Goal: Task Accomplishment & Management: Manage account settings

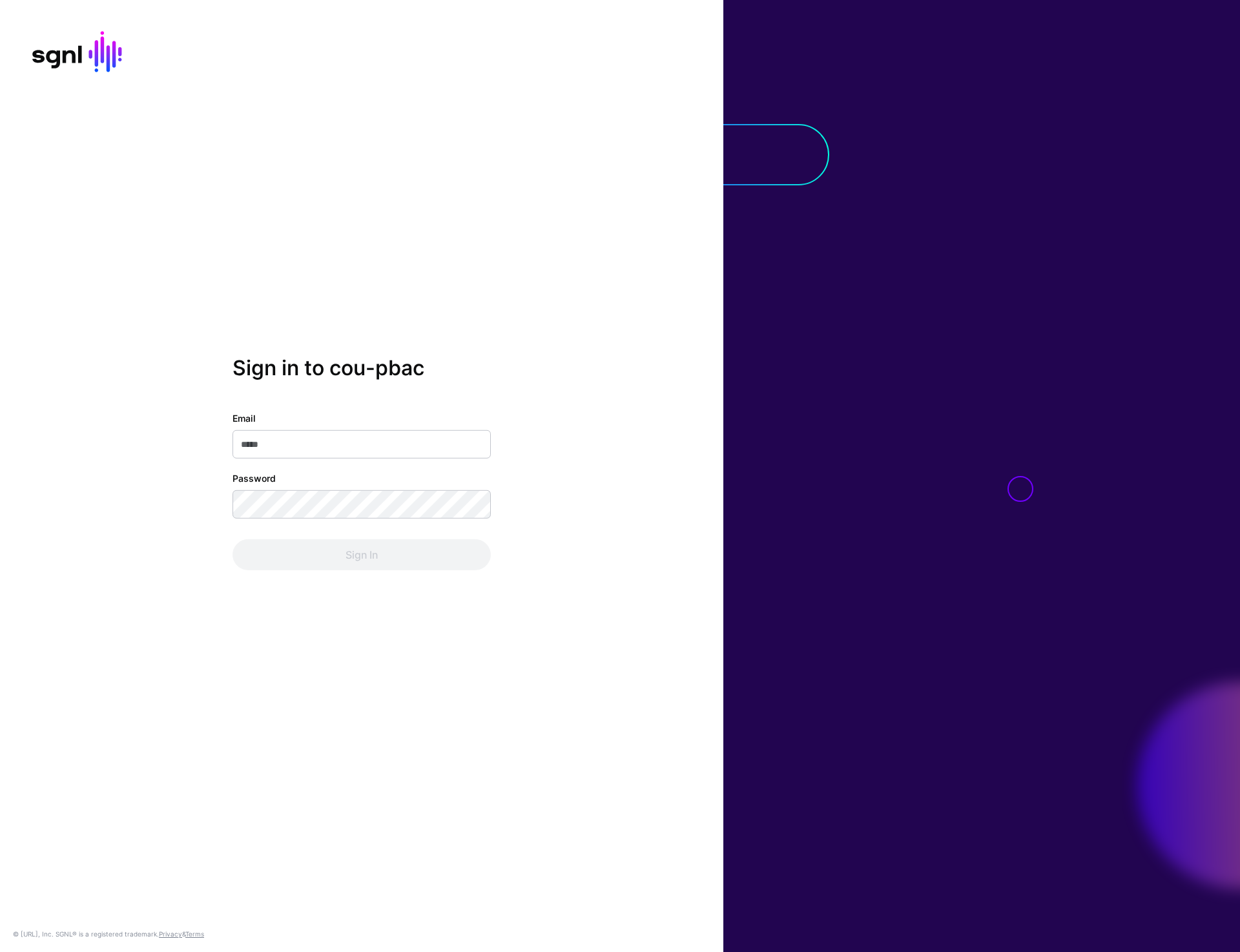
click at [449, 263] on div "Sign in to cou-pbac Email Password Sign In © SGNL.ai, Inc. SGNL® is a registere…" at bounding box center [361, 476] width 723 height 952
click at [658, 138] on div "Sign in to cou-pbac Email Password Sign In © SGNL.ai, Inc. SGNL® is a registere…" at bounding box center [361, 476] width 723 height 952
click at [298, 453] on input "Email" at bounding box center [361, 444] width 258 height 29
type input "**********"
click at [365, 548] on button "Sign In" at bounding box center [361, 554] width 258 height 31
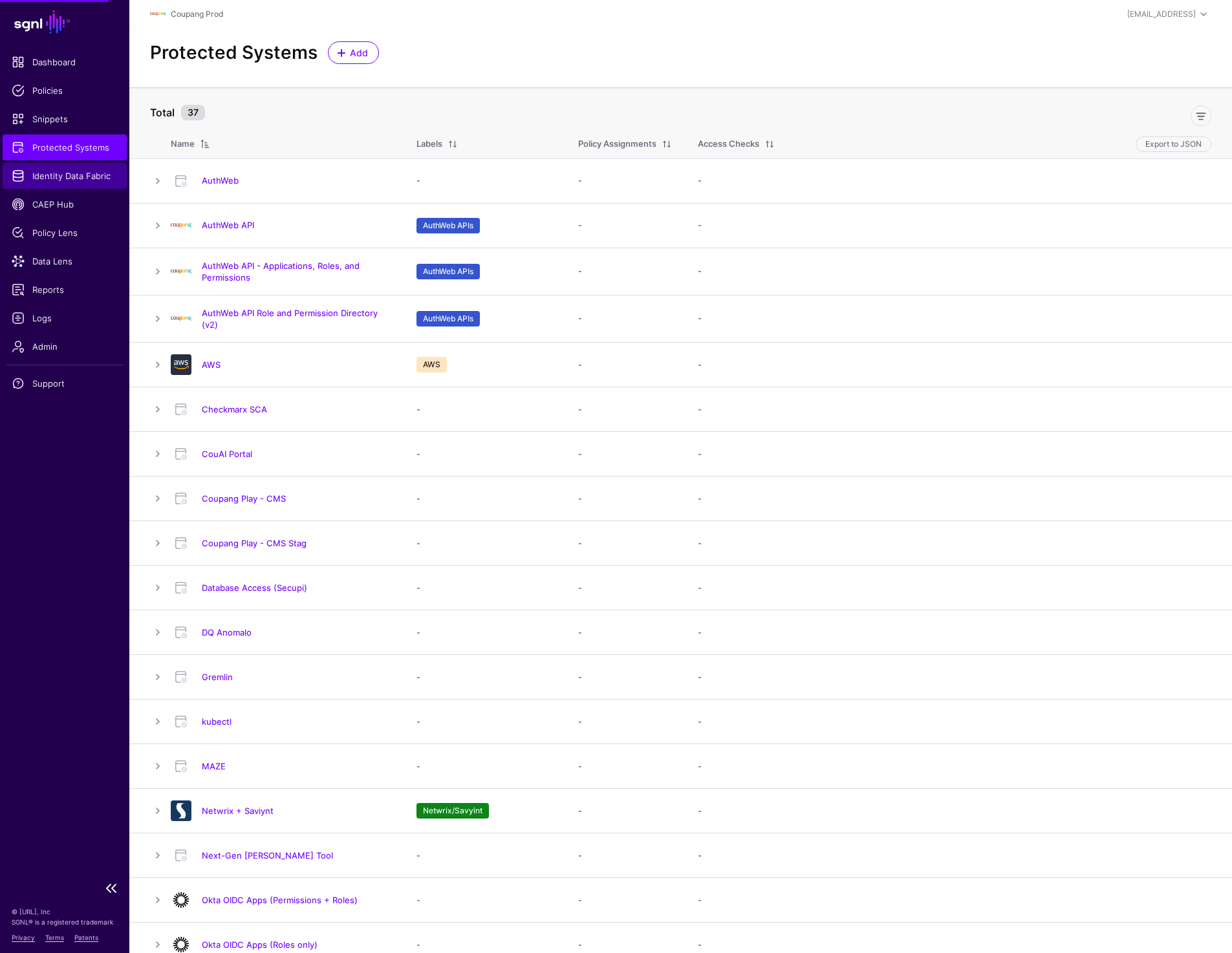
click at [53, 175] on span "Identity Data Fabric" at bounding box center [64, 175] width 106 height 13
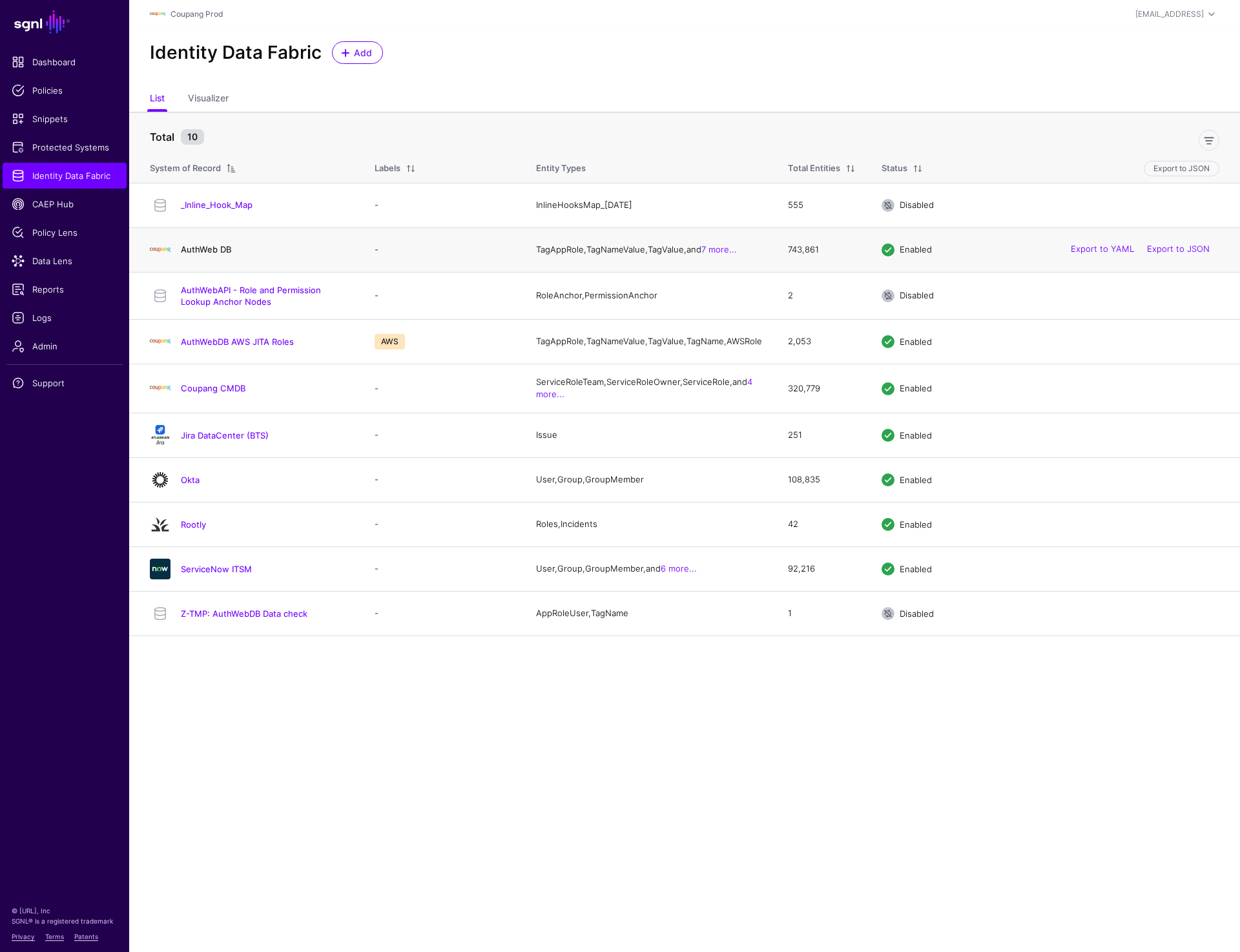
click at [207, 254] on link "AuthWeb DB" at bounding box center [206, 250] width 50 height 11
click at [191, 485] on link "Okta" at bounding box center [190, 480] width 19 height 11
click at [224, 574] on link "ServiceNow ITSM" at bounding box center [216, 569] width 71 height 11
click at [204, 393] on link "Coupang CMDB" at bounding box center [213, 388] width 64 height 11
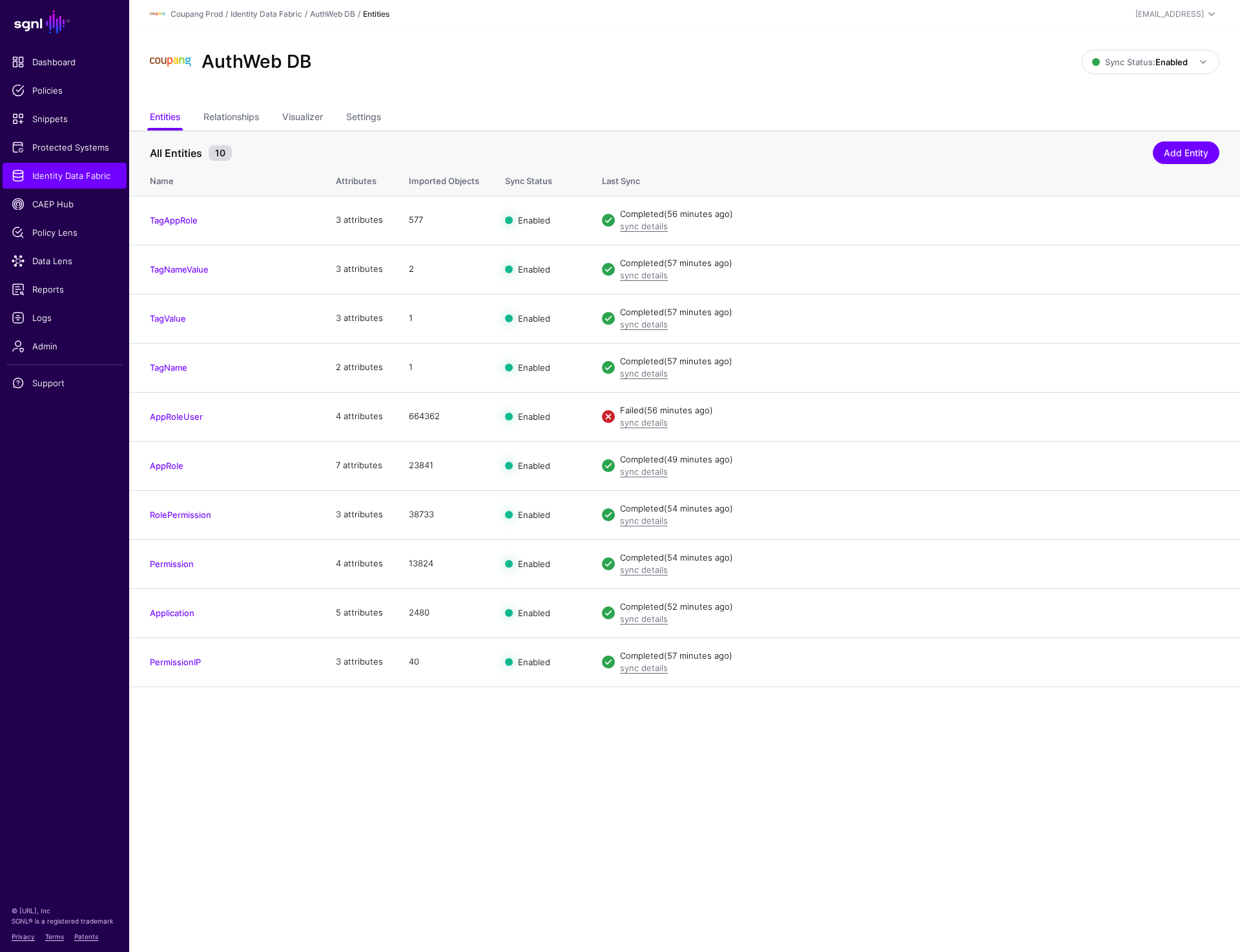
click at [797, 58] on div "AuthWeb DB" at bounding box center [616, 62] width 942 height 41
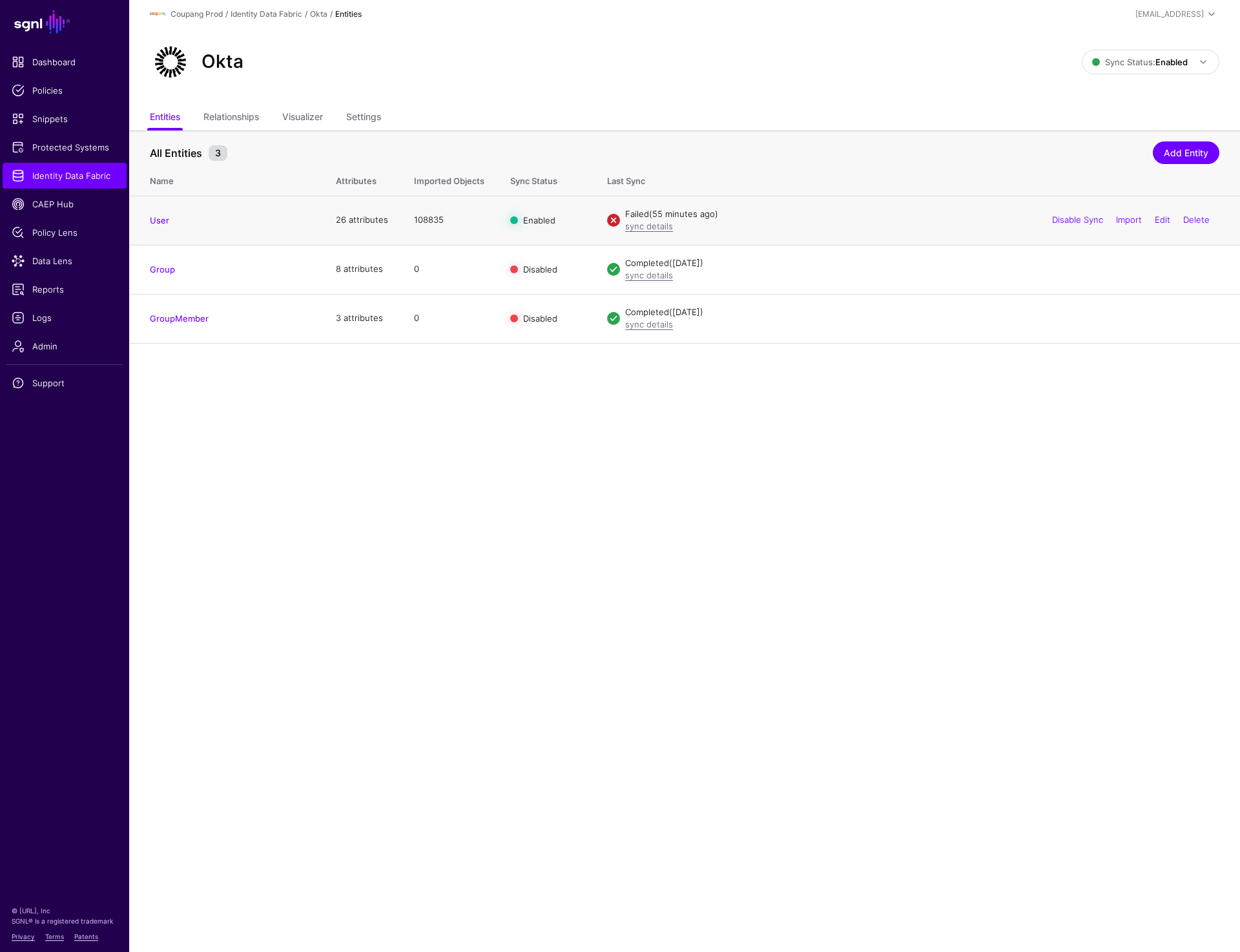
click at [646, 236] on td "Failed (55 minutes ago) sync details Disable Sync Import Edit Delete" at bounding box center [917, 220] width 646 height 49
click at [646, 230] on link "sync details" at bounding box center [649, 226] width 48 height 11
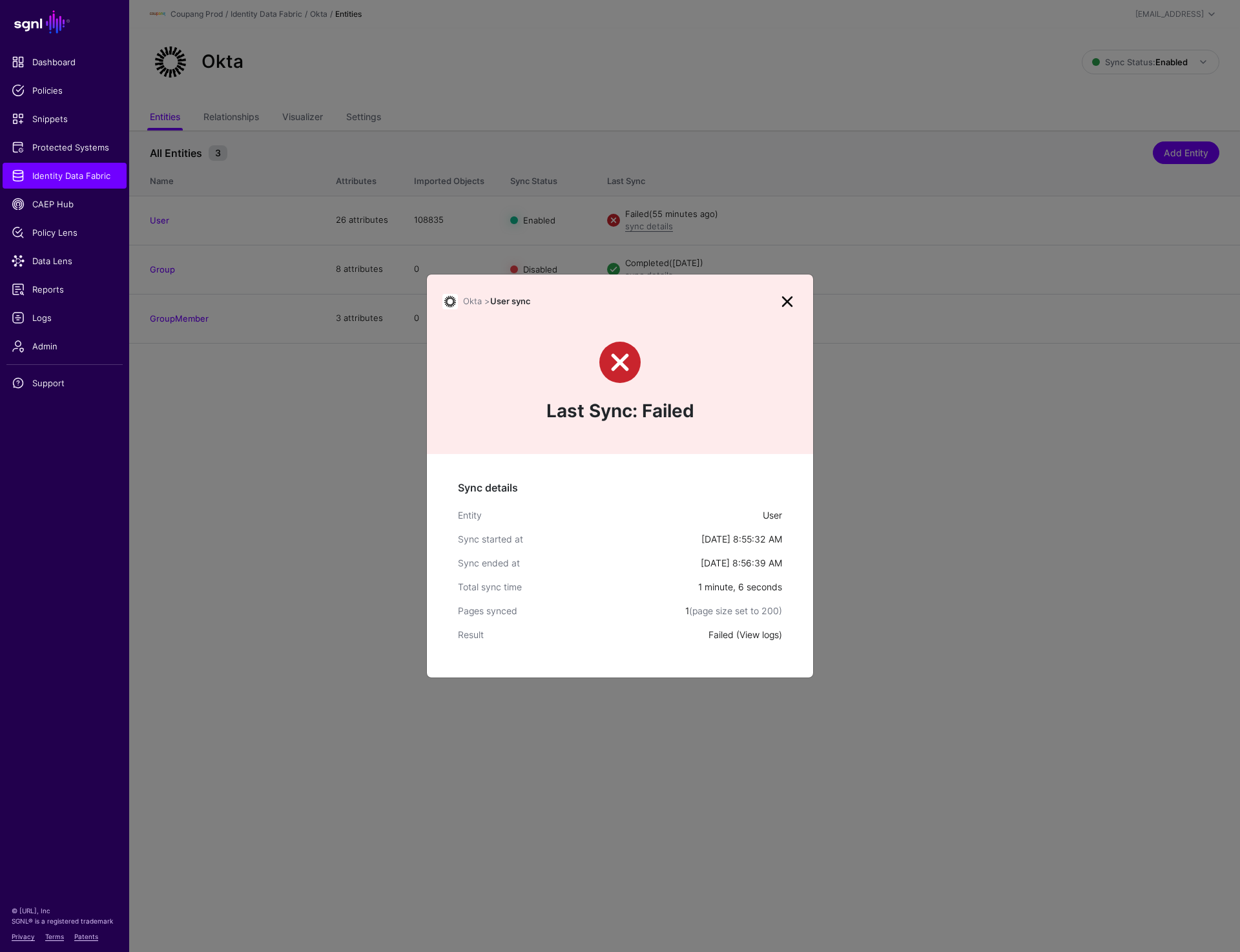
click at [758, 633] on link "View logs" at bounding box center [759, 634] width 39 height 11
click at [785, 303] on link at bounding box center [787, 301] width 21 height 21
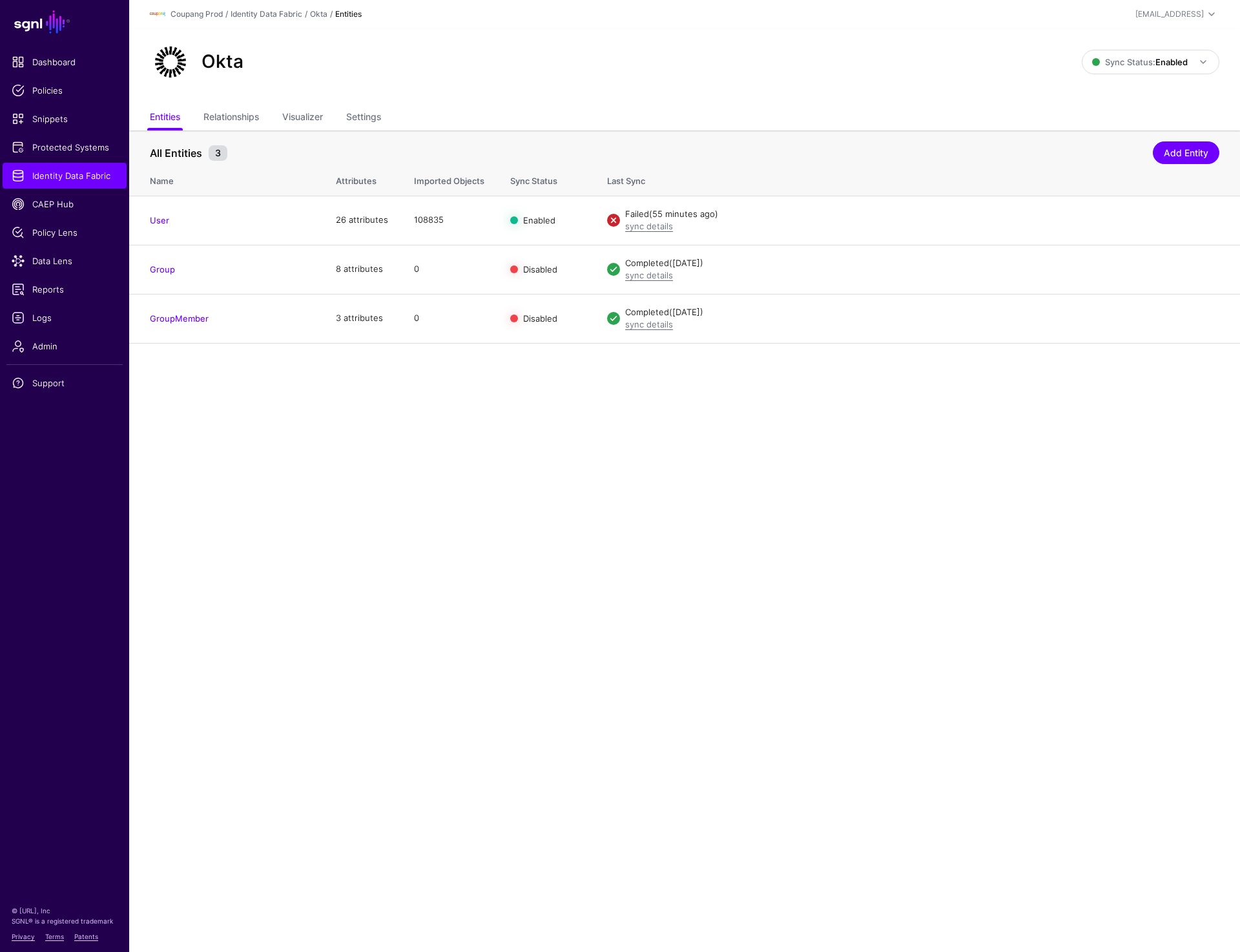
click at [607, 568] on main "SGNL Dashboard Policies Snippets Protected Systems Identity Data Fabric CAEP Hu…" at bounding box center [620, 476] width 1240 height 952
click at [638, 226] on link "sync details" at bounding box center [649, 226] width 48 height 11
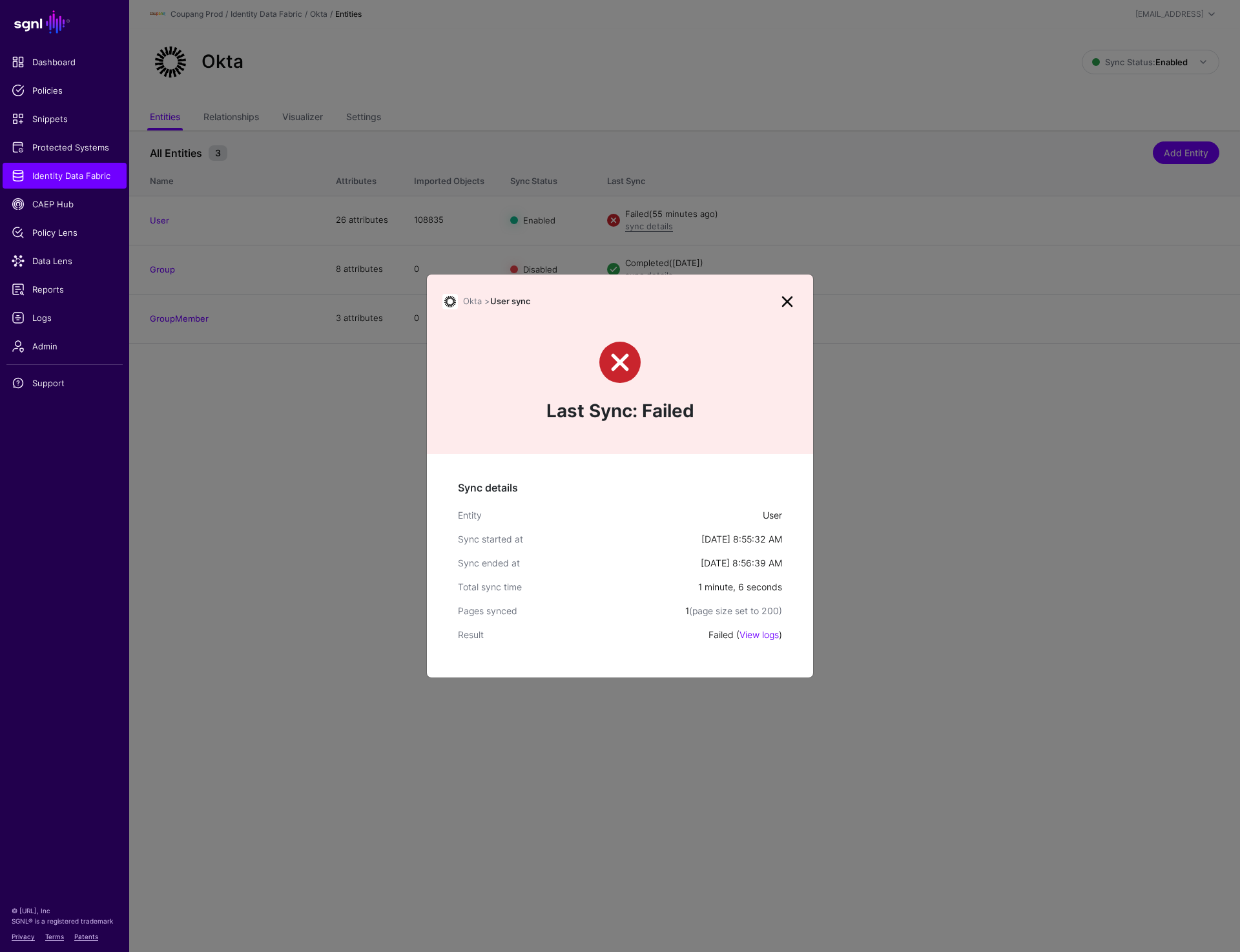
click at [786, 301] on link at bounding box center [787, 301] width 21 height 21
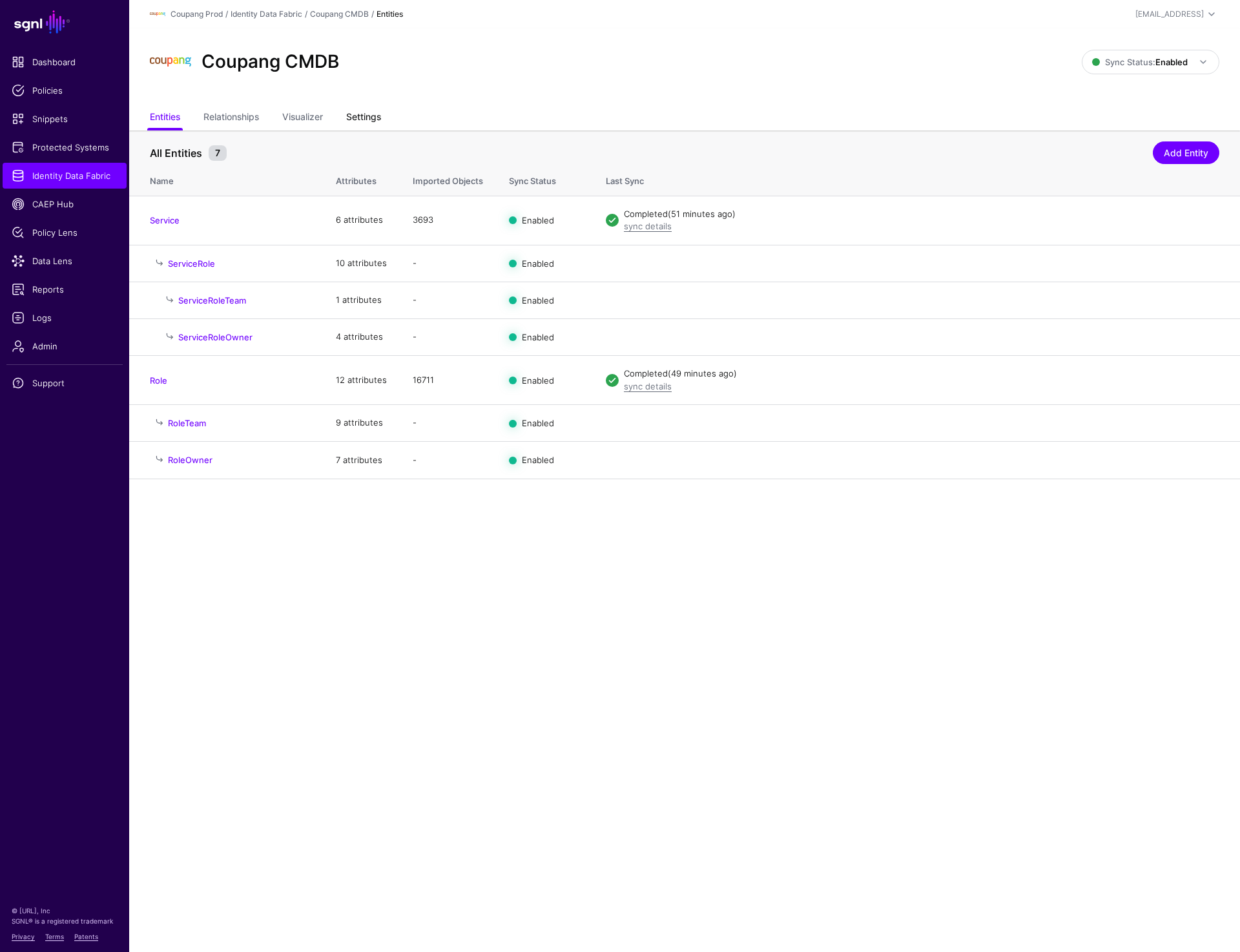
click at [352, 119] on link "Settings" at bounding box center [363, 118] width 35 height 25
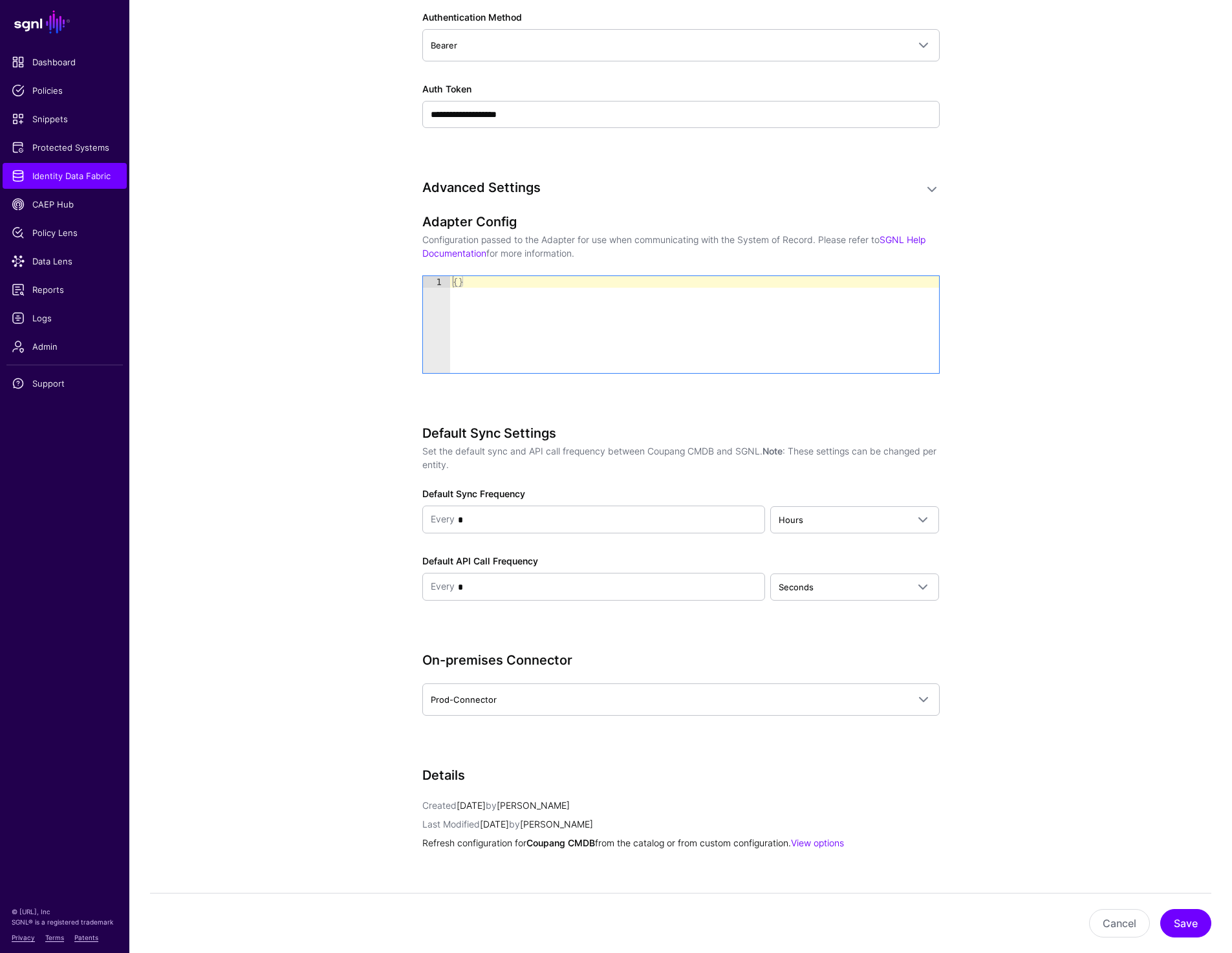
scroll to position [915, 0]
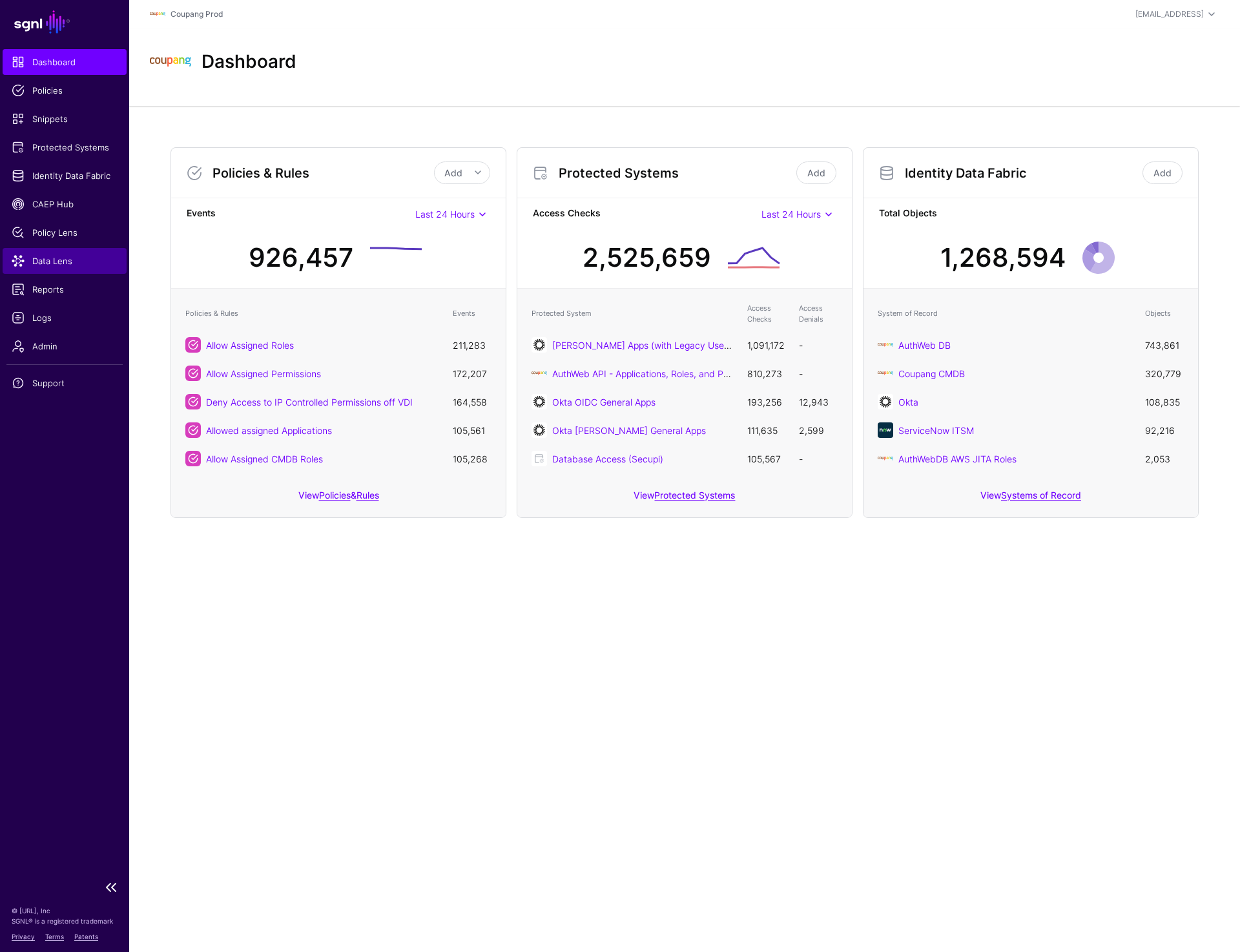
click at [63, 252] on link "Data Lens" at bounding box center [64, 260] width 124 height 26
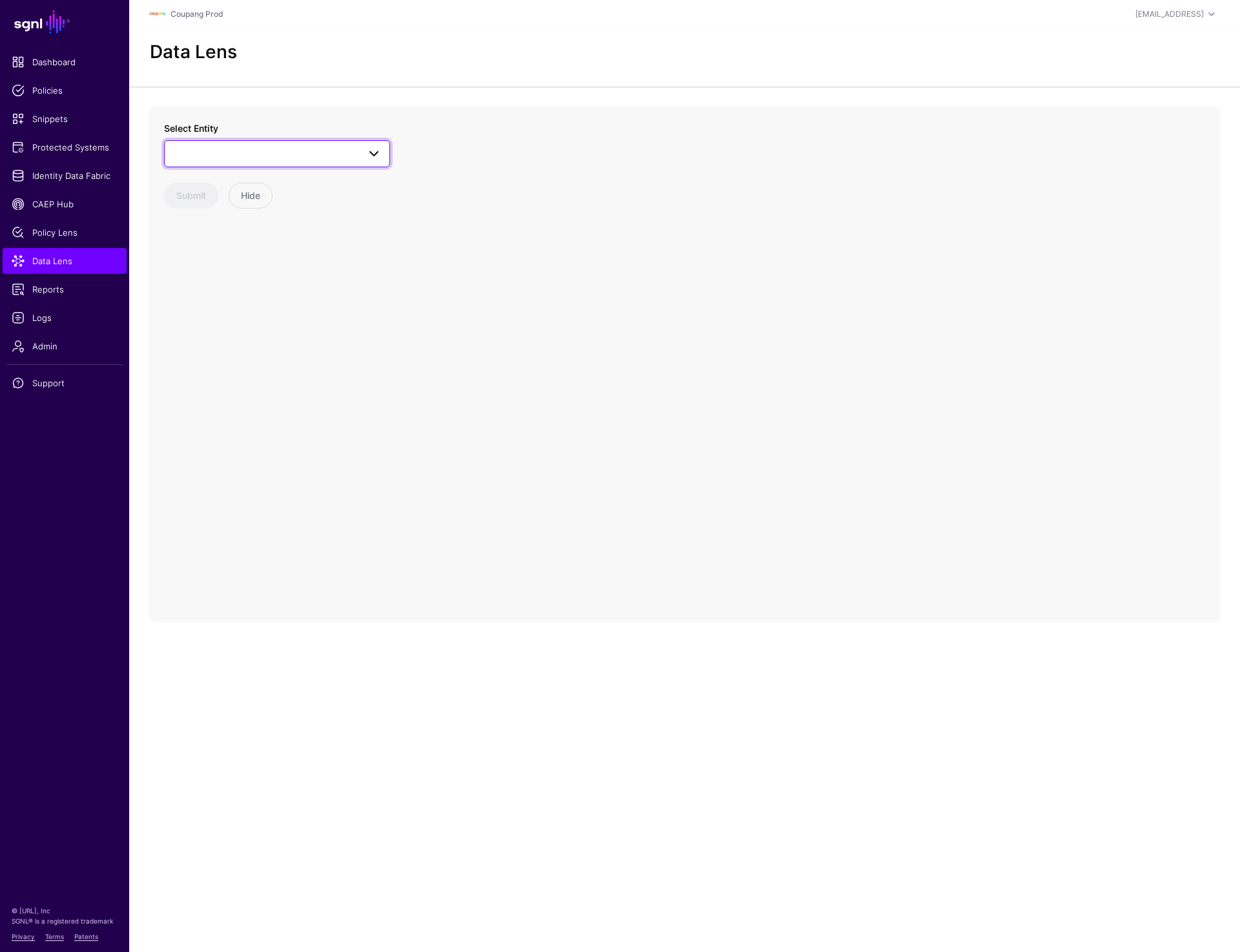
click at [313, 151] on span at bounding box center [277, 153] width 209 height 15
type input "****"
click at [262, 245] on div "Issue" at bounding box center [284, 250] width 193 height 13
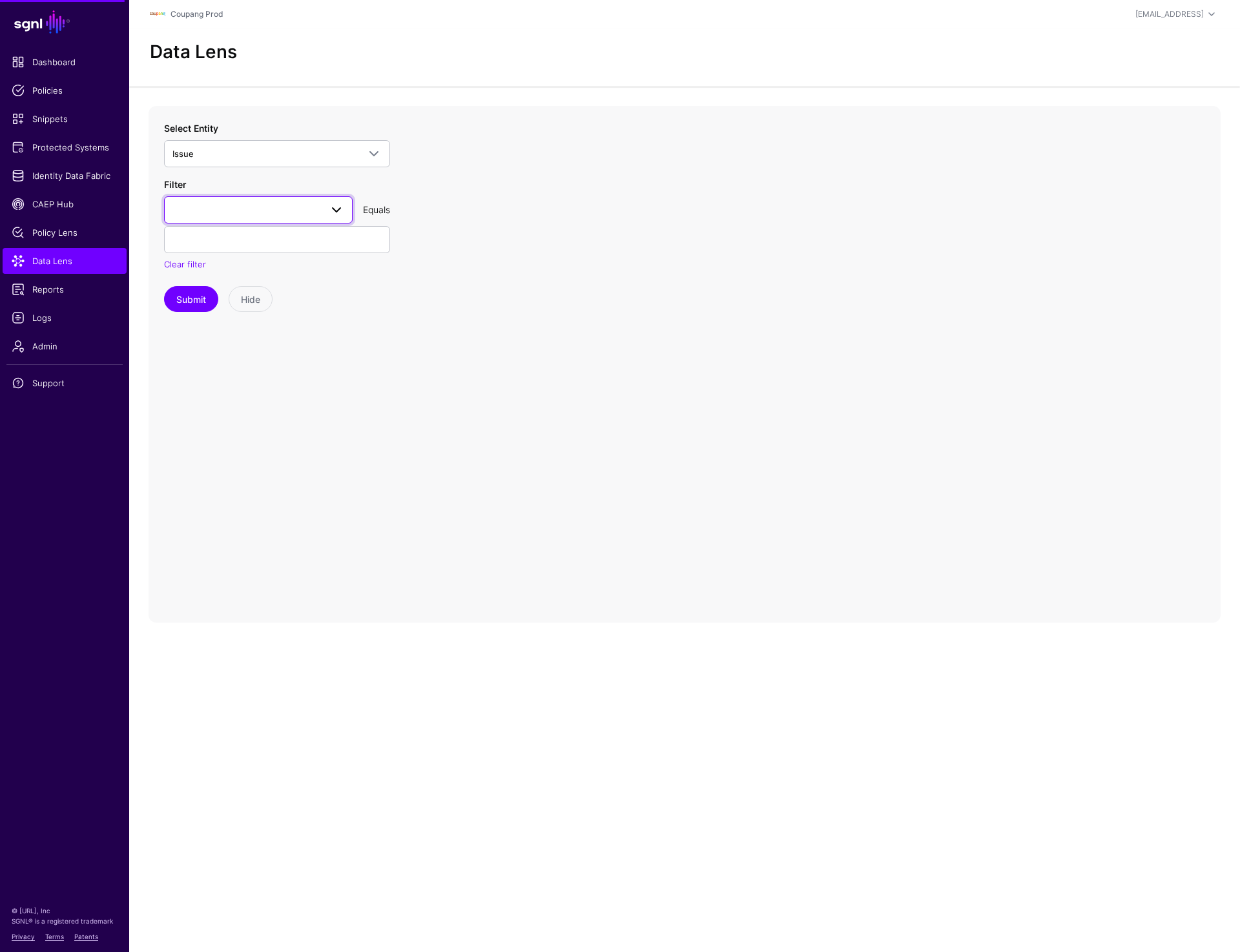
click at [265, 213] on span at bounding box center [258, 209] width 172 height 15
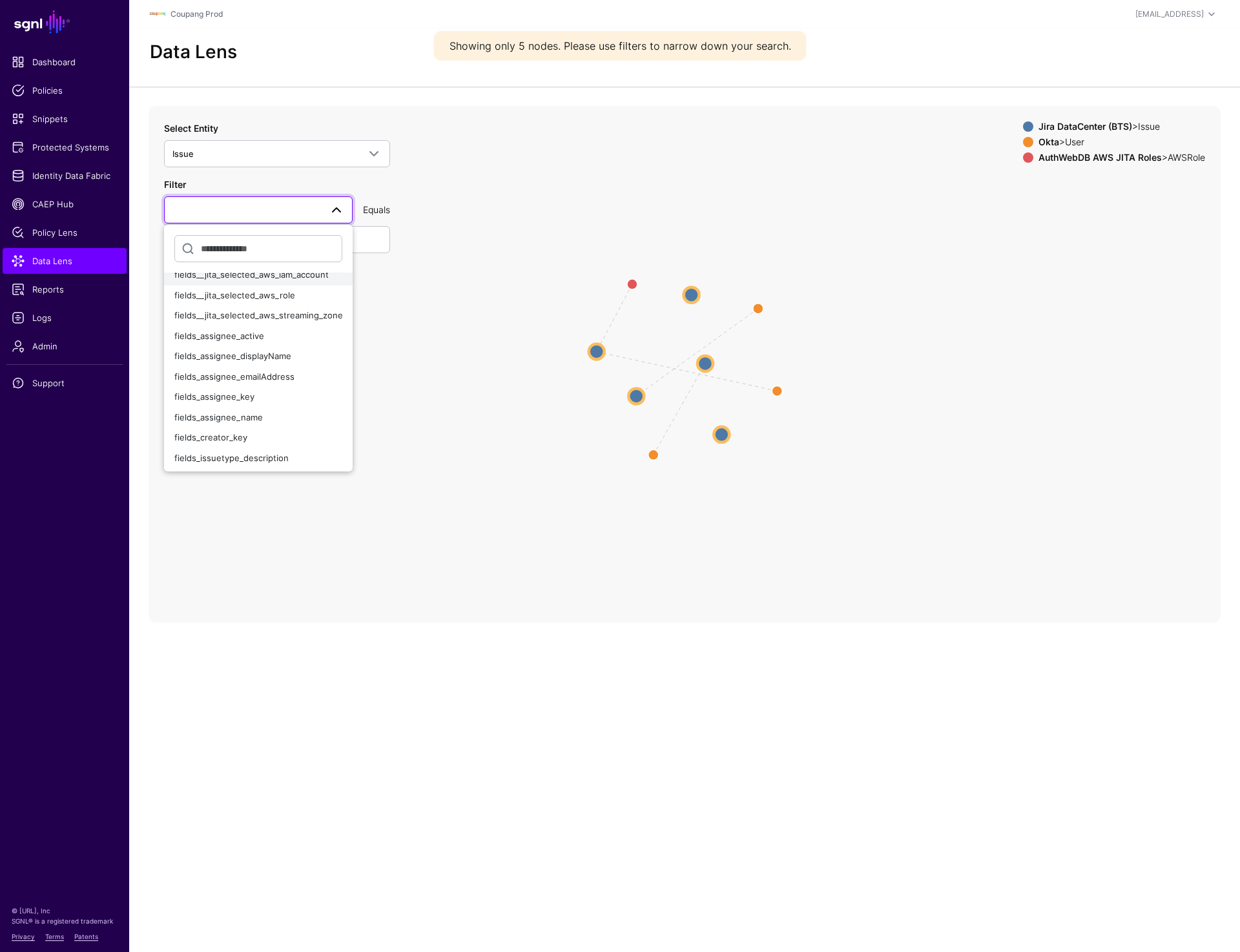
scroll to position [67, 0]
click at [260, 380] on span "fields_assignee_emailAddress" at bounding box center [234, 378] width 120 height 11
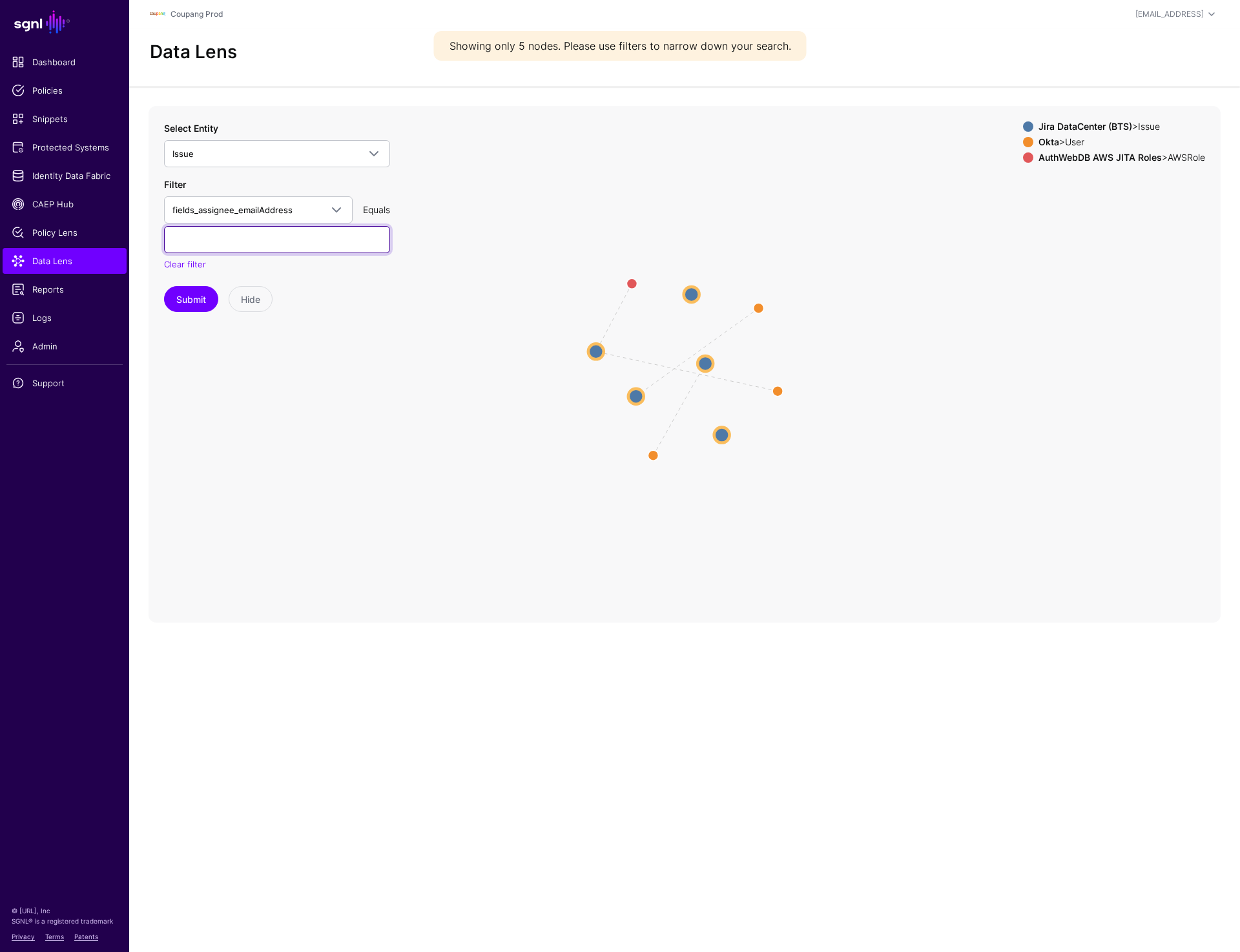
click at [255, 239] on input "text" at bounding box center [277, 239] width 226 height 27
click at [177, 303] on button "Submit" at bounding box center [191, 299] width 54 height 26
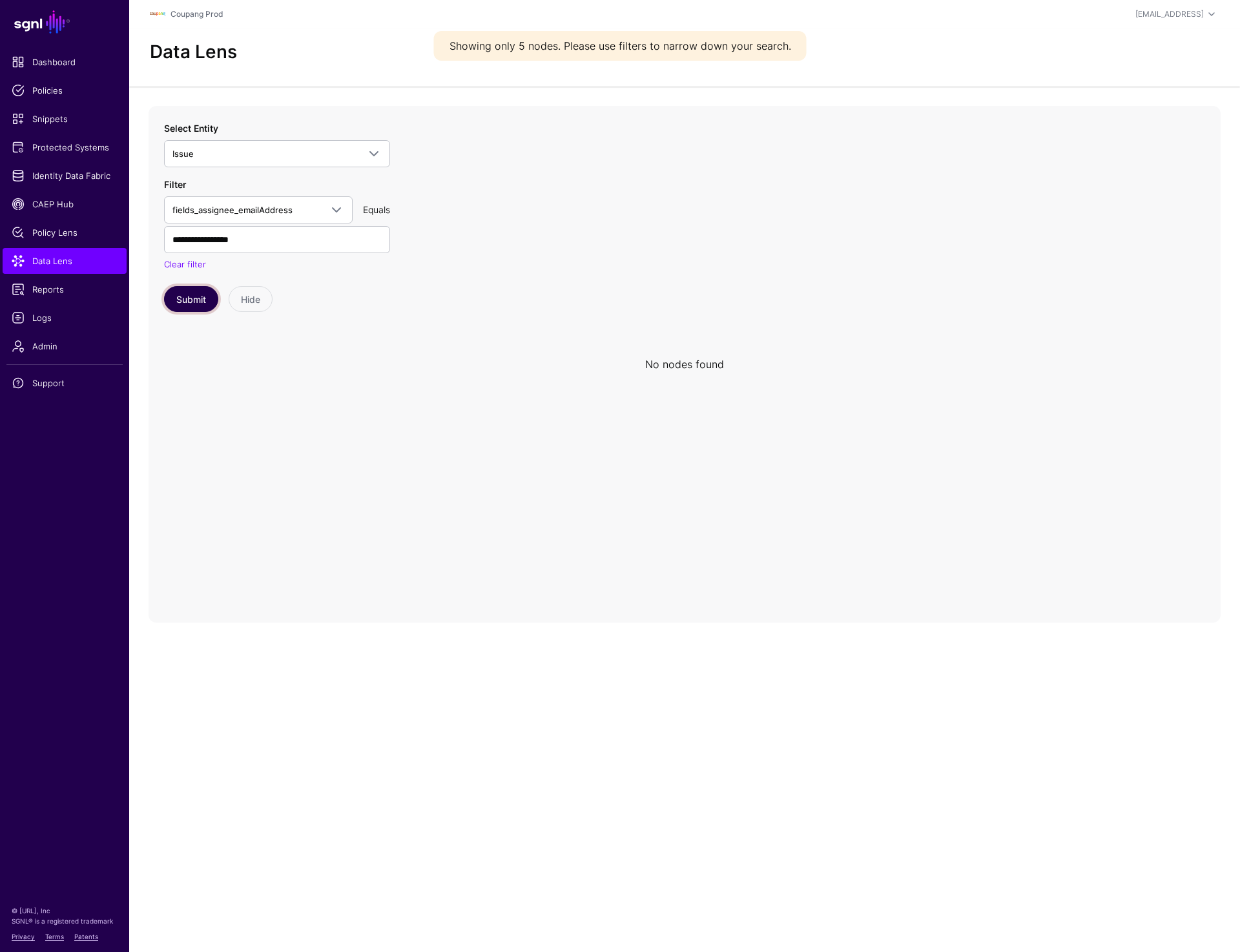
click at [177, 303] on button "Submit" at bounding box center [191, 299] width 54 height 26
click at [264, 216] on span "fields_assignee_emailAddress" at bounding box center [258, 209] width 172 height 15
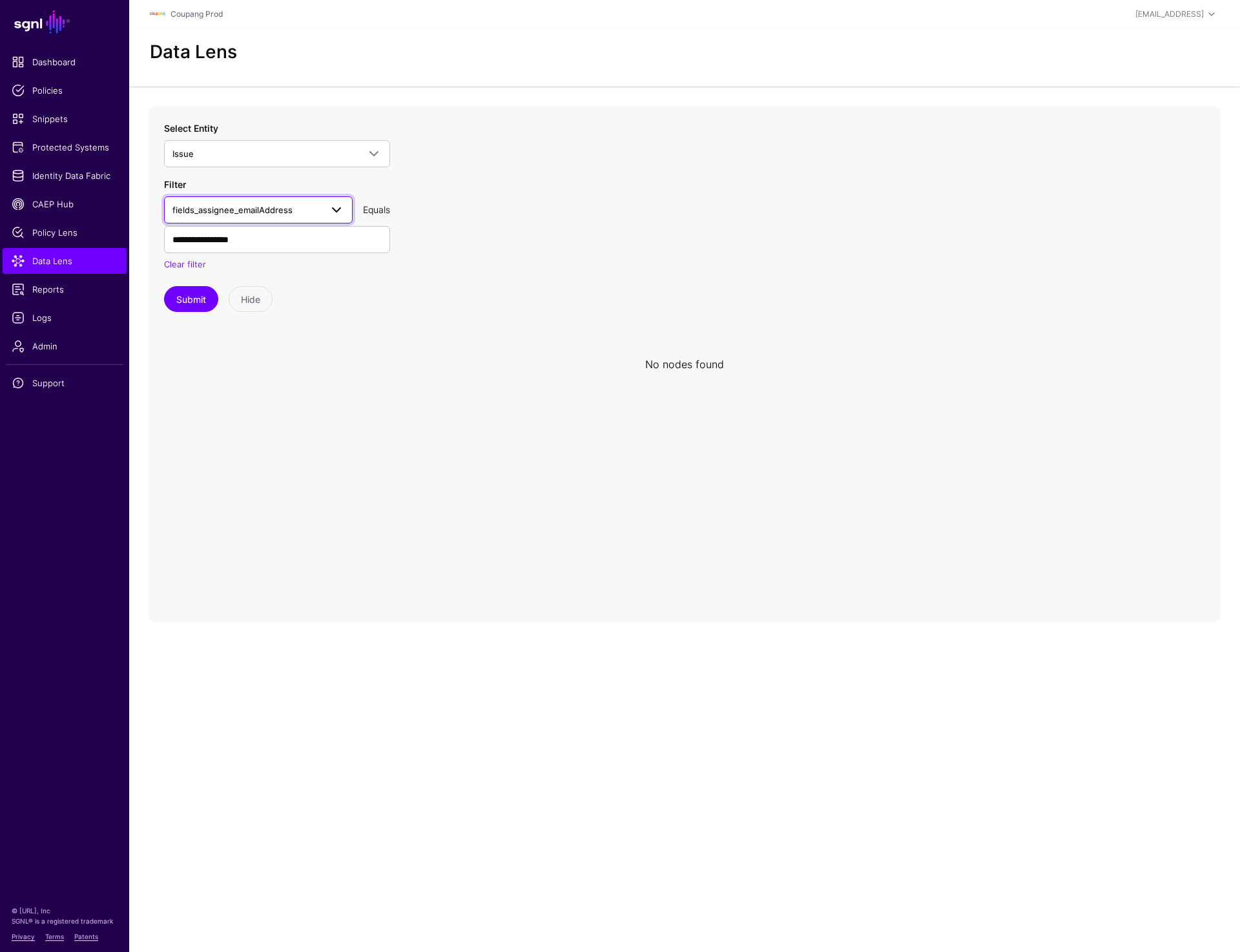
click at [264, 216] on span "fields_assignee_emailAddress" at bounding box center [258, 209] width 172 height 15
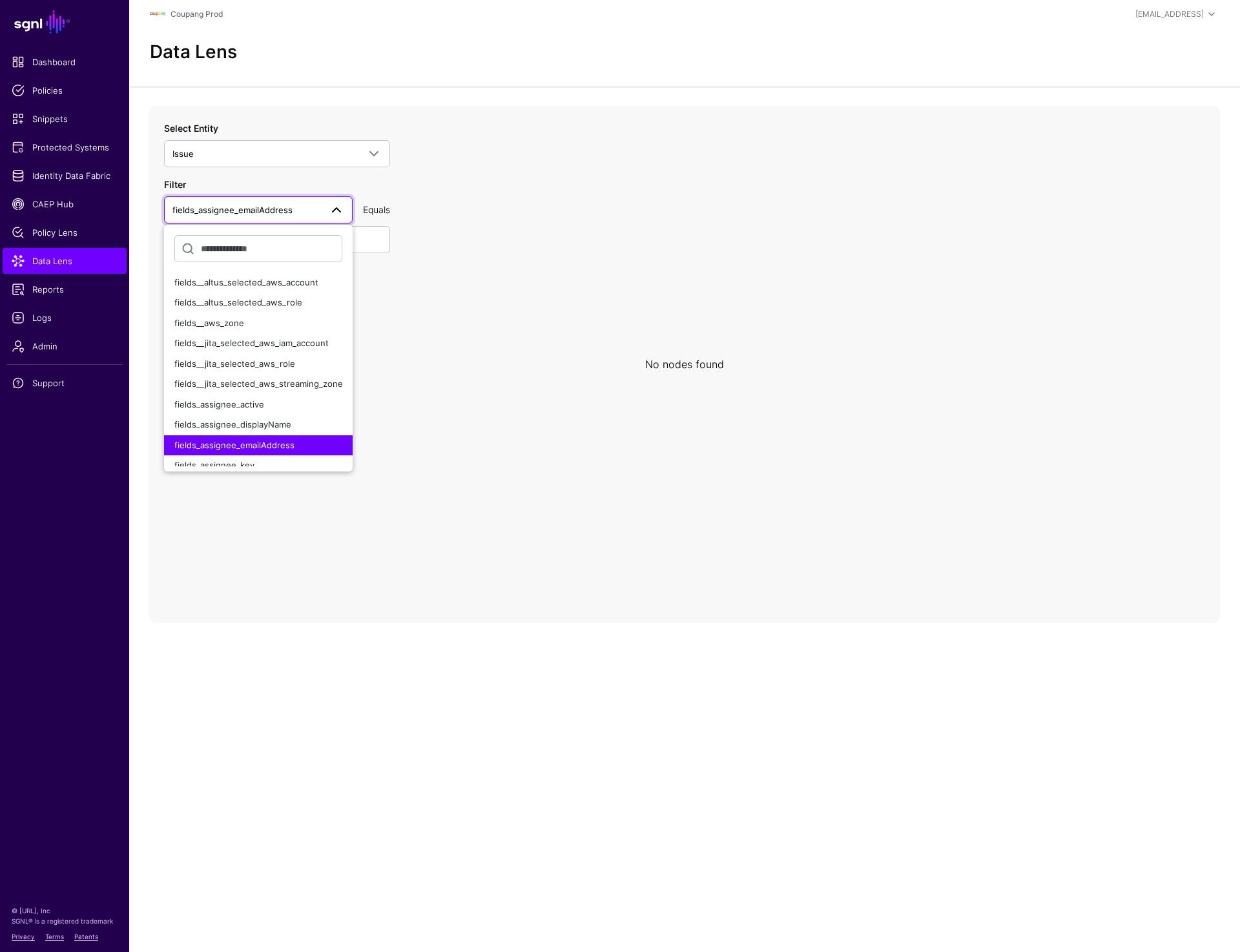
click at [647, 123] on icon at bounding box center [685, 364] width 1072 height 516
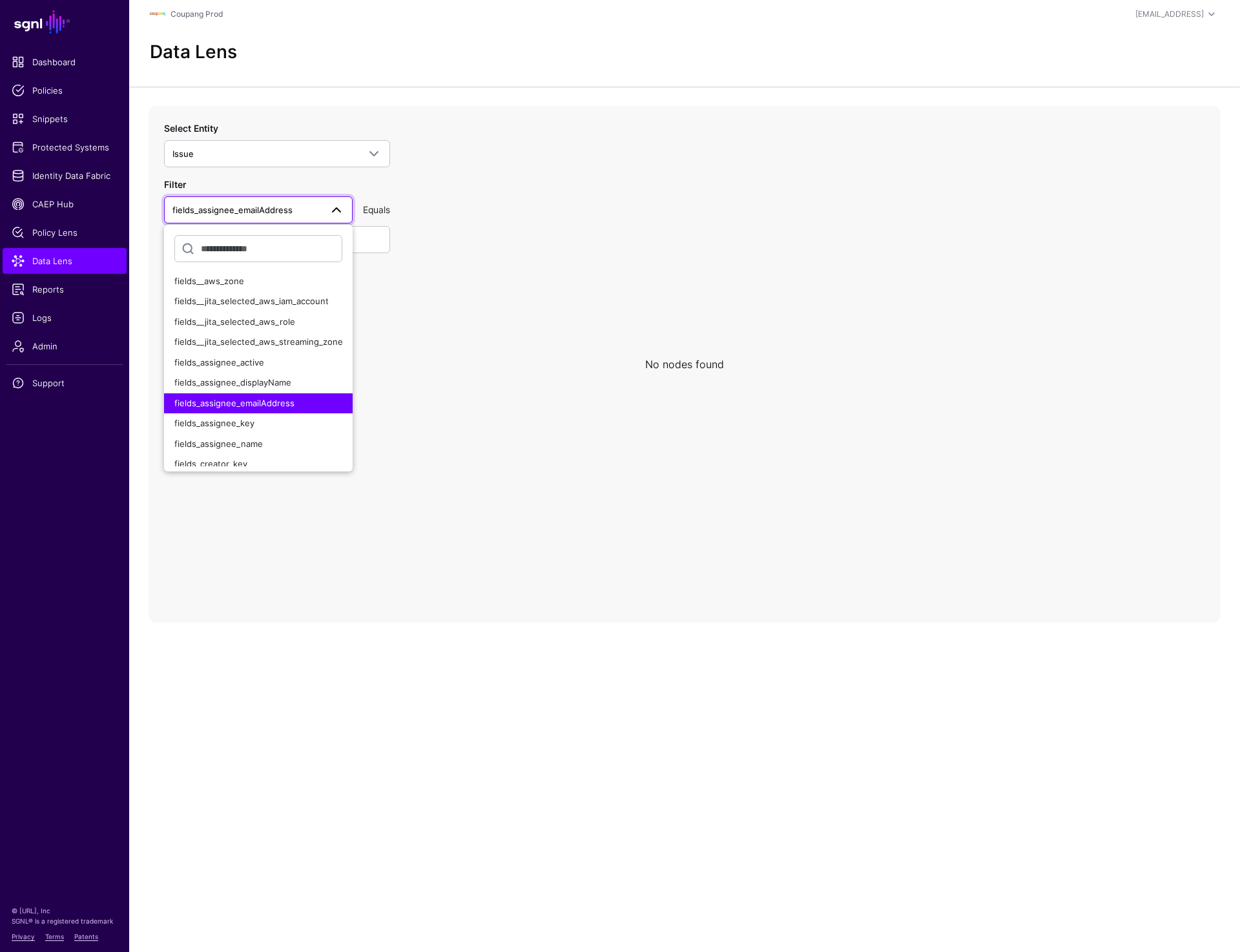
click at [313, 652] on main "SGNL Dashboard Policies Snippets Protected Systems Identity Data Fabric CAEP Hu…" at bounding box center [620, 476] width 1240 height 952
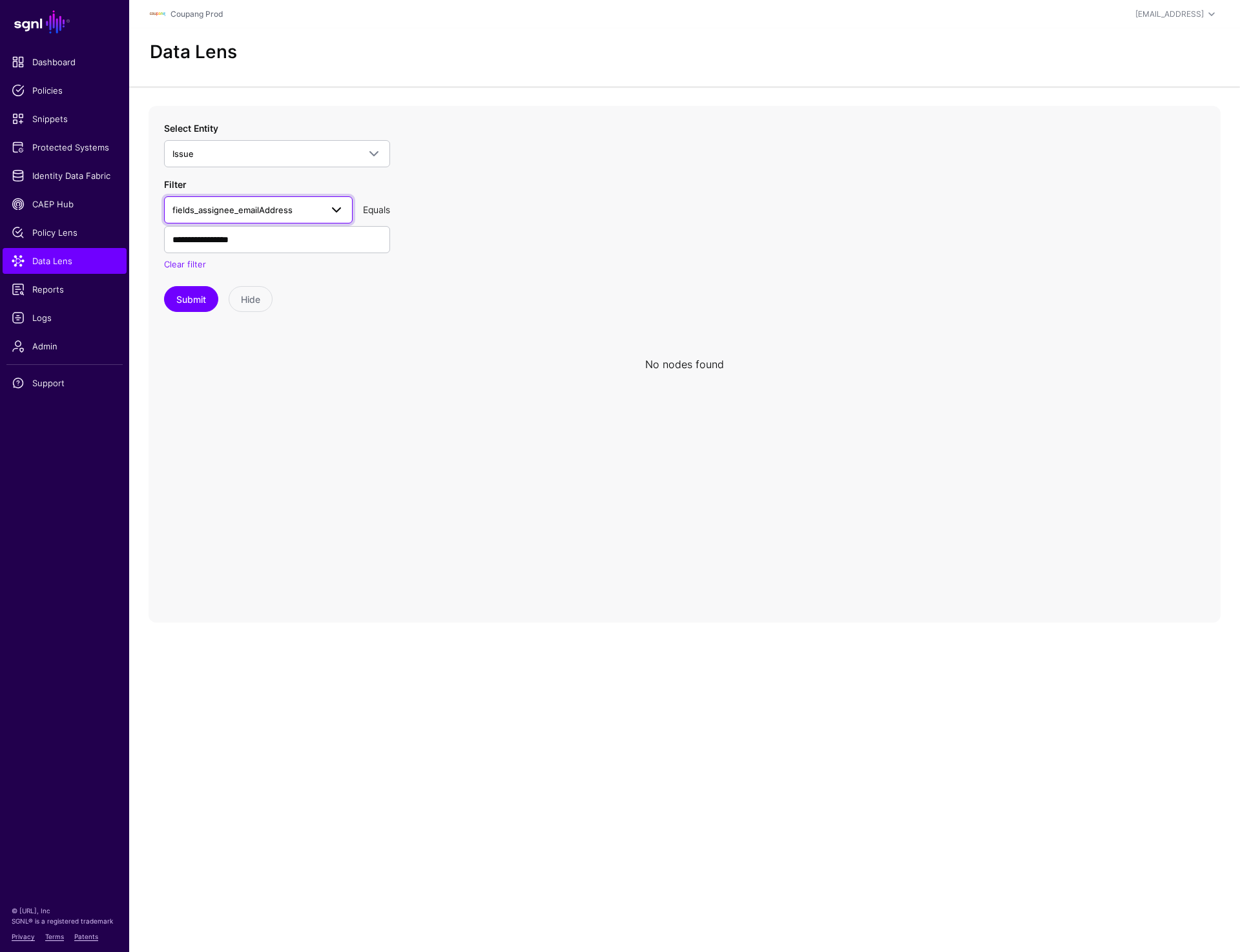
click at [294, 204] on span "fields_assignee_emailAddress" at bounding box center [247, 209] width 149 height 14
click at [244, 368] on span "fields_project_key" at bounding box center [211, 370] width 73 height 11
click at [258, 242] on input "**********" at bounding box center [277, 239] width 226 height 27
type input "****"
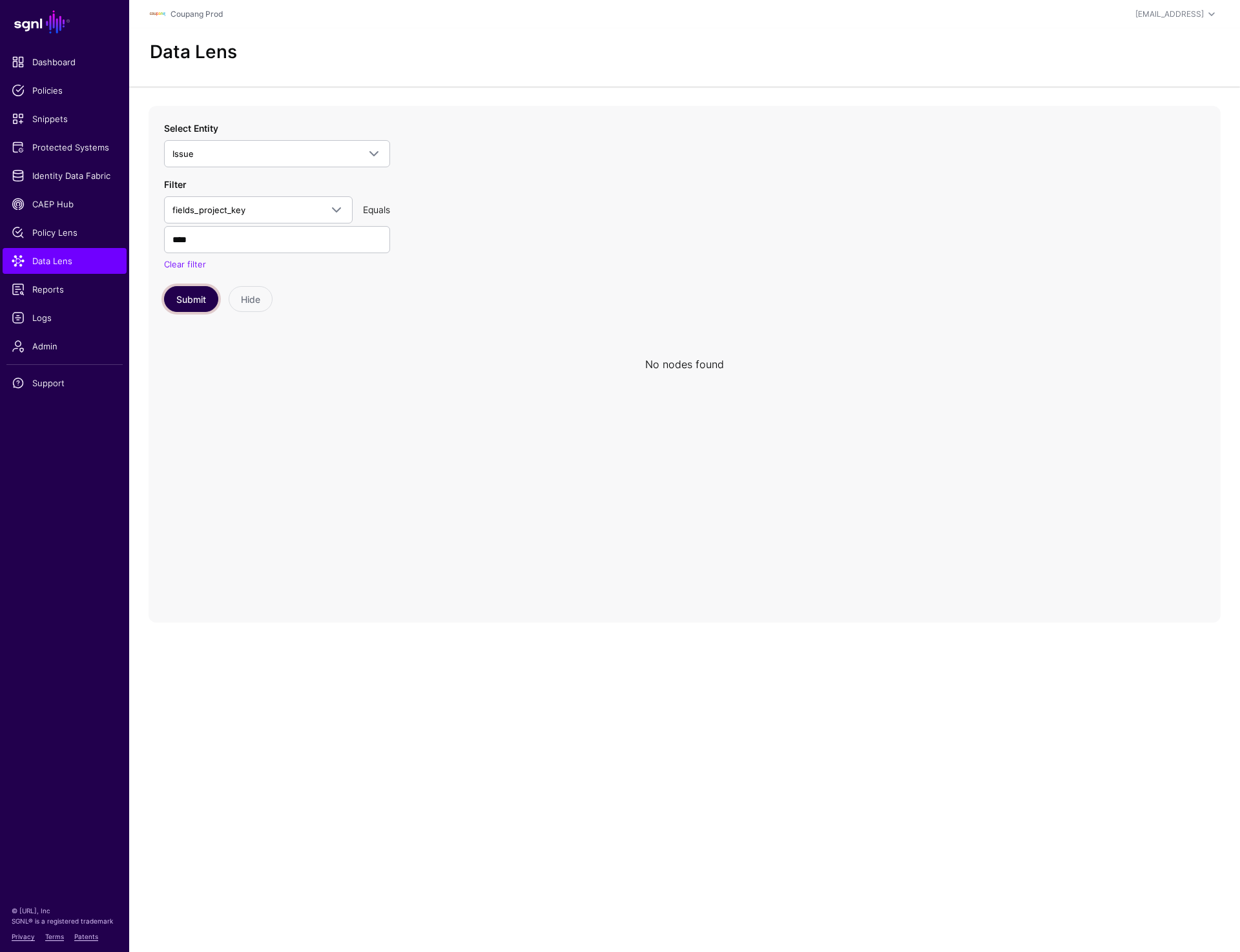
click at [195, 304] on button "Submit" at bounding box center [191, 299] width 54 height 26
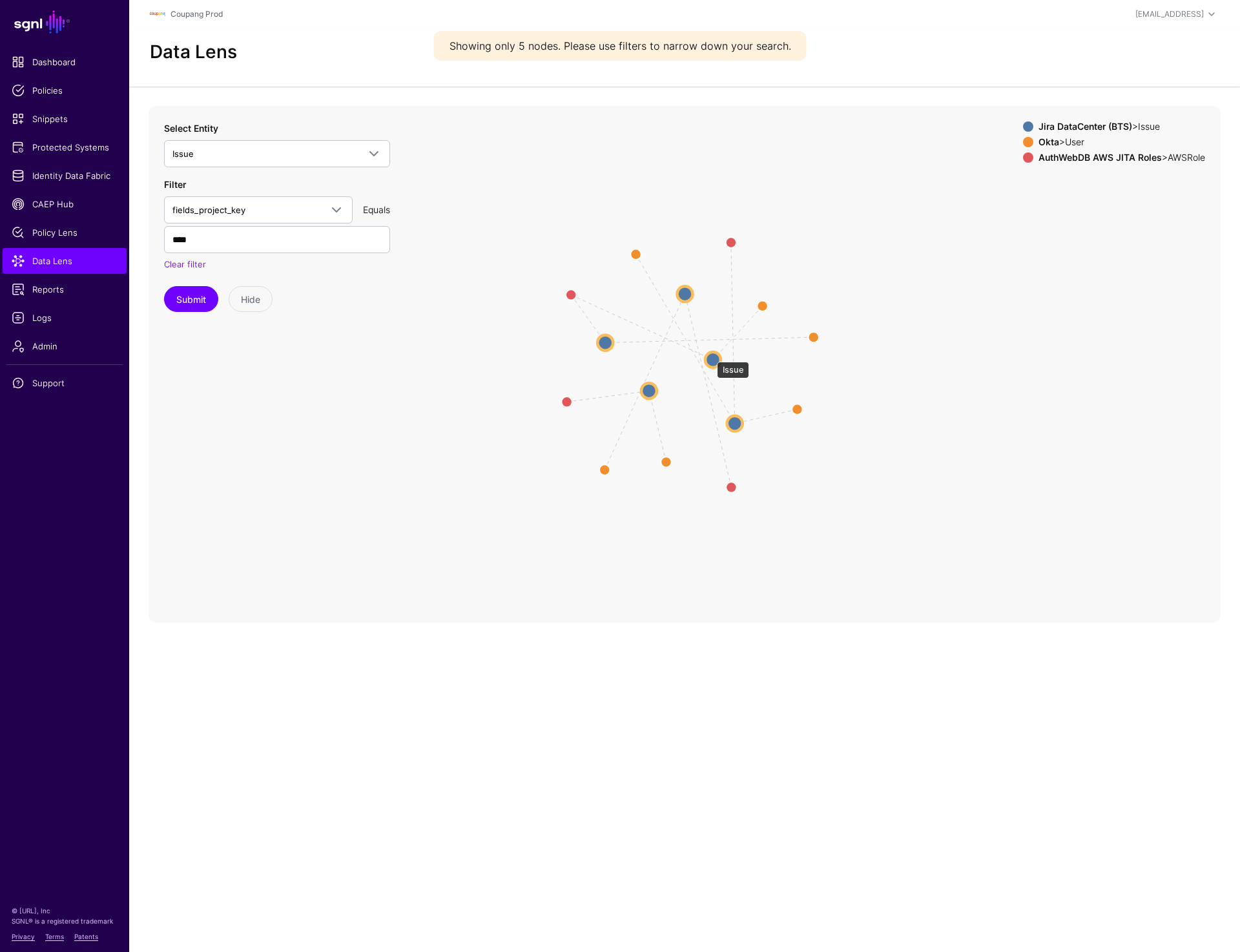
click at [711, 355] on circle at bounding box center [713, 359] width 15 height 15
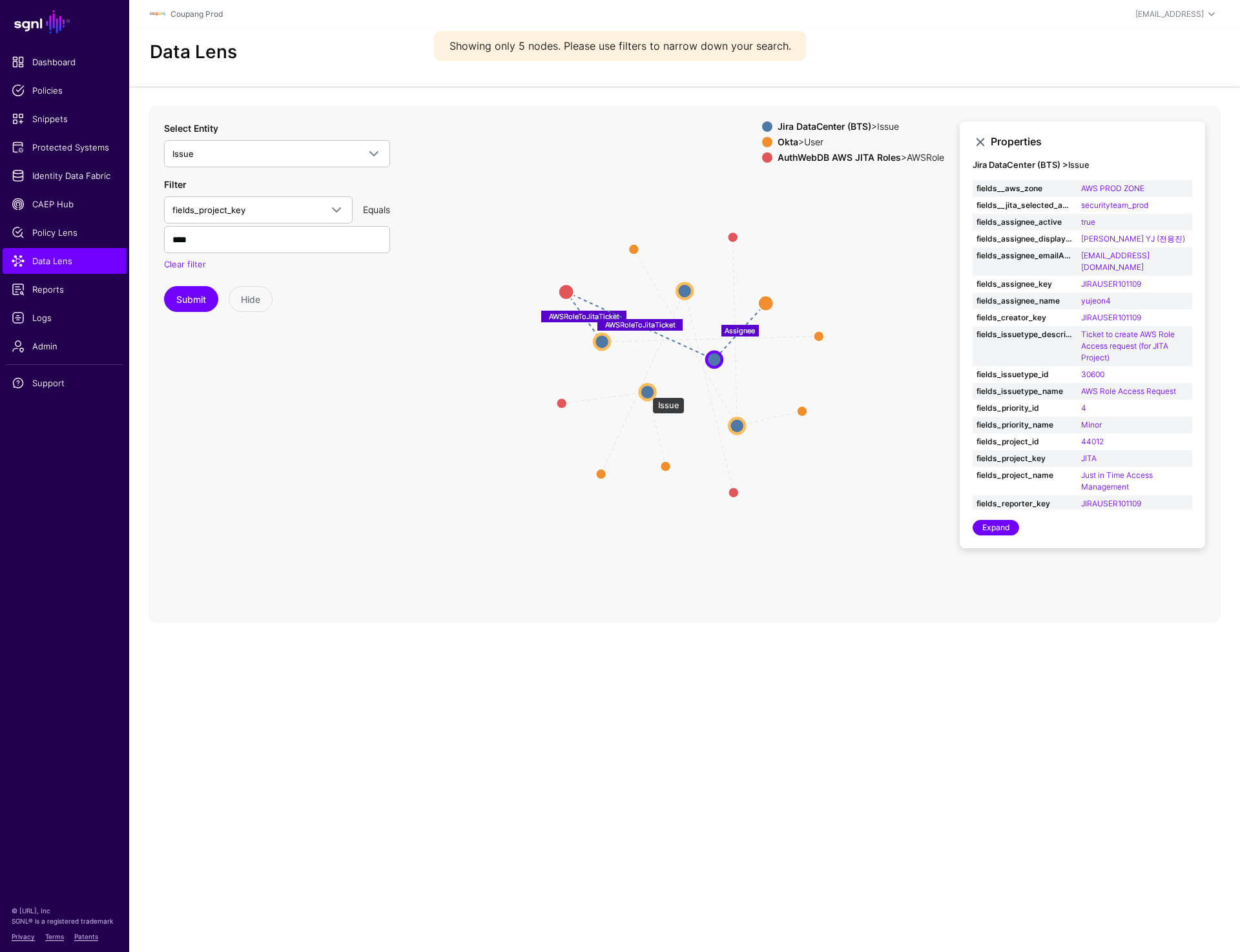
click at [646, 390] on circle at bounding box center [648, 392] width 15 height 15
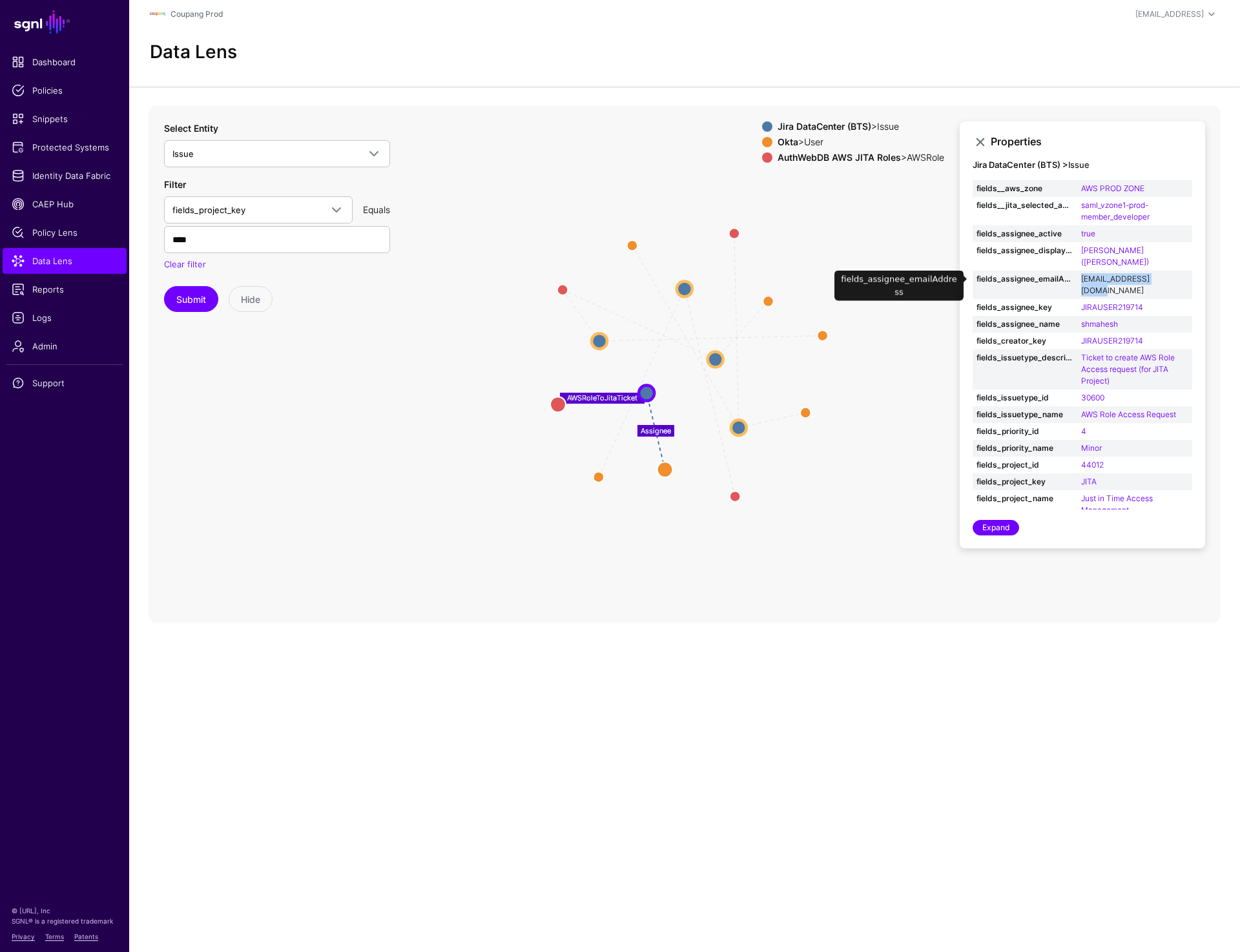
drag, startPoint x: 1078, startPoint y: 279, endPoint x: 1173, endPoint y: 279, distance: 95.0
click at [1173, 279] on td "shmahesh@coupang.com" at bounding box center [1134, 284] width 115 height 29
copy link "shmahesh@coupang.com"
click at [598, 342] on circle at bounding box center [599, 341] width 15 height 15
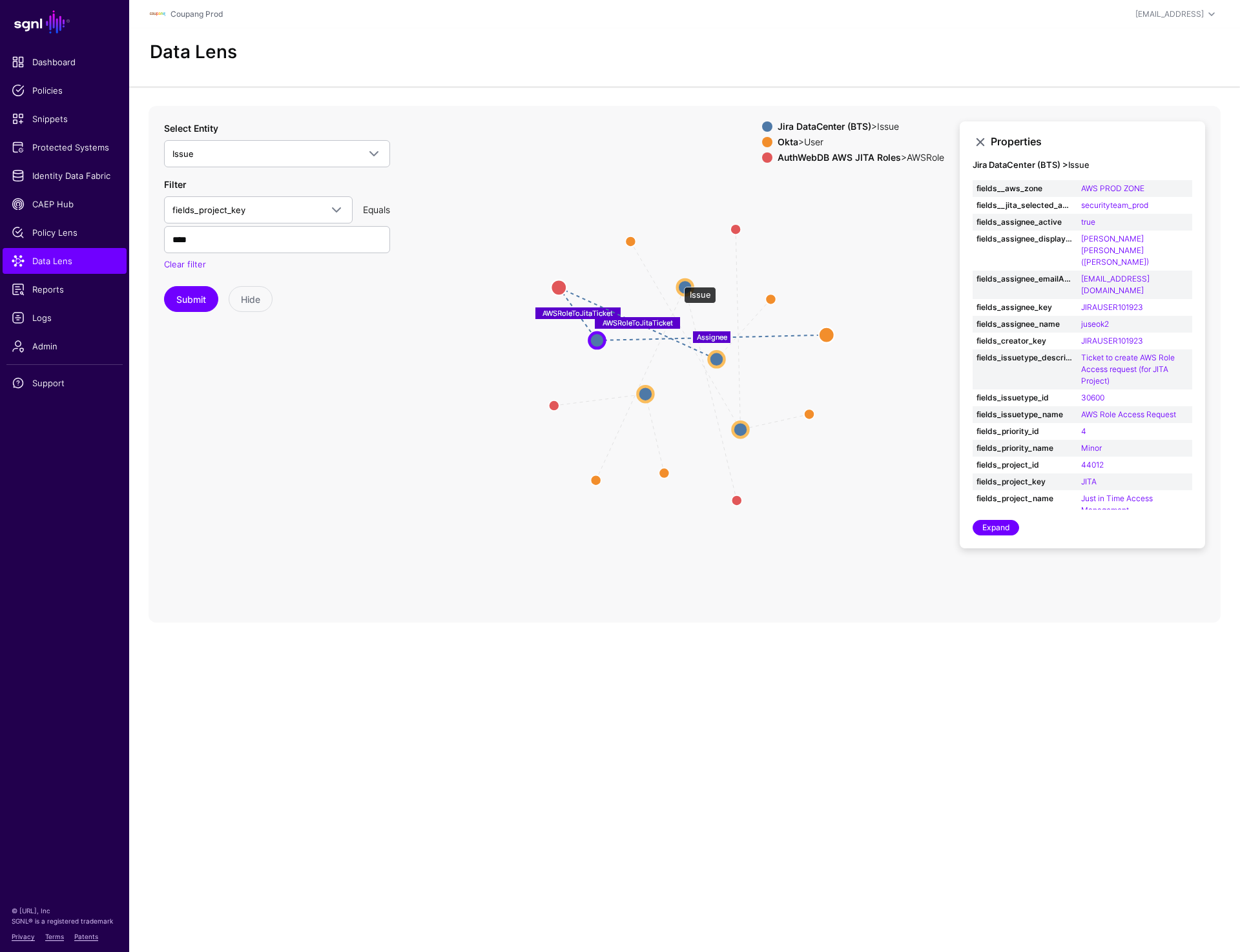
click at [678, 281] on circle at bounding box center [685, 286] width 15 height 15
click at [678, 283] on circle at bounding box center [685, 285] width 15 height 15
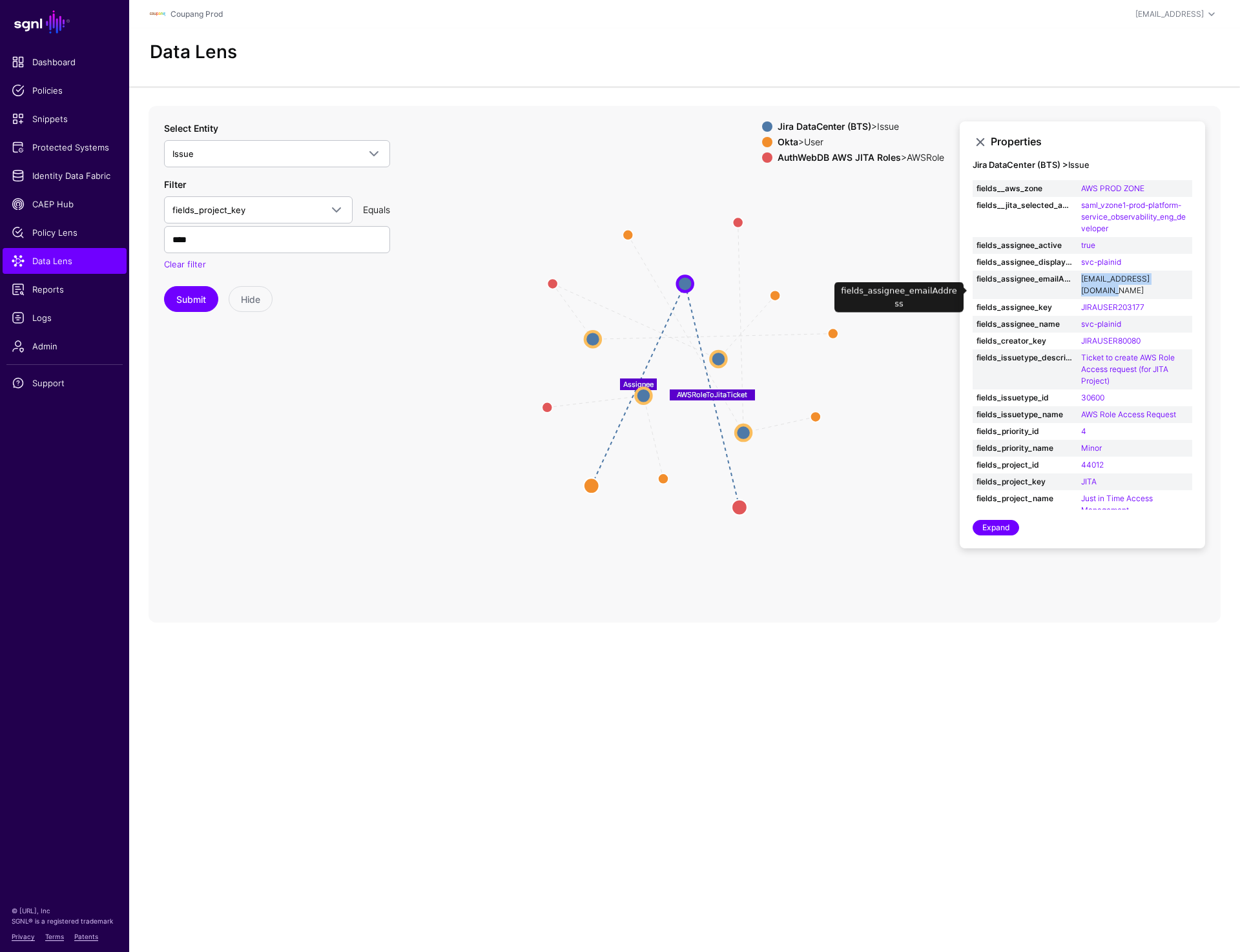
drag, startPoint x: 1077, startPoint y: 289, endPoint x: 1173, endPoint y: 291, distance: 96.0
click at [1175, 291] on td "svc-plainid@coupang.com" at bounding box center [1134, 284] width 115 height 29
copy link "svc-plainid@coupang.com"
click at [746, 438] on circle at bounding box center [743, 432] width 15 height 15
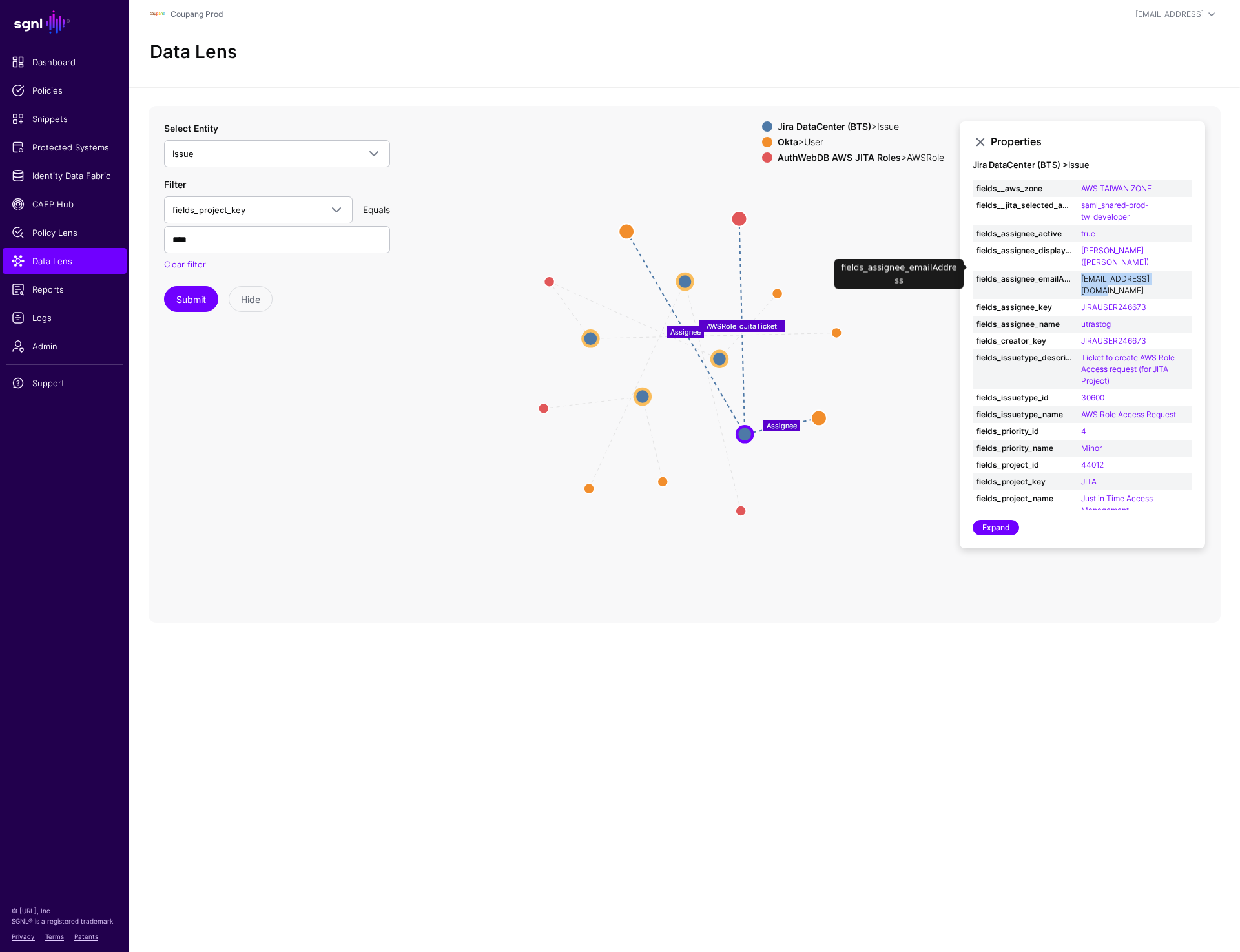
drag, startPoint x: 1080, startPoint y: 266, endPoint x: 1167, endPoint y: 266, distance: 87.0
click at [1167, 270] on td "utrastog@coupang.com" at bounding box center [1134, 284] width 115 height 29
copy link "utrastog@coupang.com"
click at [640, 394] on circle at bounding box center [642, 396] width 15 height 15
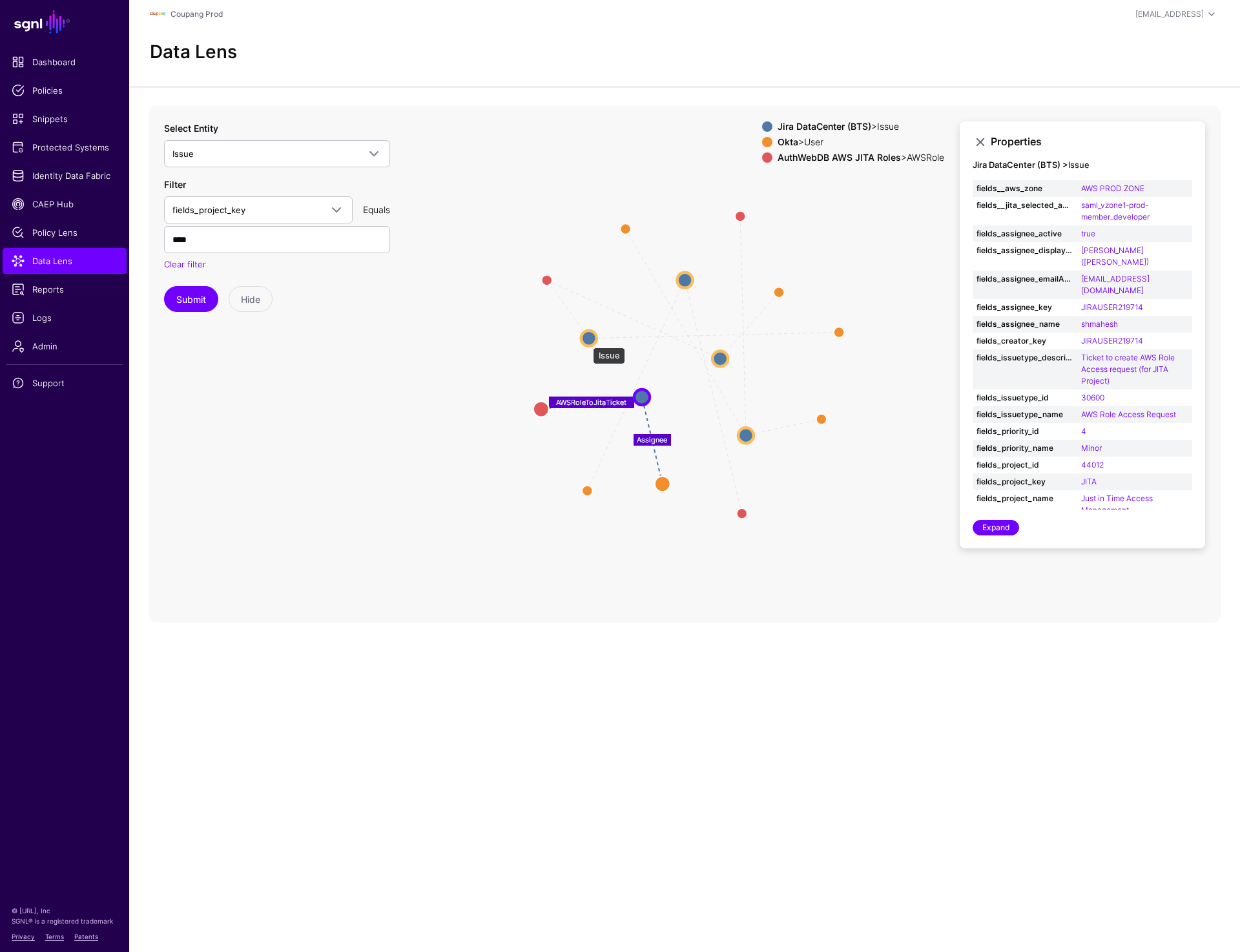
click at [586, 341] on circle at bounding box center [588, 337] width 15 height 15
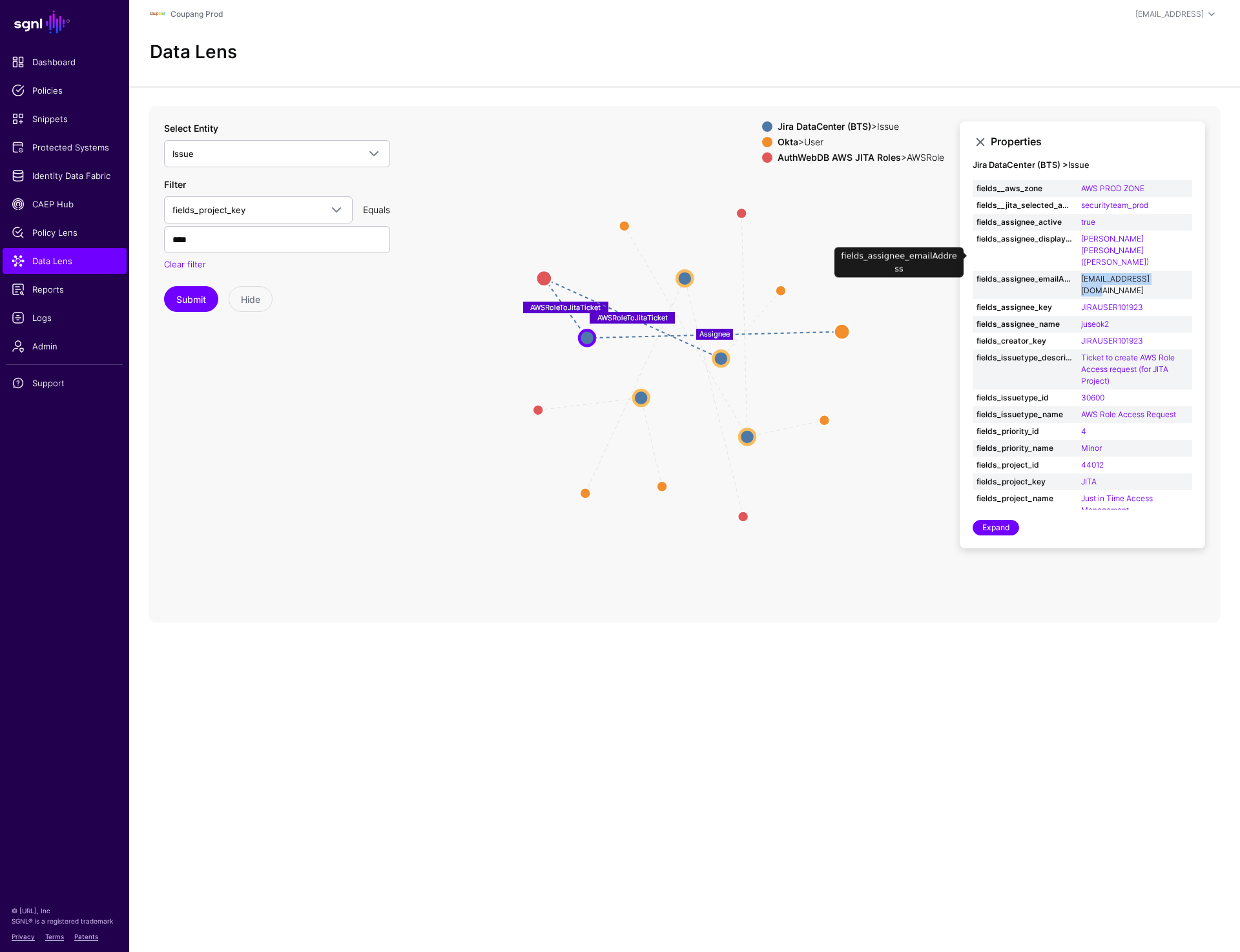
drag, startPoint x: 1078, startPoint y: 256, endPoint x: 1164, endPoint y: 256, distance: 86.0
click at [1164, 270] on td "juseok2@coupang.com" at bounding box center [1134, 284] width 115 height 29
copy link "juseok2@coupang.com"
click at [44, 261] on span "Data Lens" at bounding box center [64, 260] width 106 height 13
click at [60, 261] on span "Data Lens" at bounding box center [64, 260] width 106 height 13
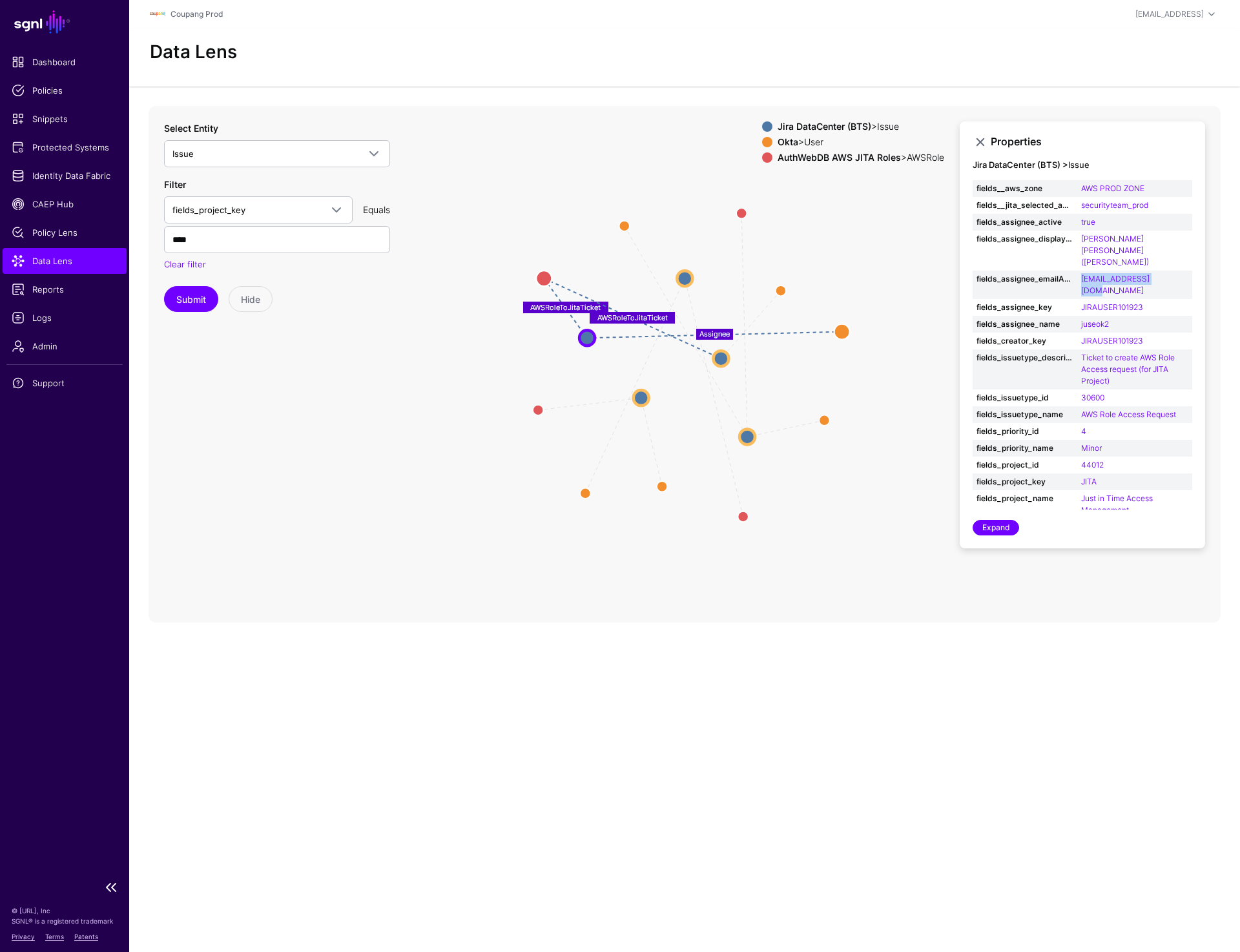
click at [40, 264] on span "Data Lens" at bounding box center [64, 260] width 106 height 13
click at [679, 279] on circle at bounding box center [684, 278] width 15 height 15
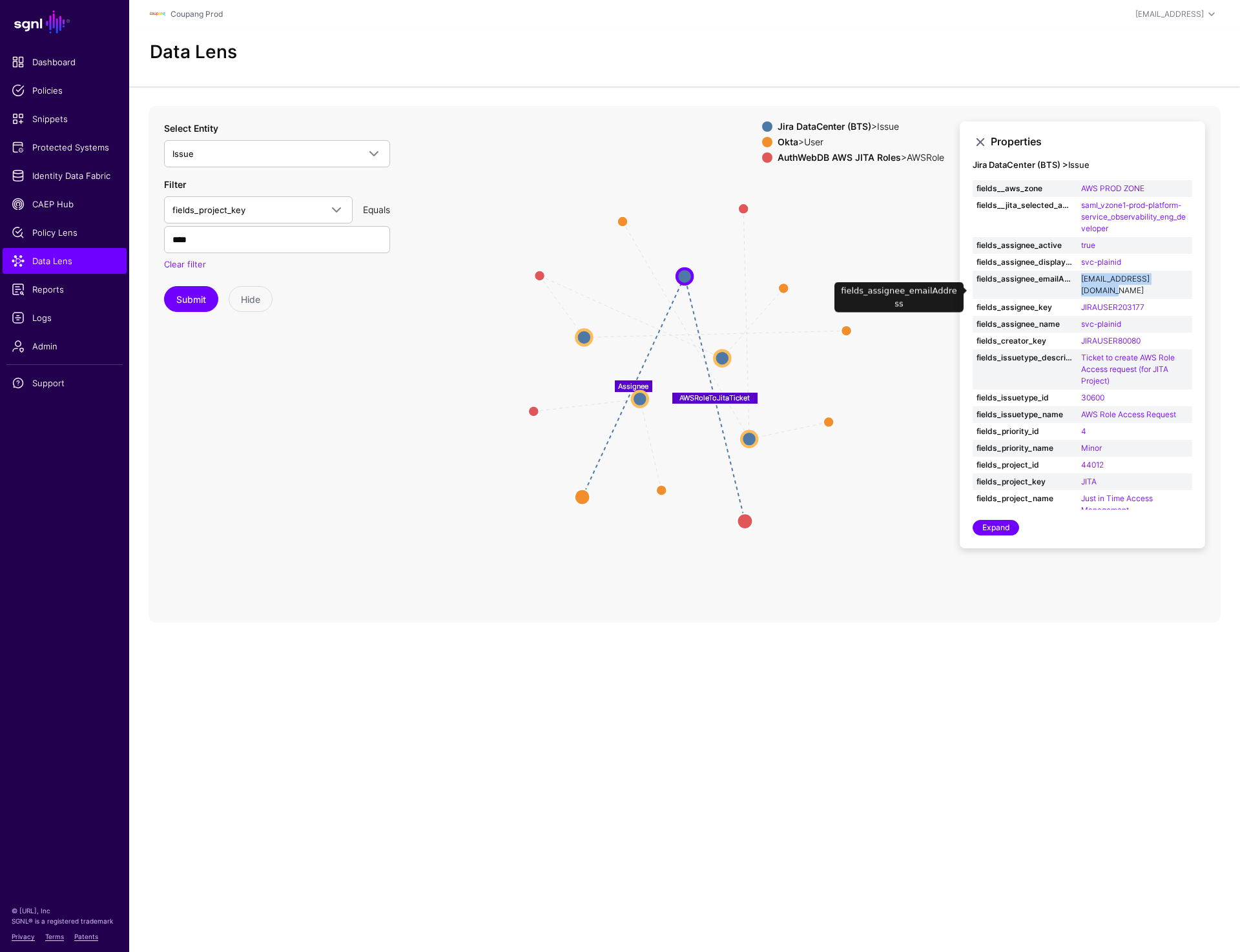
drag, startPoint x: 1077, startPoint y: 290, endPoint x: 1177, endPoint y: 291, distance: 100.0
click at [1177, 291] on td "[EMAIL_ADDRESS][DOMAIN_NAME]" at bounding box center [1134, 284] width 115 height 29
copy link "[EMAIL_ADDRESS][DOMAIN_NAME]"
click at [580, 337] on circle at bounding box center [583, 337] width 15 height 15
click at [580, 337] on circle at bounding box center [583, 336] width 15 height 15
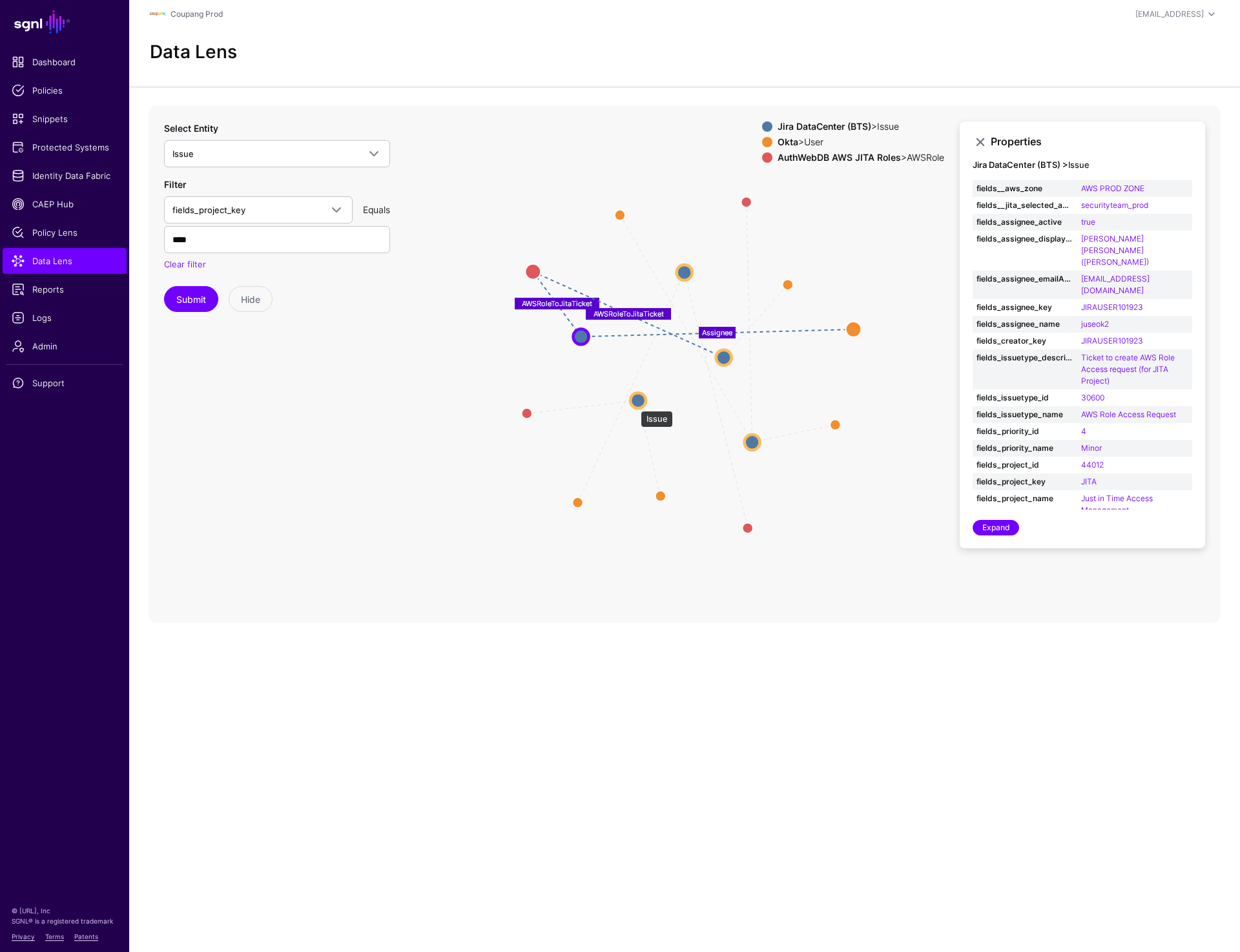
click at [634, 404] on circle at bounding box center [638, 400] width 15 height 15
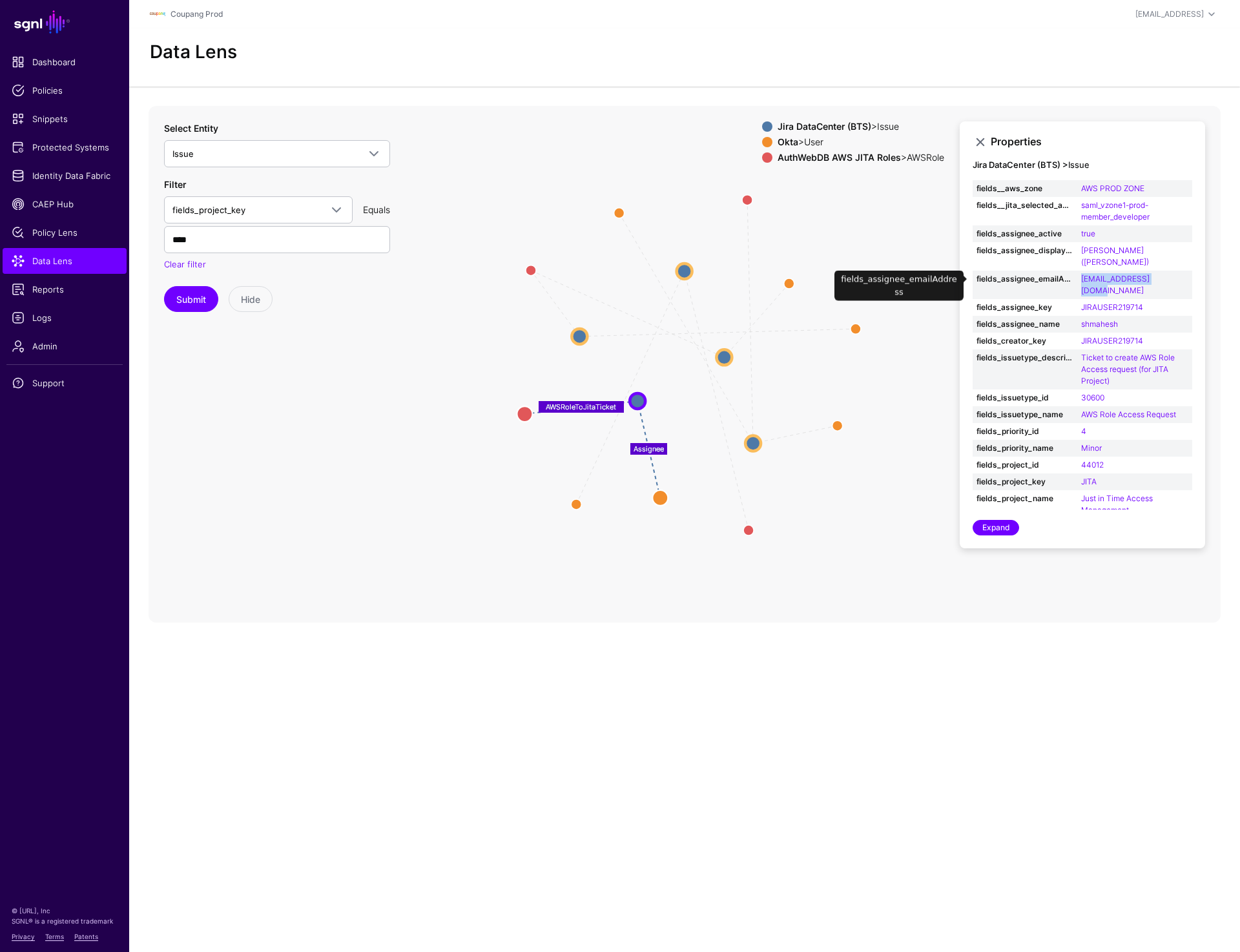
drag, startPoint x: 1078, startPoint y: 279, endPoint x: 1181, endPoint y: 278, distance: 103.0
click at [1181, 278] on td "[EMAIL_ADDRESS][DOMAIN_NAME]" at bounding box center [1134, 284] width 115 height 29
copy link "[EMAIL_ADDRESS][DOMAIN_NAME]"
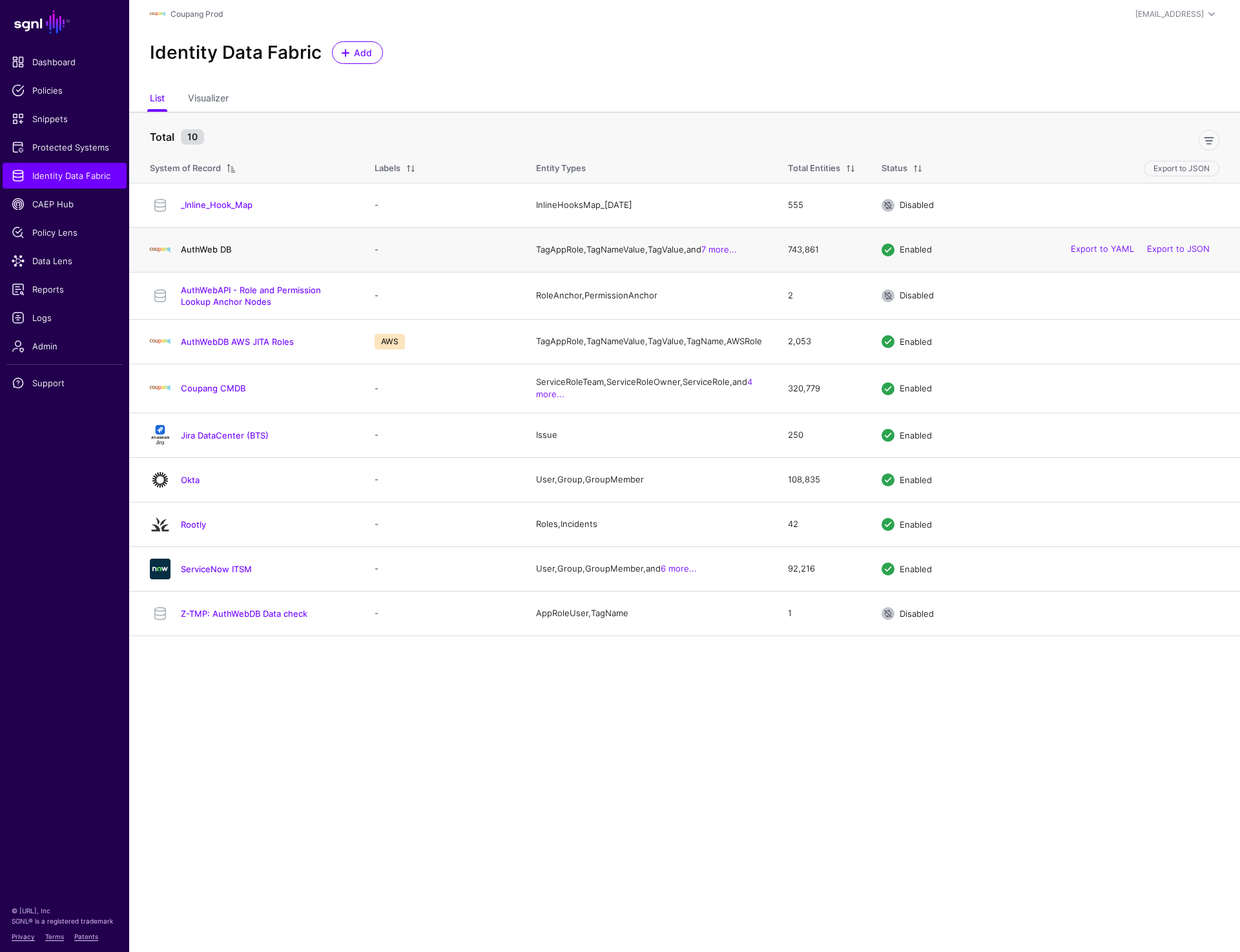
click at [211, 250] on link "AuthWeb DB" at bounding box center [206, 250] width 50 height 11
click at [213, 393] on link "Coupang CMDB" at bounding box center [213, 388] width 64 height 11
click at [223, 343] on link "AuthWebDB AWS JITA Roles" at bounding box center [237, 342] width 113 height 11
click at [193, 485] on link "Okta" at bounding box center [190, 480] width 19 height 11
click at [205, 573] on link "ServiceNow ITSM" at bounding box center [216, 569] width 71 height 11
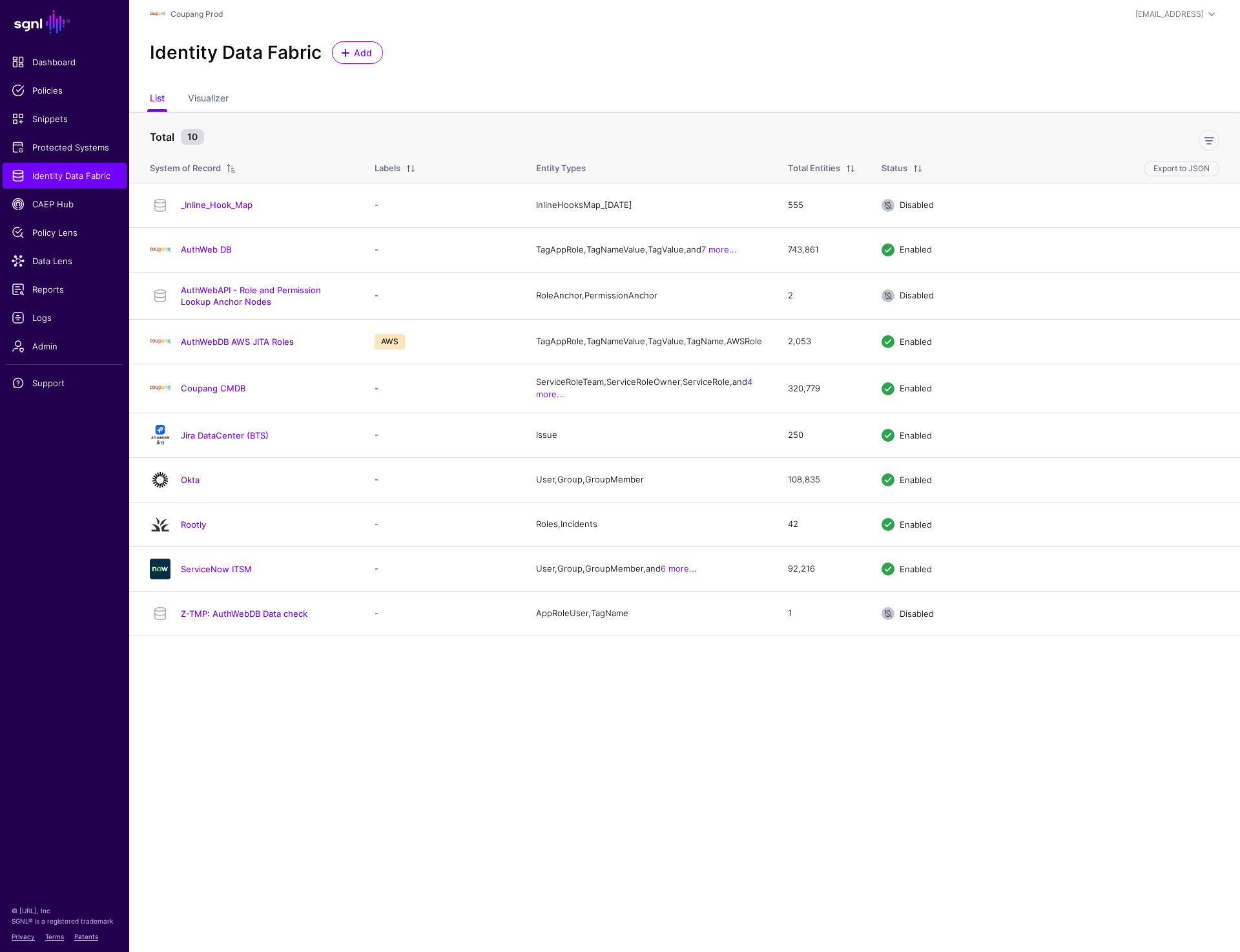
click at [990, 49] on div "Identity Data Fabric Add" at bounding box center [685, 52] width 1080 height 23
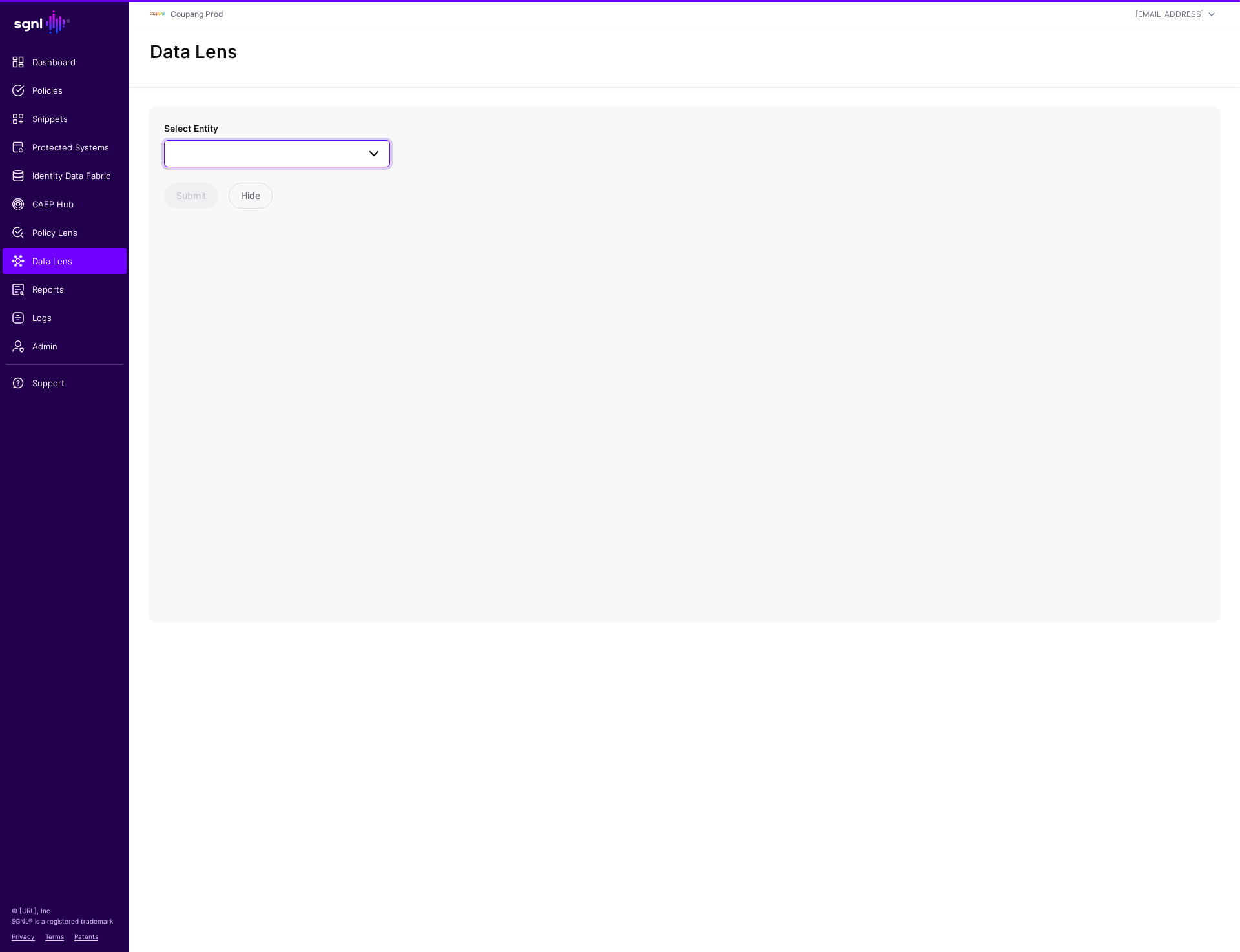
click at [290, 153] on span at bounding box center [277, 153] width 209 height 15
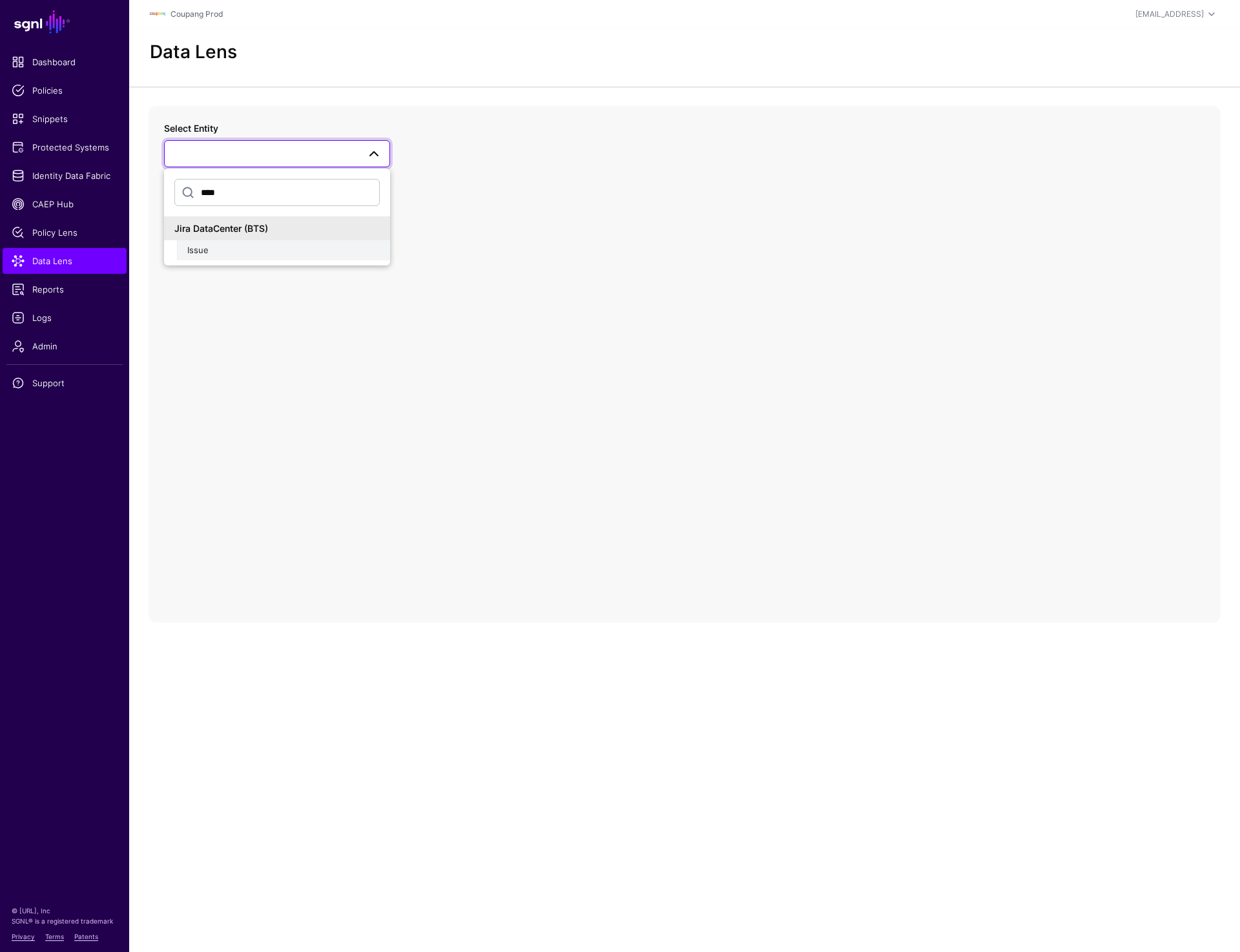
type input "****"
click at [225, 247] on div "Issue" at bounding box center [284, 250] width 193 height 13
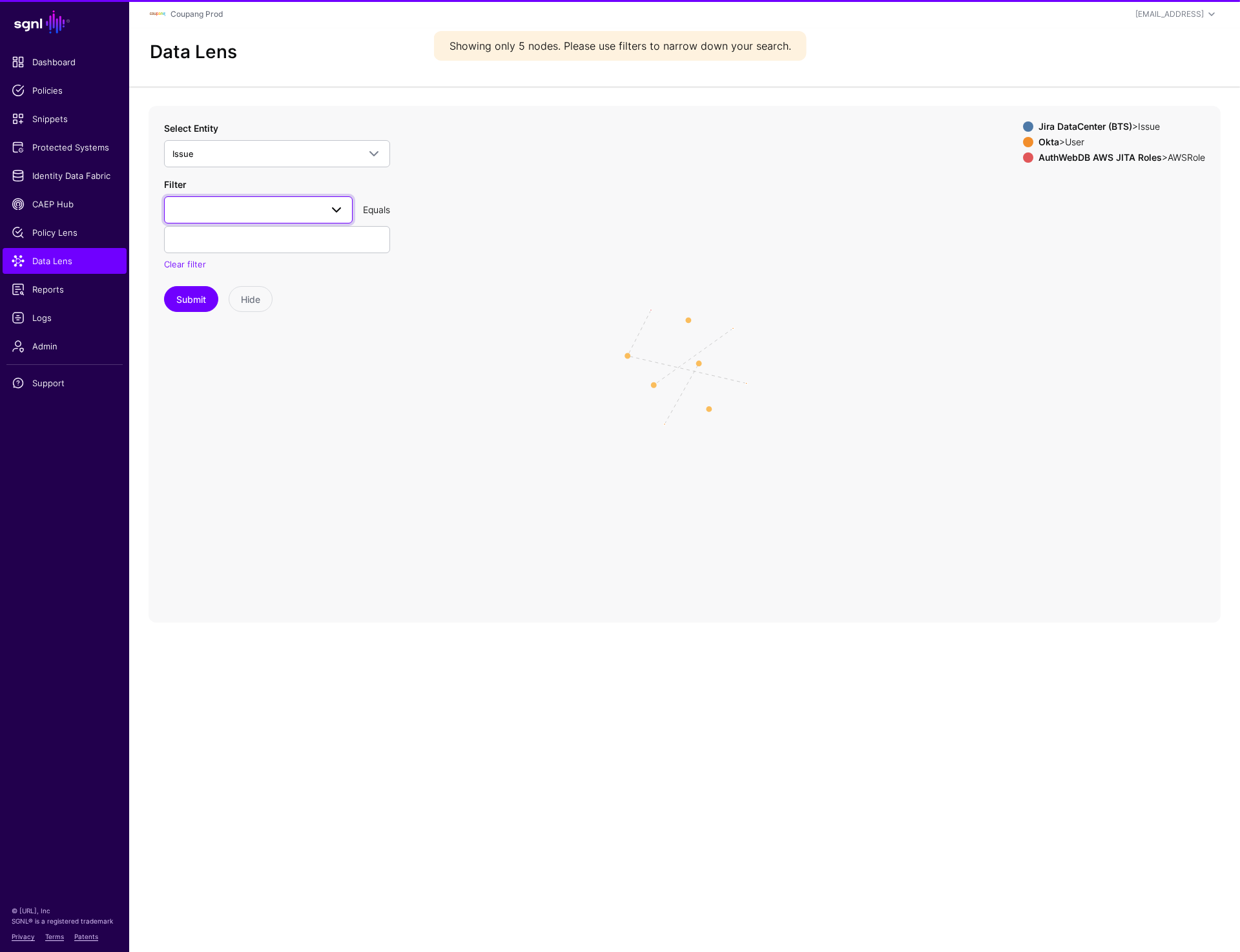
click at [249, 214] on span at bounding box center [258, 209] width 172 height 15
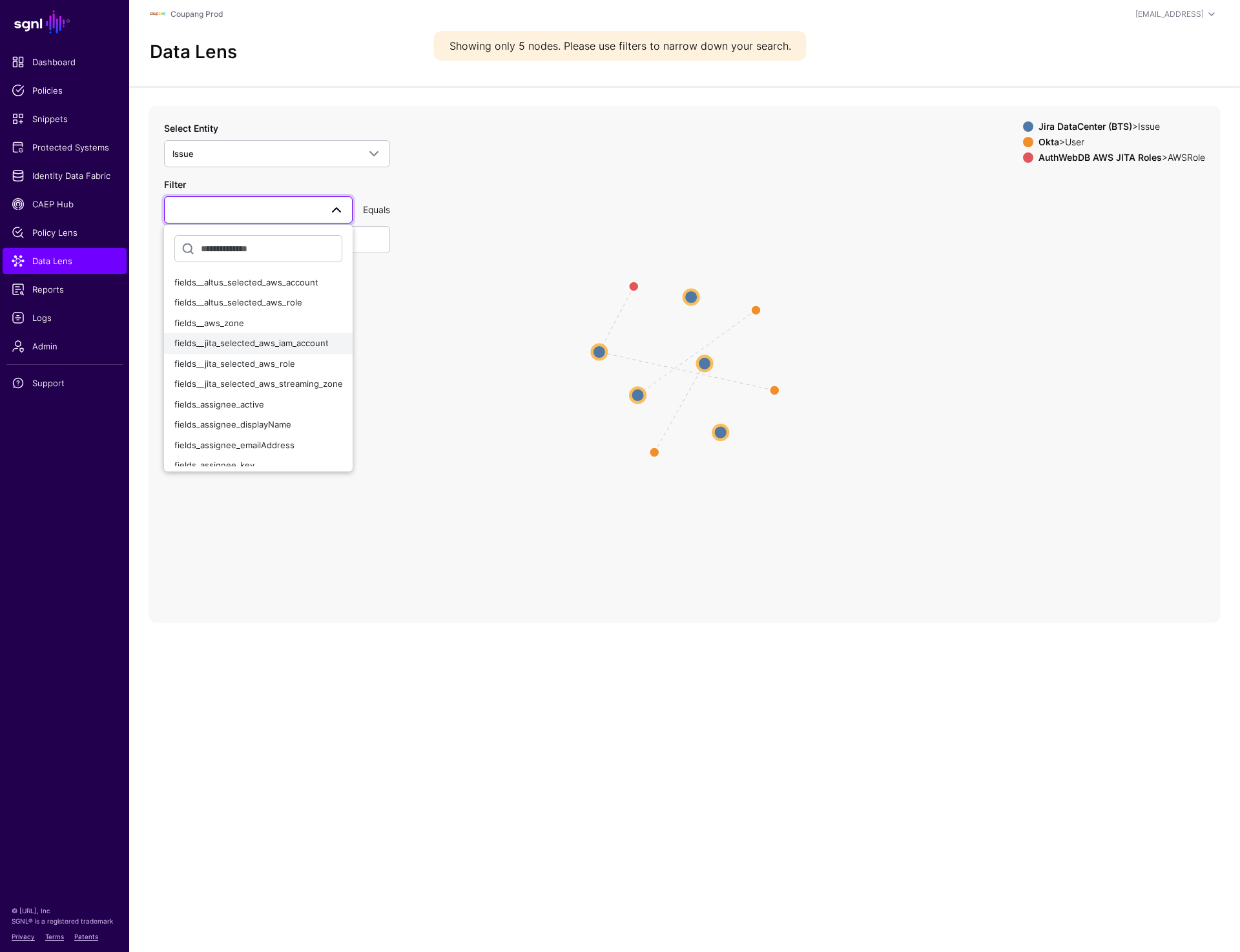
scroll to position [29, 0]
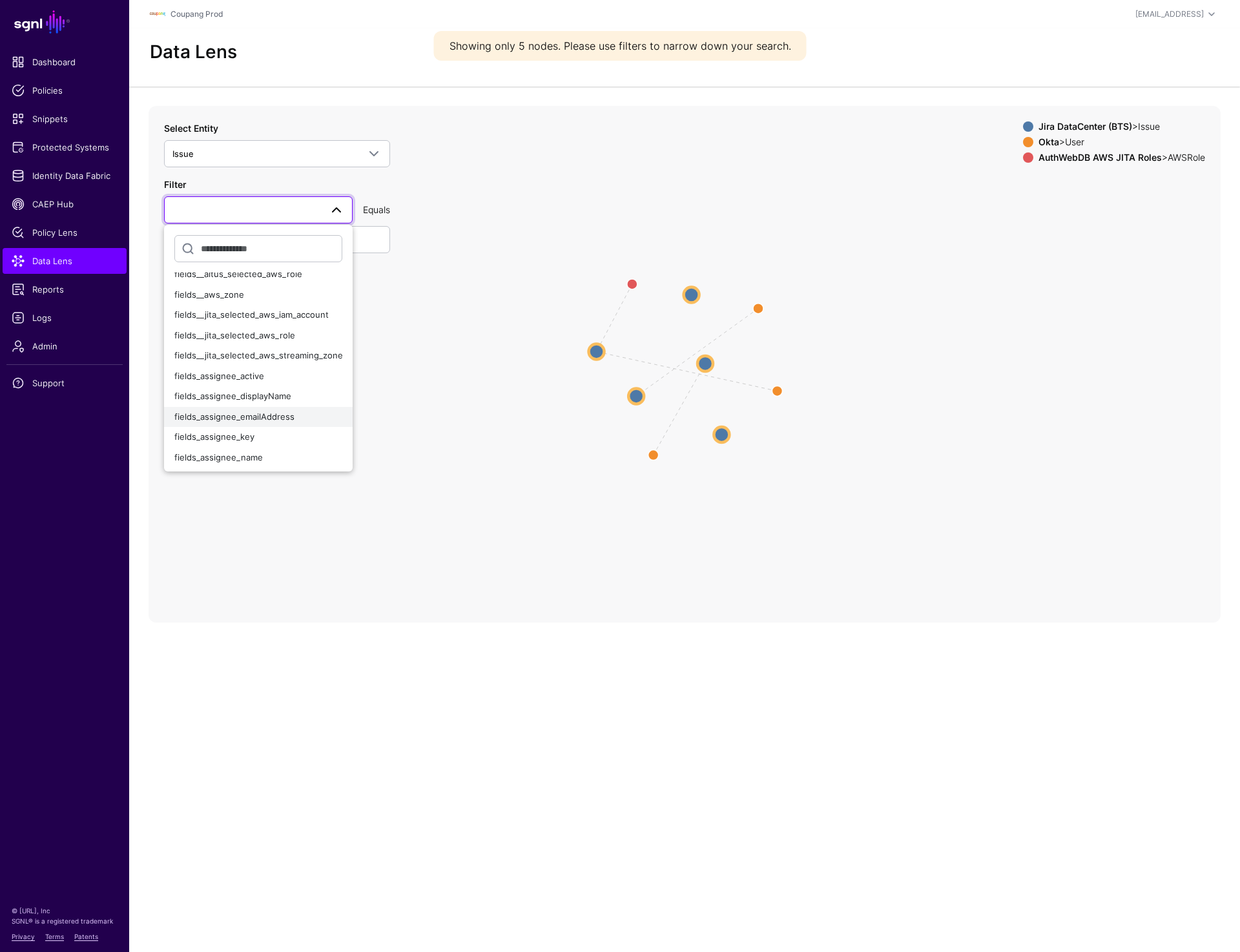
click at [260, 417] on span "fields_assignee_emailAddress" at bounding box center [234, 416] width 120 height 11
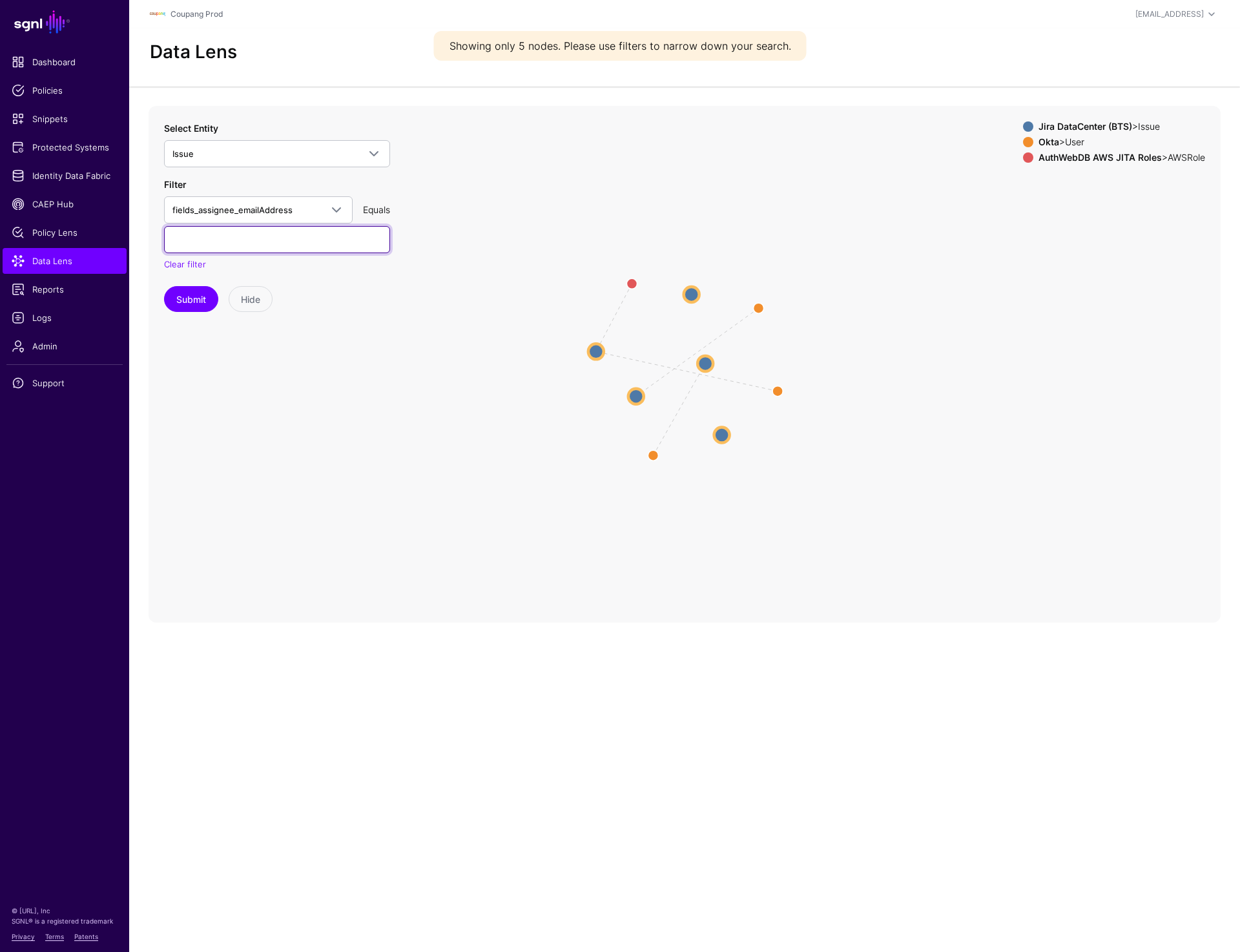
click at [221, 246] on input "text" at bounding box center [277, 239] width 226 height 27
paste input "**********"
type input "**********"
click at [184, 309] on button "Submit" at bounding box center [191, 299] width 54 height 26
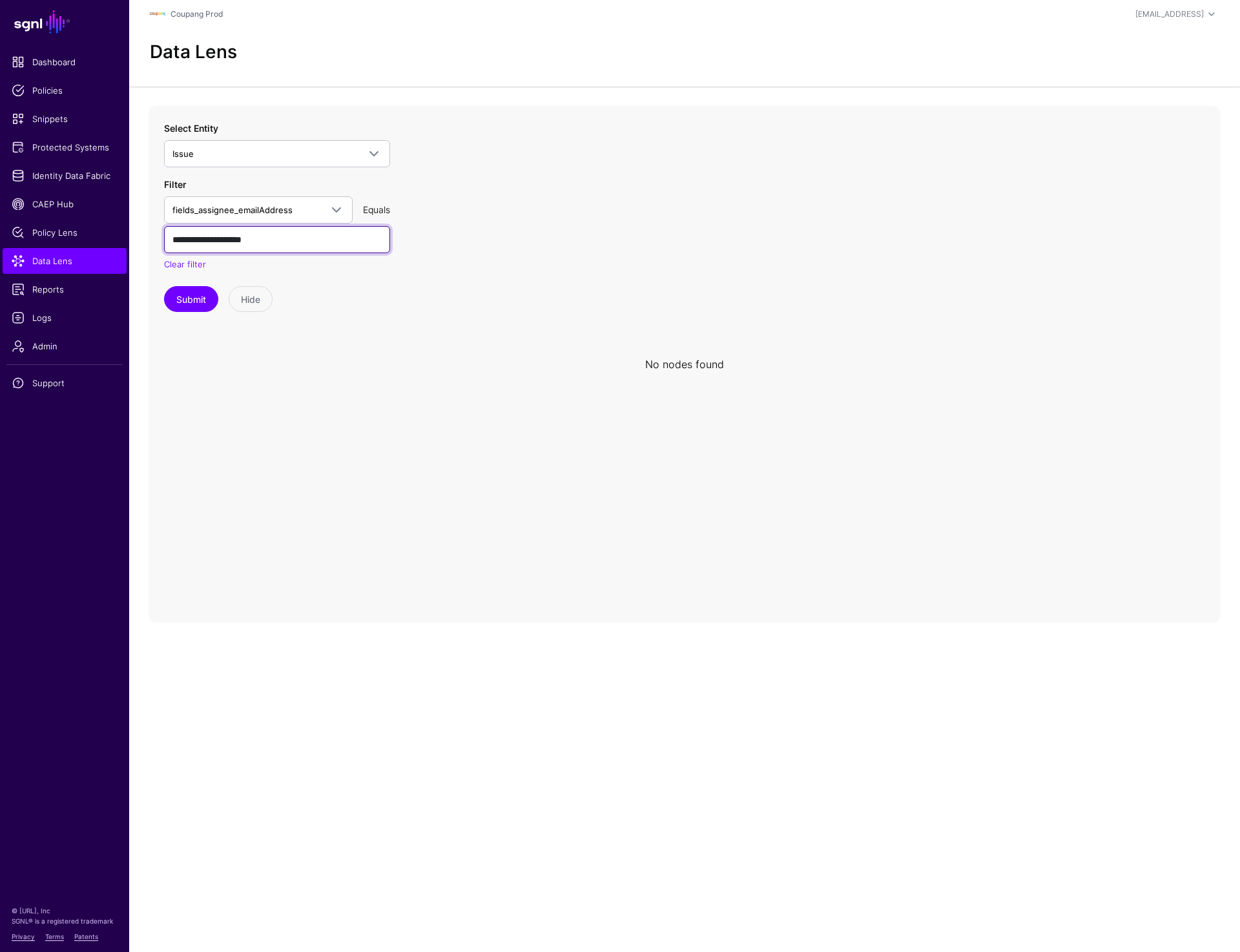
click at [300, 239] on input "**********" at bounding box center [277, 239] width 226 height 27
paste input "text"
click at [178, 307] on button "Submit" at bounding box center [191, 299] width 54 height 26
click at [719, 374] on circle at bounding box center [717, 375] width 15 height 15
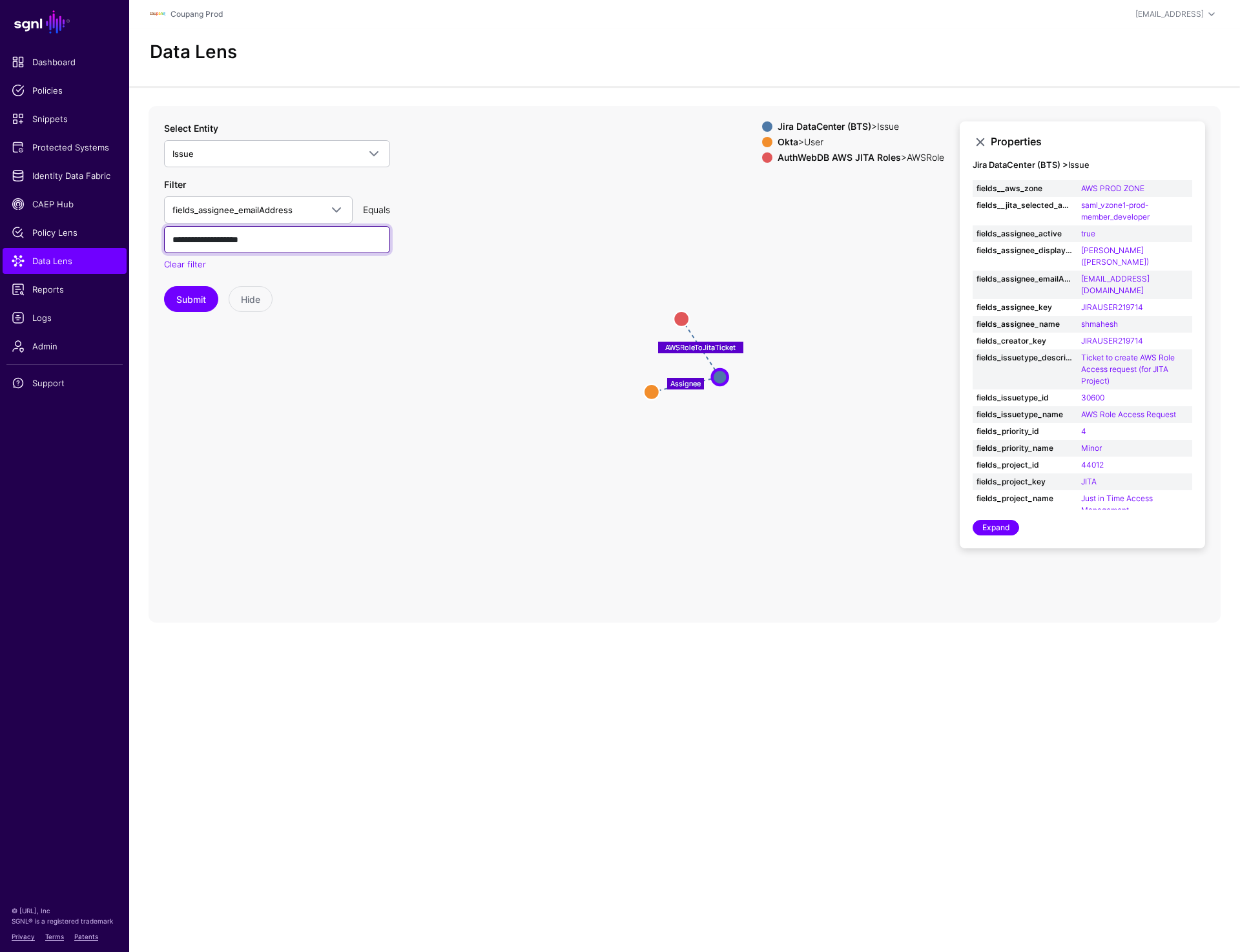
click at [283, 245] on input "**********" at bounding box center [277, 239] width 226 height 27
paste input "text"
click at [164, 286] on button "Submit" at bounding box center [191, 299] width 54 height 26
paste input "**"
click at [197, 305] on button "Submit" at bounding box center [191, 299] width 54 height 26
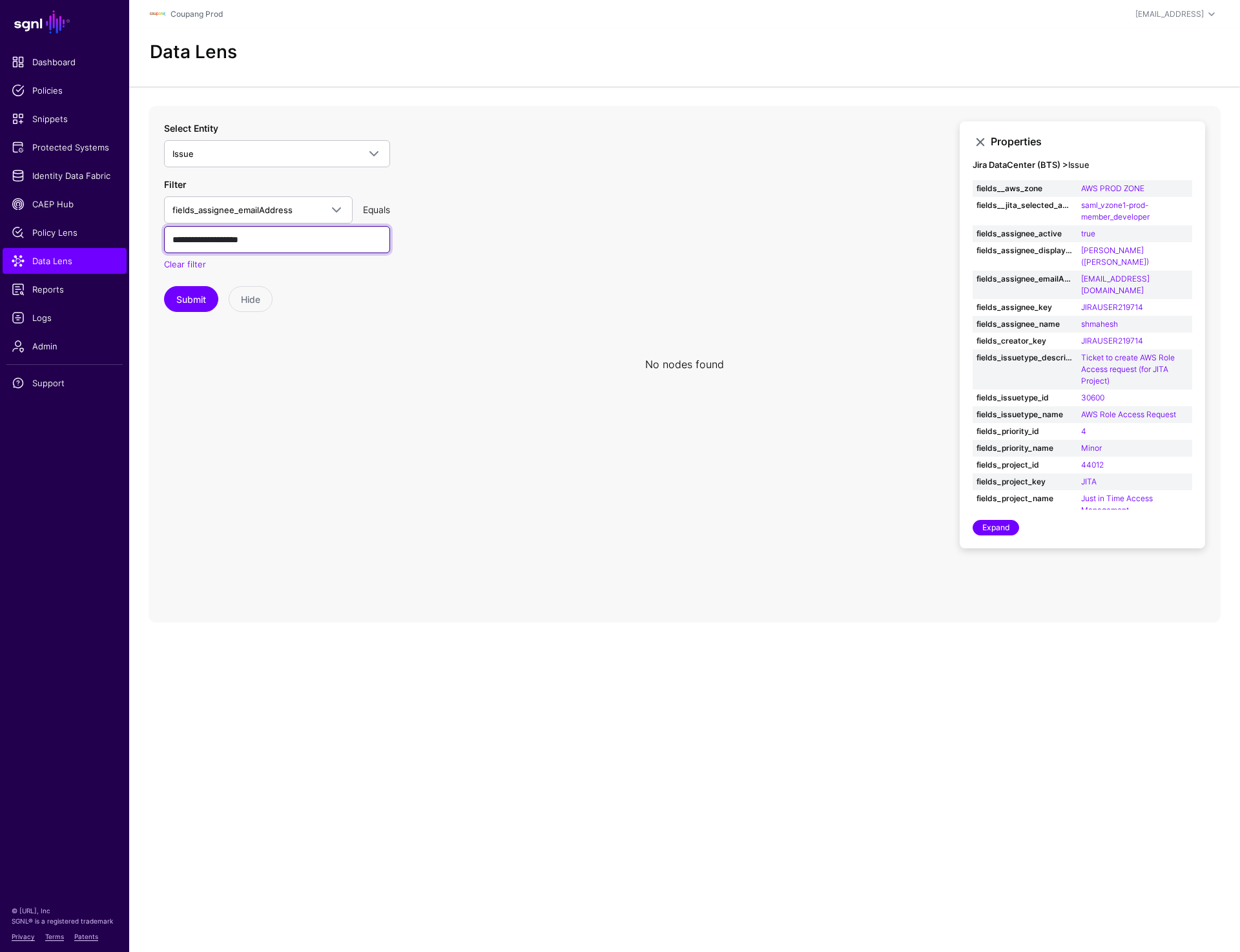
click at [288, 235] on input "**********" at bounding box center [277, 239] width 226 height 27
paste input "text"
click at [181, 305] on button "Submit" at bounding box center [191, 299] width 54 height 26
click at [288, 242] on input "**********" at bounding box center [277, 239] width 226 height 27
paste input "*"
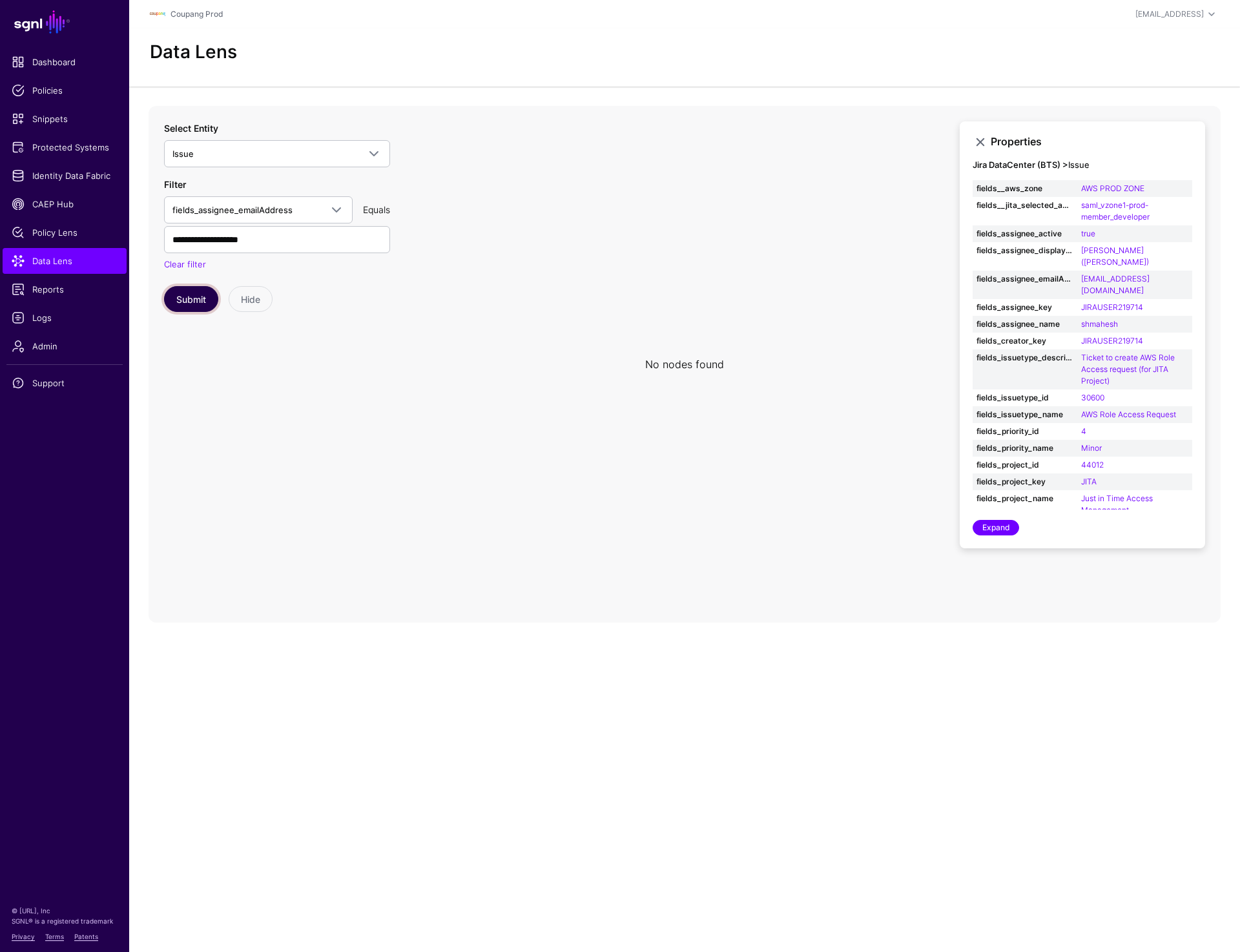
click at [199, 293] on button "Submit" at bounding box center [191, 299] width 54 height 26
click at [721, 379] on circle at bounding box center [718, 375] width 15 height 15
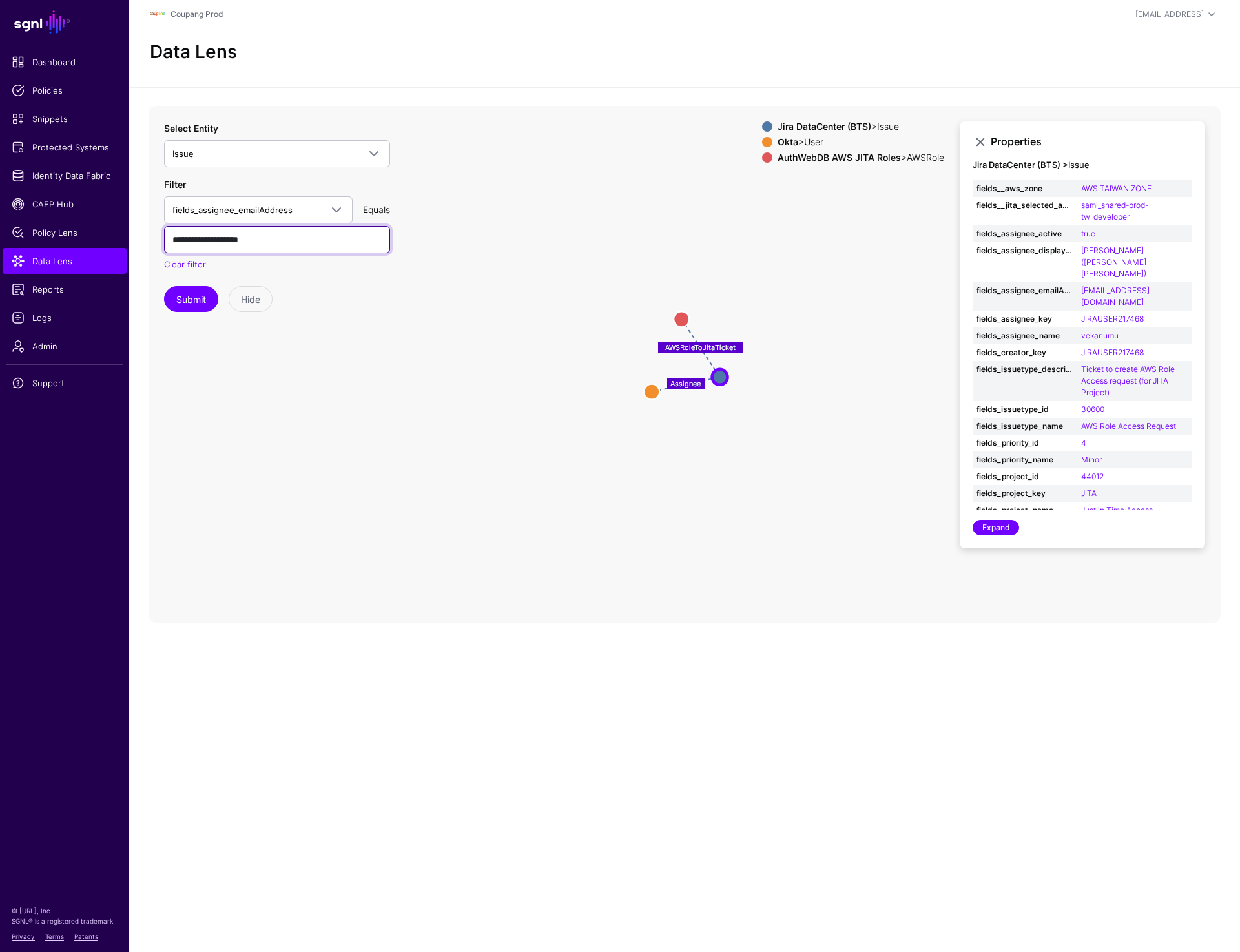
click at [300, 246] on input "**********" at bounding box center [277, 239] width 226 height 27
paste input "text"
click at [176, 294] on button "Submit" at bounding box center [191, 299] width 54 height 26
click at [269, 237] on input "**********" at bounding box center [277, 239] width 226 height 27
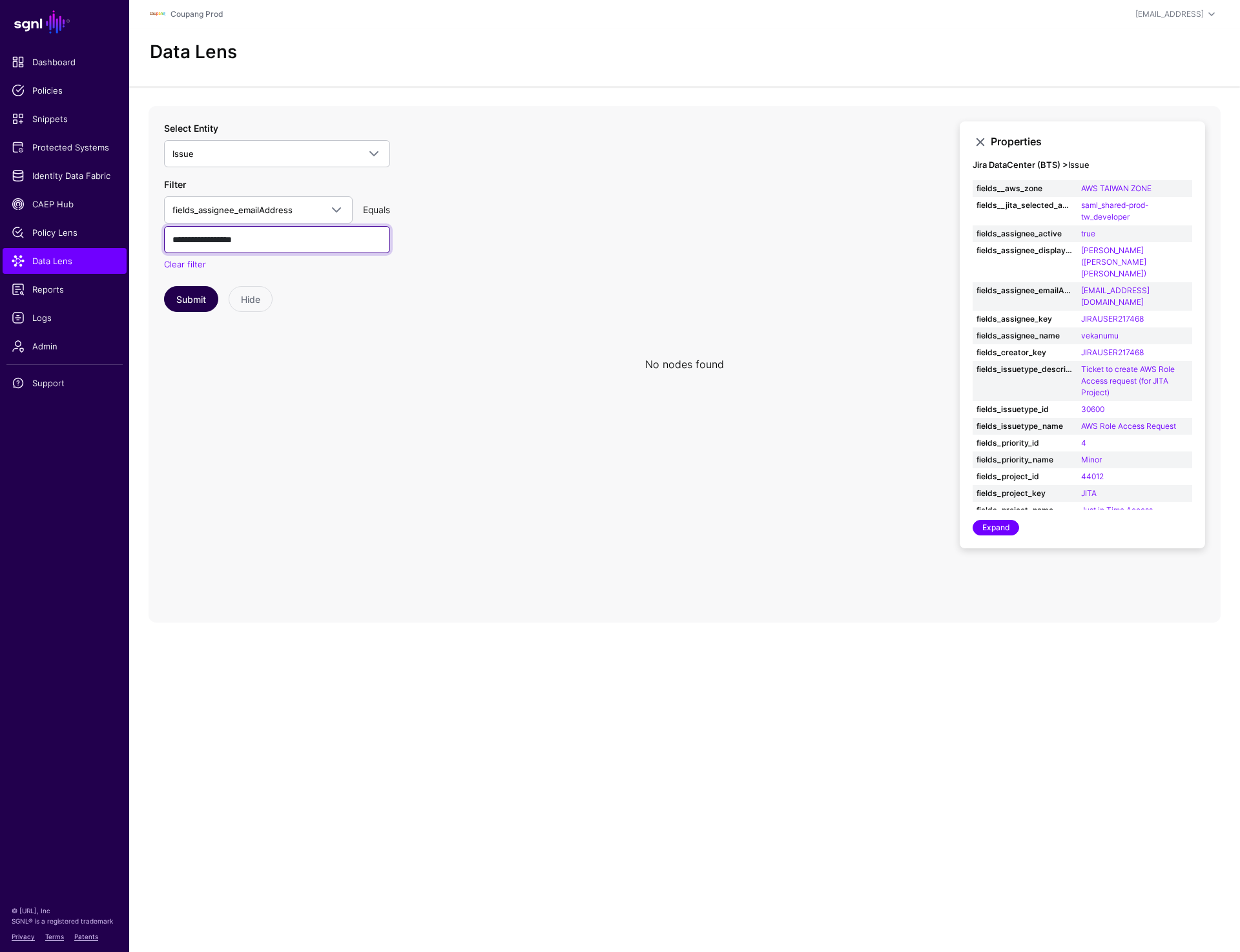
paste input "*"
click at [186, 303] on button "Submit" at bounding box center [191, 299] width 54 height 26
click at [714, 352] on circle at bounding box center [709, 353] width 15 height 15
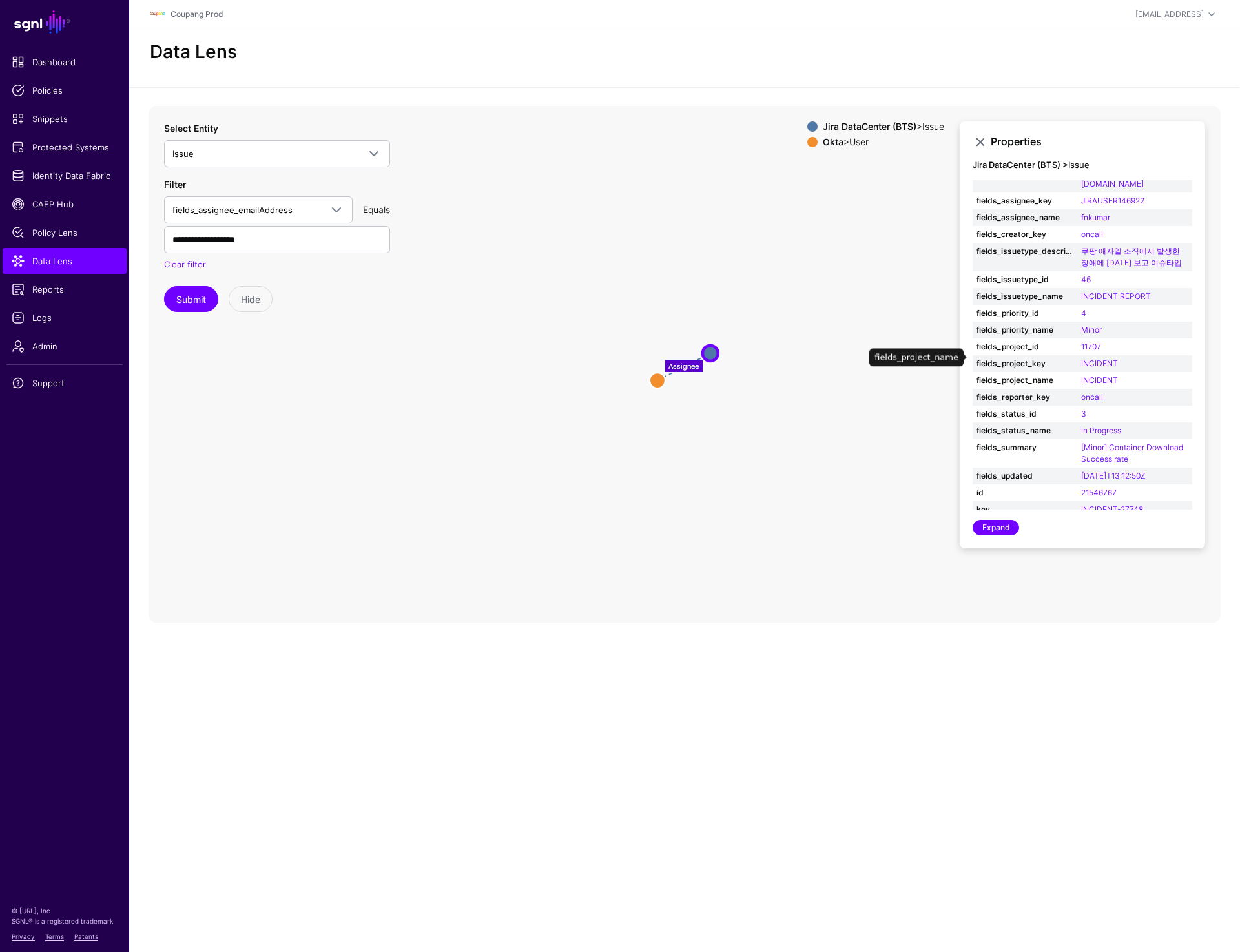
scroll to position [75, 0]
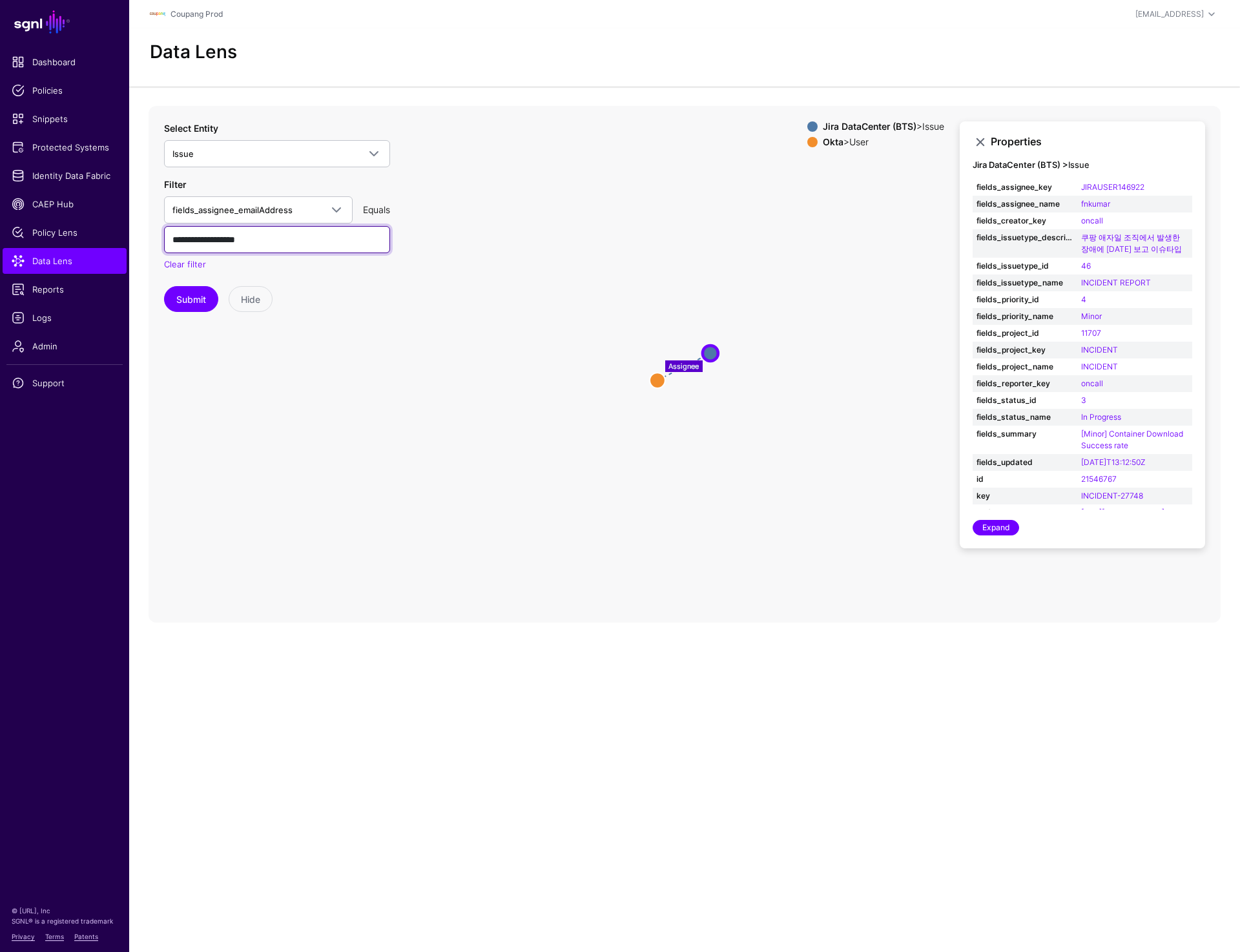
click at [301, 241] on input "**********" at bounding box center [277, 239] width 226 height 27
paste input "text"
click at [179, 297] on button "Submit" at bounding box center [191, 299] width 54 height 26
click at [275, 246] on input "**********" at bounding box center [277, 239] width 226 height 27
paste input "text"
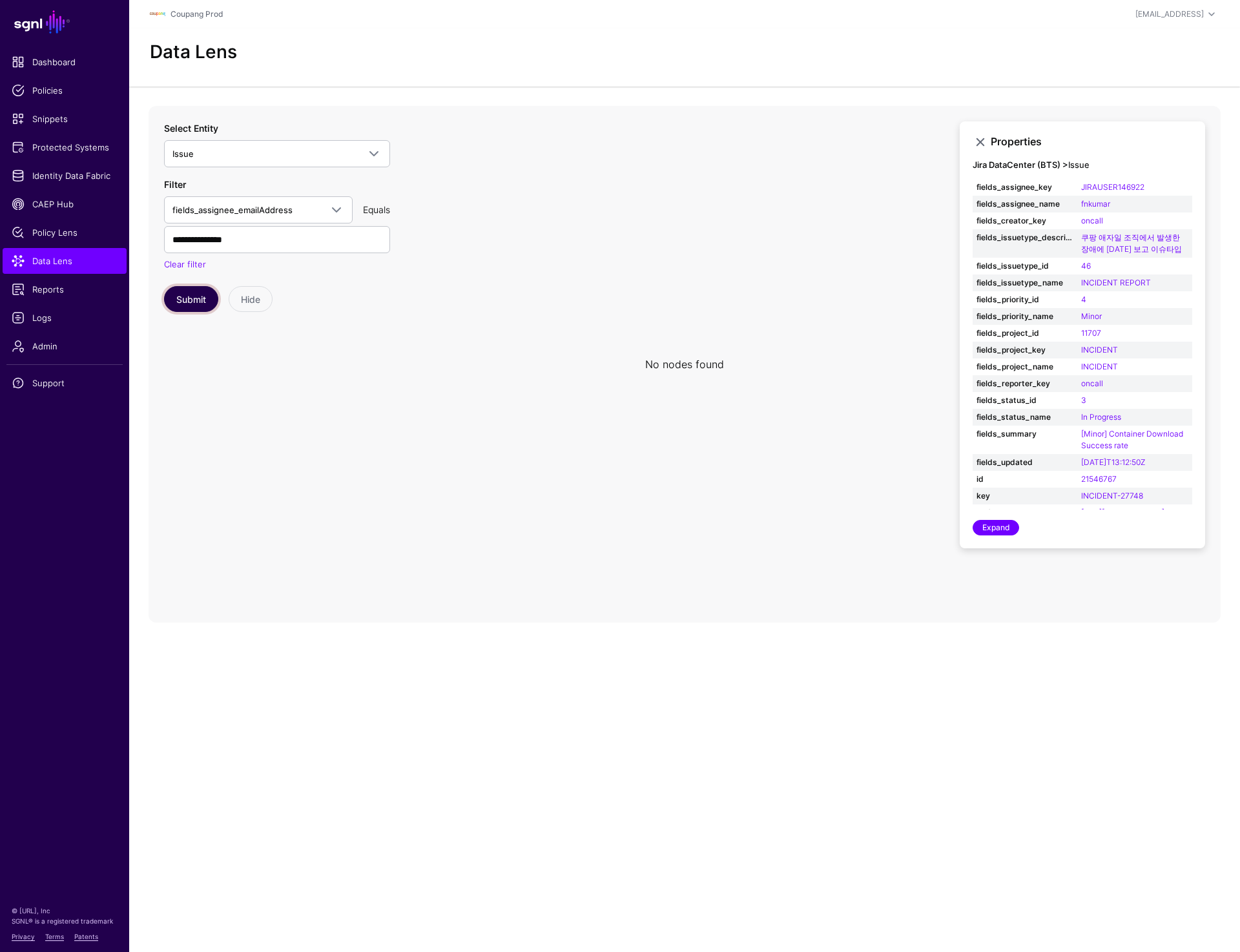
click at [189, 287] on button "Submit" at bounding box center [191, 299] width 54 height 26
click at [189, 297] on button "Submit" at bounding box center [191, 299] width 54 height 26
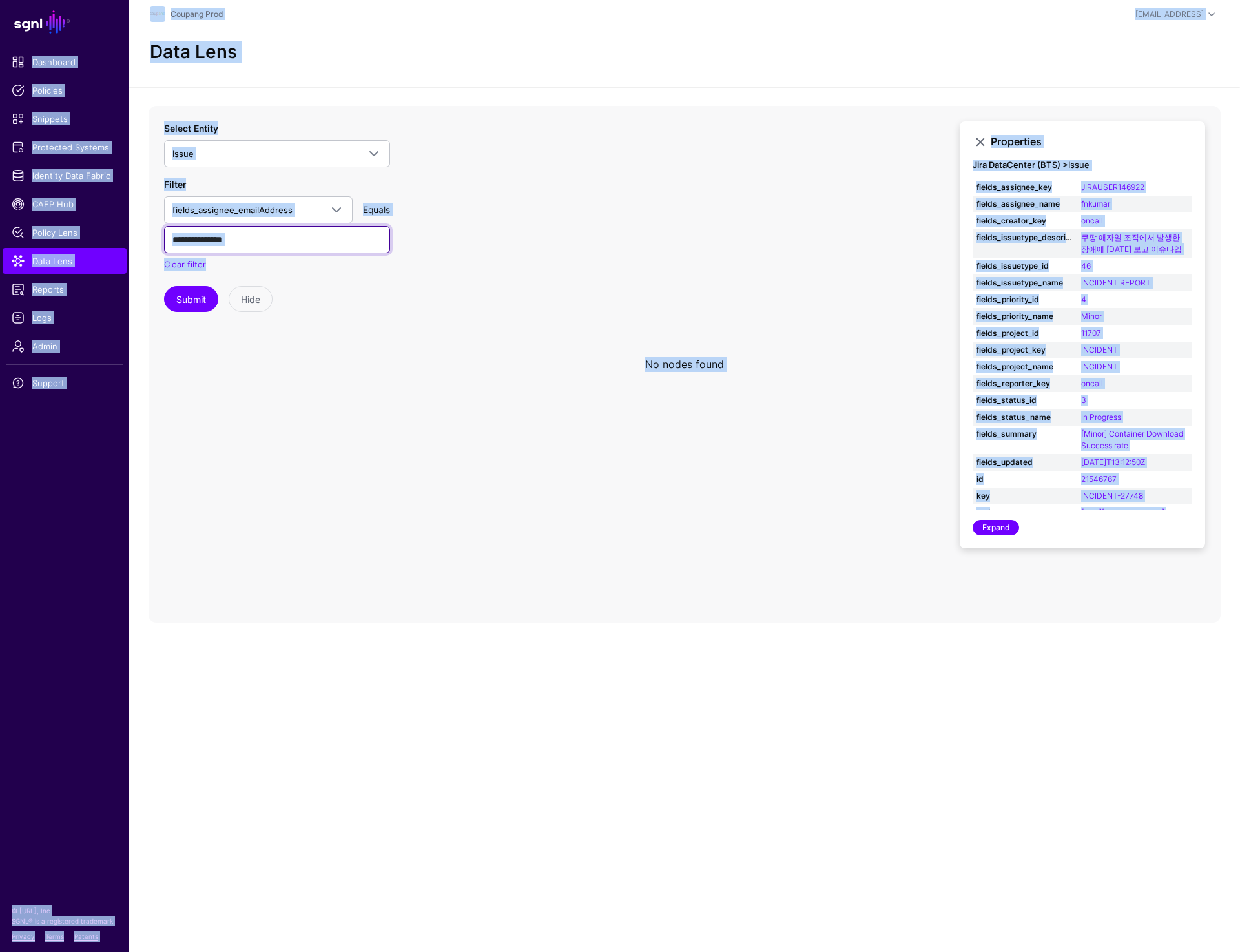
click at [282, 231] on input "**********" at bounding box center [277, 239] width 226 height 27
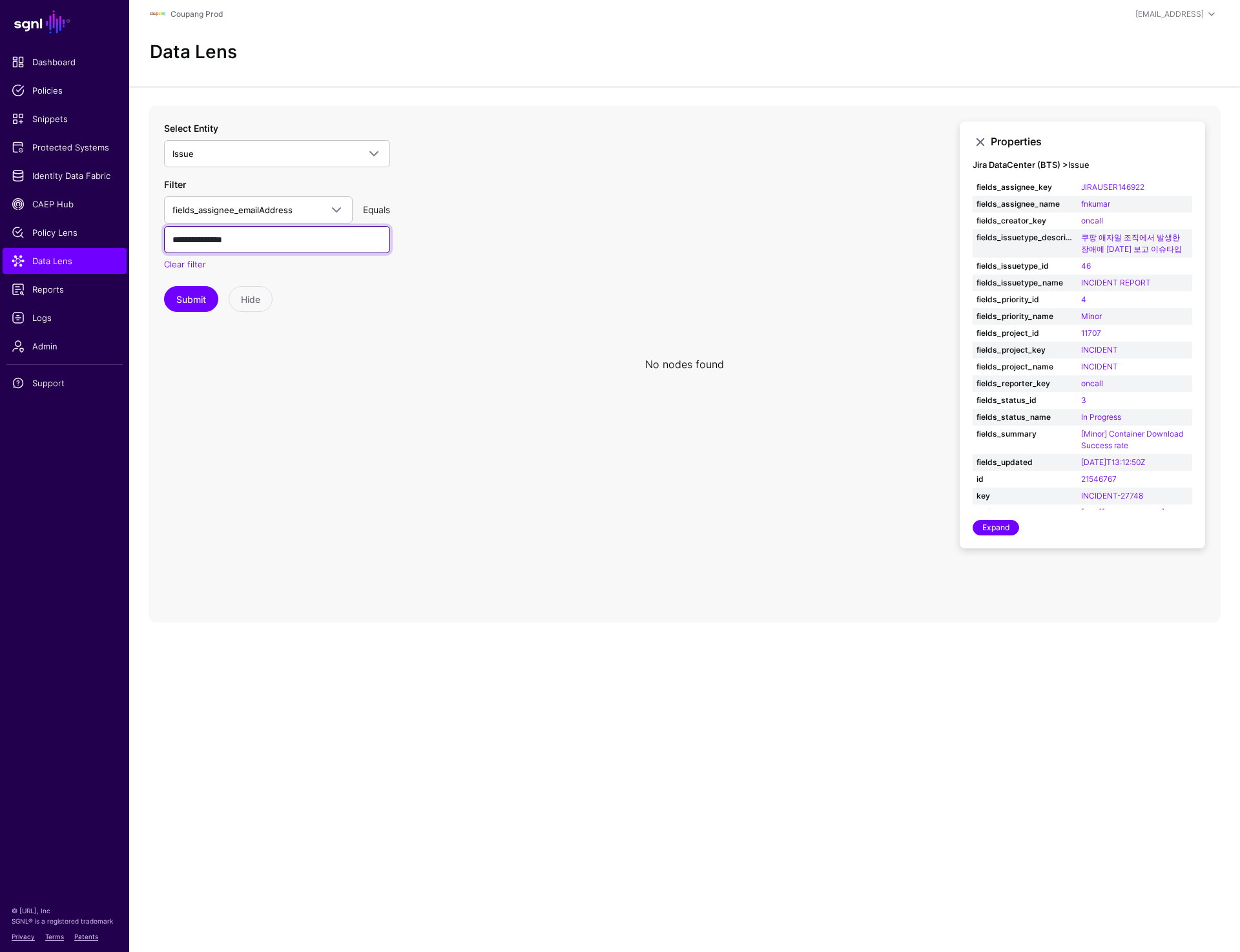
click at [266, 252] on input "**********" at bounding box center [277, 239] width 226 height 27
paste input "*****"
click at [187, 299] on button "Submit" at bounding box center [191, 299] width 54 height 26
click at [294, 243] on input "**********" at bounding box center [277, 239] width 226 height 27
paste input "**********"
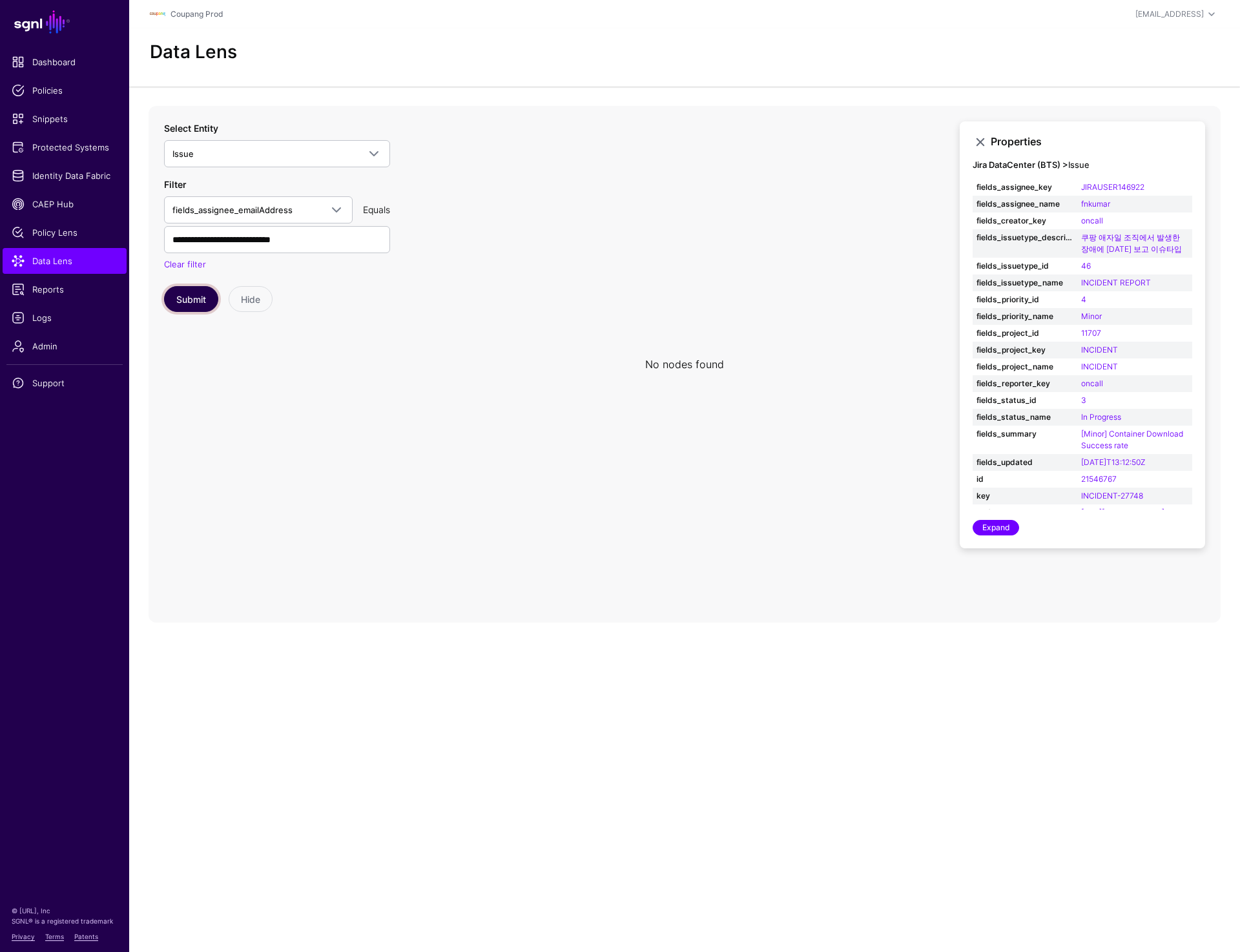
click at [196, 292] on button "Submit" at bounding box center [191, 299] width 54 height 26
click at [275, 242] on input "**********" at bounding box center [277, 239] width 226 height 27
paste input "text"
click at [184, 306] on button "Submit" at bounding box center [191, 299] width 54 height 26
click at [336, 240] on input "**********" at bounding box center [277, 239] width 226 height 27
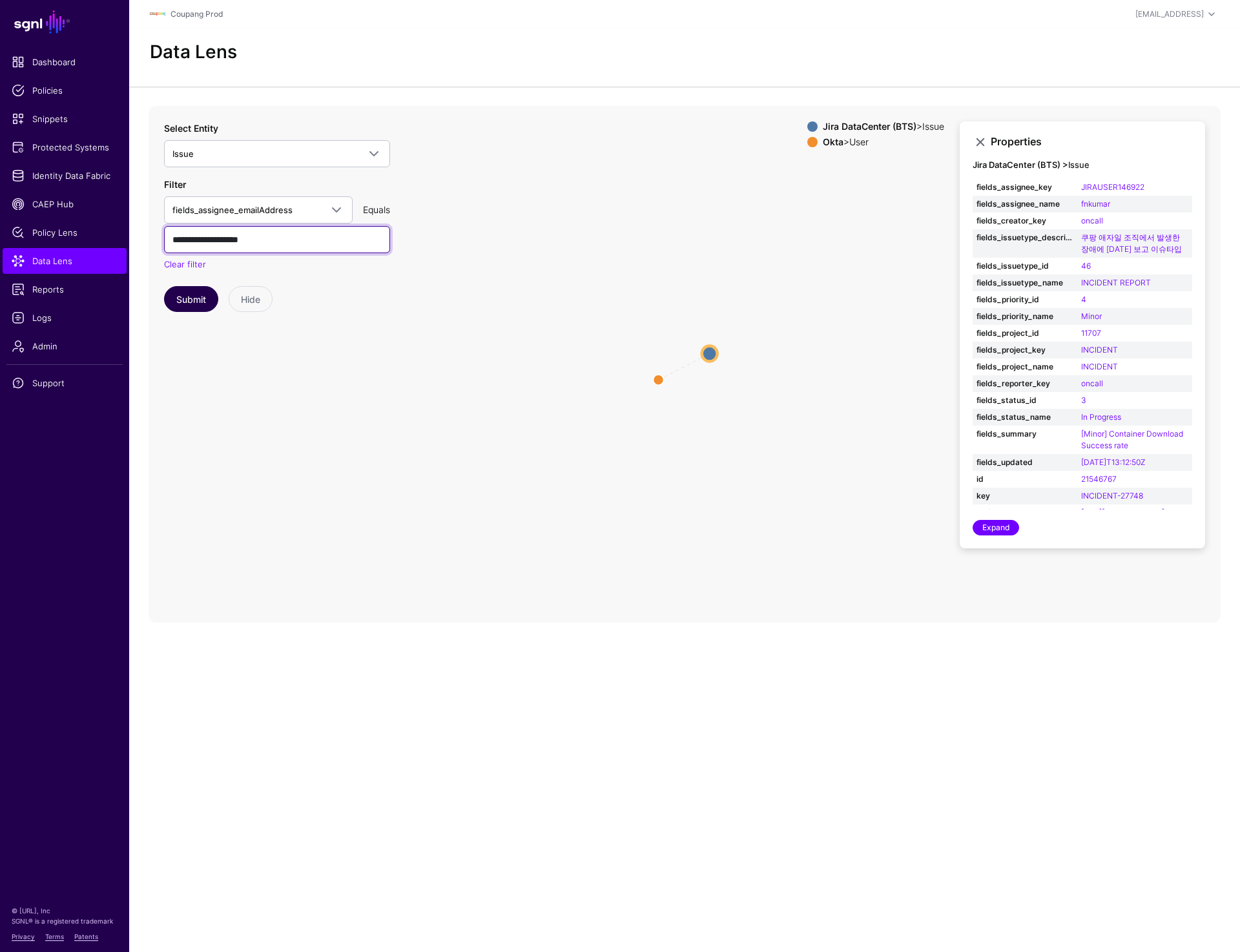
paste input "********"
click at [196, 302] on button "Submit" at bounding box center [191, 299] width 54 height 26
click at [319, 246] on input "**********" at bounding box center [277, 239] width 226 height 27
paste input "text"
click at [192, 289] on button "Submit" at bounding box center [191, 299] width 54 height 26
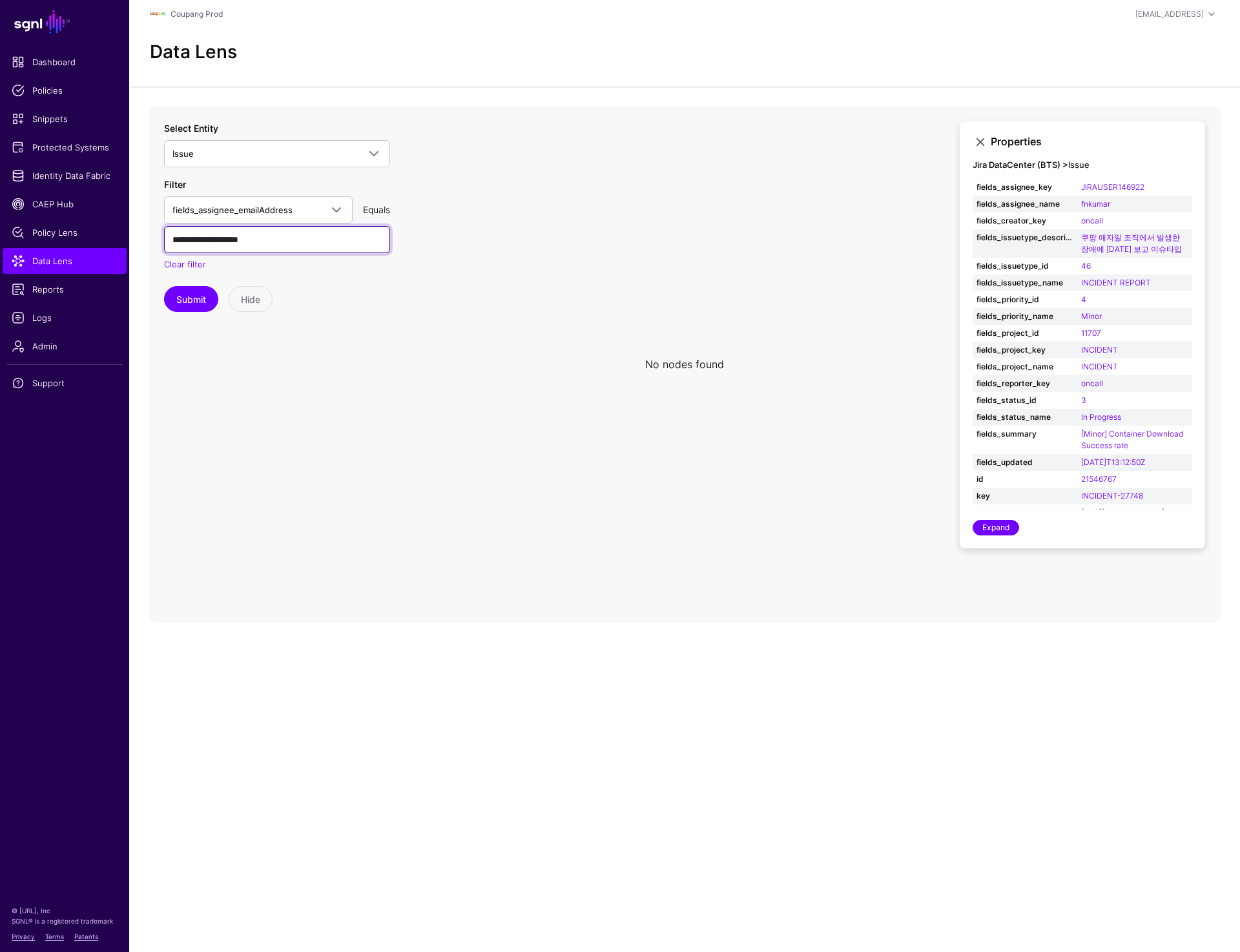
click at [312, 248] on input "**********" at bounding box center [277, 239] width 226 height 27
paste input "text"
click at [193, 301] on button "Submit" at bounding box center [191, 299] width 54 height 26
click at [307, 237] on input "**********" at bounding box center [277, 239] width 226 height 27
paste input "text"
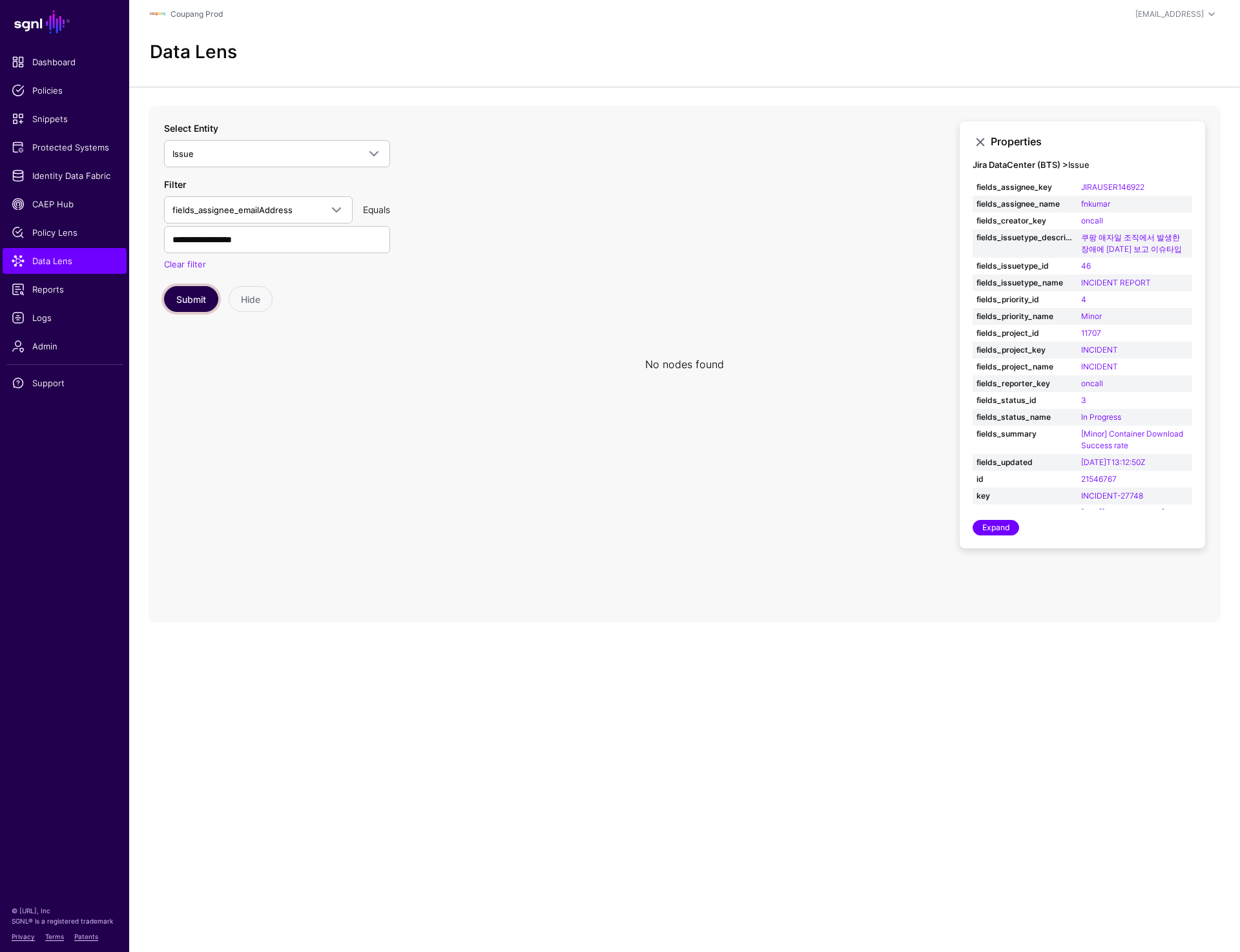
click at [187, 307] on button "Submit" at bounding box center [191, 299] width 54 height 26
click at [307, 244] on input "**********" at bounding box center [277, 239] width 226 height 27
paste input "**"
click at [185, 307] on button "Submit" at bounding box center [191, 299] width 54 height 26
click at [327, 242] on input "**********" at bounding box center [277, 239] width 226 height 27
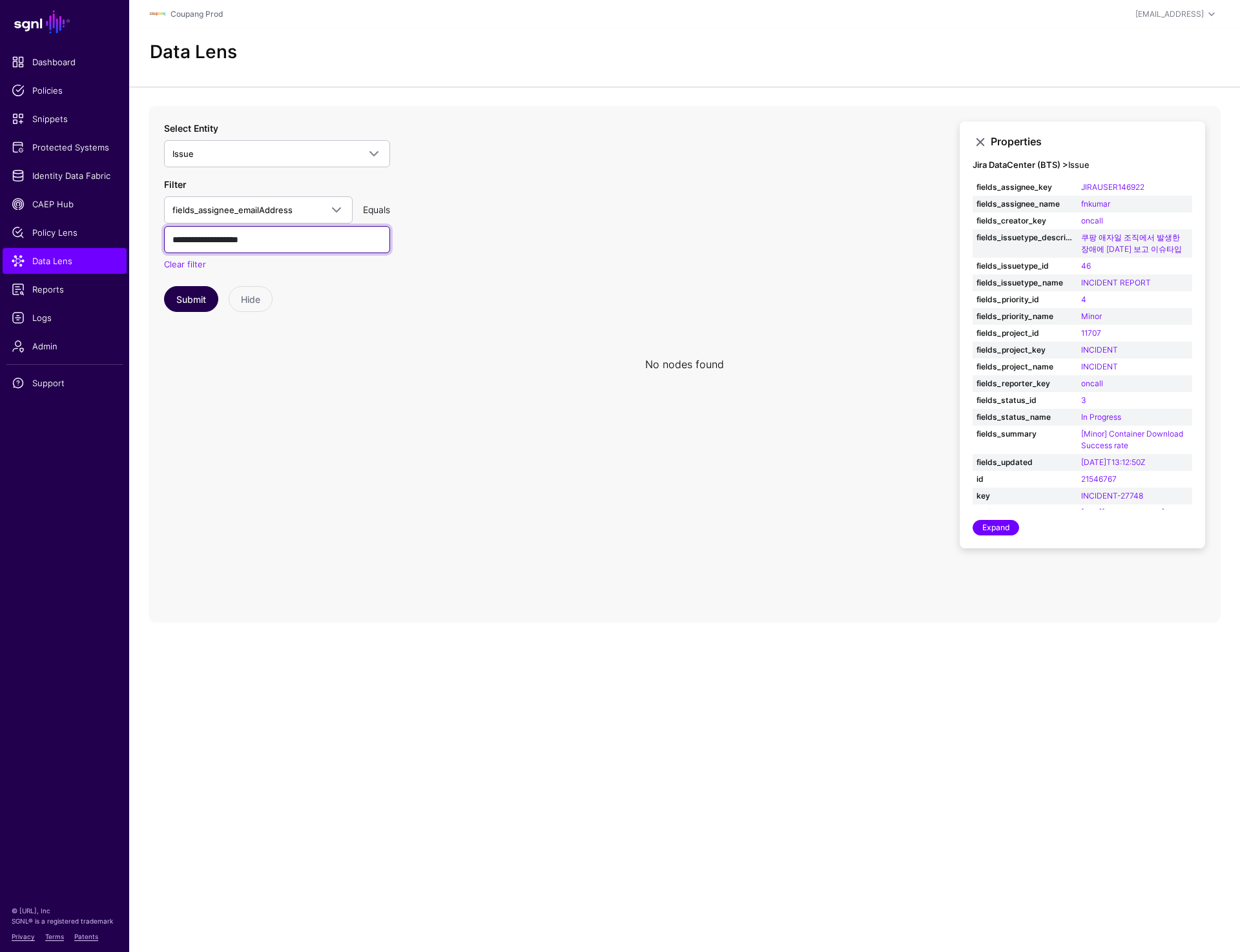
paste input "text"
type input "**********"
click at [192, 295] on button "Submit" at bounding box center [191, 299] width 54 height 26
click at [82, 173] on span "Identity Data Fabric" at bounding box center [64, 175] width 106 height 13
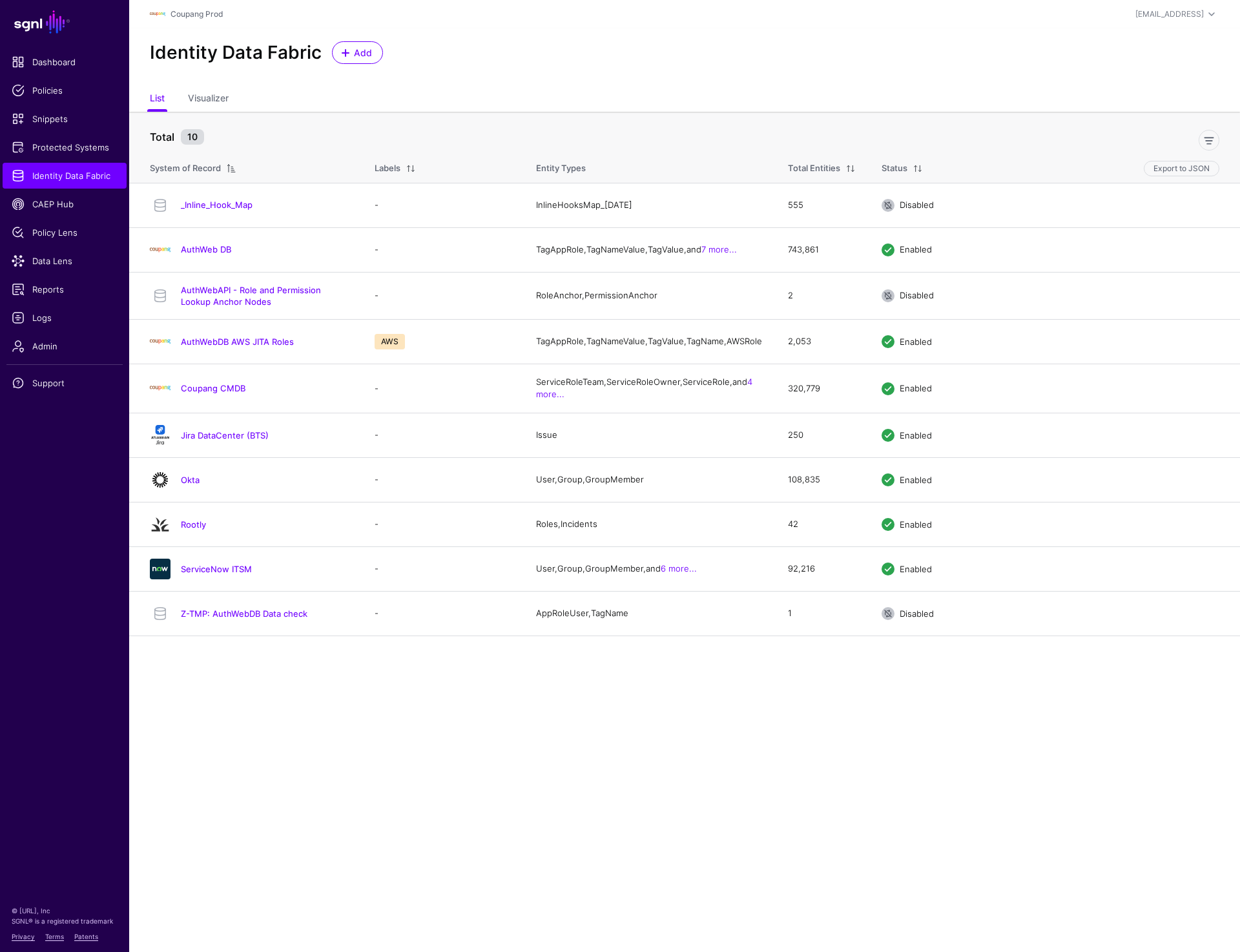
click at [902, 82] on div "Identity Data Fabric Add" at bounding box center [685, 58] width 1111 height 58
click at [248, 440] on link "Jira DataCenter (BTS)" at bounding box center [224, 436] width 88 height 11
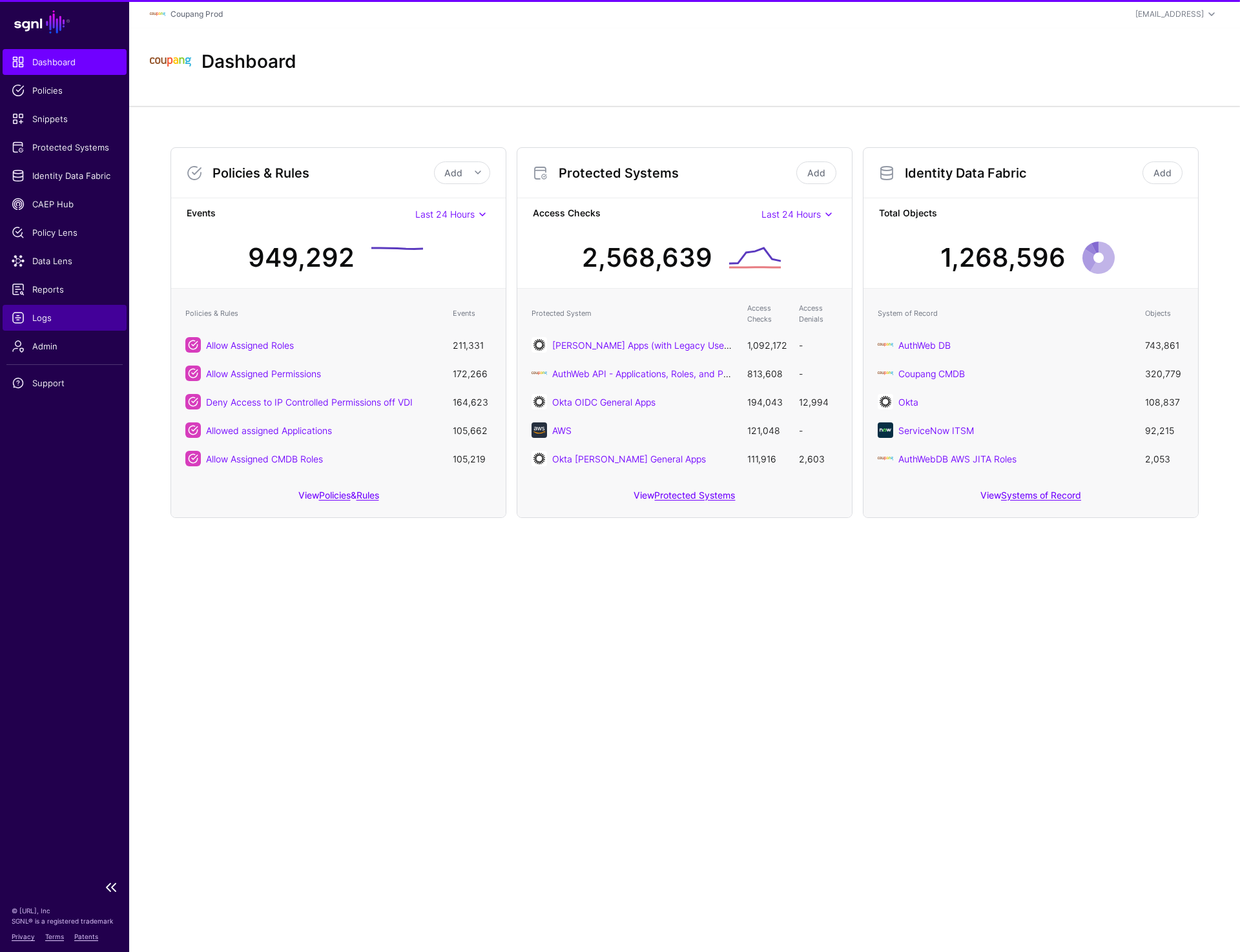
click at [39, 315] on span "Logs" at bounding box center [64, 317] width 106 height 13
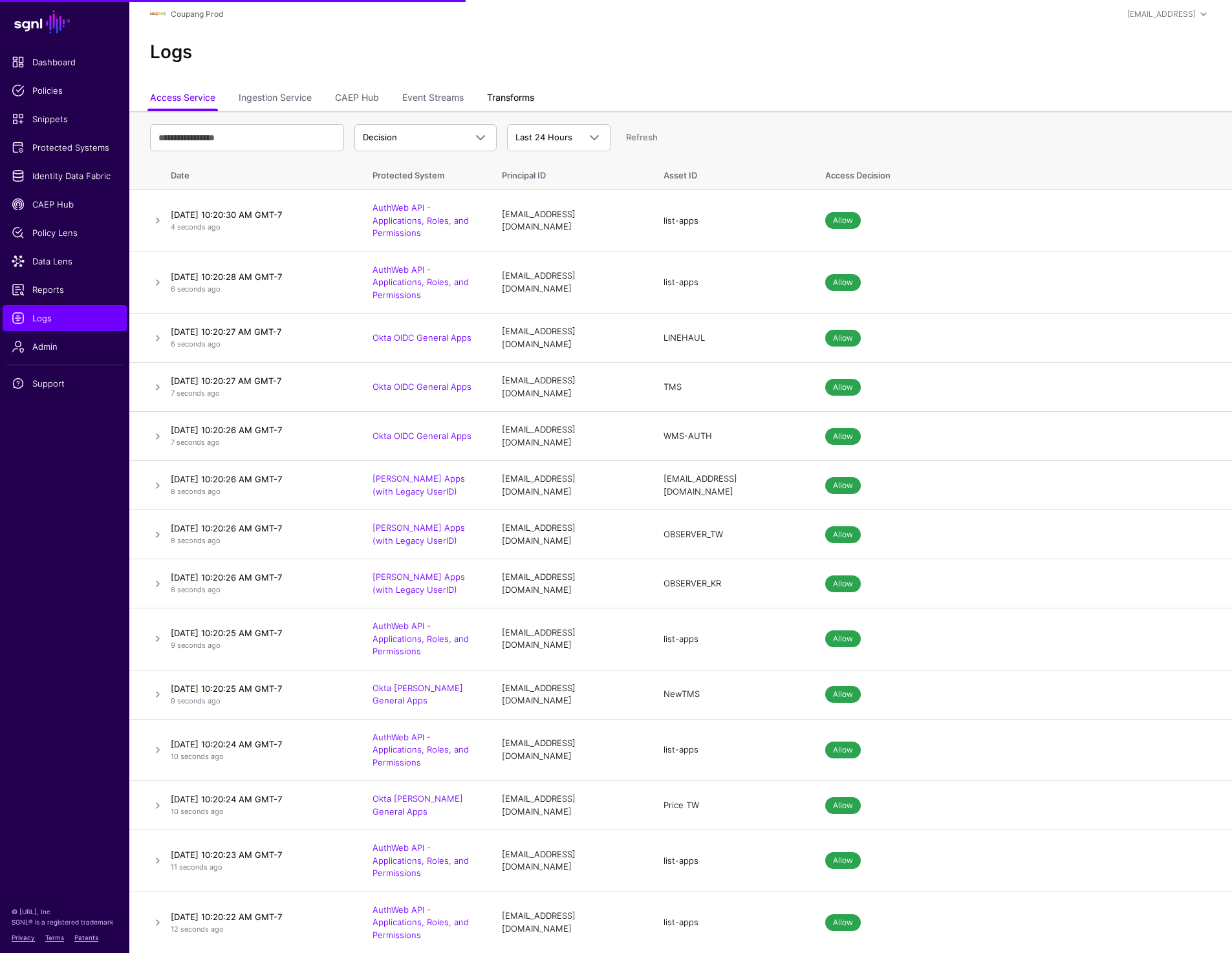
click at [524, 99] on link "Transforms" at bounding box center [510, 98] width 47 height 25
click at [72, 179] on span "Identity Data Fabric" at bounding box center [64, 175] width 106 height 13
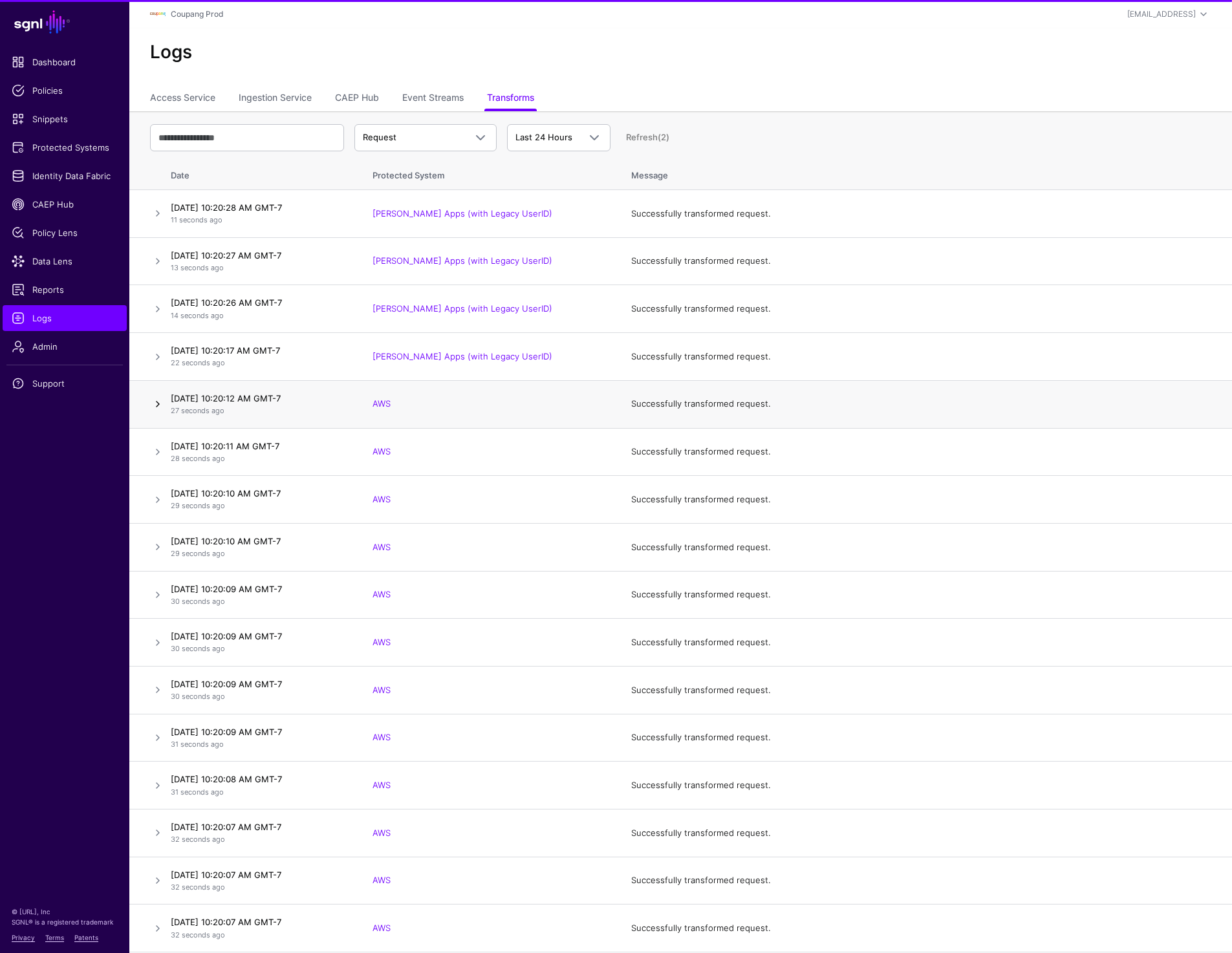
click at [154, 398] on link at bounding box center [158, 403] width 15 height 15
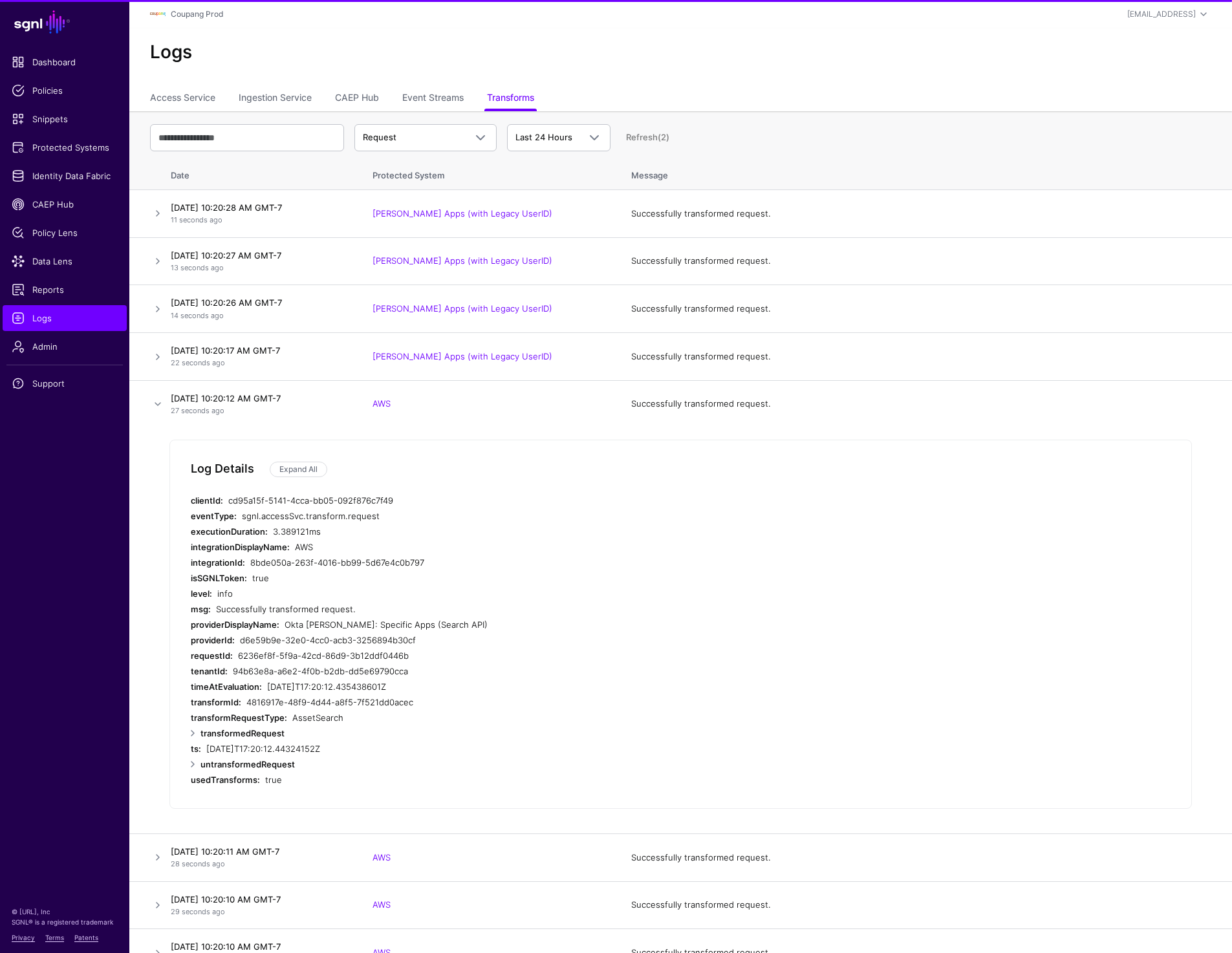
scroll to position [35, 0]
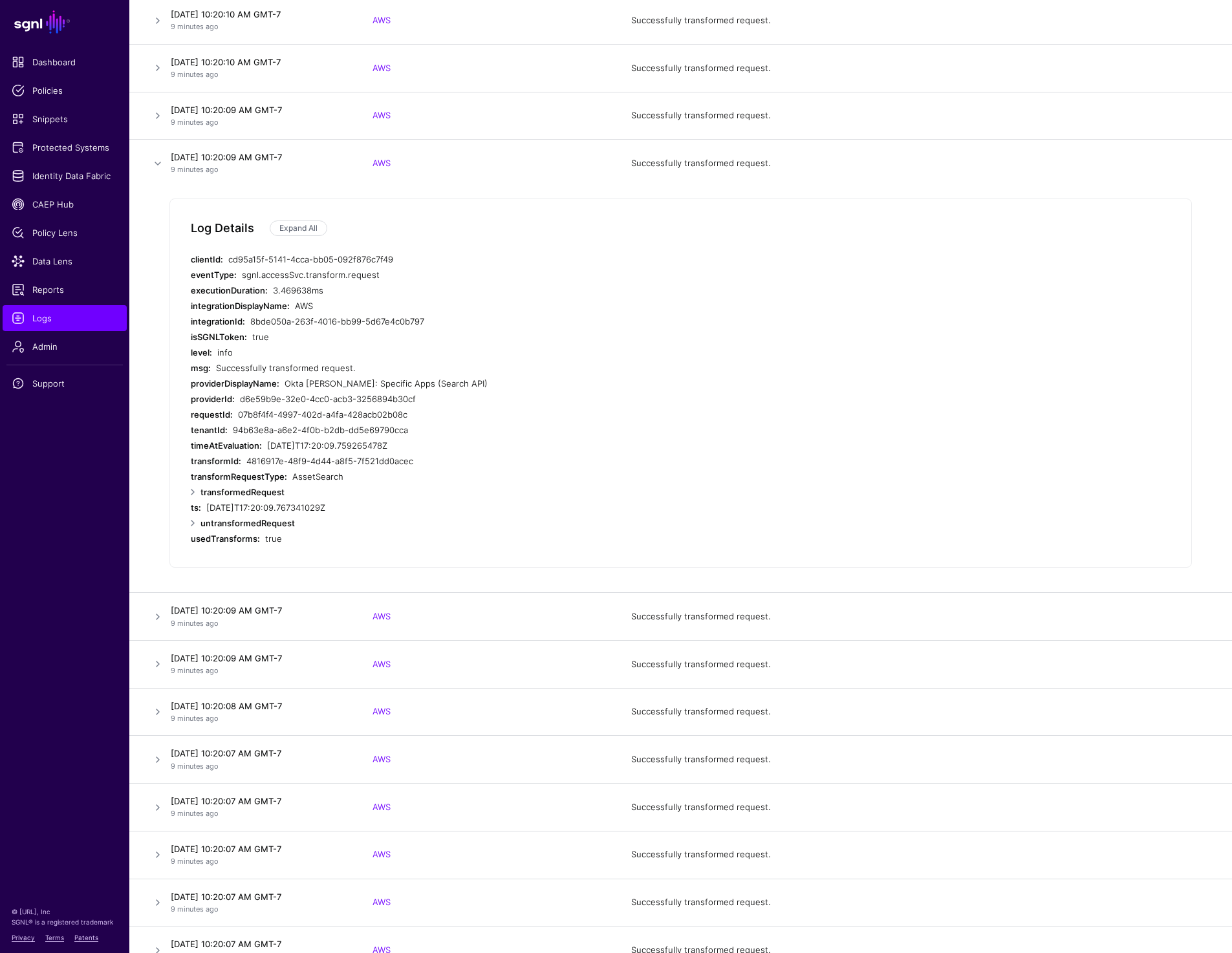
scroll to position [0, 0]
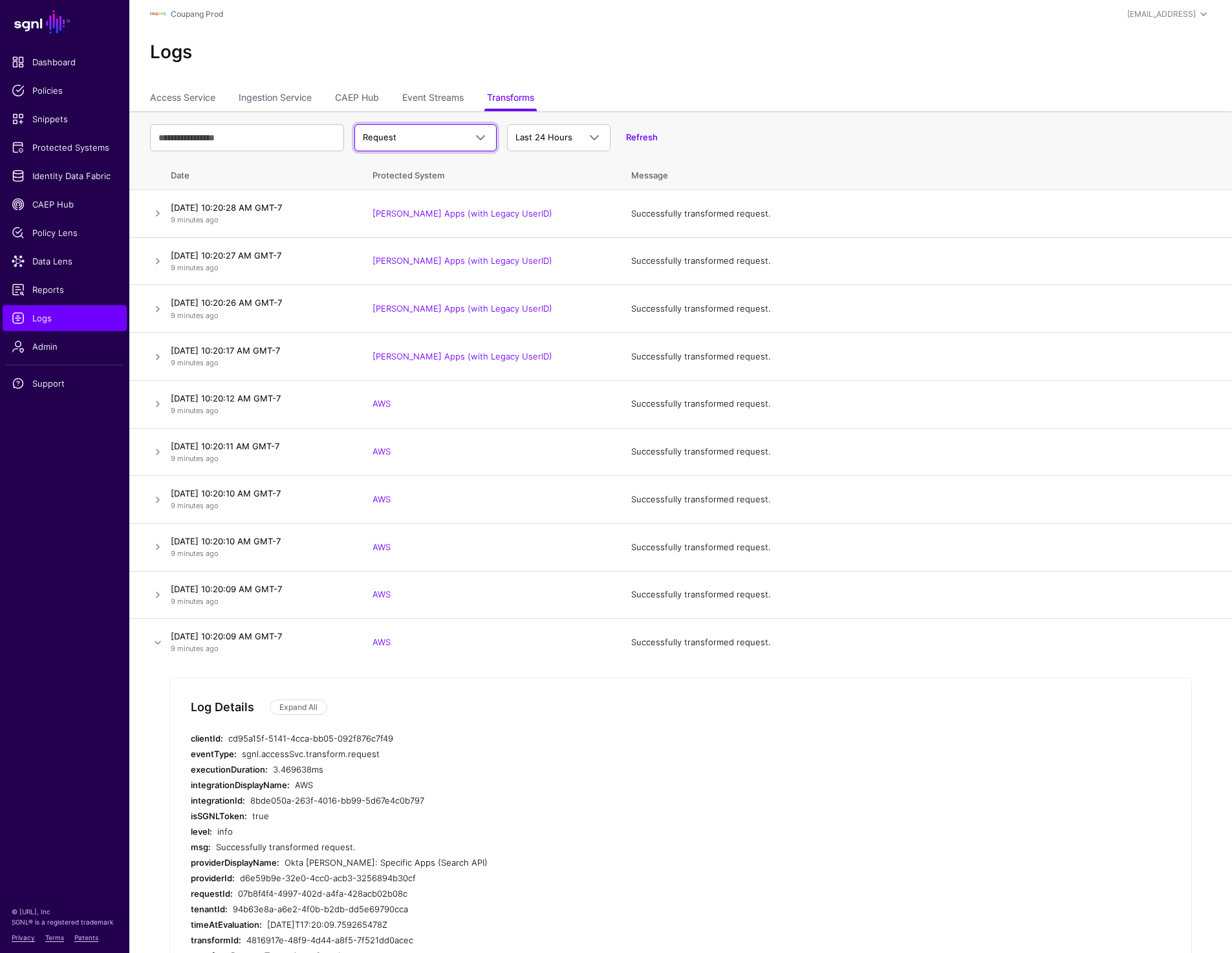
click at [396, 145] on link "Request" at bounding box center [426, 138] width 142 height 27
click at [396, 181] on div "Response" at bounding box center [426, 187] width 122 height 13
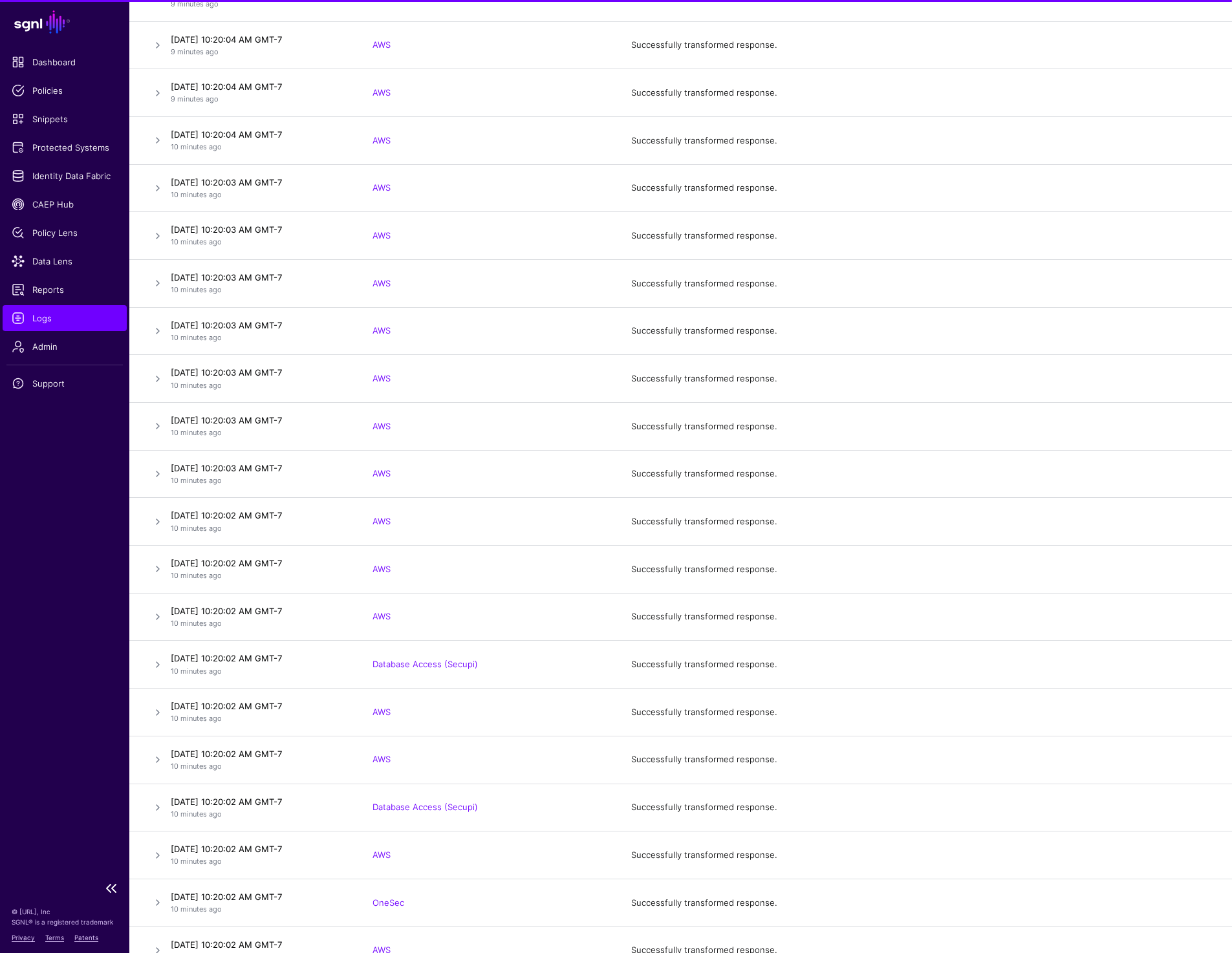
scroll to position [2119, 0]
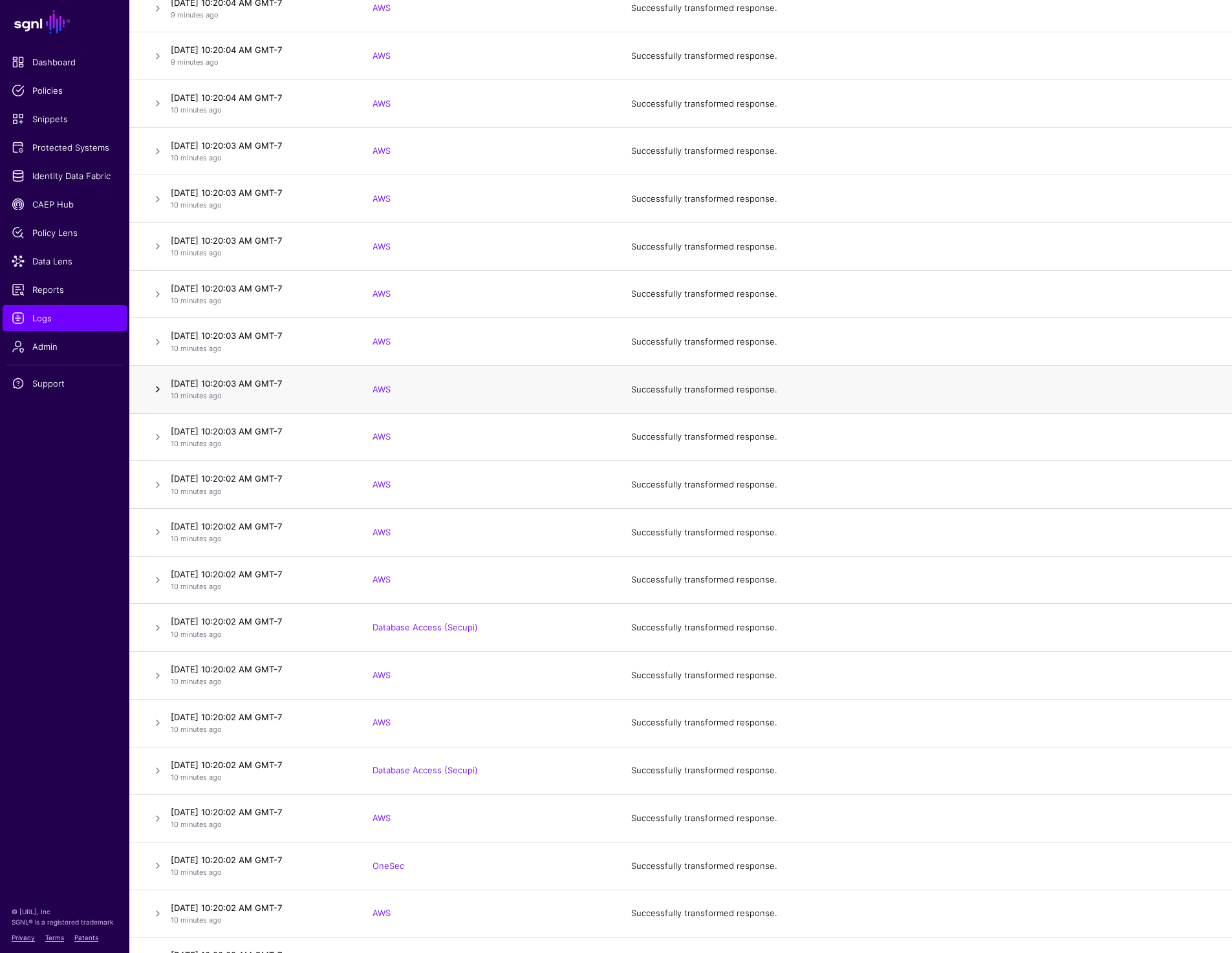
click at [158, 384] on link at bounding box center [158, 389] width 15 height 15
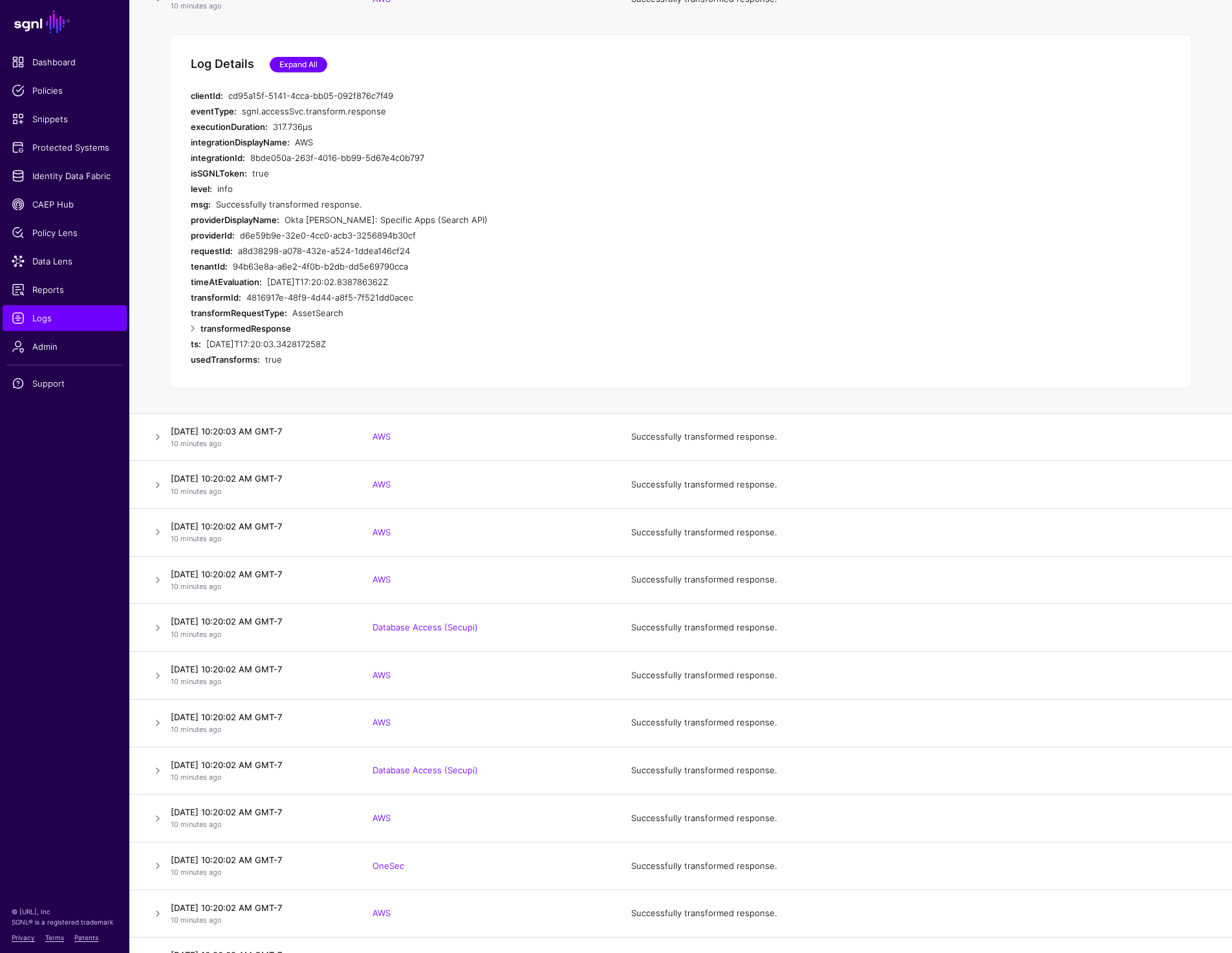
click at [293, 66] on link "Expand All" at bounding box center [299, 64] width 58 height 15
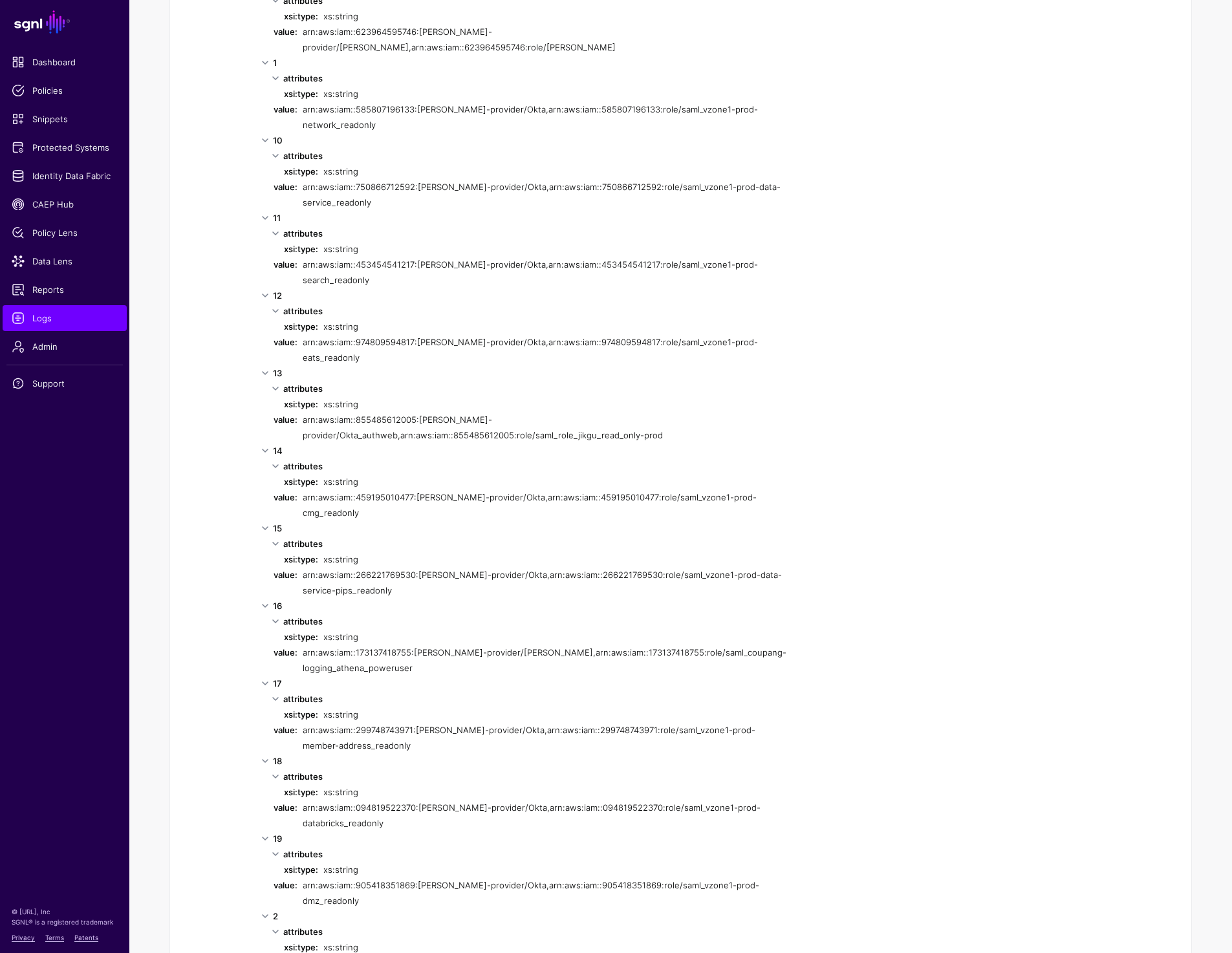
scroll to position [2623, 0]
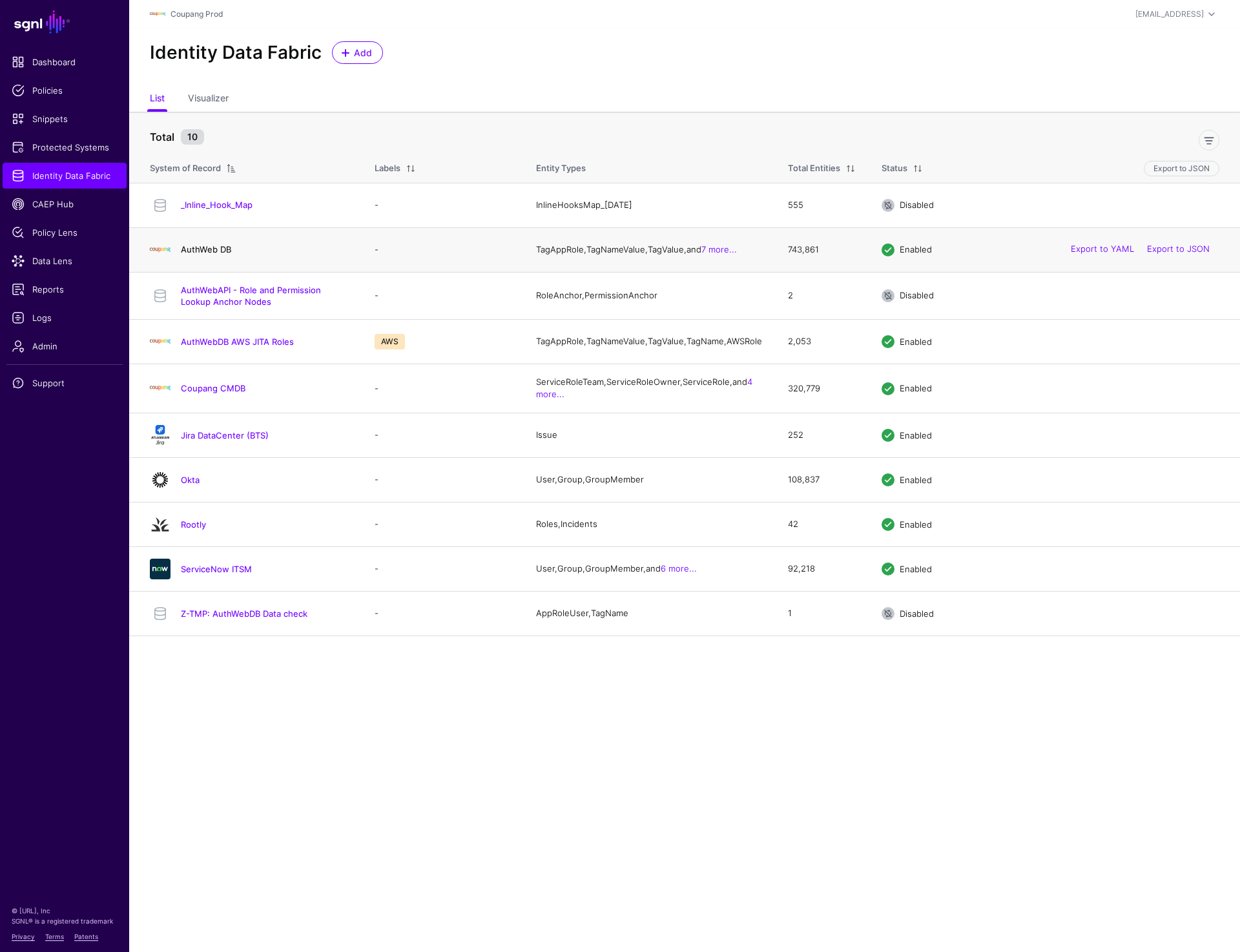
click at [206, 248] on link "AuthWeb DB" at bounding box center [206, 250] width 50 height 11
click at [211, 347] on link "AuthWebDB AWS JITA Roles" at bounding box center [237, 342] width 113 height 11
click at [207, 392] on link "Coupang CMDB" at bounding box center [213, 388] width 64 height 11
click at [193, 483] on link "Okta" at bounding box center [190, 480] width 19 height 11
click at [200, 574] on link "ServiceNow ITSM" at bounding box center [216, 569] width 71 height 11
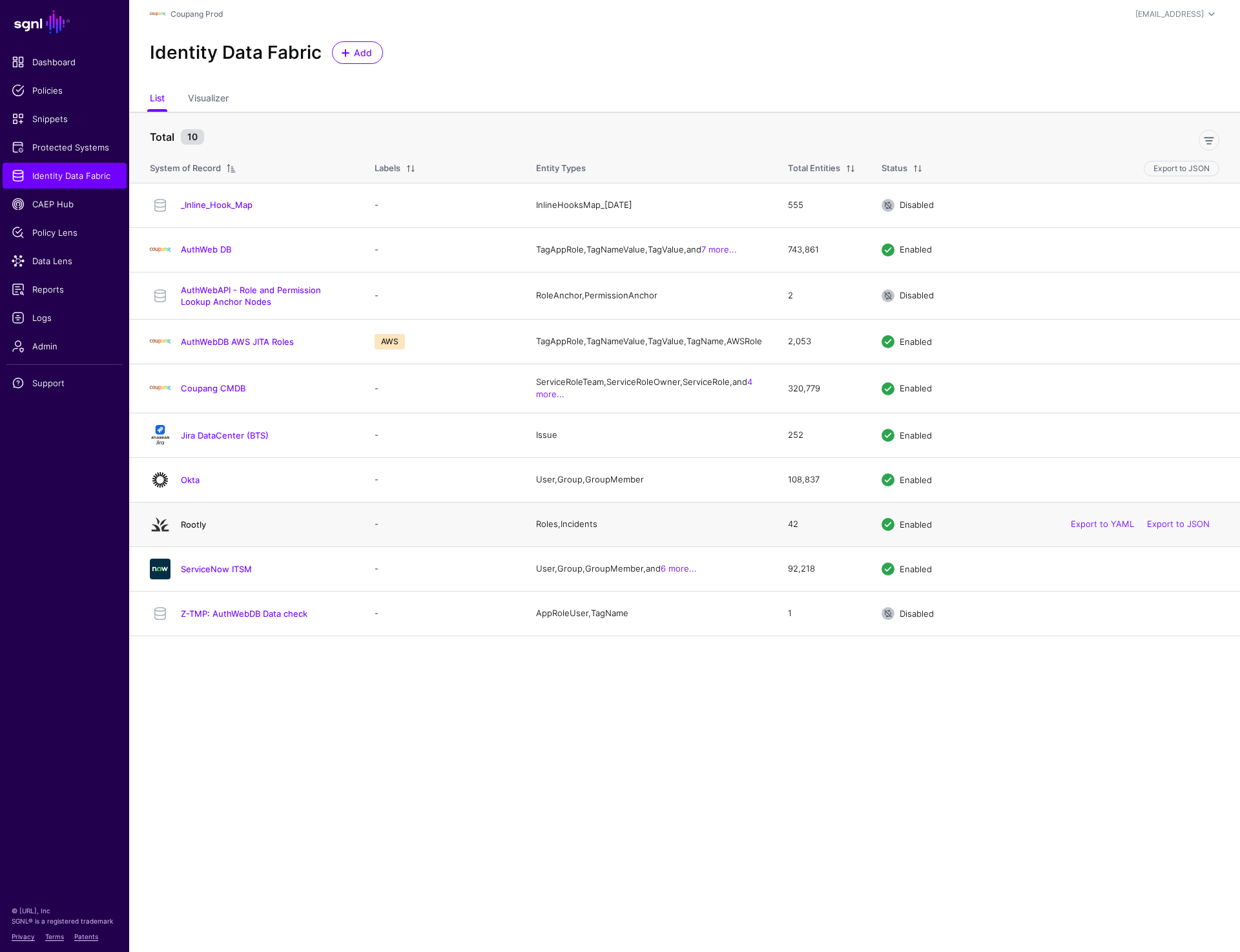
click at [191, 529] on link "Rootly" at bounding box center [193, 524] width 25 height 11
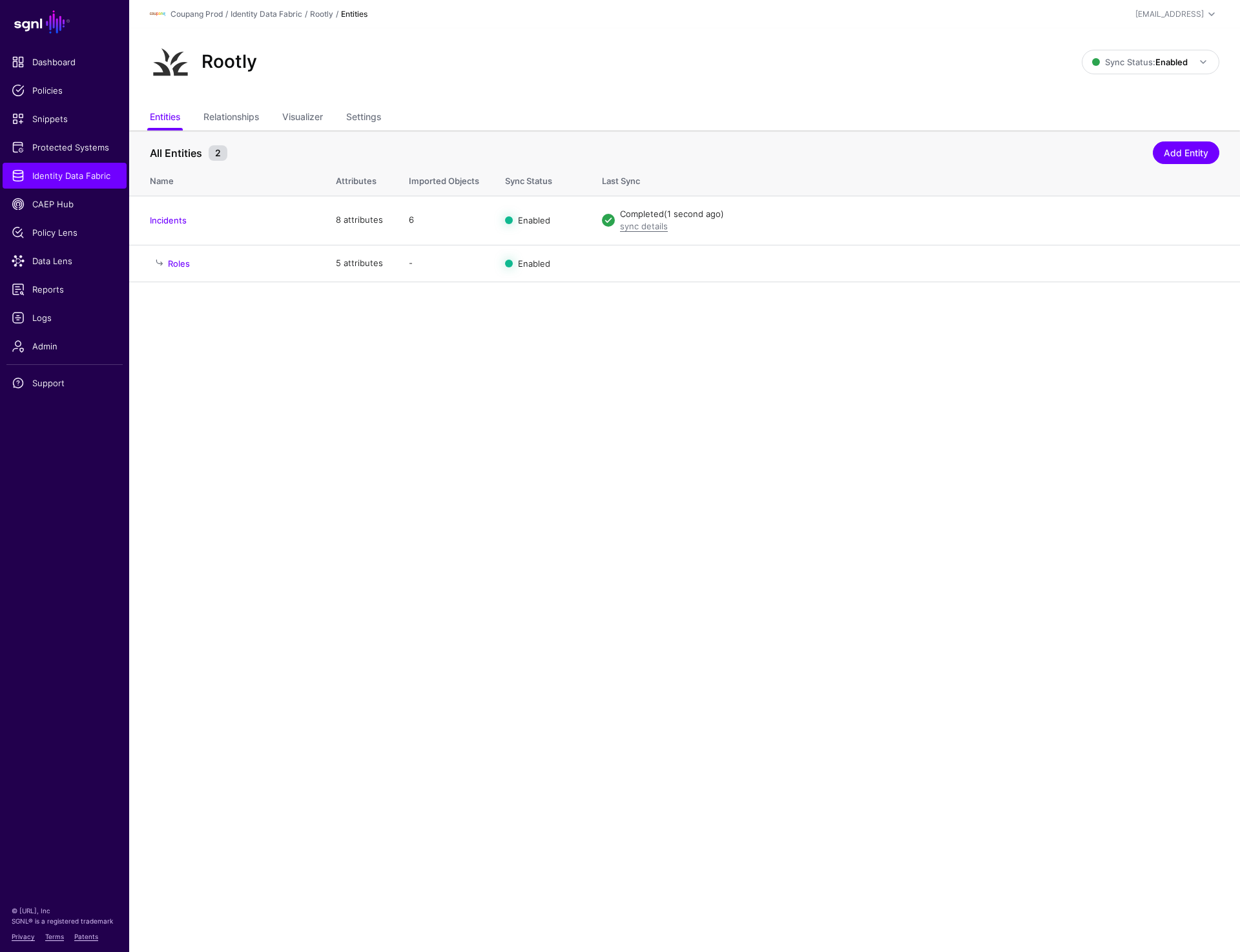
click at [670, 68] on div "Rootly" at bounding box center [616, 62] width 942 height 41
click at [371, 114] on link "Settings" at bounding box center [363, 118] width 35 height 25
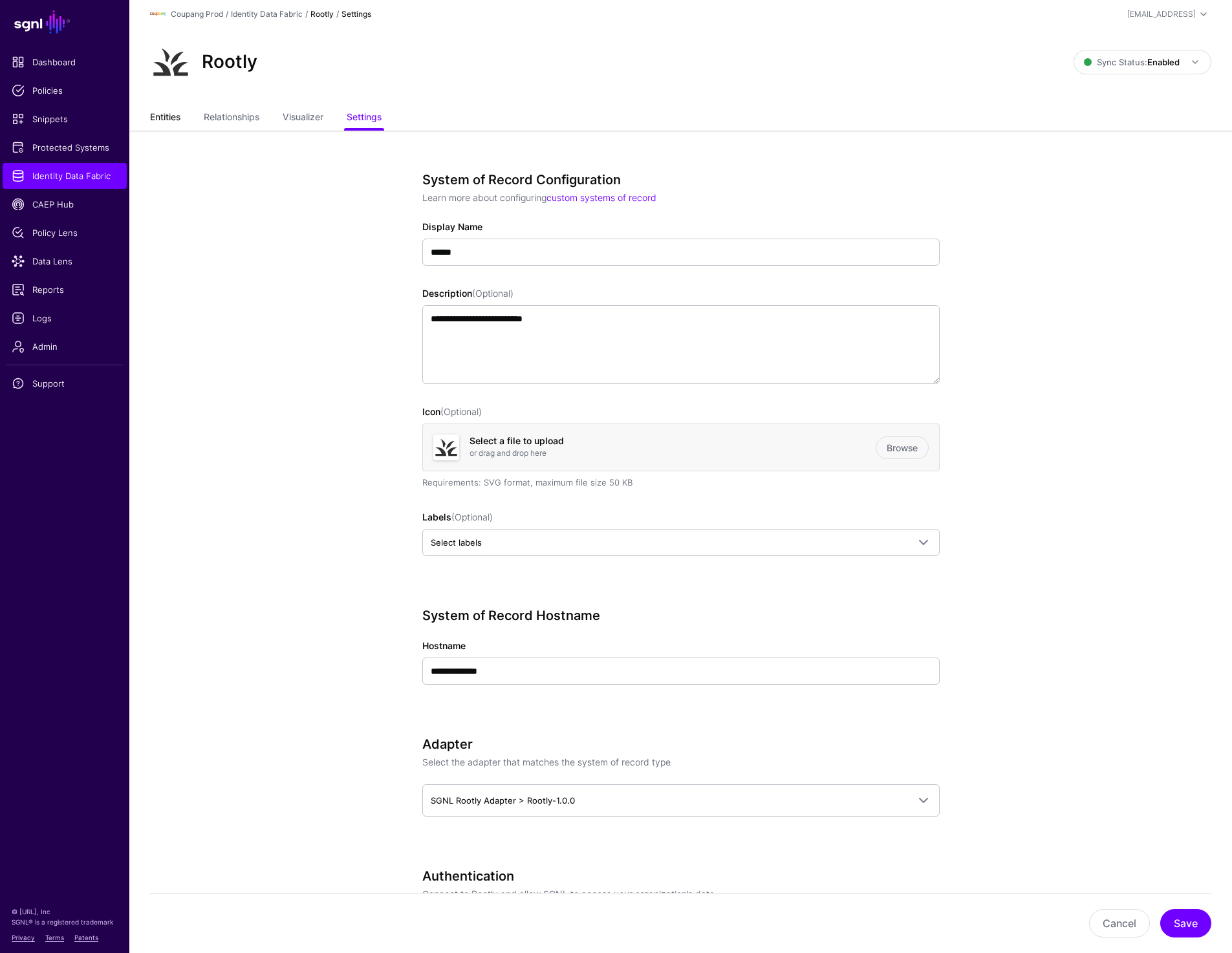
click at [177, 114] on link "Entities" at bounding box center [166, 118] width 31 height 25
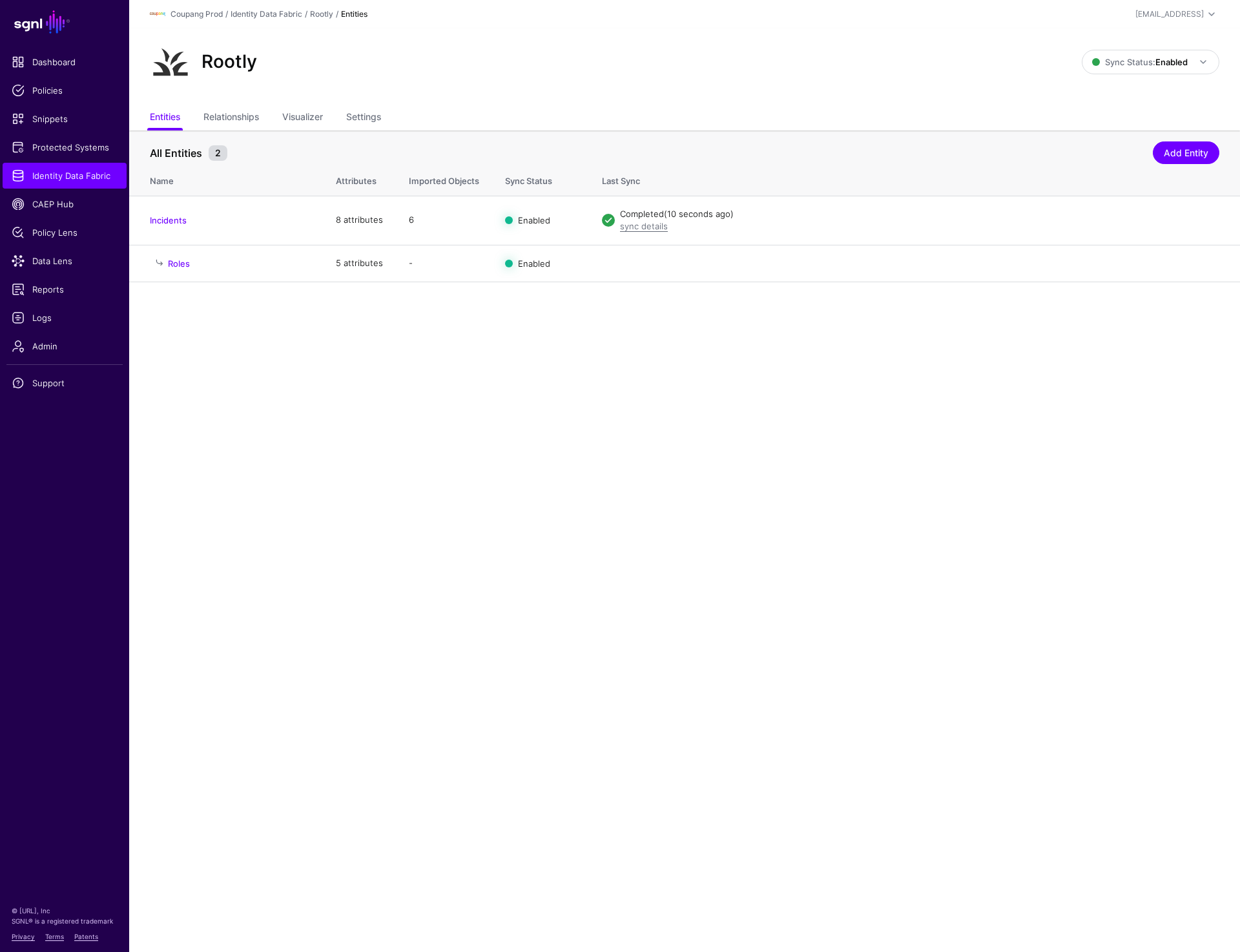
click at [651, 97] on div "Rootly Sync Status: Enabled Enabled Syncing active for all configured entities …" at bounding box center [685, 67] width 1111 height 78
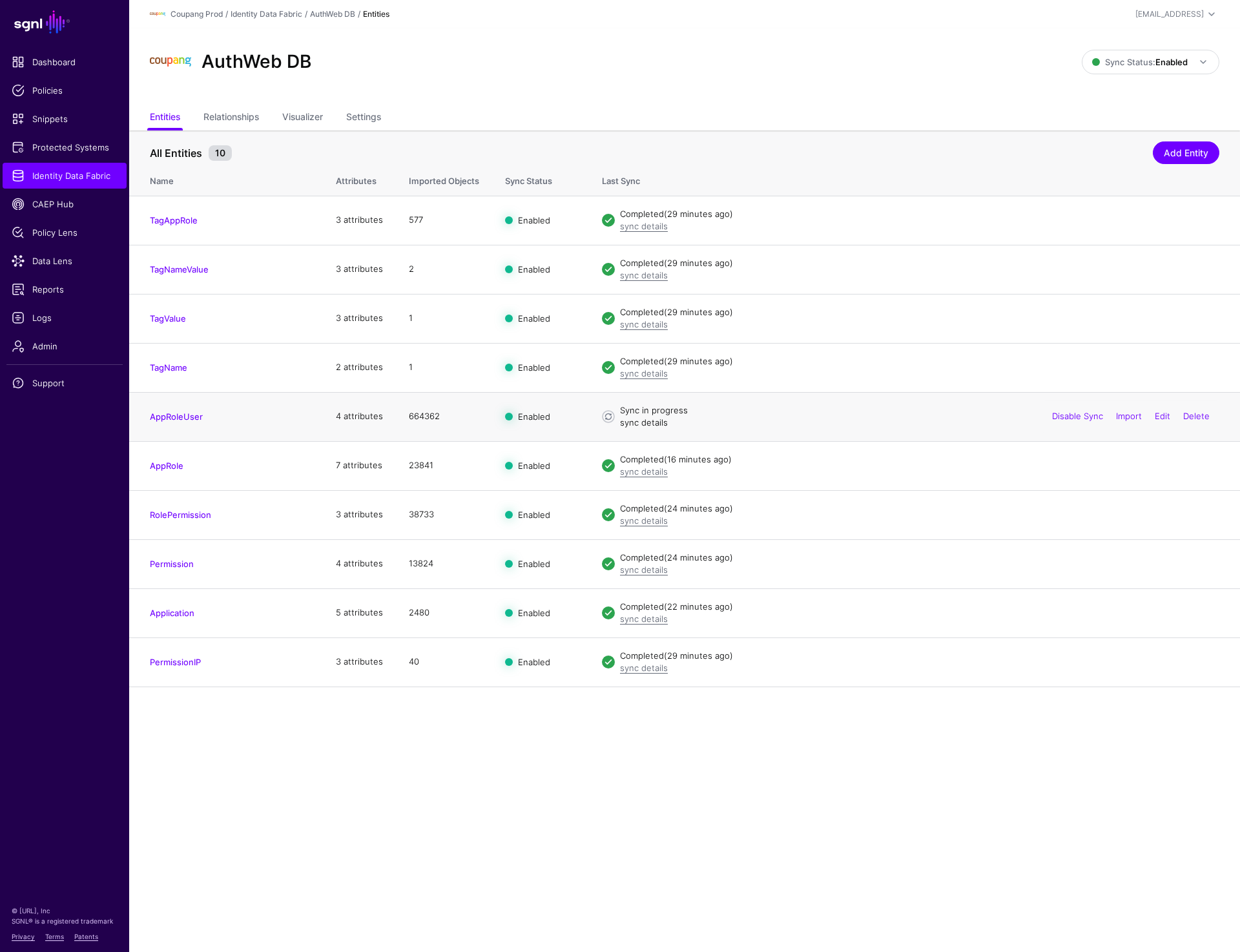
click at [659, 420] on link "sync details" at bounding box center [644, 422] width 48 height 11
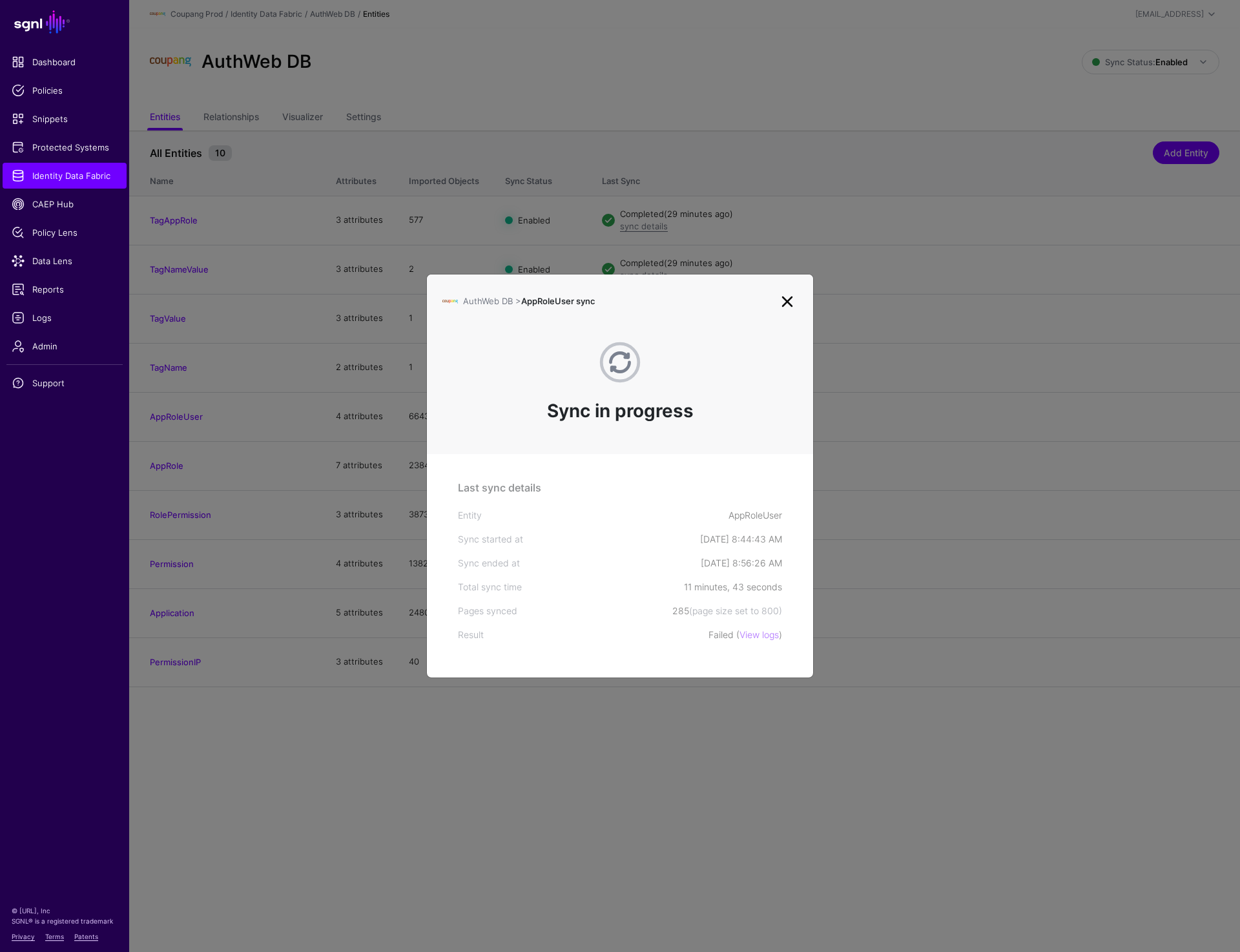
click at [788, 303] on link at bounding box center [787, 301] width 21 height 21
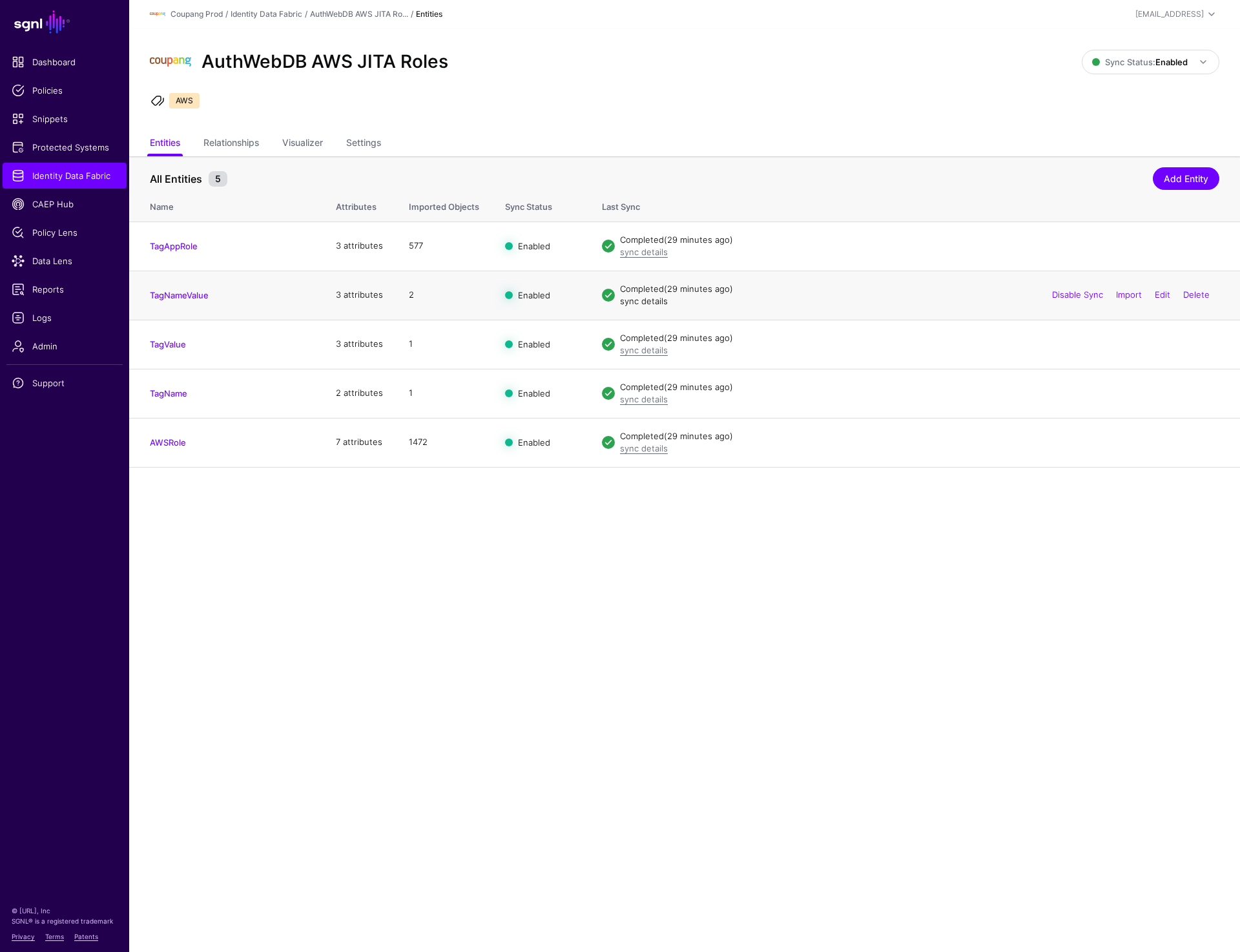
click at [642, 303] on link "sync details" at bounding box center [644, 301] width 48 height 11
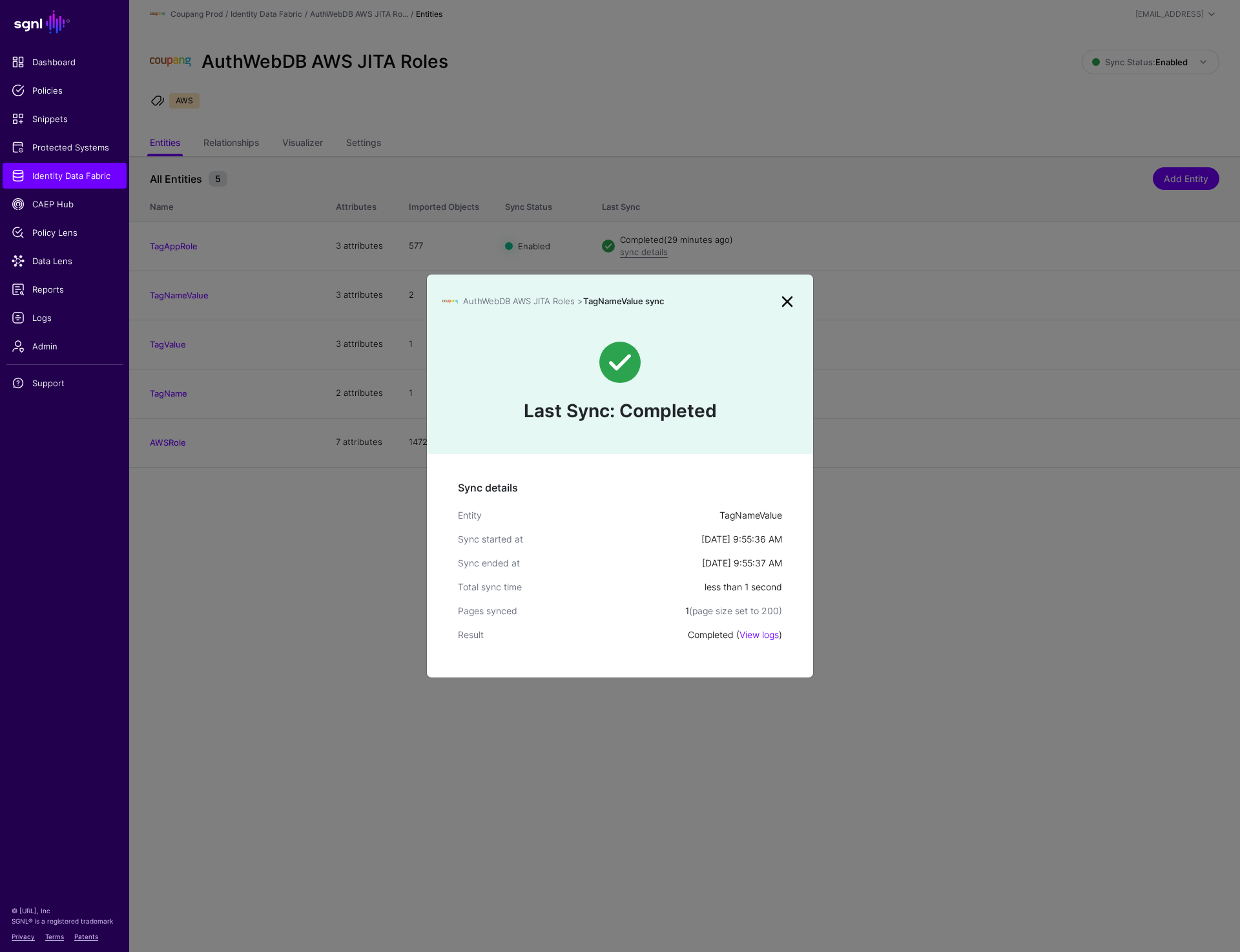
click at [792, 297] on link at bounding box center [787, 301] width 21 height 21
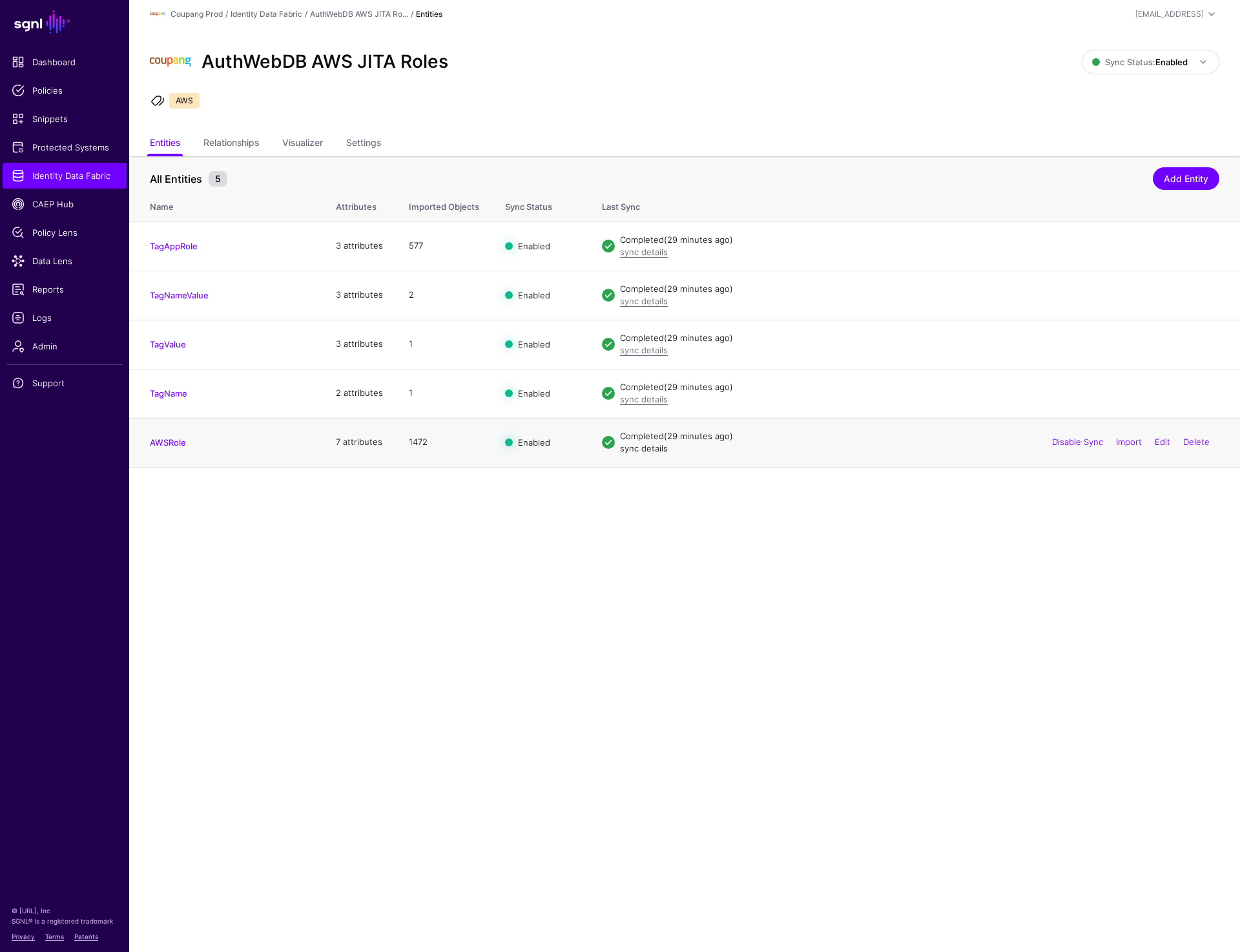
click at [645, 446] on link "sync details" at bounding box center [644, 448] width 48 height 11
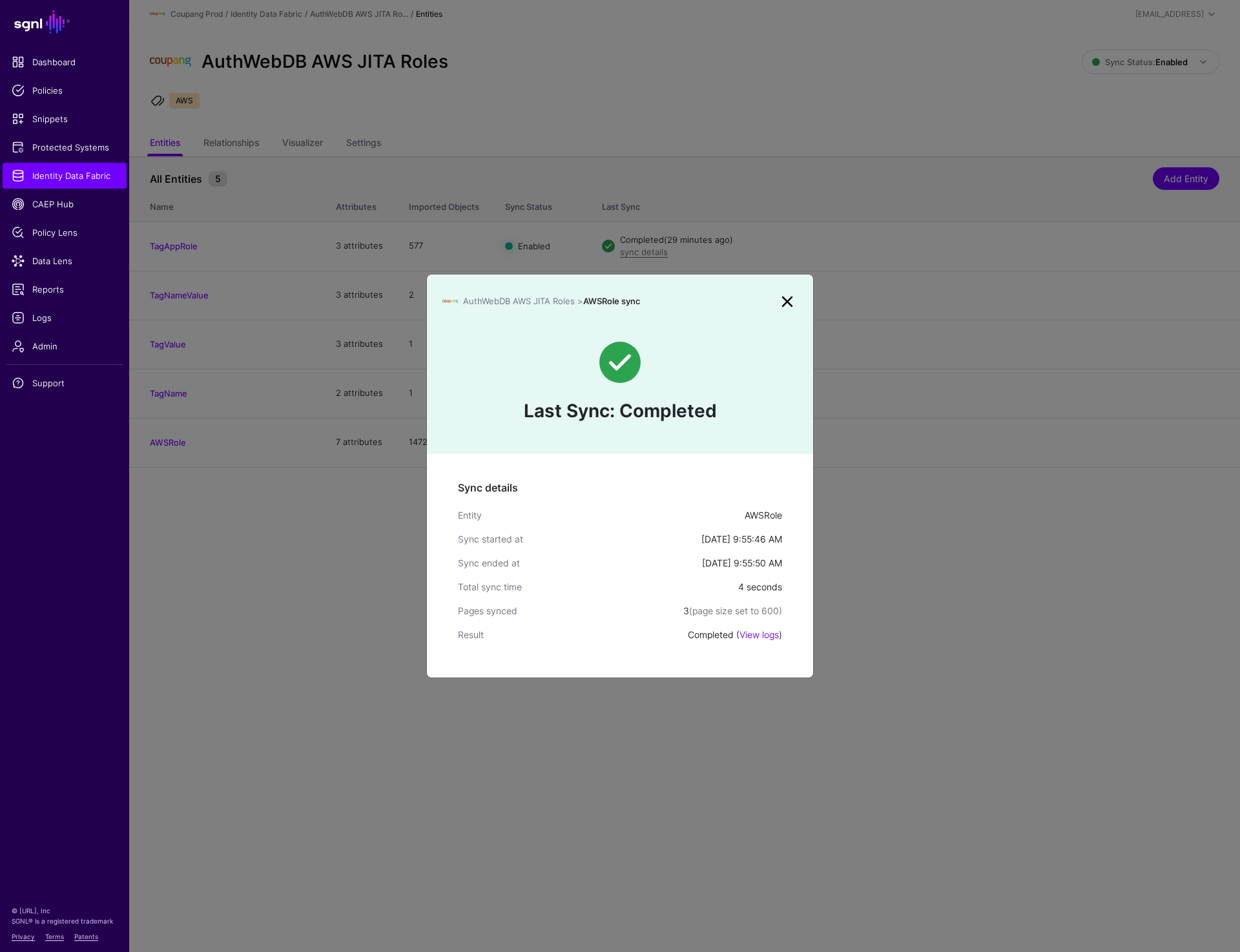
click at [790, 298] on link at bounding box center [787, 301] width 21 height 21
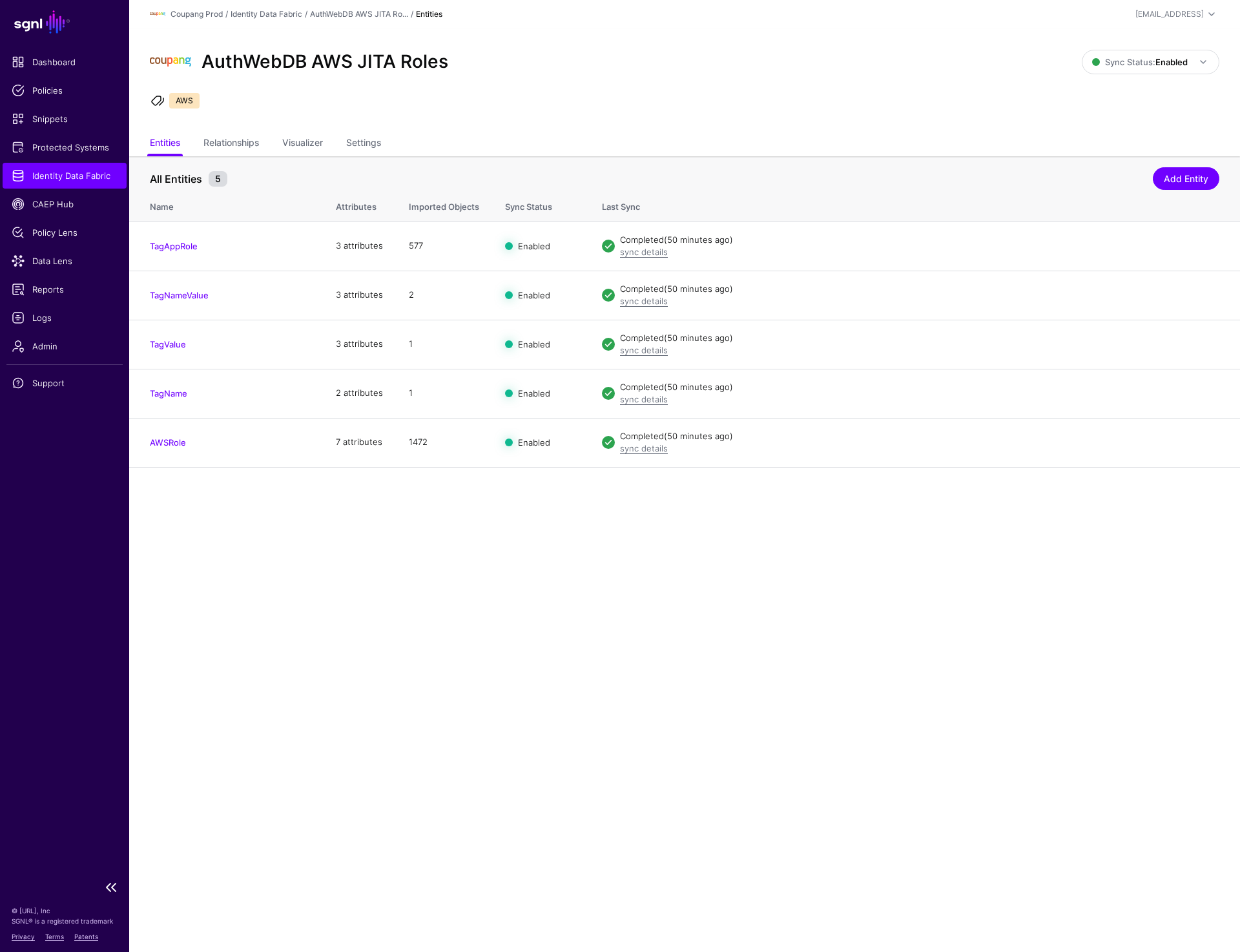
click at [64, 172] on span "Identity Data Fabric" at bounding box center [64, 175] width 106 height 13
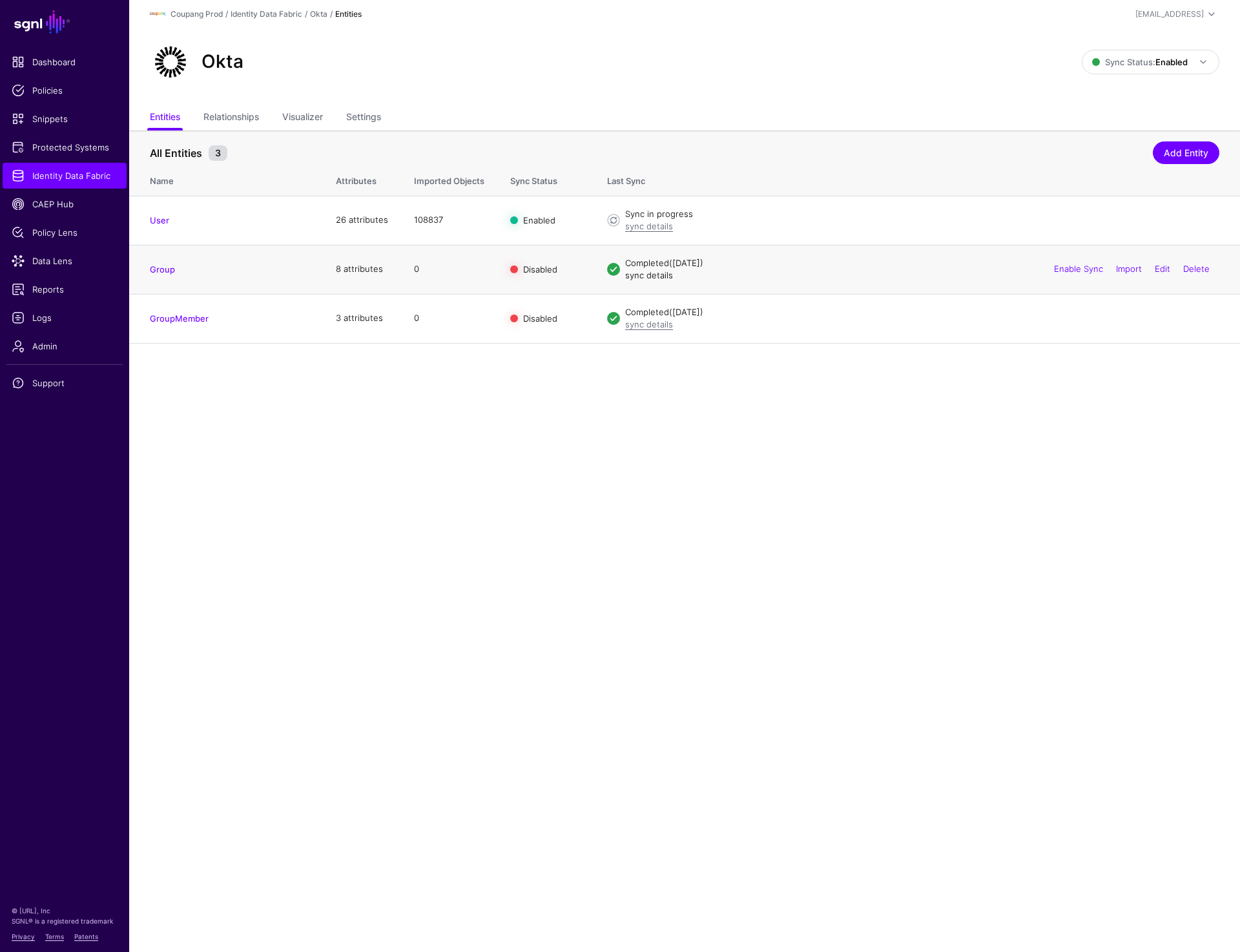
click at [658, 276] on link "sync details" at bounding box center [649, 276] width 48 height 11
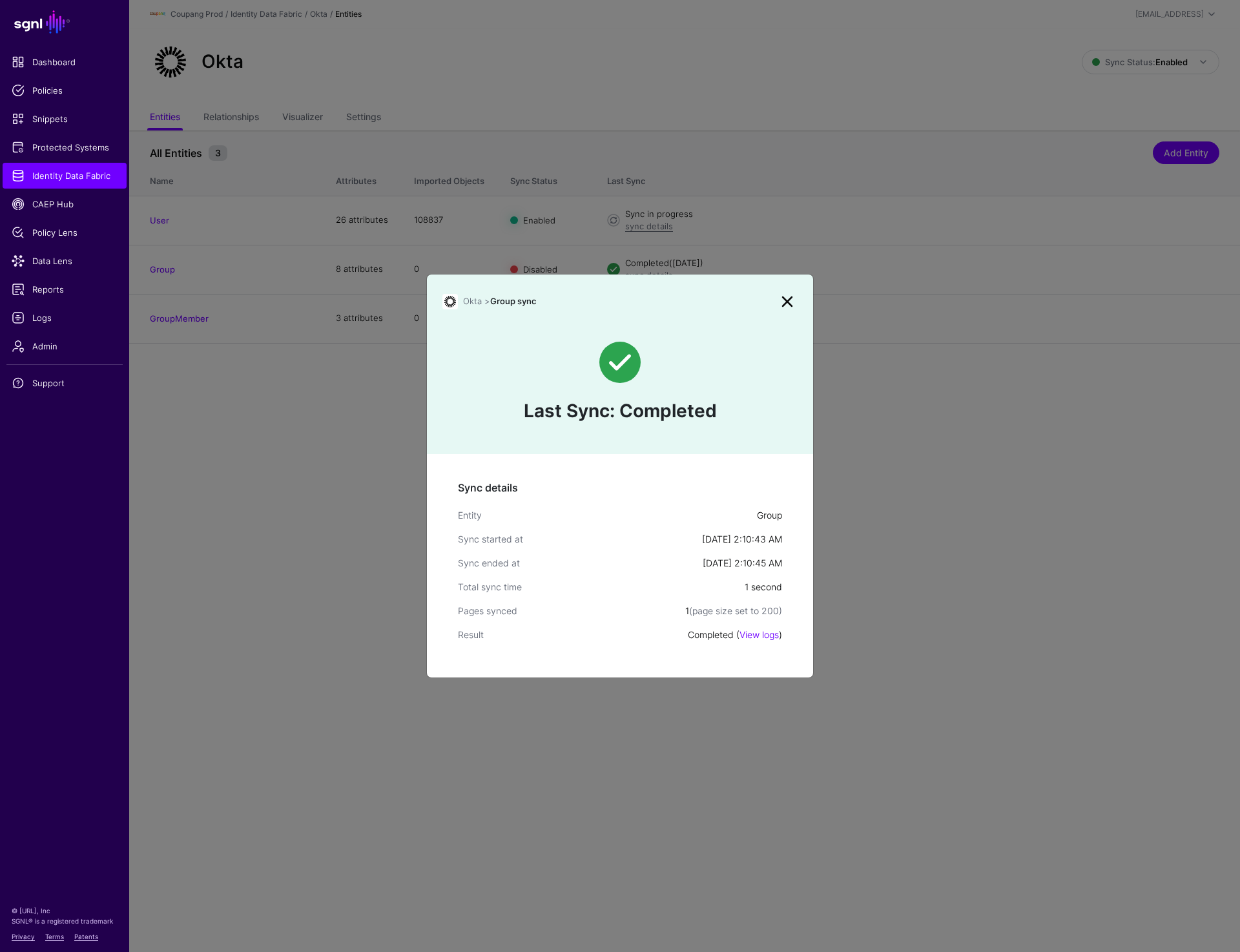
click at [787, 301] on link at bounding box center [787, 301] width 21 height 21
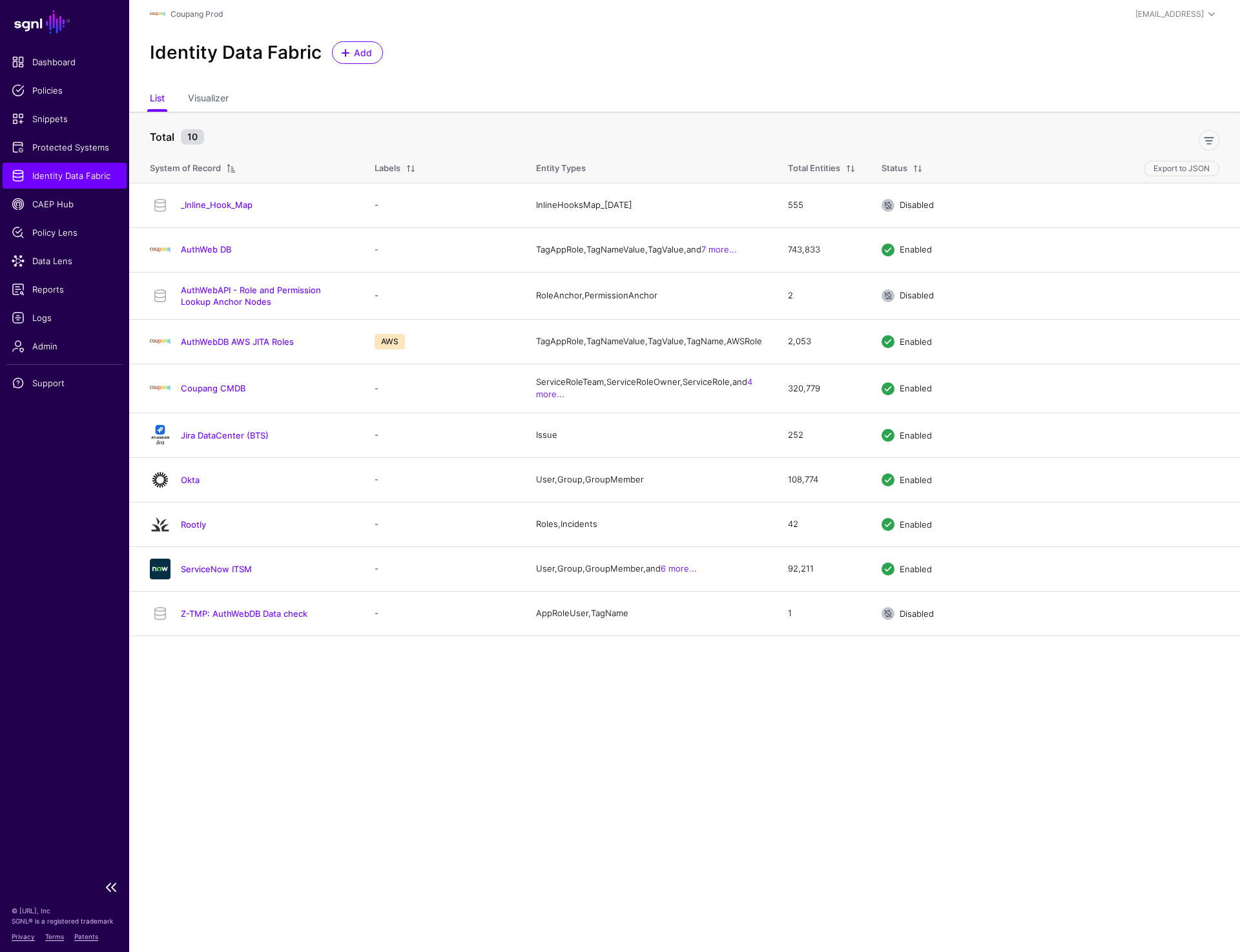
click at [64, 175] on span "Identity Data Fabric" at bounding box center [64, 175] width 106 height 13
click at [40, 142] on span "Protected Systems" at bounding box center [64, 147] width 106 height 13
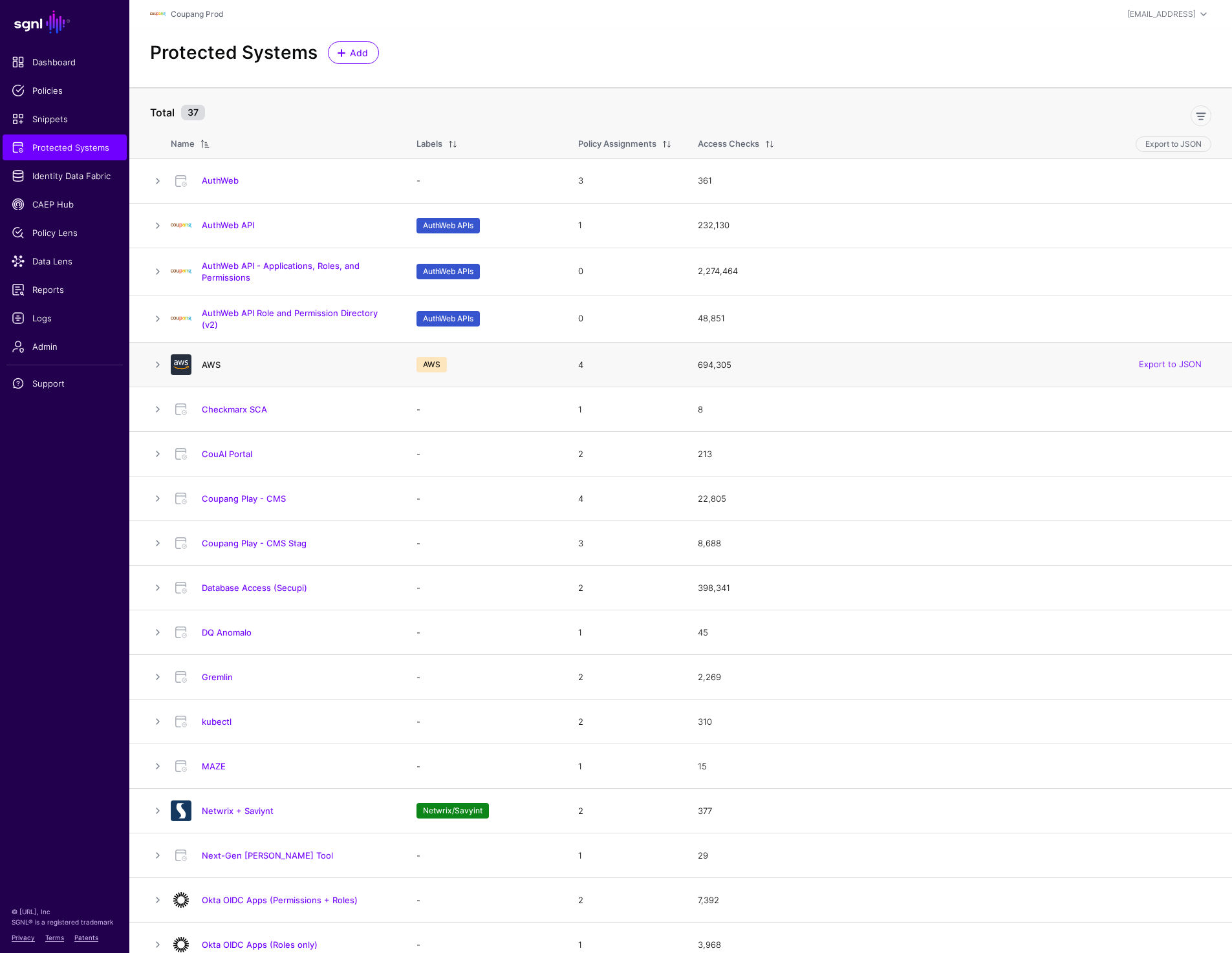
click at [213, 364] on link "AWS" at bounding box center [211, 365] width 19 height 11
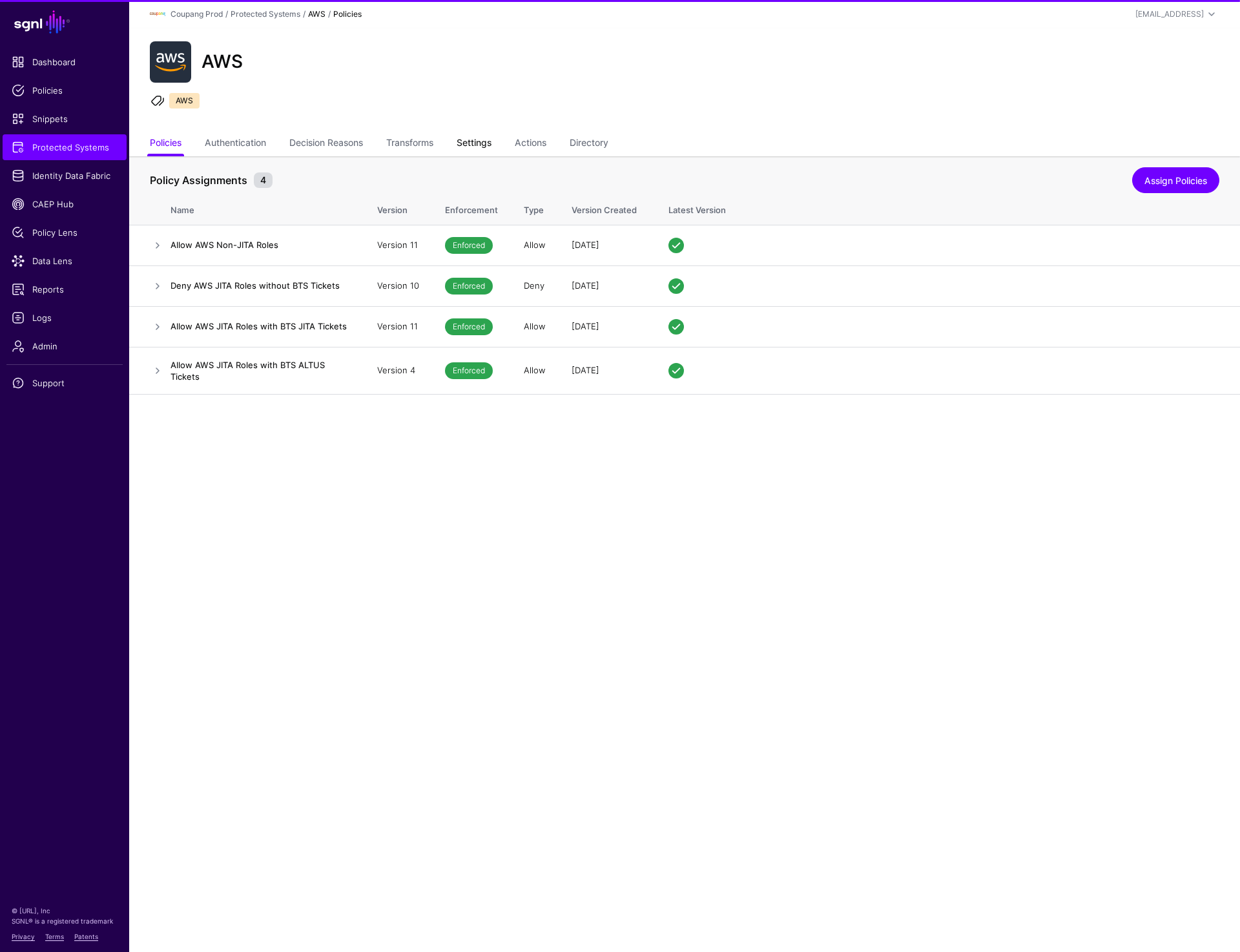
click at [466, 147] on link "Settings" at bounding box center [474, 143] width 35 height 25
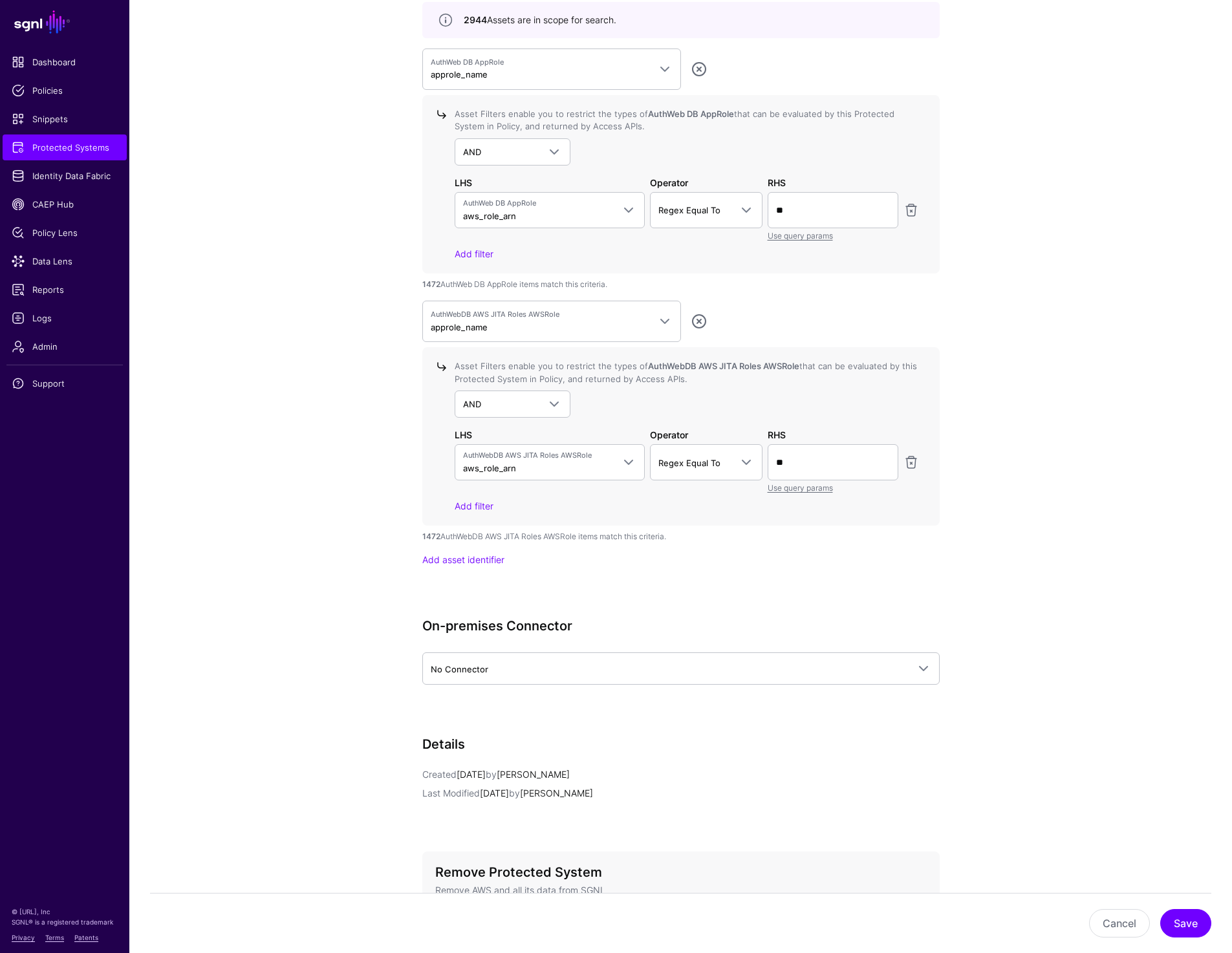
scroll to position [1242, 0]
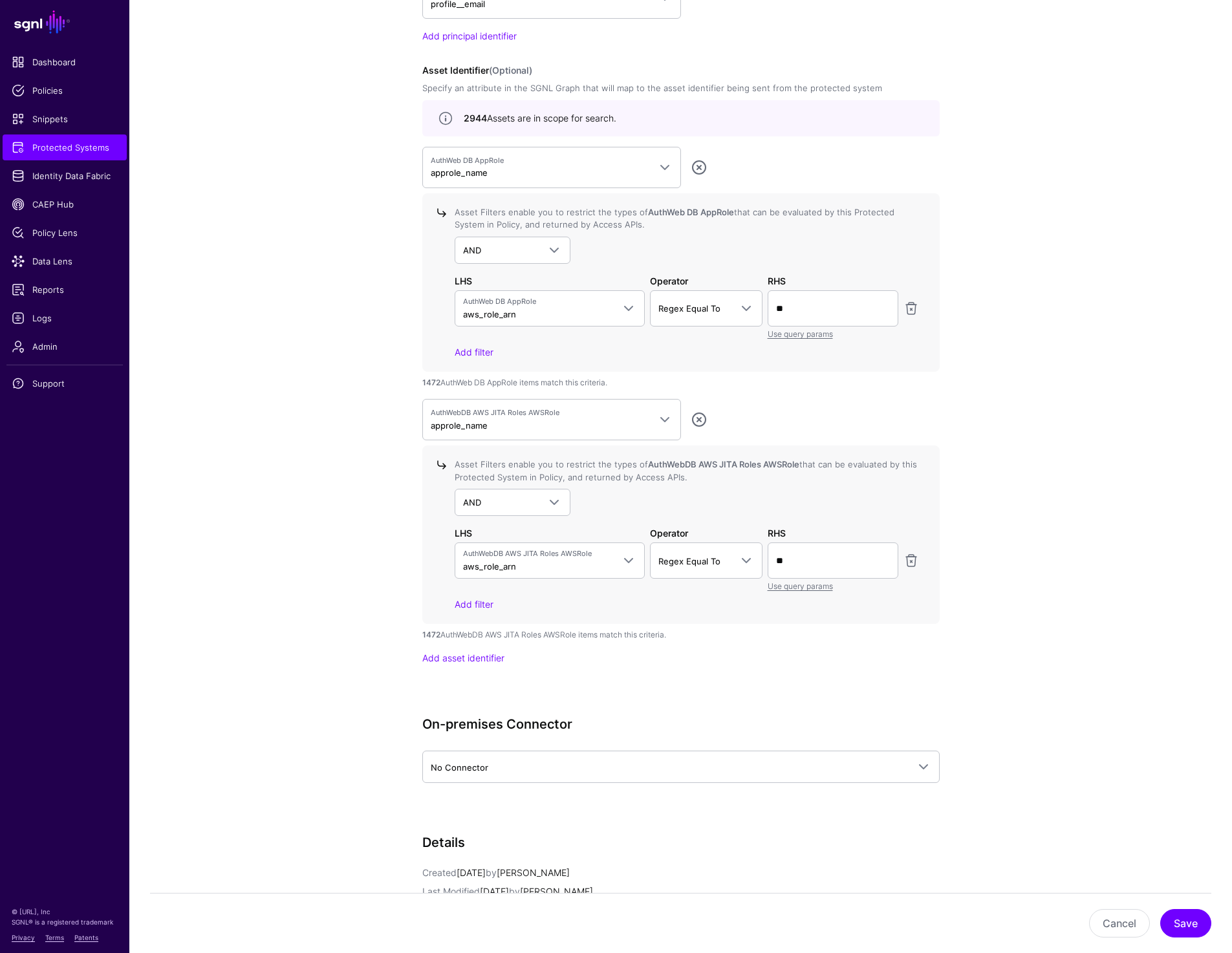
click at [166, 286] on app-integrations-details-form "**********" at bounding box center [681, 42] width 1102 height 2256
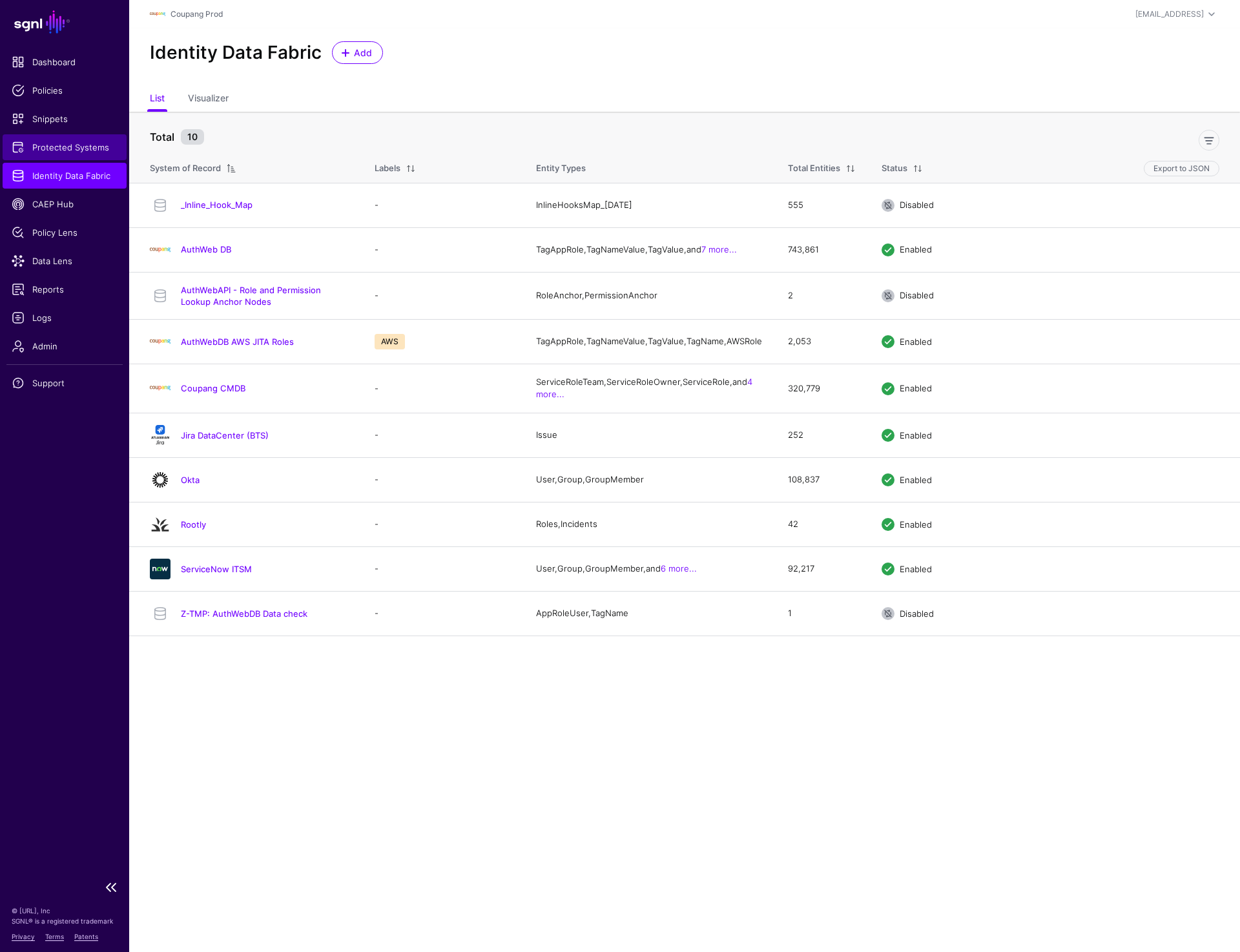
click at [82, 150] on span "Protected Systems" at bounding box center [64, 147] width 106 height 13
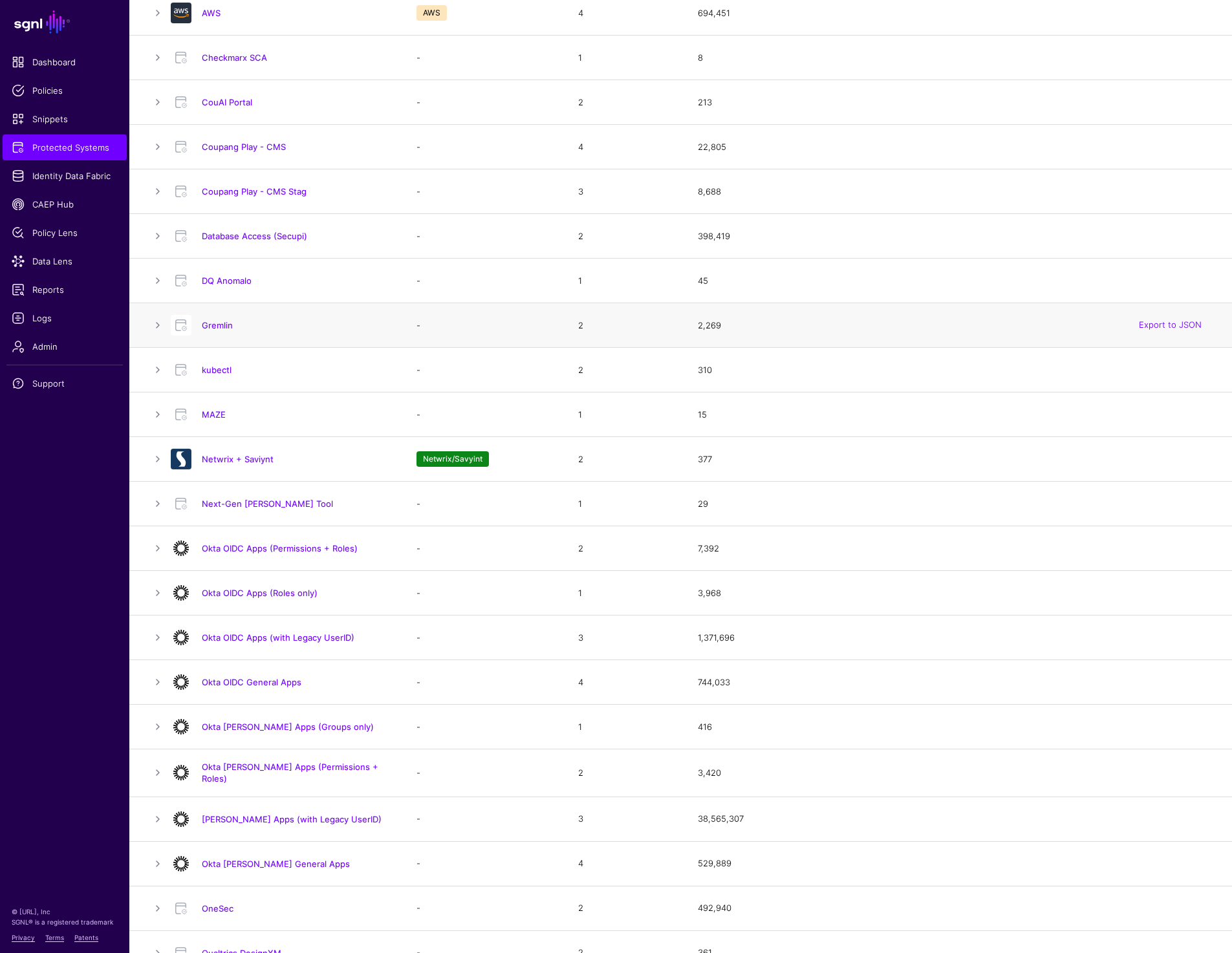
scroll to position [361, 0]
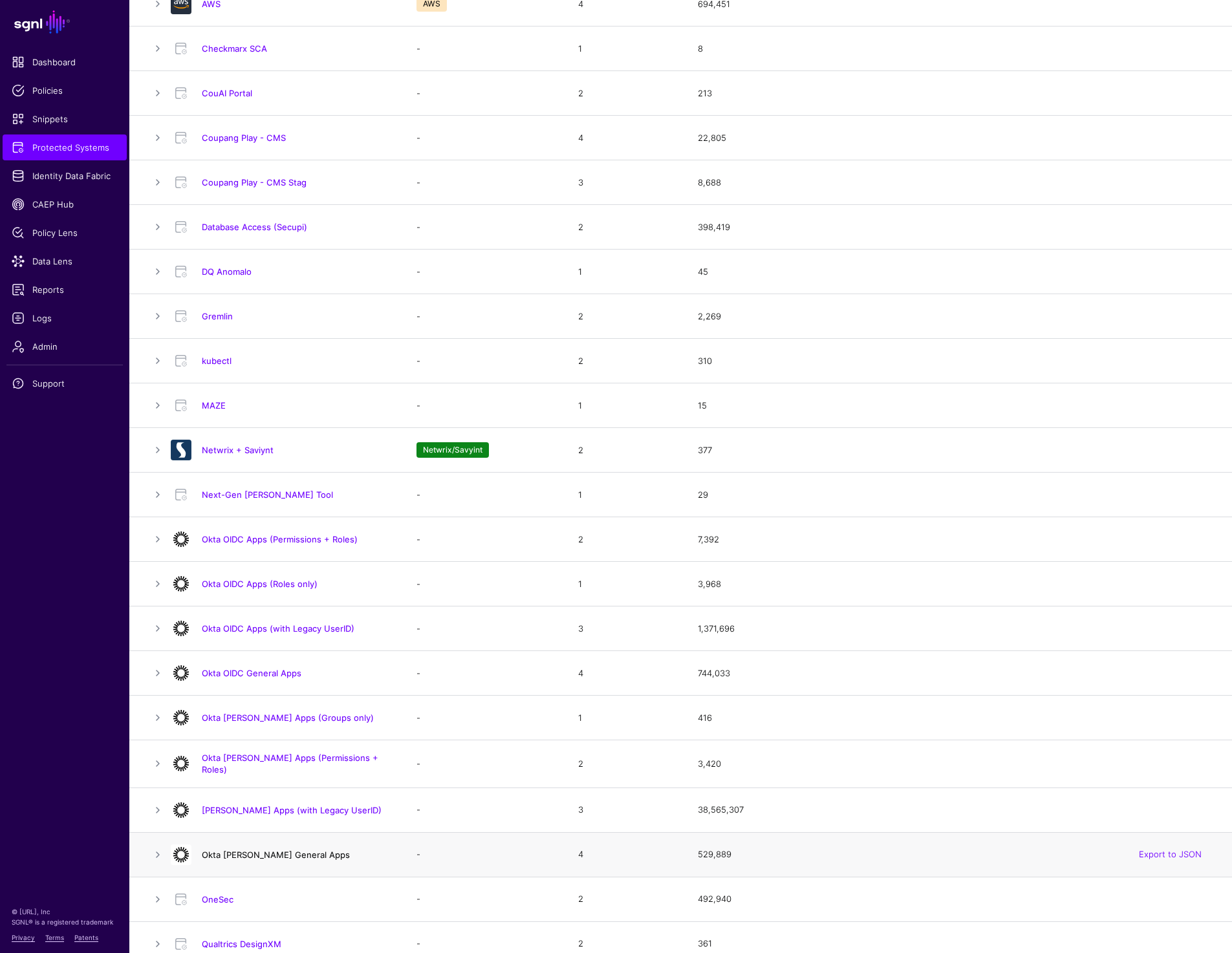
click at [247, 853] on link "Okta [PERSON_NAME] General Apps" at bounding box center [275, 855] width 148 height 11
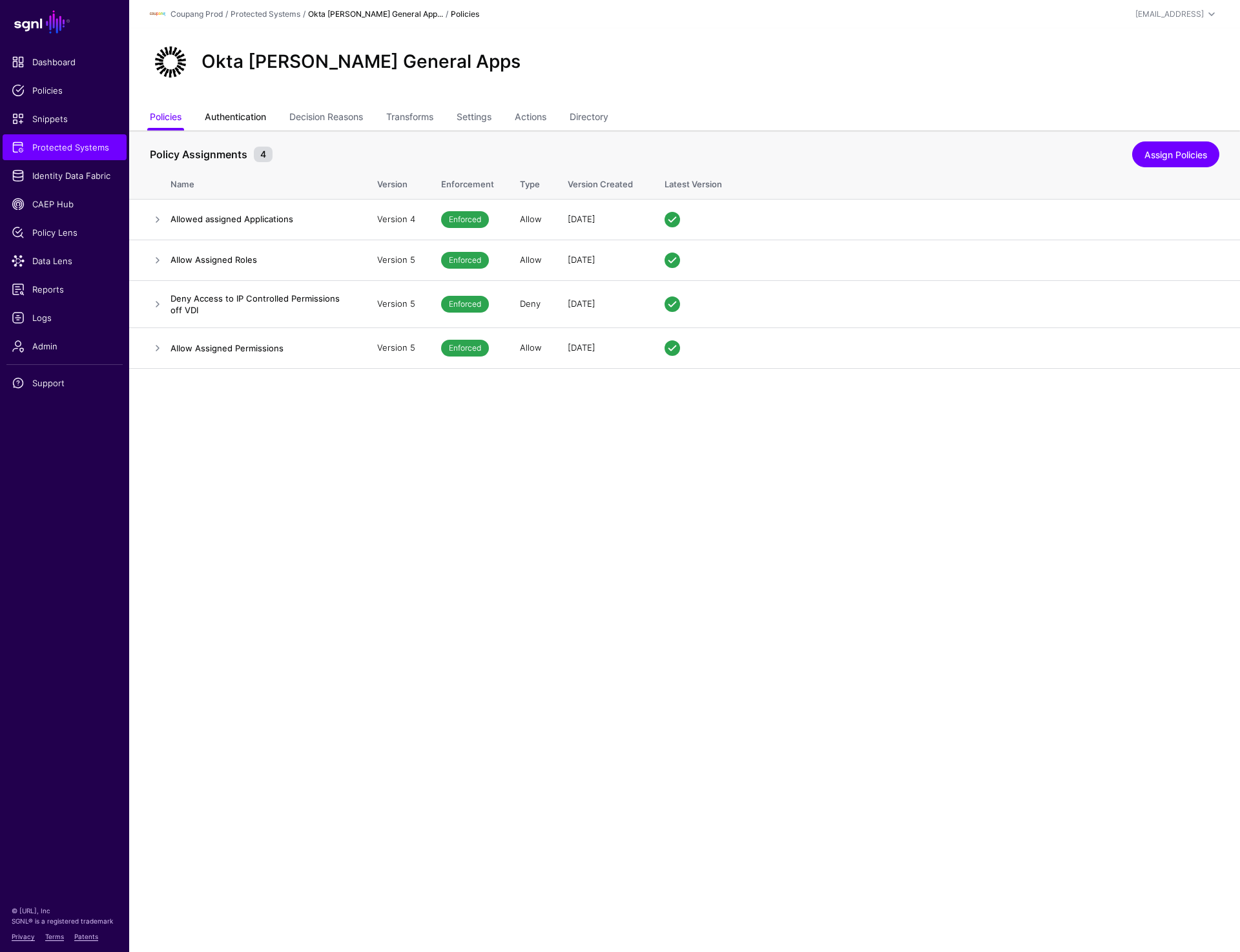
click at [223, 121] on link "Authentication" at bounding box center [235, 118] width 61 height 25
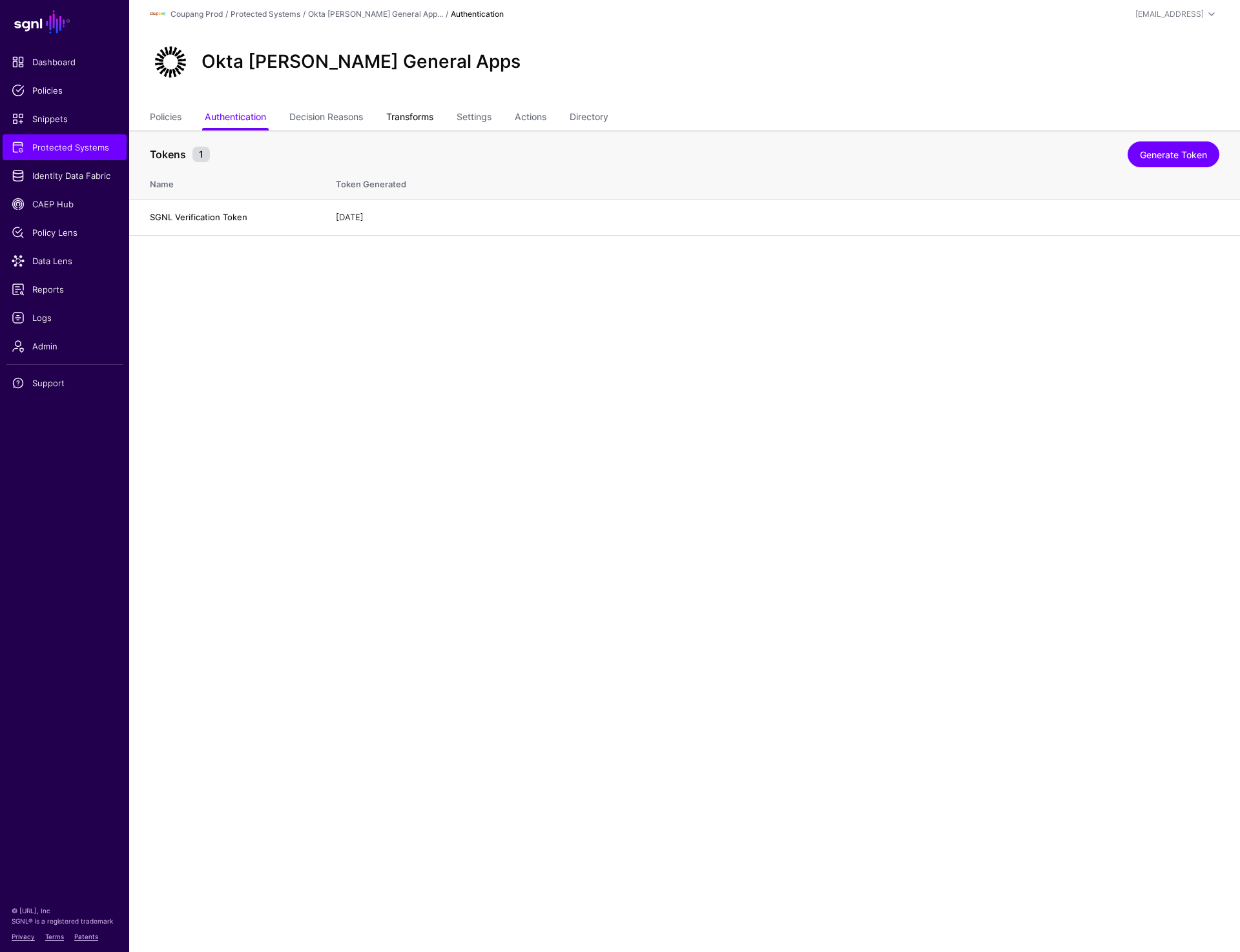
click at [414, 122] on link "Transforms" at bounding box center [410, 118] width 47 height 25
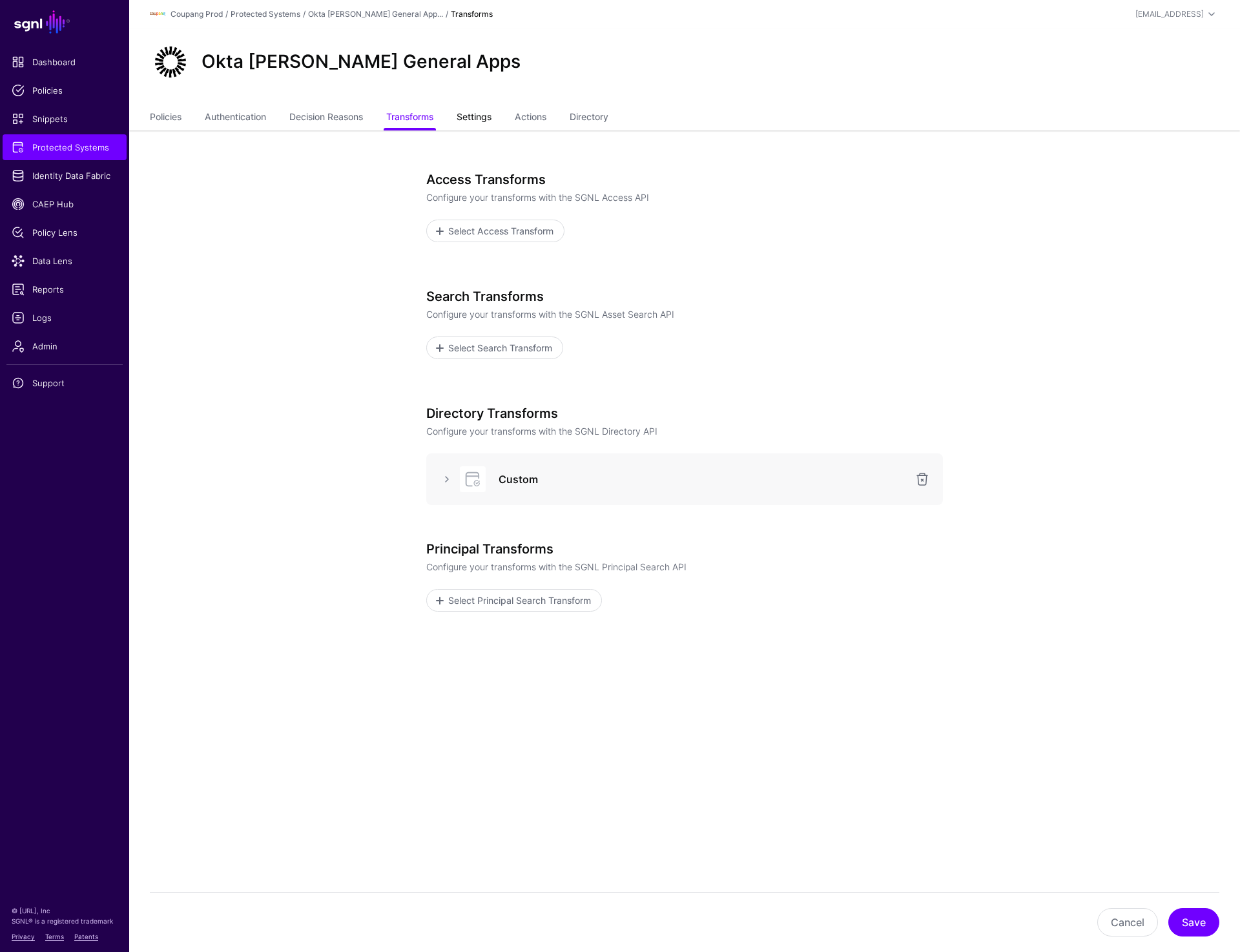
click at [482, 122] on link "Settings" at bounding box center [474, 118] width 35 height 25
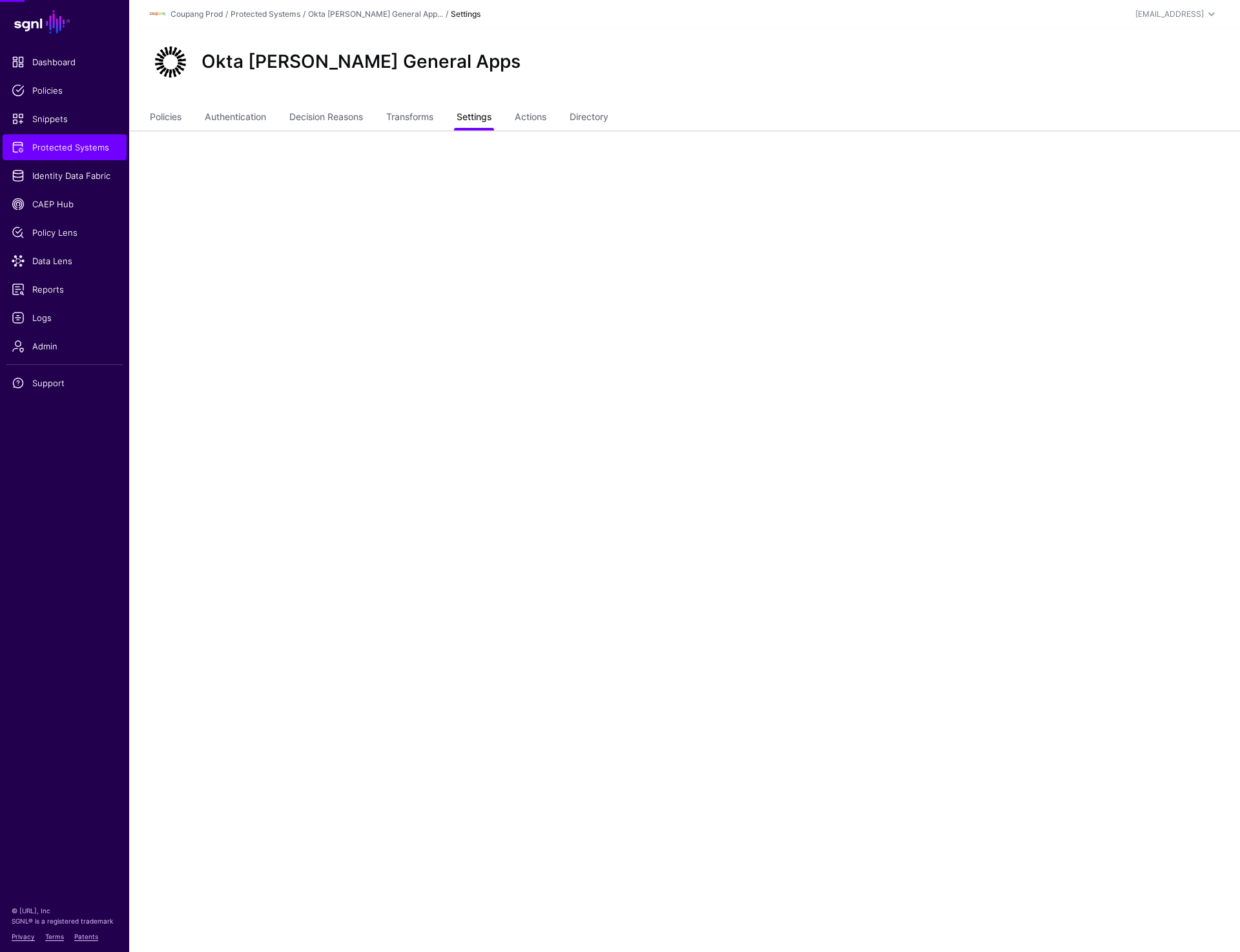
click at [482, 122] on link "Settings" at bounding box center [474, 118] width 35 height 25
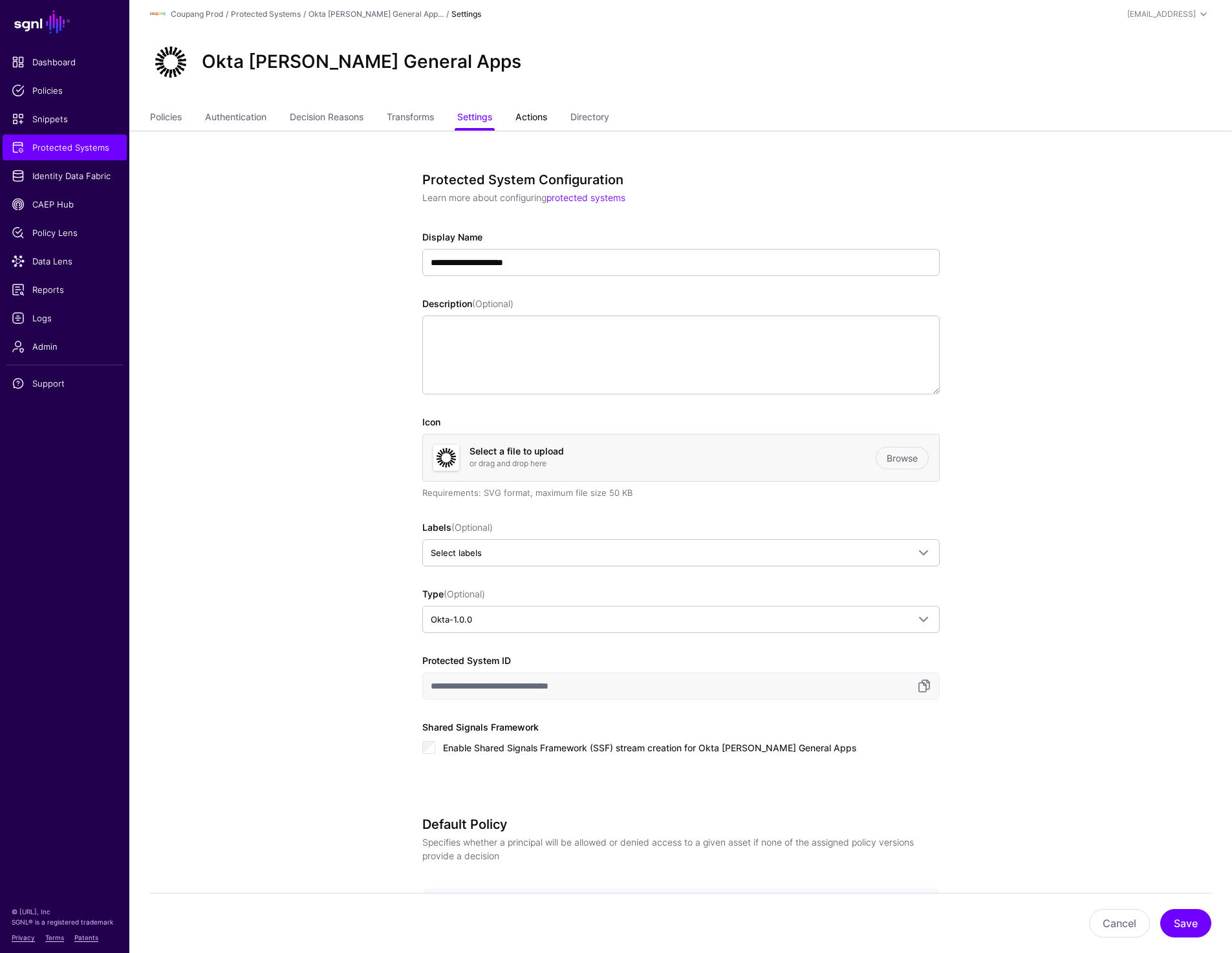
click at [525, 116] on link "Actions" at bounding box center [531, 118] width 32 height 25
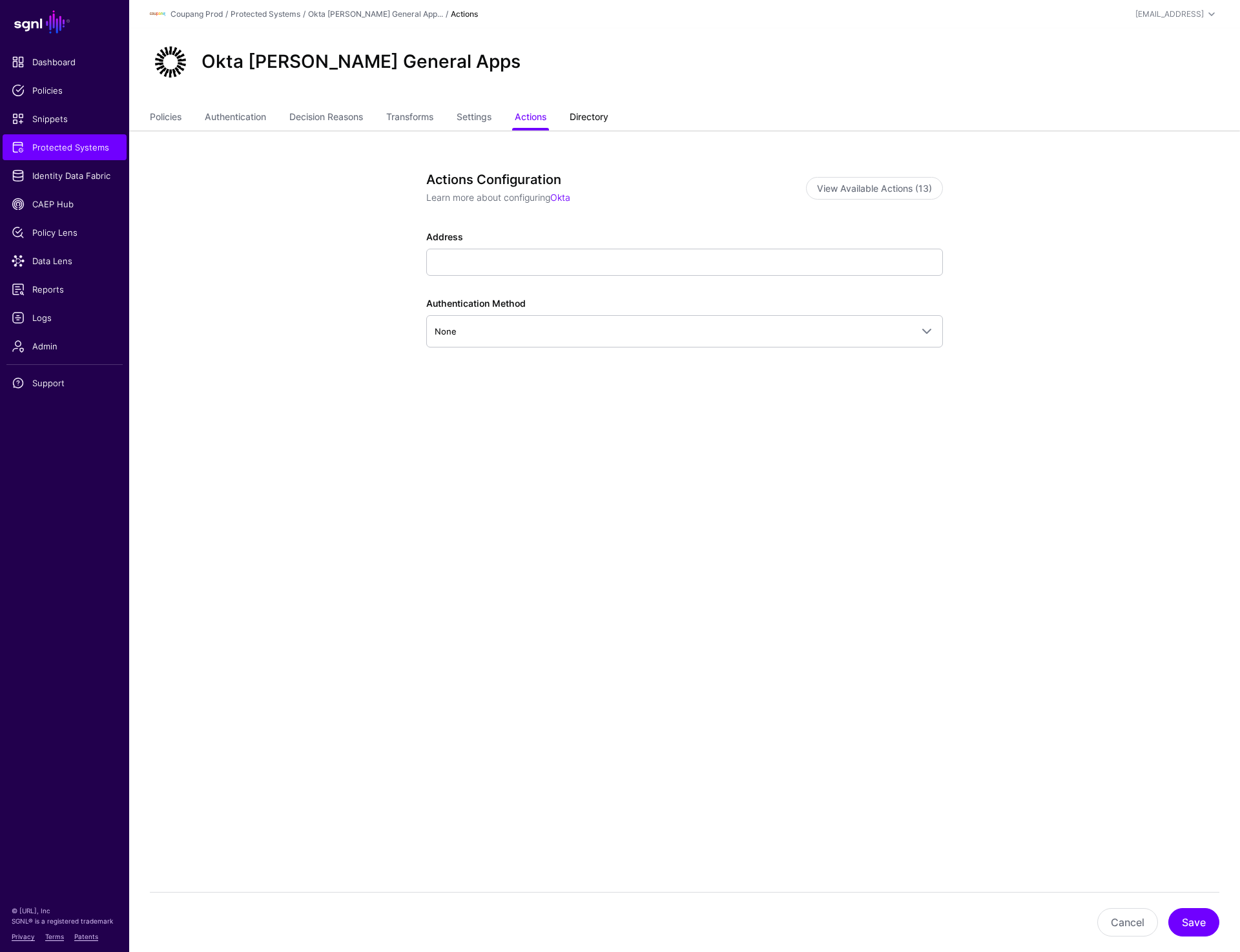
click at [608, 114] on link "Directory" at bounding box center [589, 118] width 39 height 25
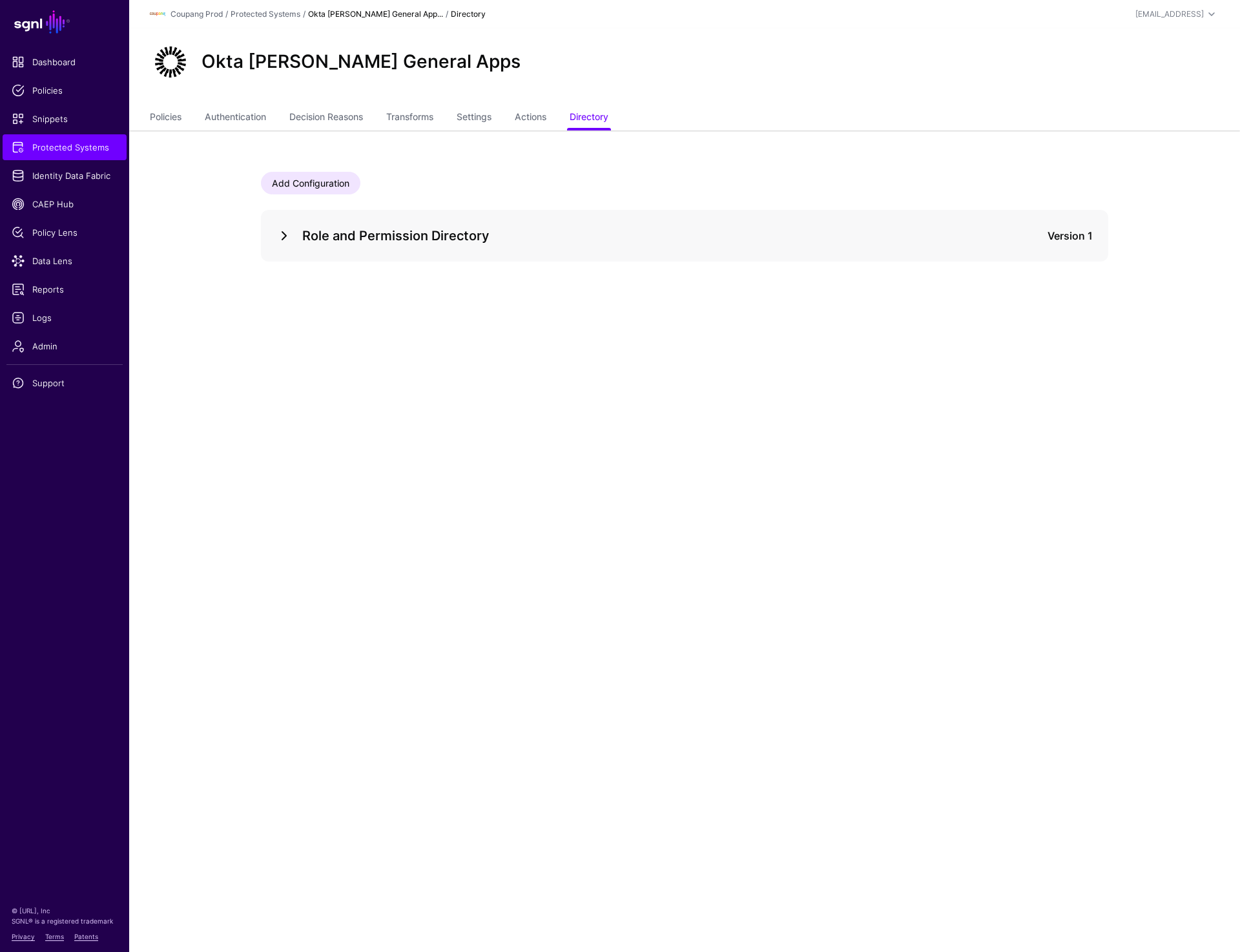
click at [286, 231] on link at bounding box center [284, 235] width 15 height 15
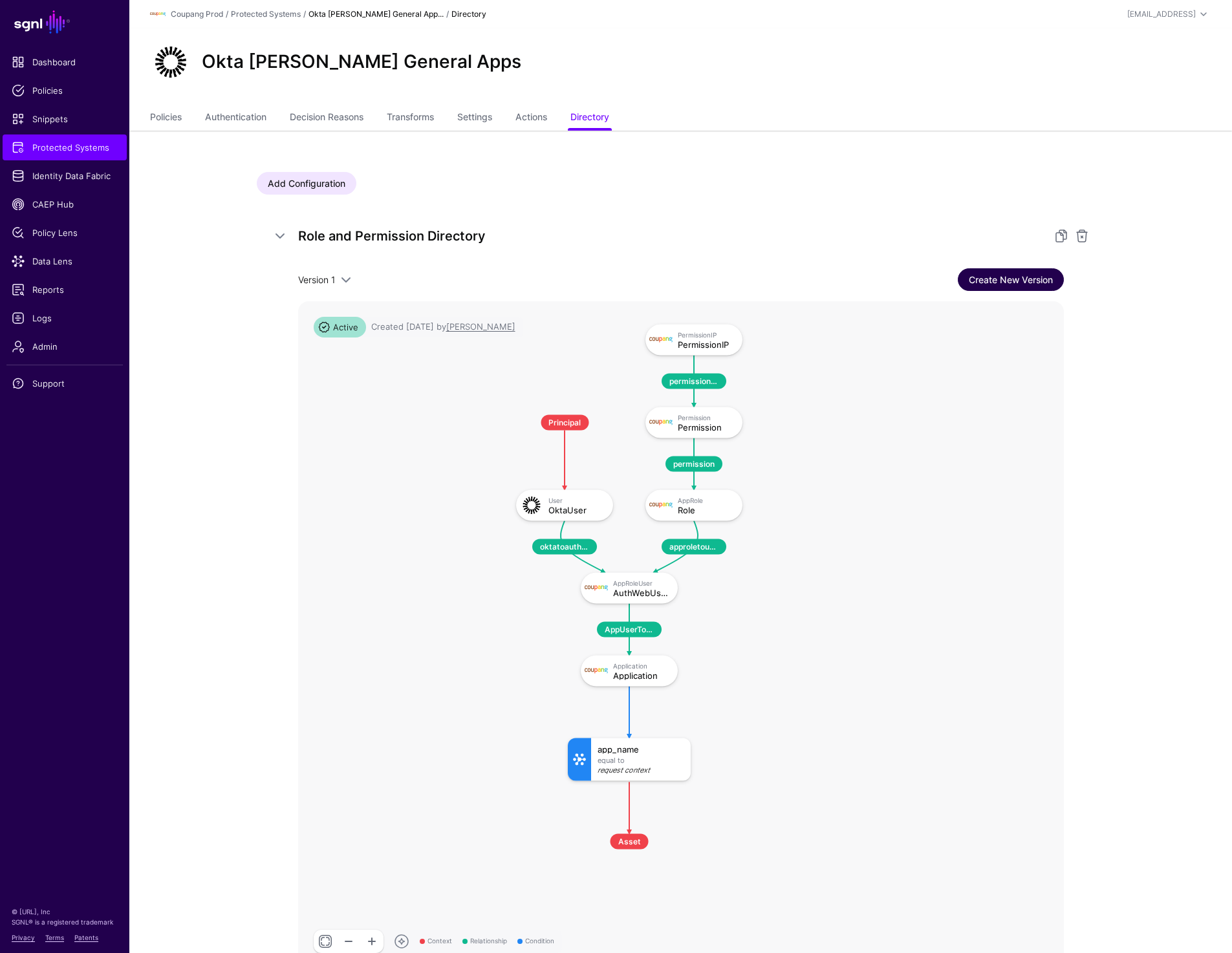
click at [1007, 275] on link "Create New Version" at bounding box center [1010, 280] width 106 height 23
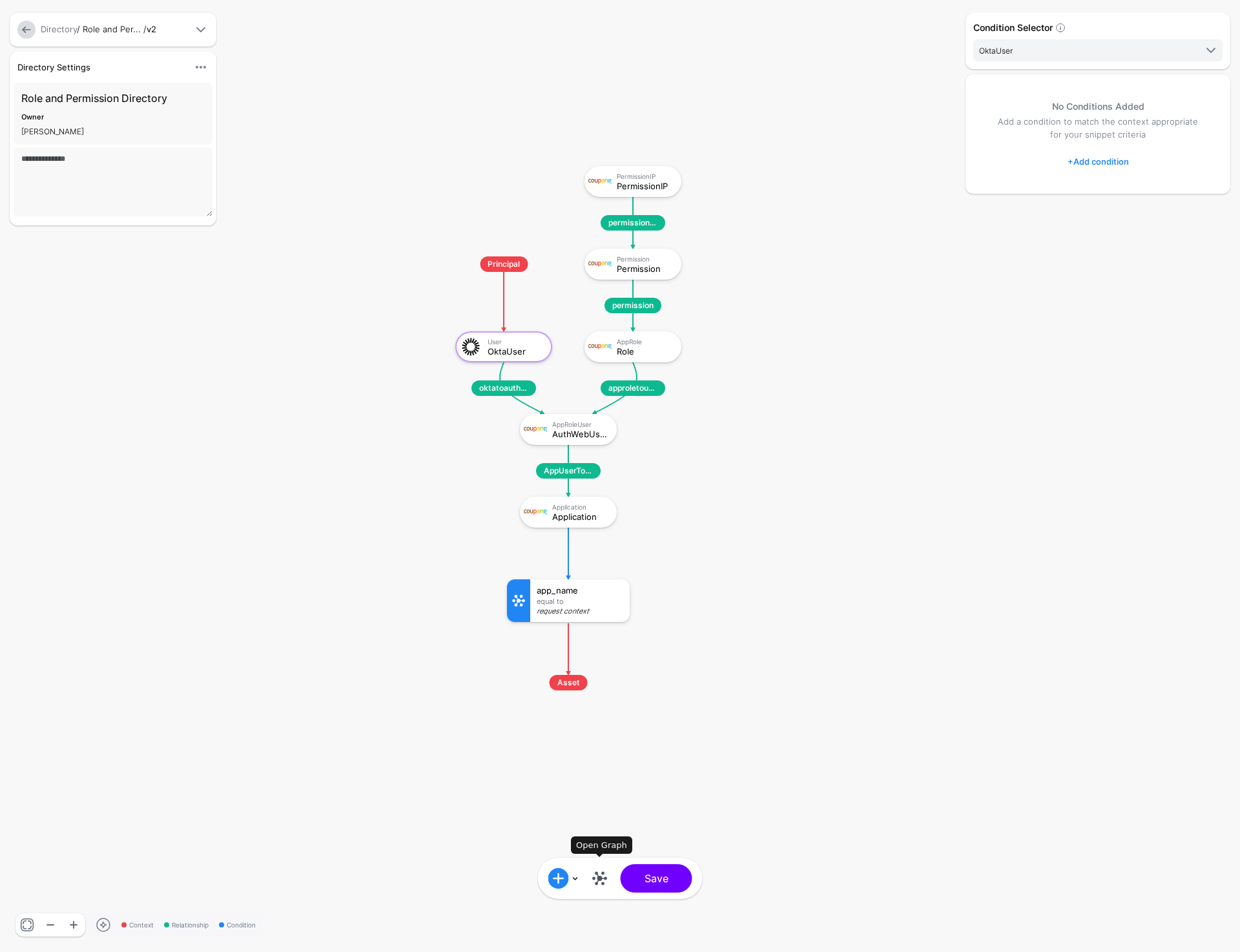
click at [598, 880] on link at bounding box center [600, 878] width 21 height 21
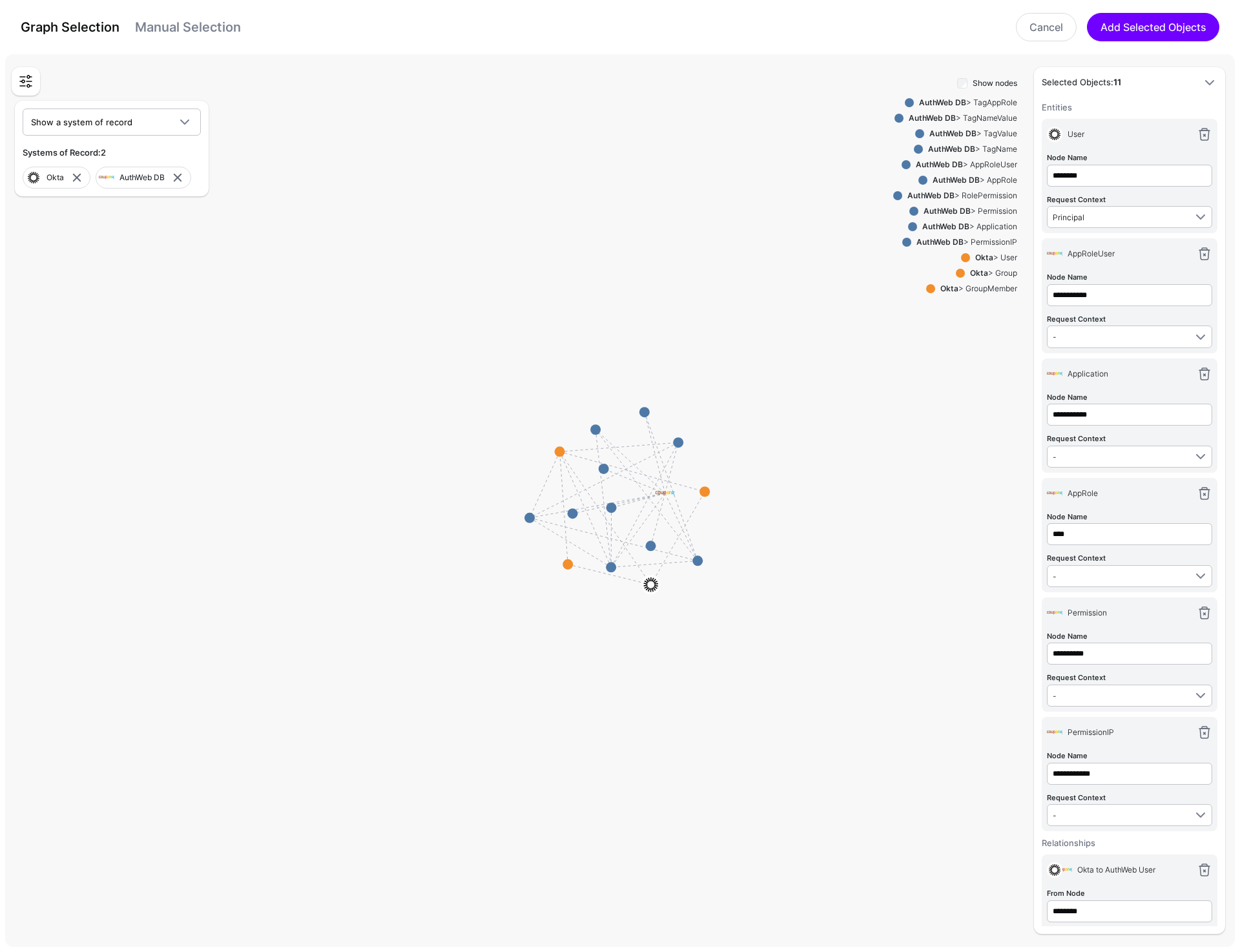
click at [197, 31] on link "Manual Selection" at bounding box center [187, 27] width 106 height 15
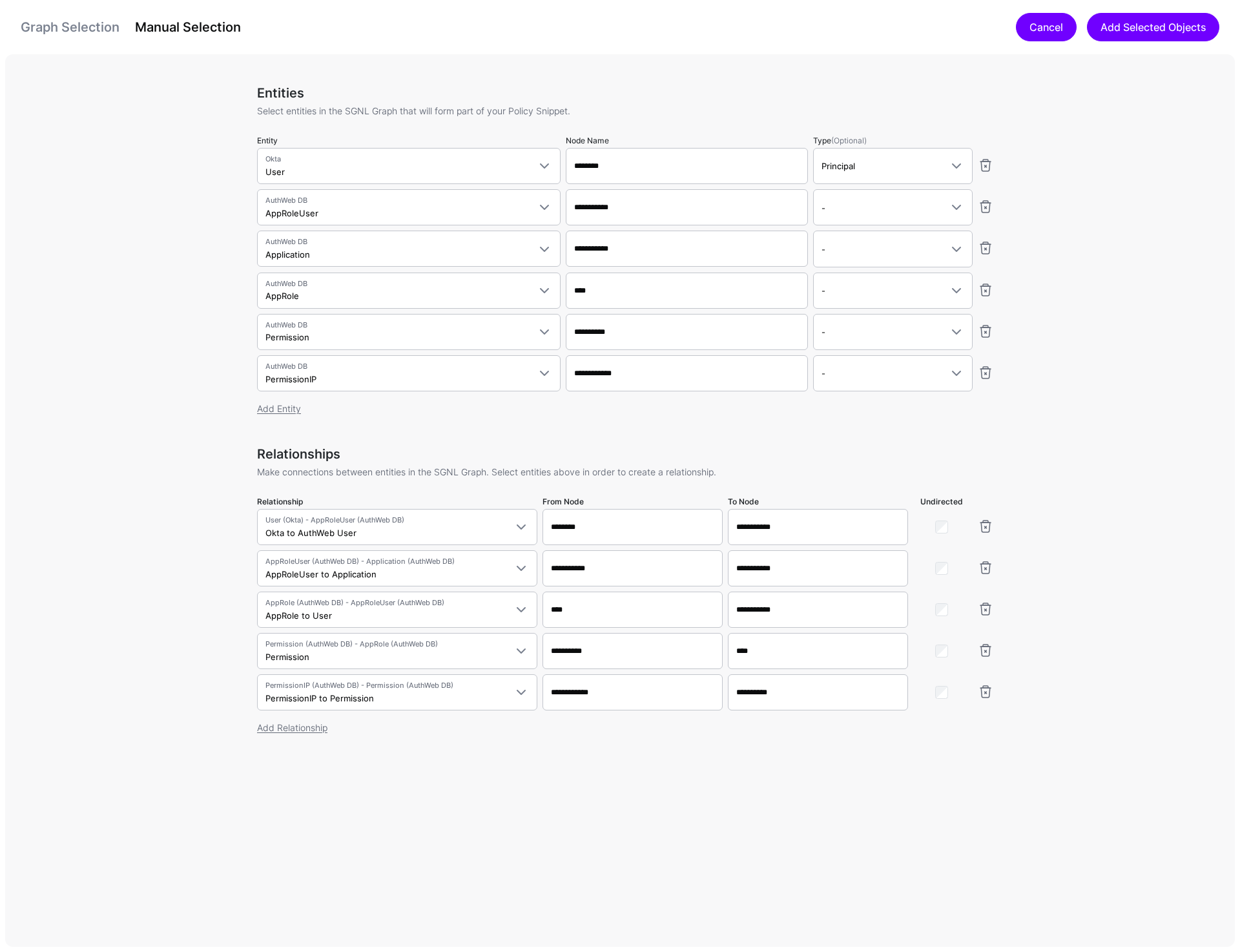
click at [1037, 25] on link "Cancel" at bounding box center [1046, 27] width 60 height 29
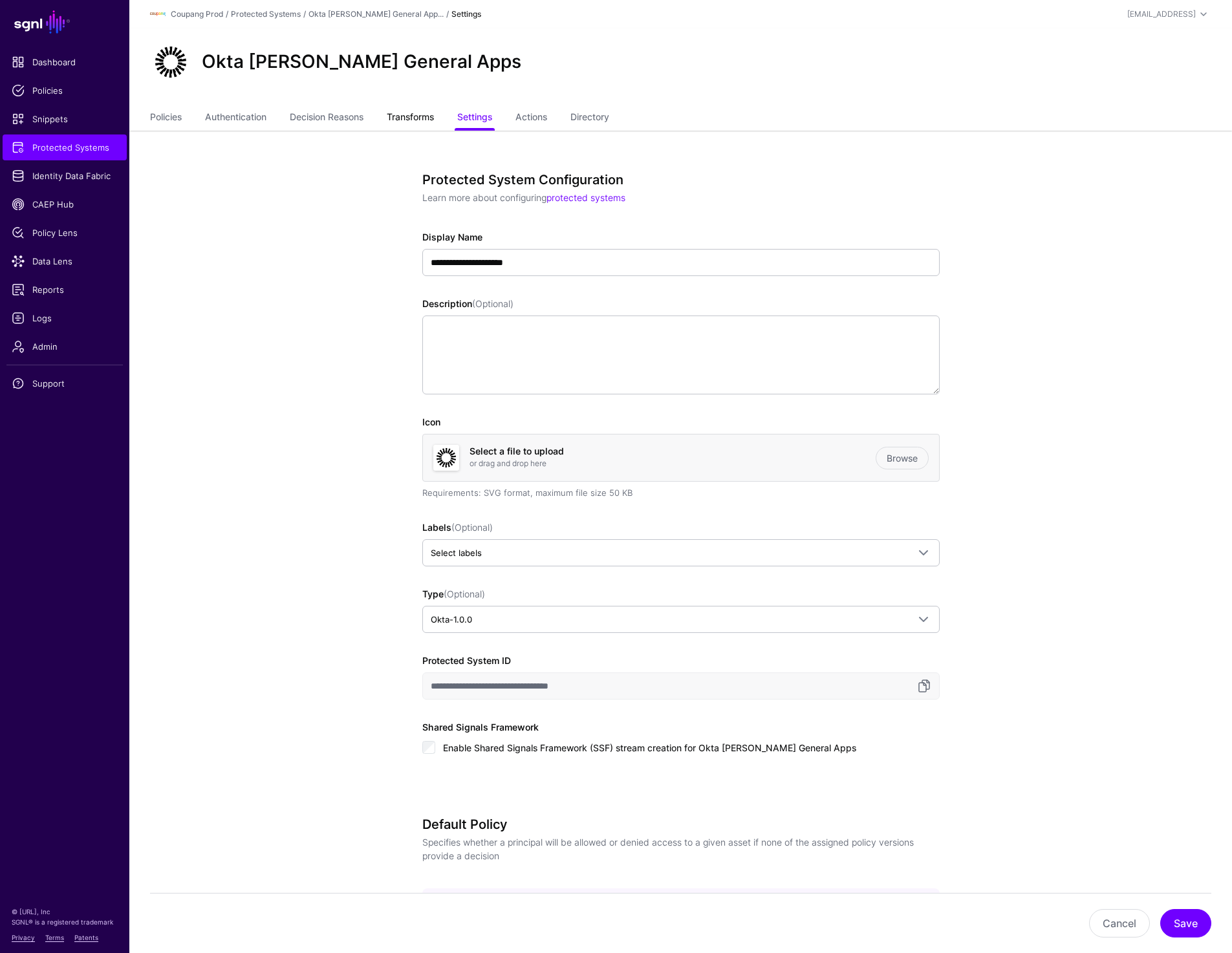
click at [418, 120] on link "Transforms" at bounding box center [410, 118] width 47 height 25
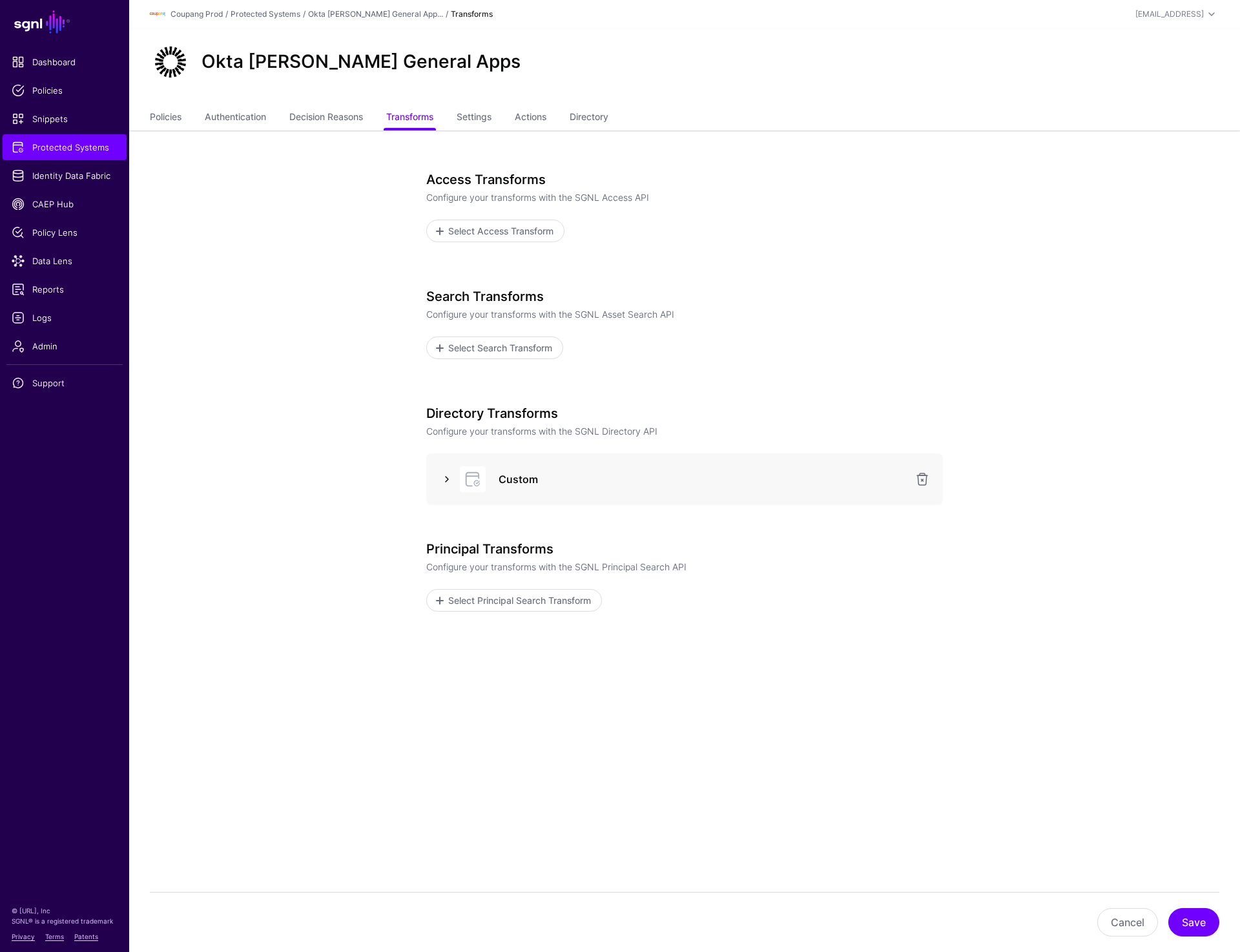
click at [443, 473] on link at bounding box center [446, 479] width 15 height 15
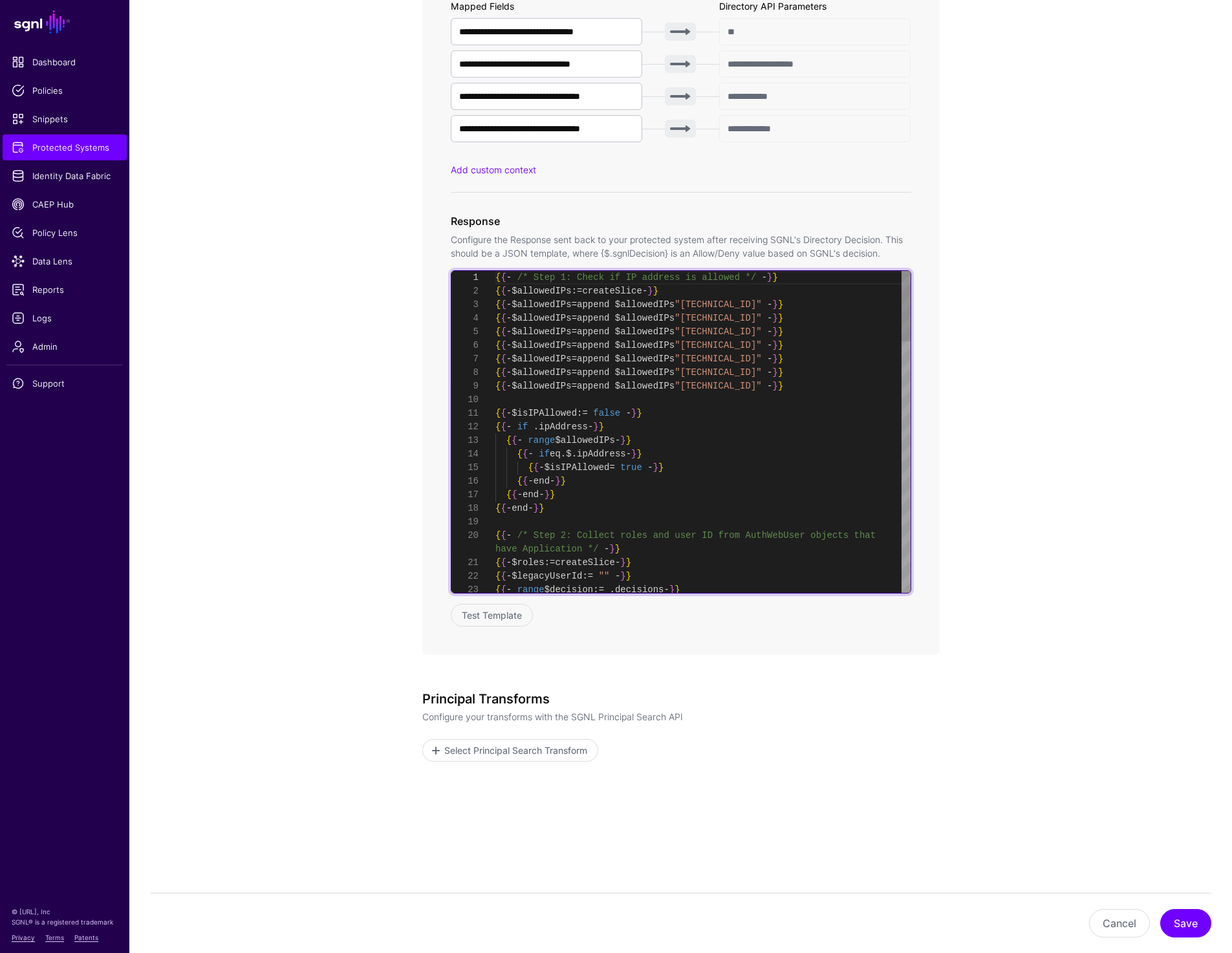
scroll to position [108, 0]
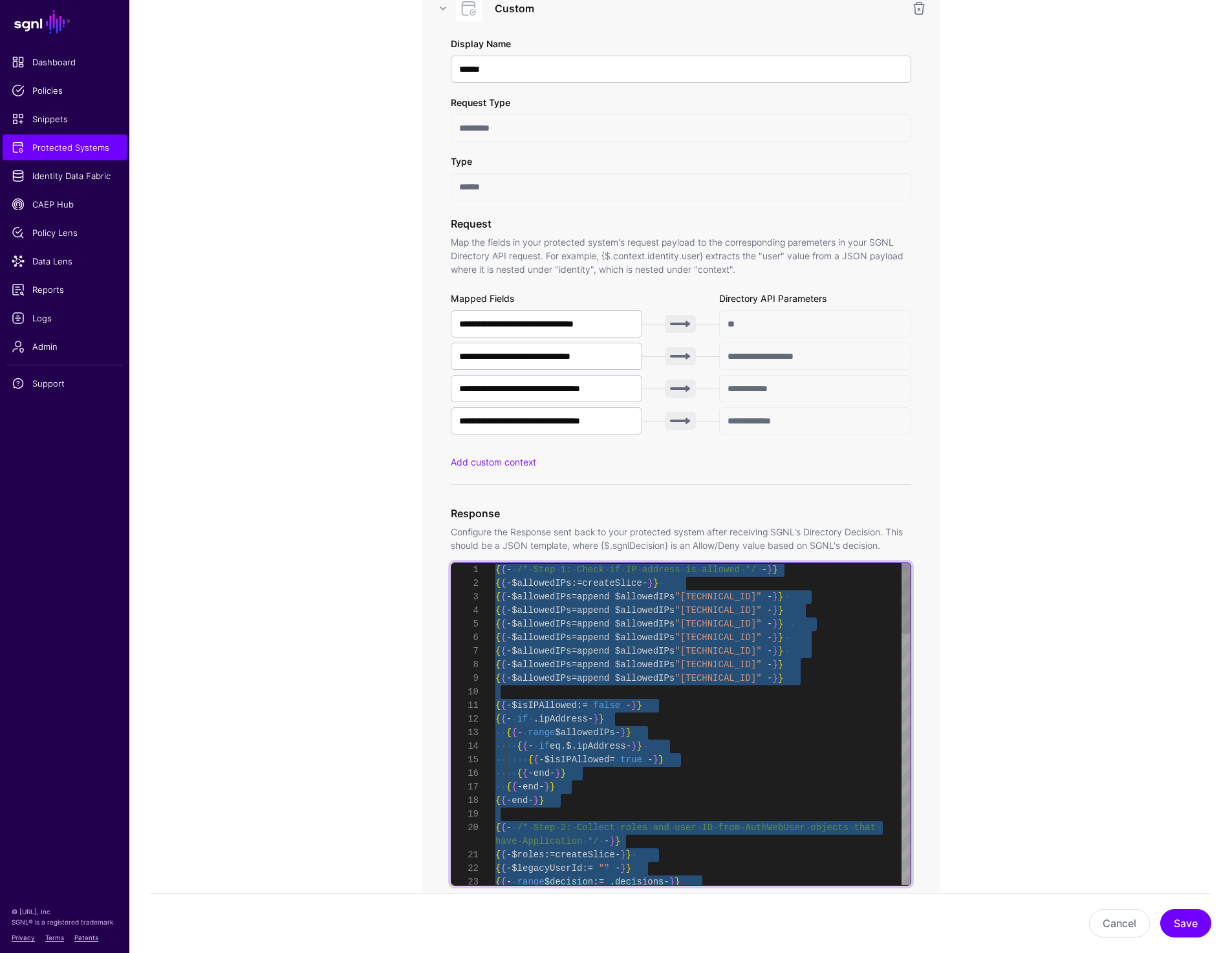
scroll to position [41, 0]
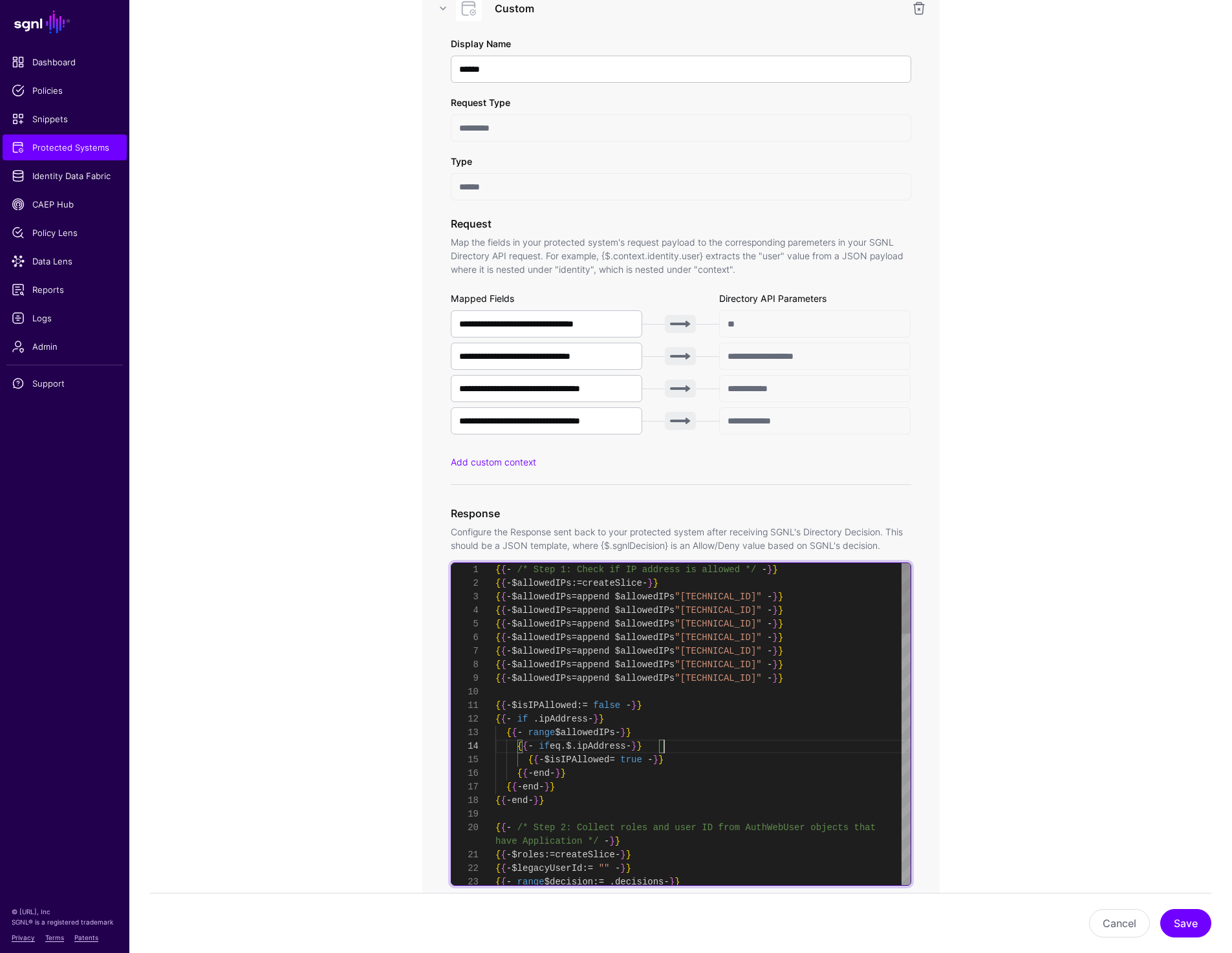
type textarea "**********"
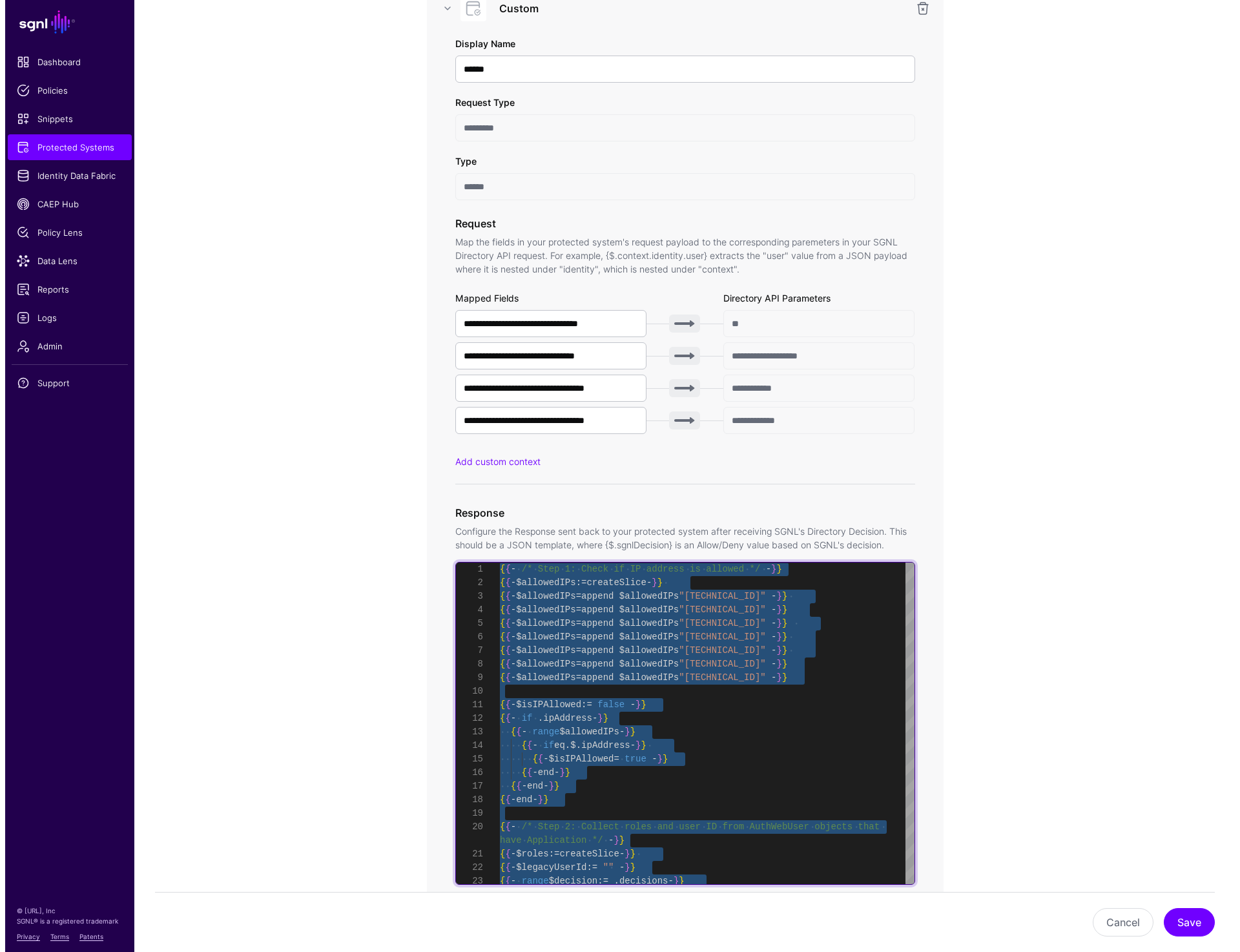
scroll to position [0, 0]
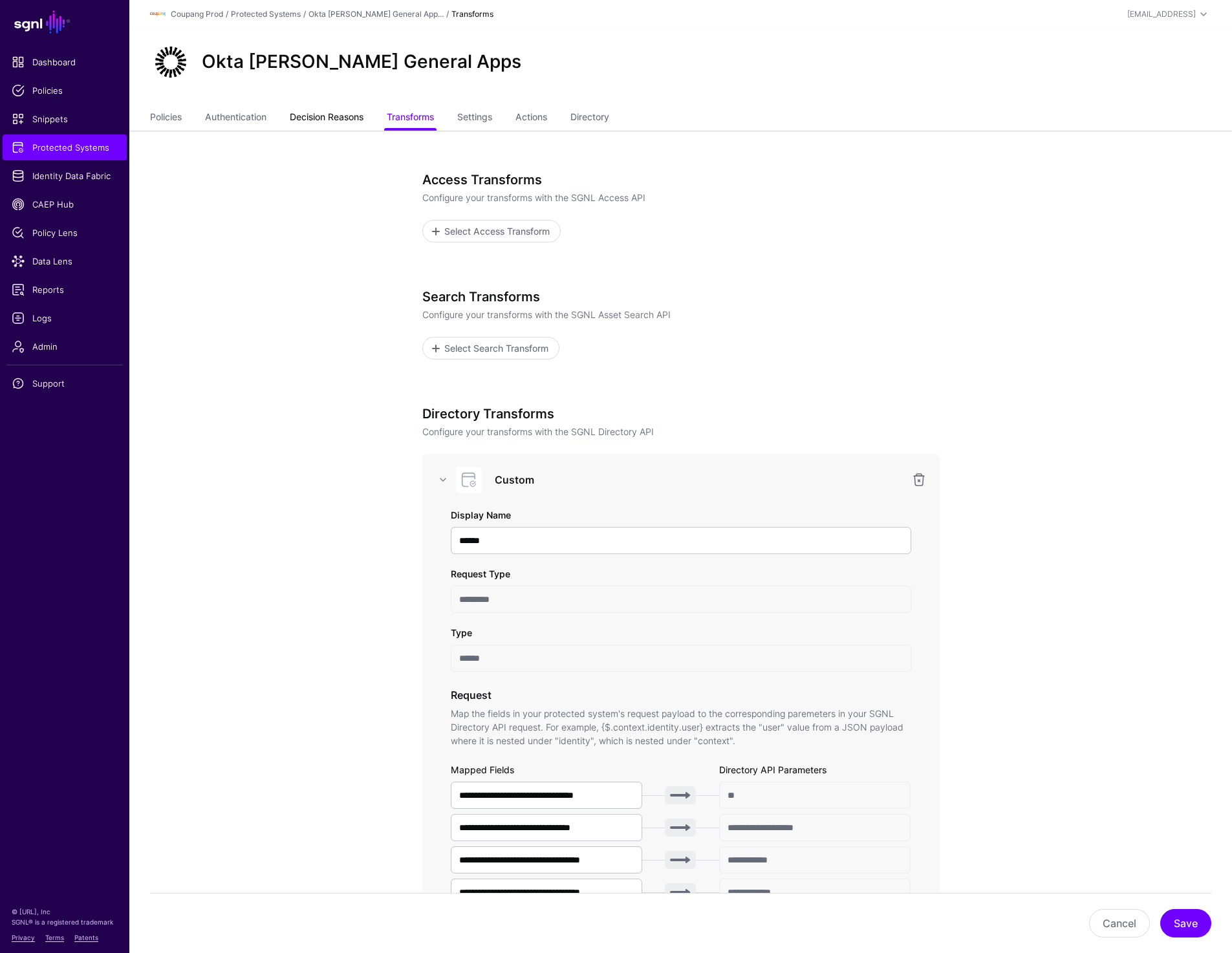
click at [356, 120] on link "Decision Reasons" at bounding box center [326, 118] width 74 height 25
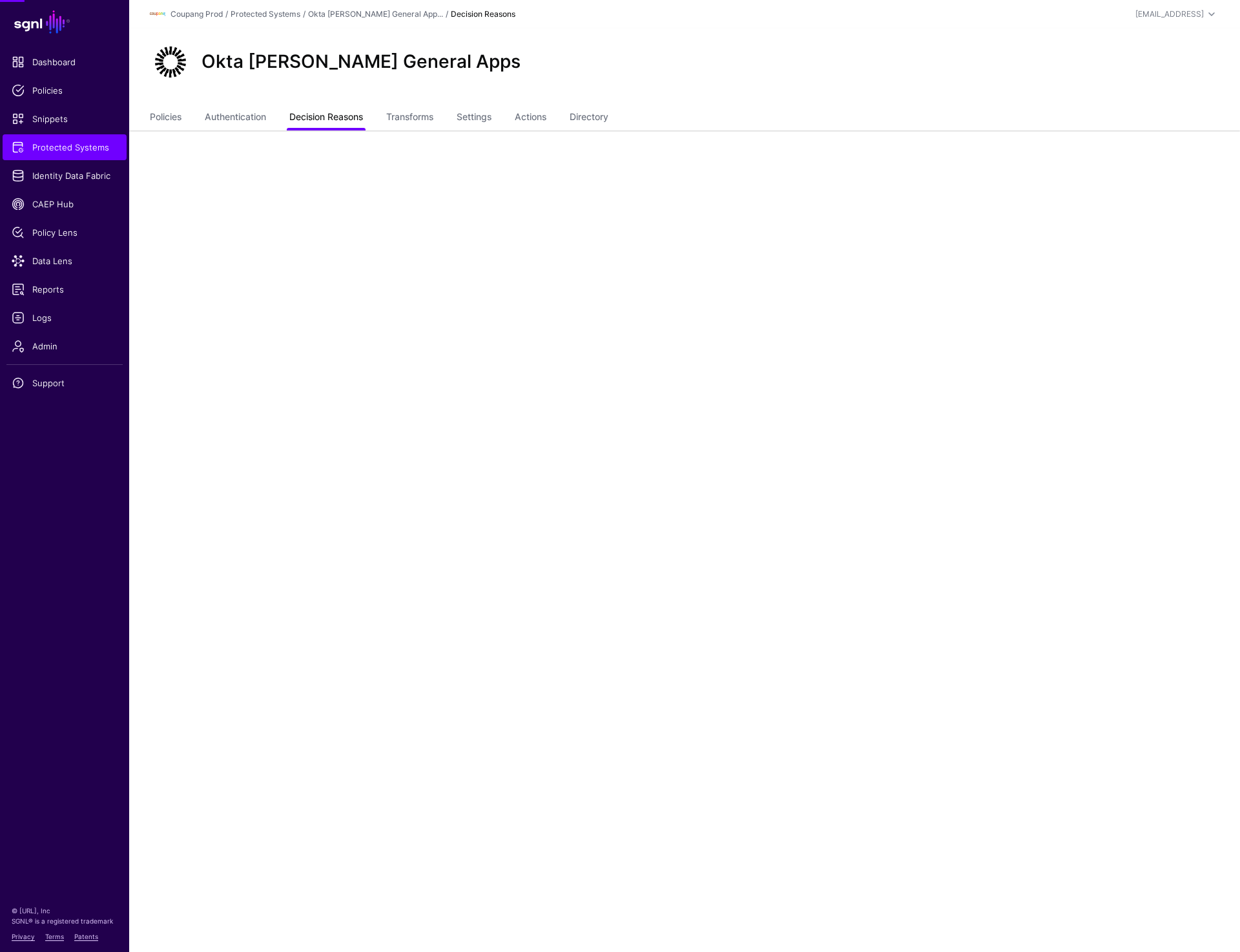
click at [355, 119] on link "Decision Reasons" at bounding box center [326, 118] width 74 height 25
click at [165, 112] on link "Policies" at bounding box center [166, 118] width 32 height 25
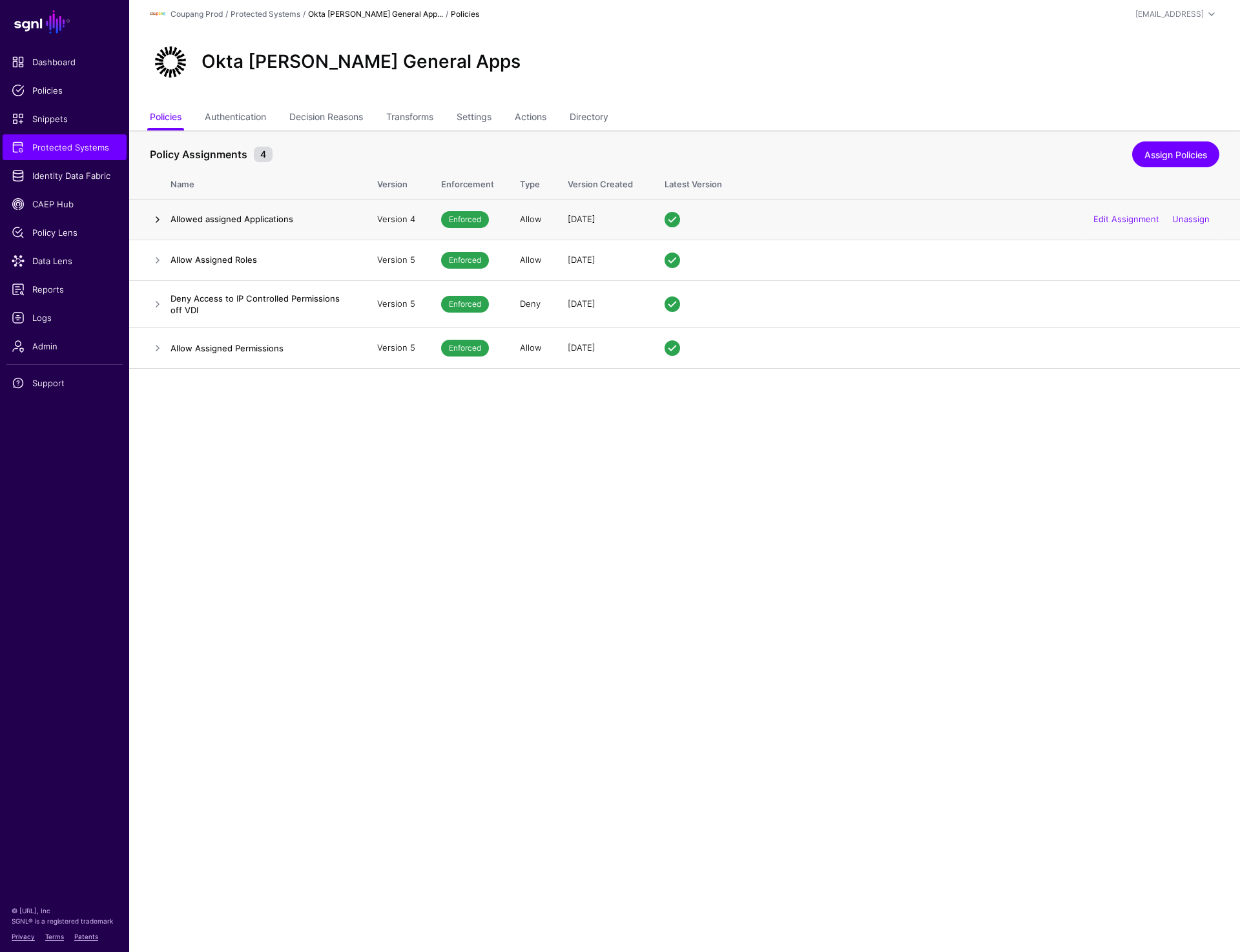
click at [163, 226] on link at bounding box center [157, 219] width 15 height 15
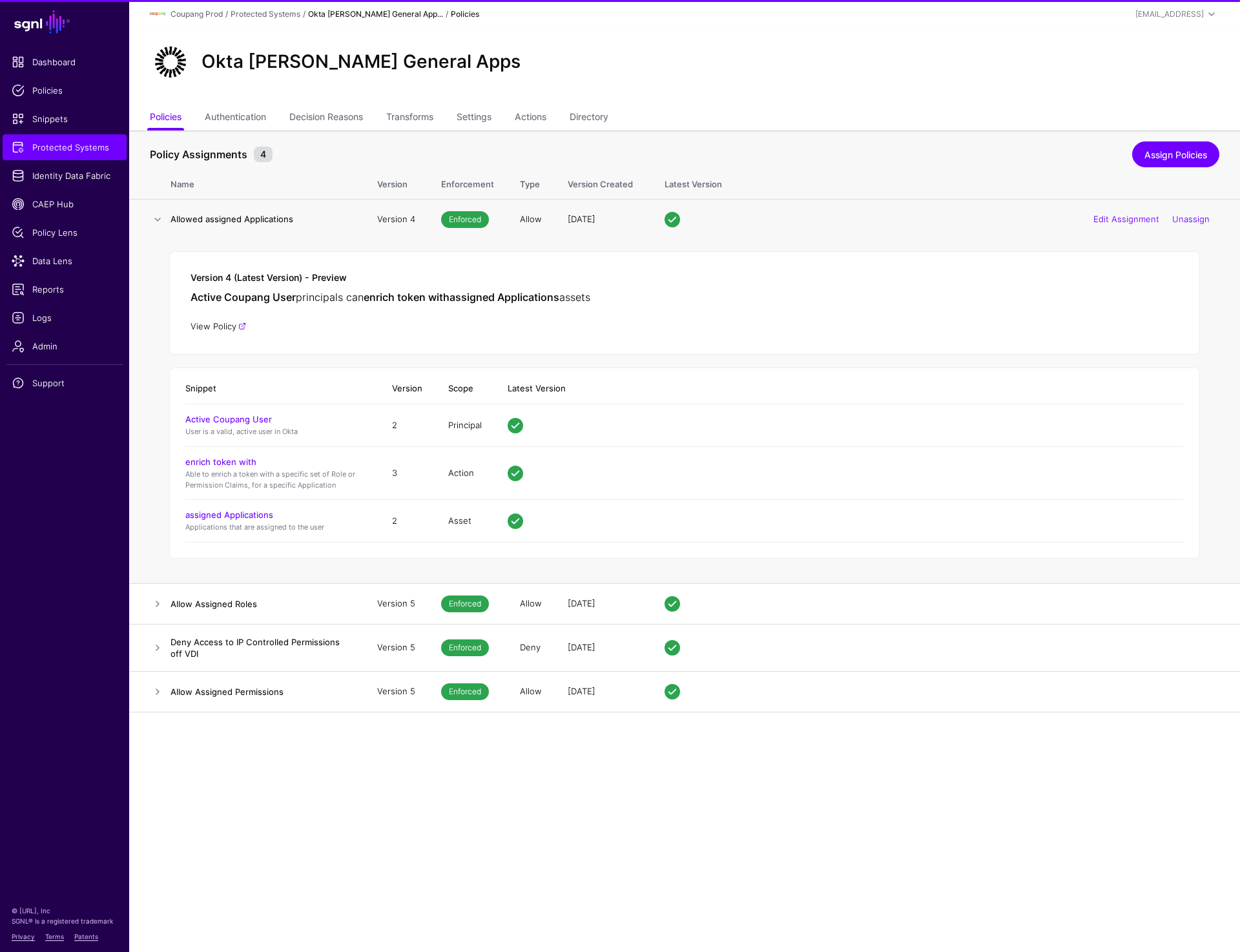
click at [222, 324] on link "View Policy" at bounding box center [219, 326] width 56 height 11
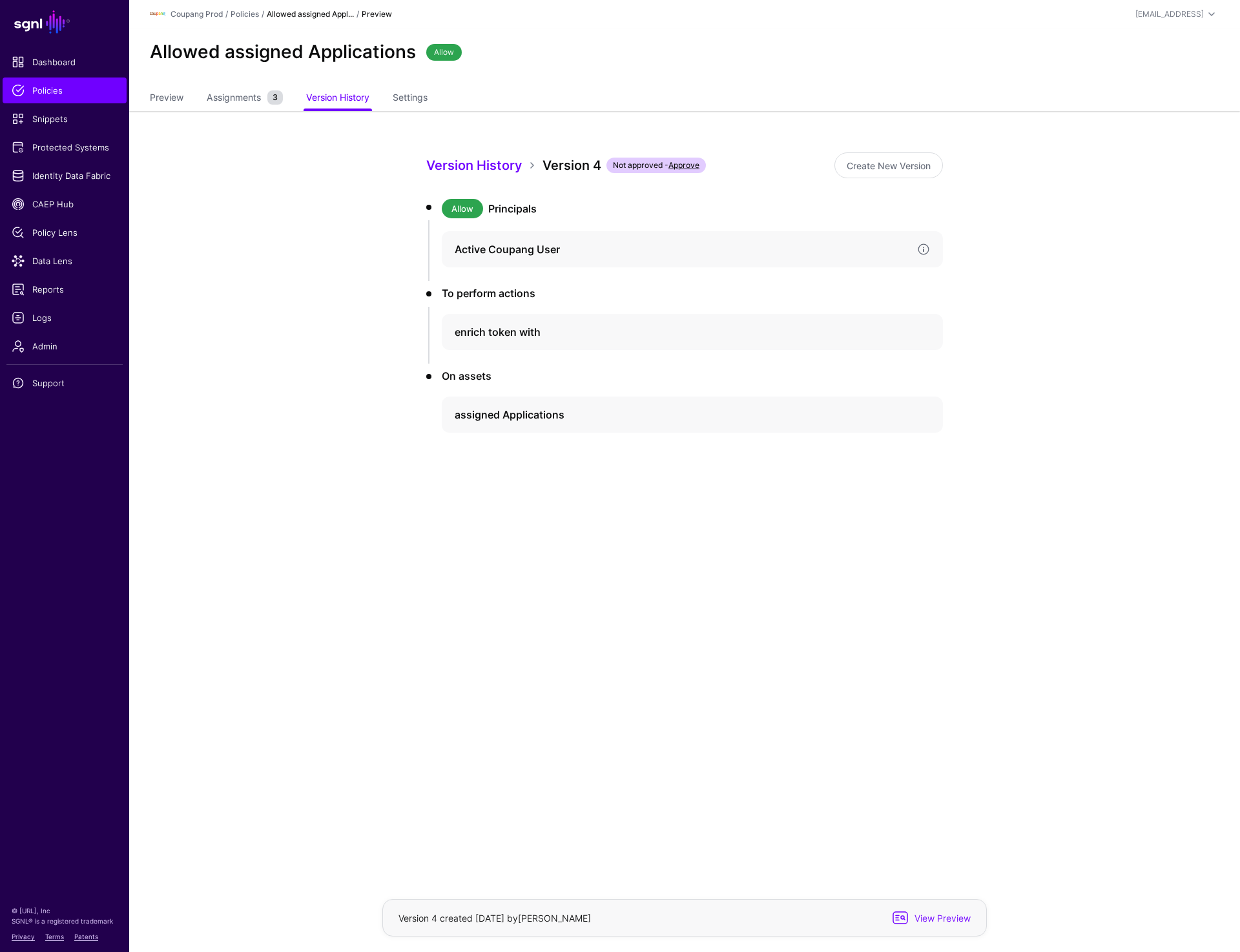
click at [542, 247] on h4 "Active Coupang User" at bounding box center [681, 249] width 452 height 15
click at [502, 335] on link "Version 2" at bounding box center [499, 333] width 33 height 10
click at [506, 424] on div "enrich token with" at bounding box center [692, 414] width 501 height 36
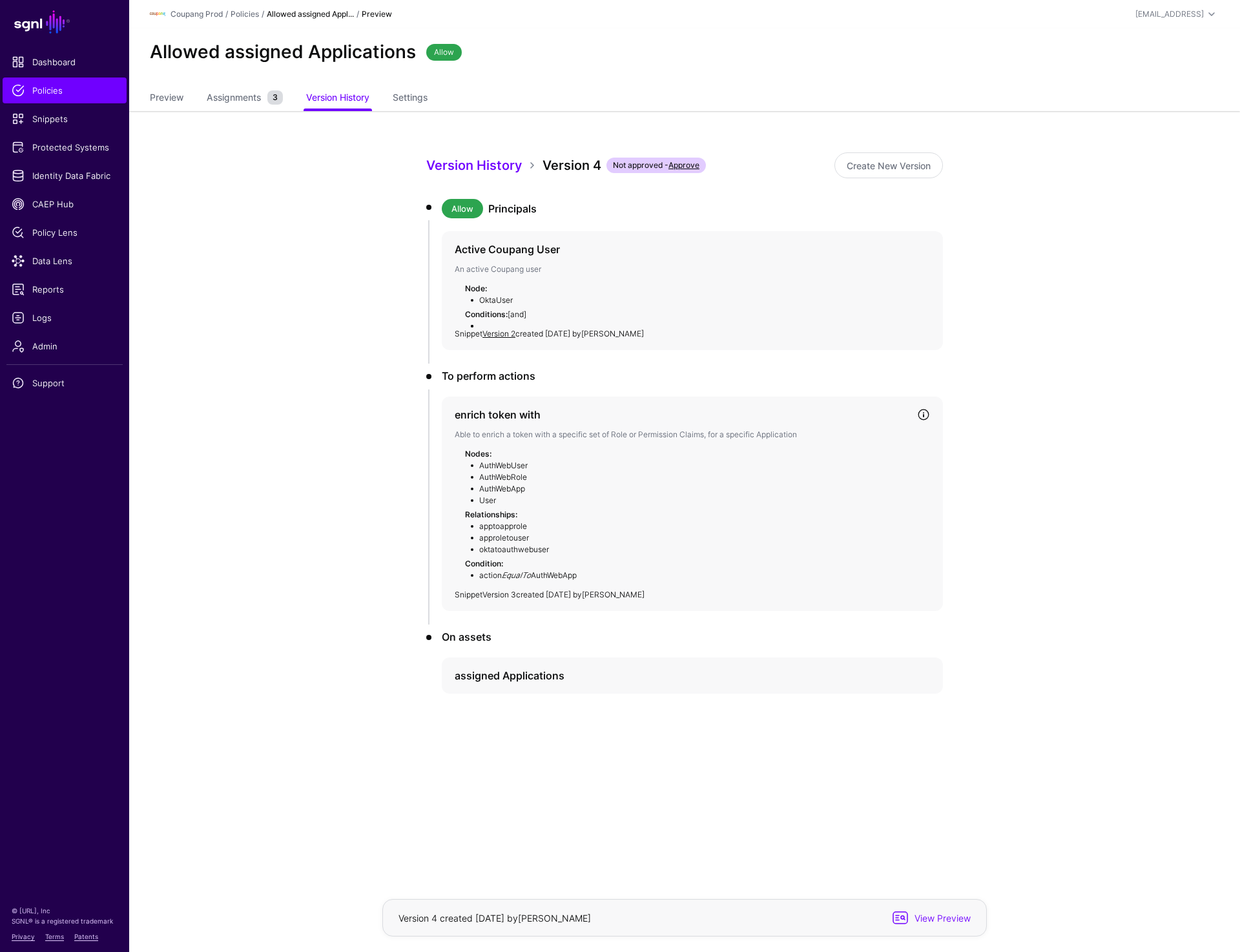
click at [511, 591] on link "Version 3" at bounding box center [499, 594] width 34 height 10
click at [584, 712] on div "Version History Version 4 Not approved - Approve Create New Version Allow Princ…" at bounding box center [685, 468] width 600 height 715
click at [549, 675] on h4 "assigned Applications" at bounding box center [681, 675] width 452 height 15
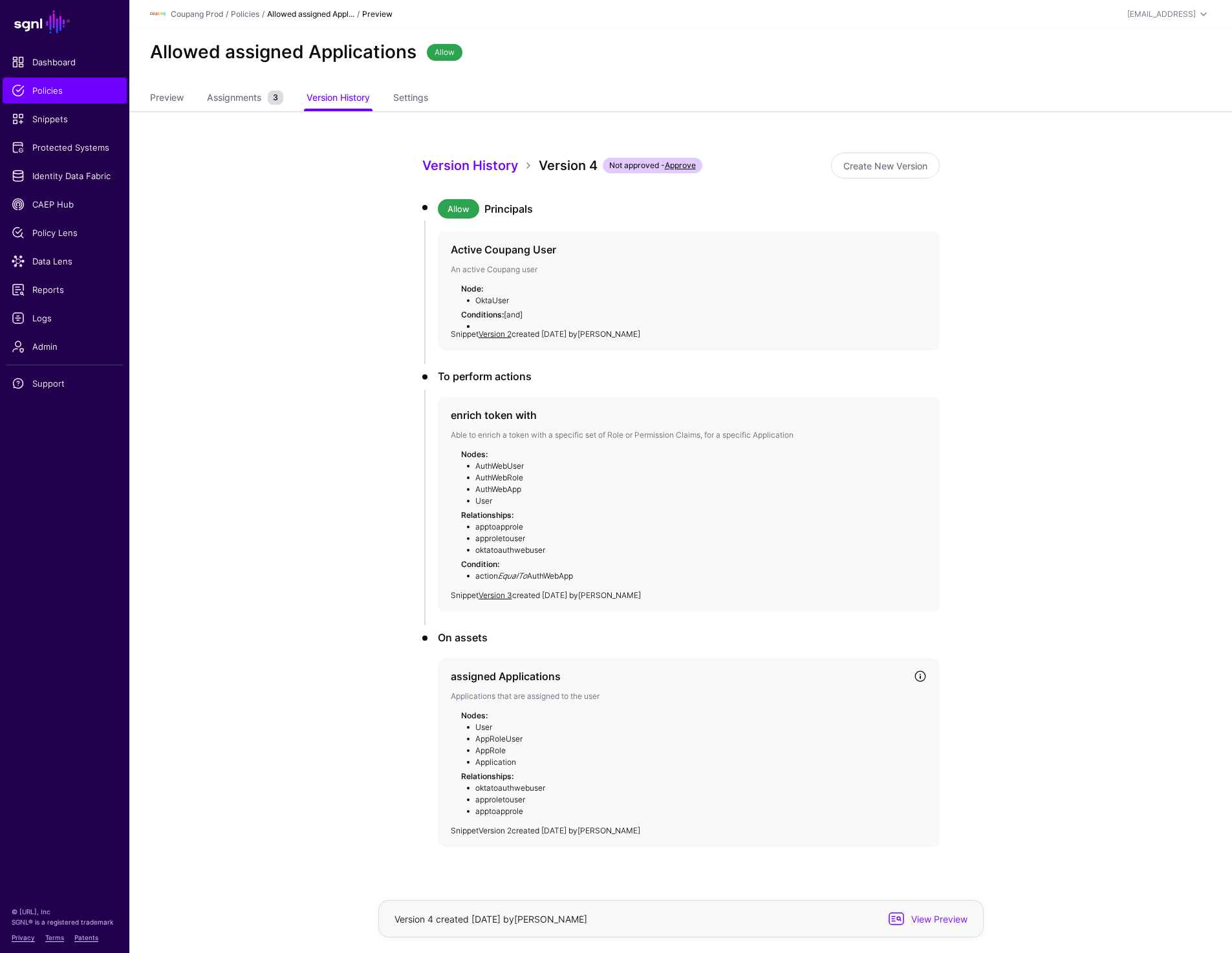
click at [501, 829] on link "Version 2" at bounding box center [495, 830] width 33 height 10
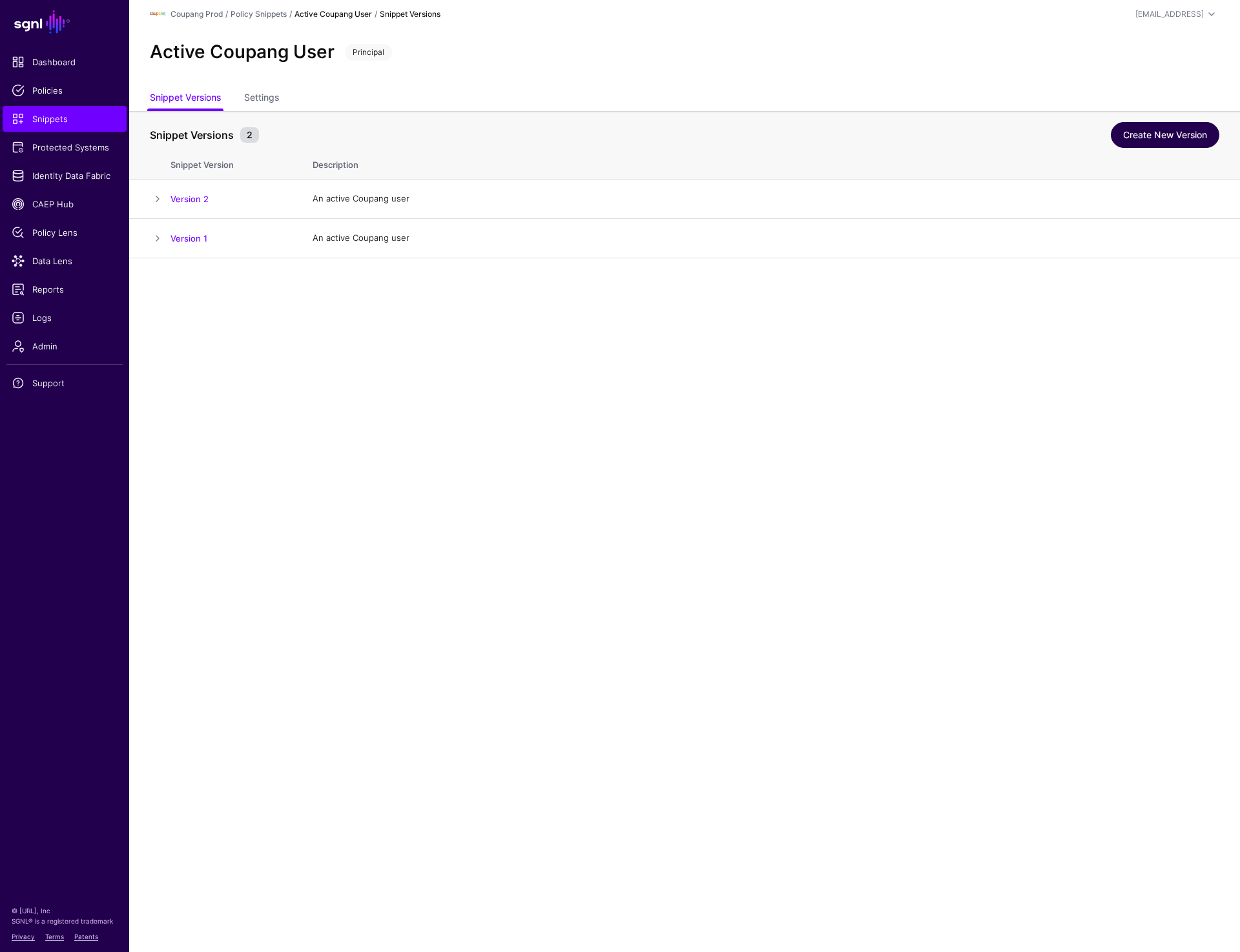
click at [1162, 131] on link "Create New Version" at bounding box center [1165, 135] width 108 height 26
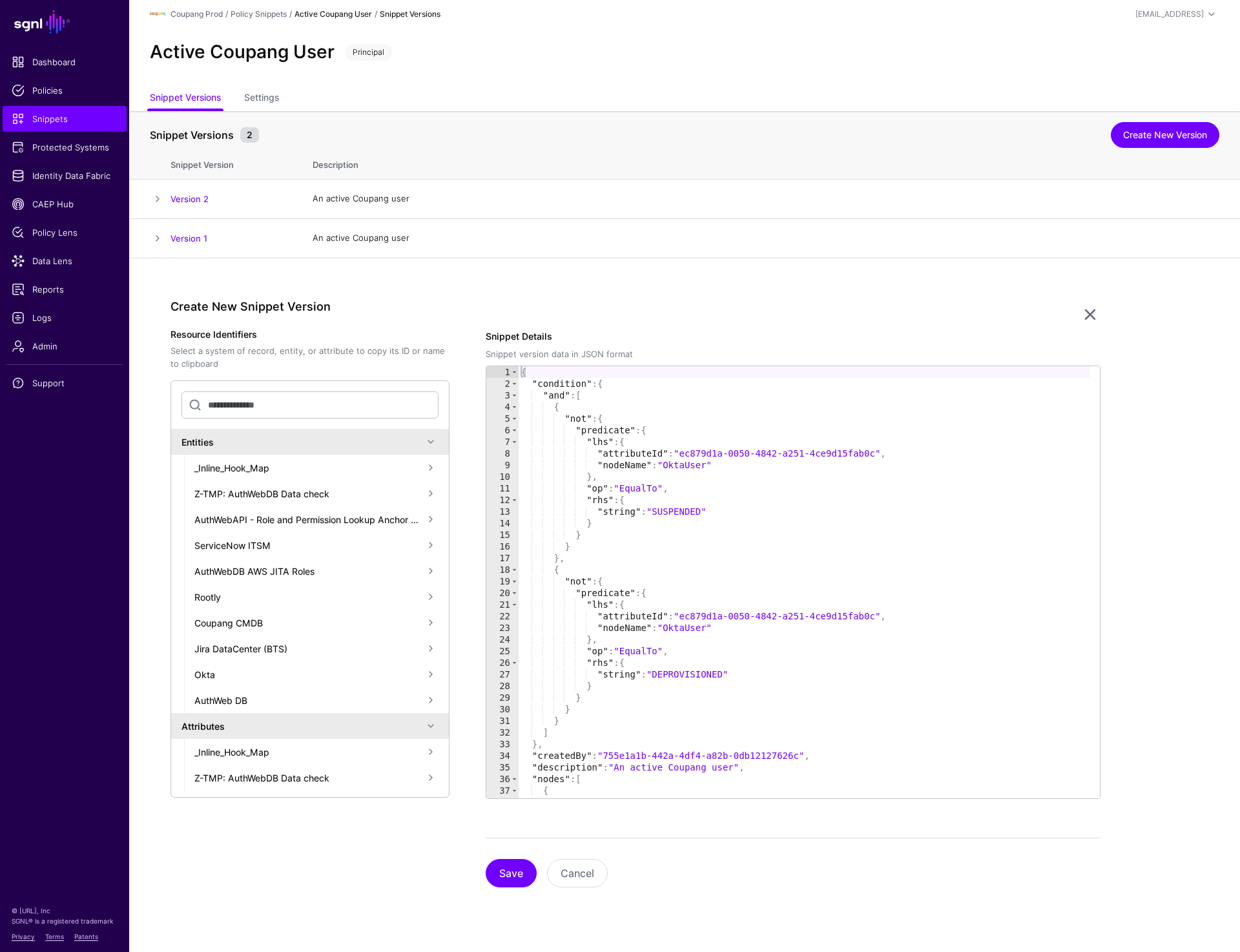
type textarea "**********"
drag, startPoint x: 684, startPoint y: 453, endPoint x: 881, endPoint y: 454, distance: 197.0
click at [881, 454] on div "{ "condition" : { "and" : [ { "not" : { "predicate" : { "lhs" : { "attributeId"…" at bounding box center [804, 594] width 572 height 455
click at [248, 404] on input "text" at bounding box center [310, 404] width 257 height 27
paste input "**********"
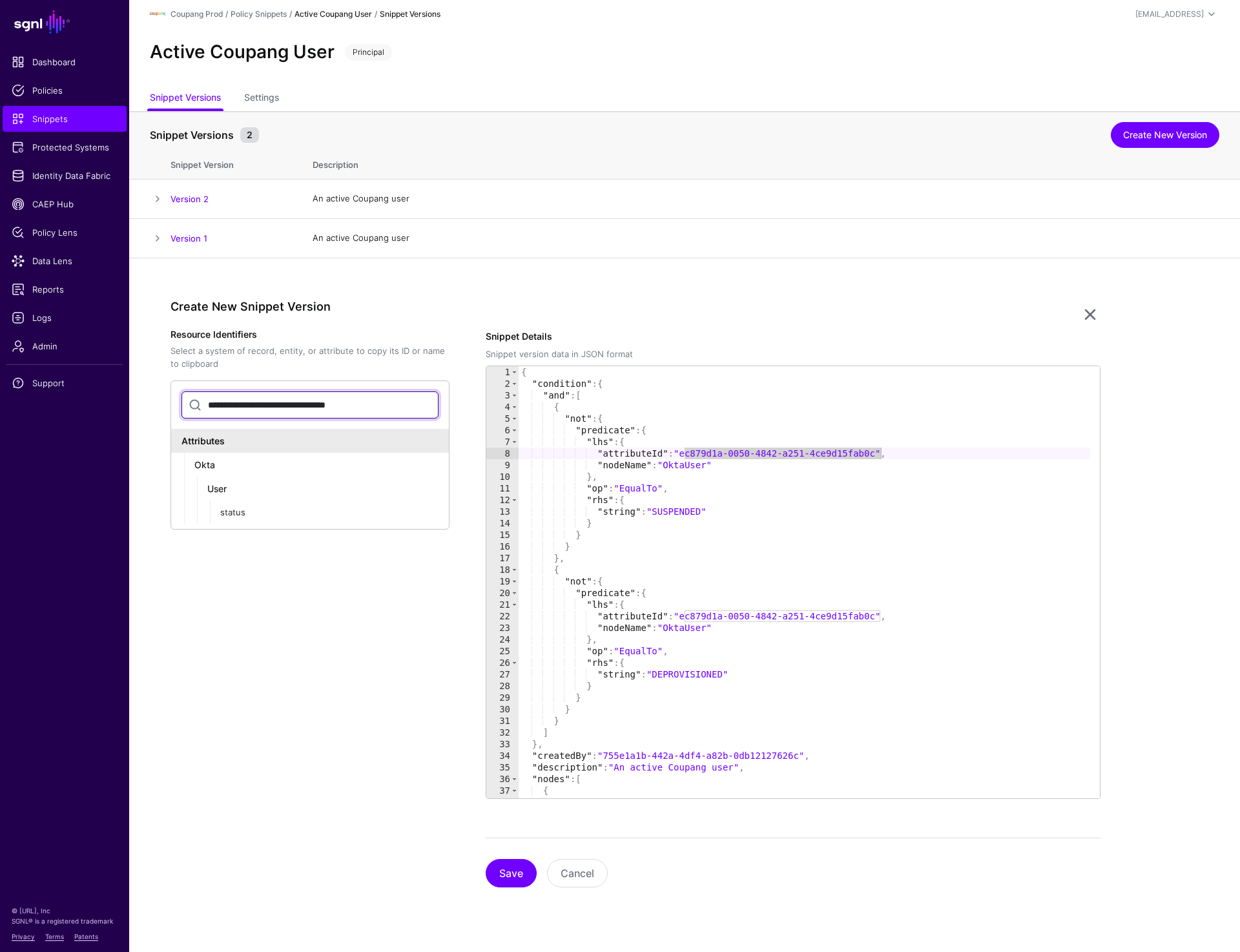
type input "**********"
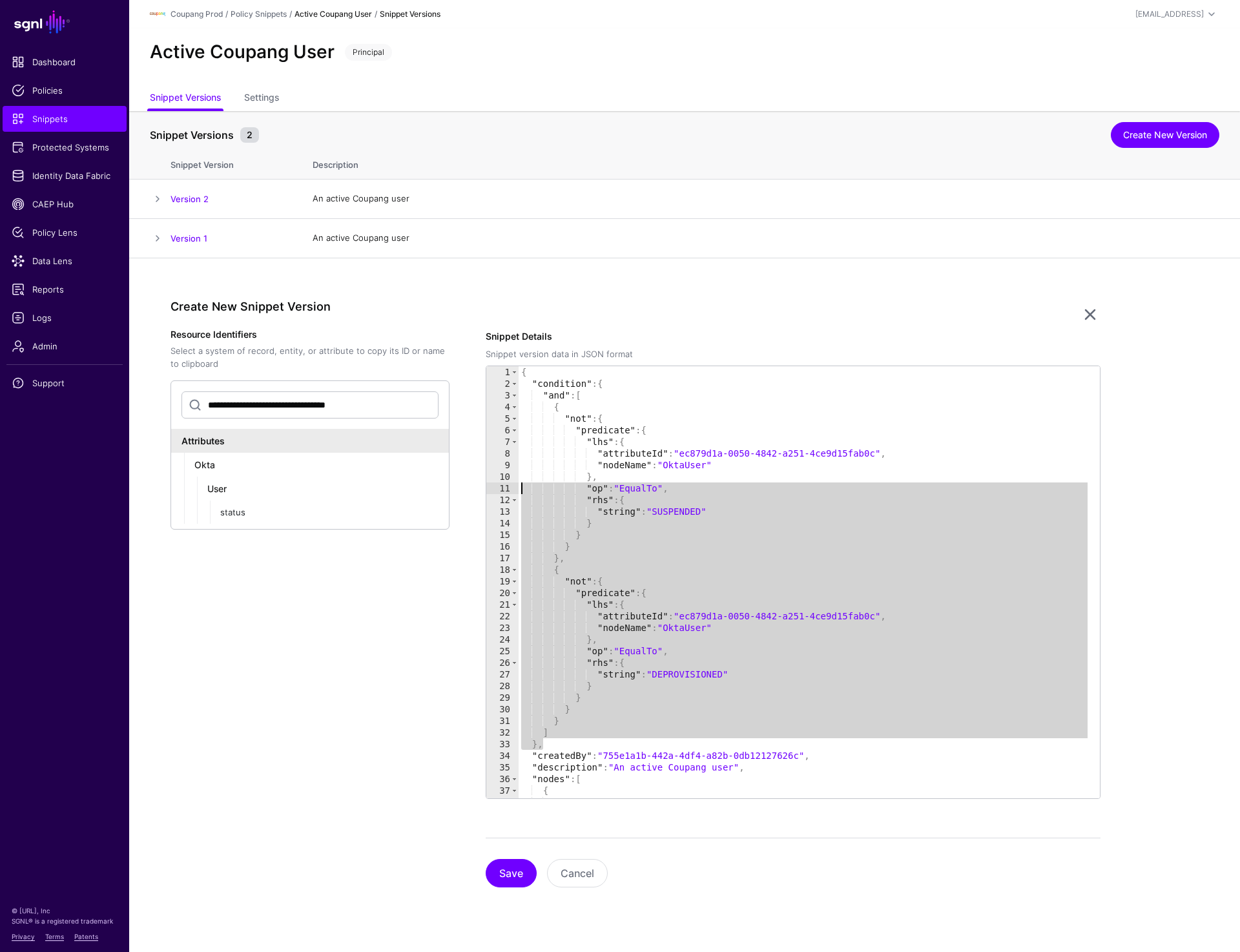
drag, startPoint x: 550, startPoint y: 746, endPoint x: 523, endPoint y: 483, distance: 264.4
click at [523, 483] on div "{ "condition" : { "and" : [ { "not" : { "predicate" : { "lhs" : { "attributeId"…" at bounding box center [804, 594] width 572 height 455
click at [624, 387] on div "{ "condition" : { "and" : [ { "not" : { "predicate" : { "lhs" : { "attributeId"…" at bounding box center [804, 594] width 572 height 455
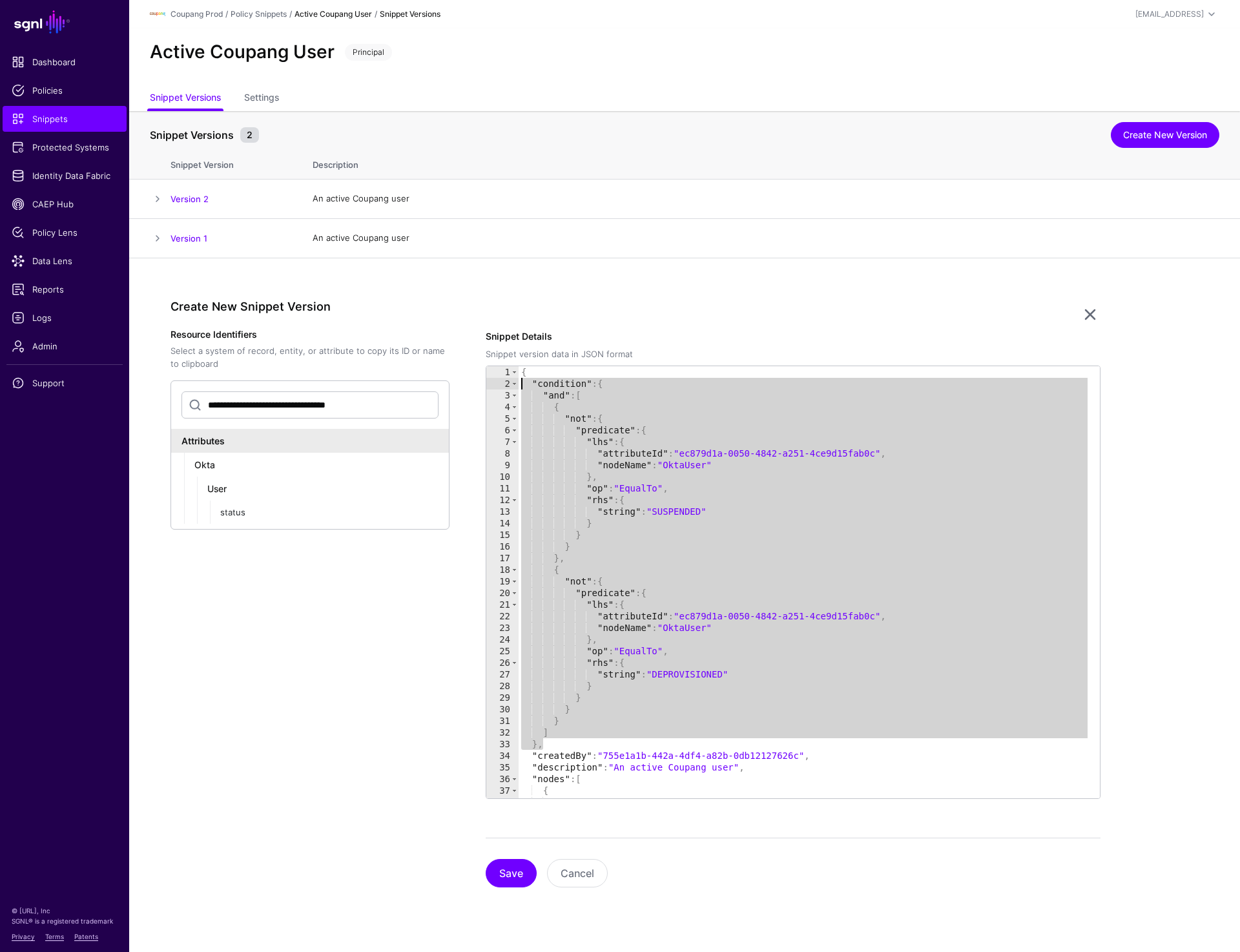
drag, startPoint x: 555, startPoint y: 741, endPoint x: 477, endPoint y: 388, distance: 361.5
click at [477, 388] on div "**********" at bounding box center [636, 608] width 930 height 558
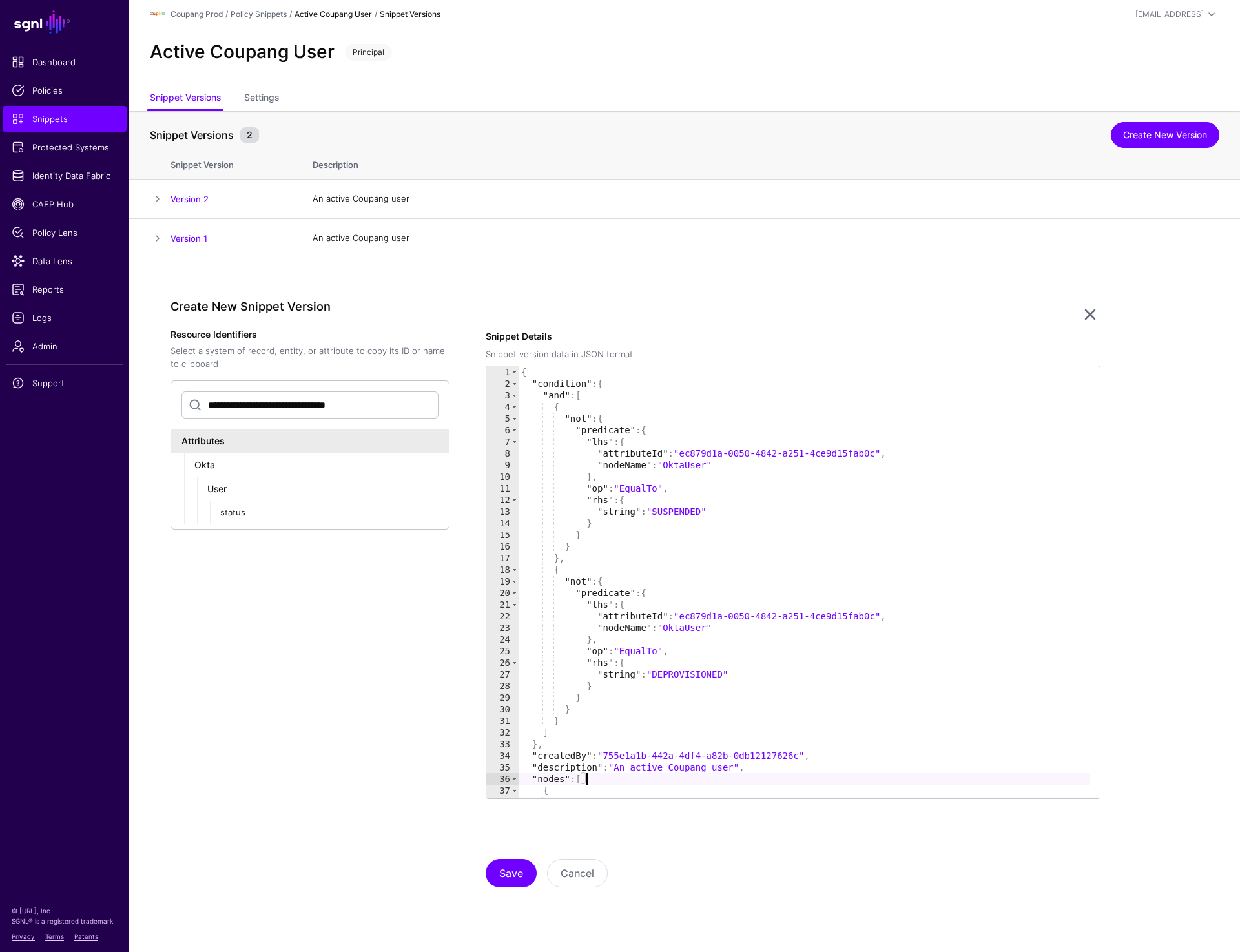
click at [610, 781] on div "{ "condition" : { "and" : [ { "not" : { "predicate" : { "lhs" : { "attributeId"…" at bounding box center [804, 594] width 572 height 455
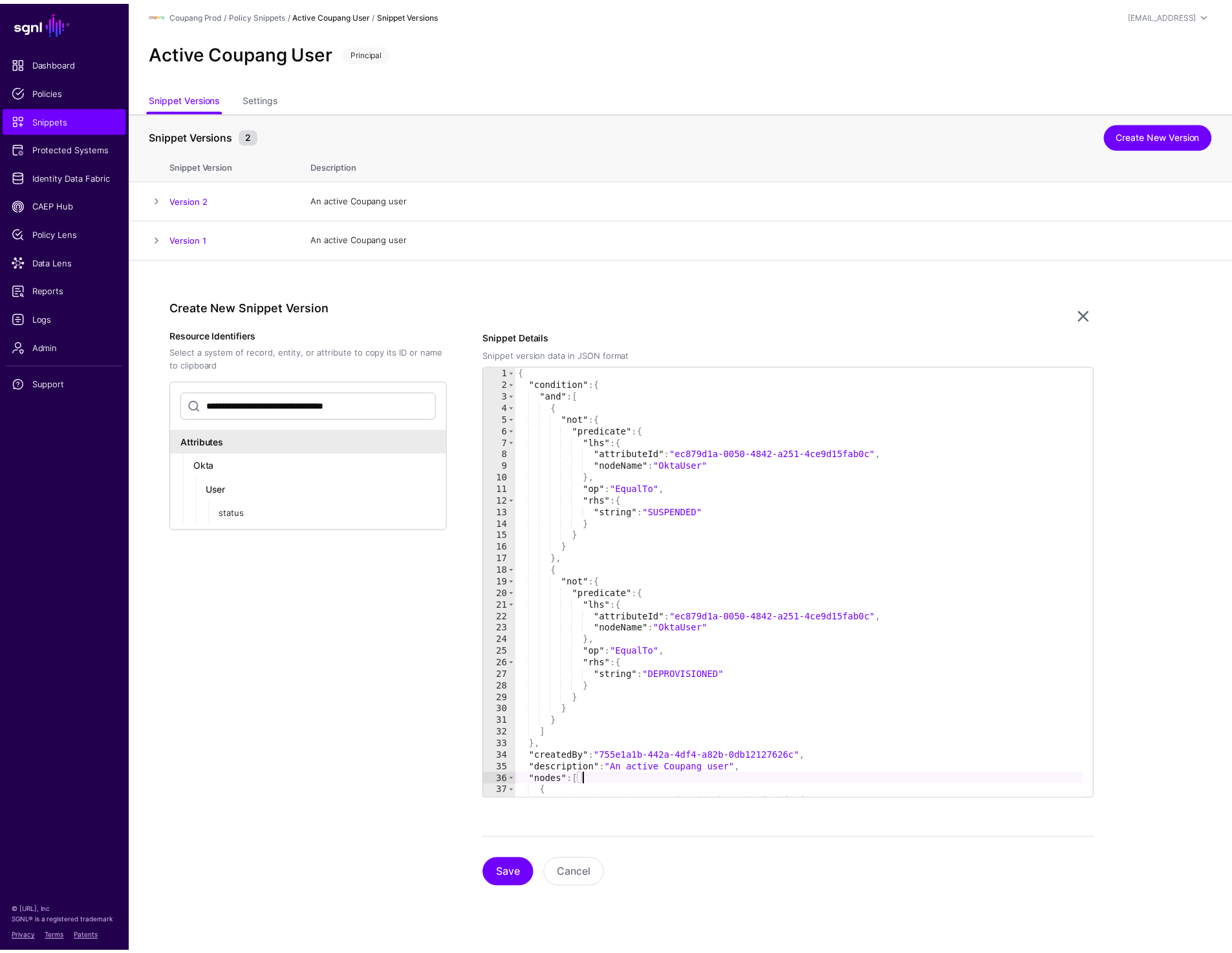
scroll to position [80, 0]
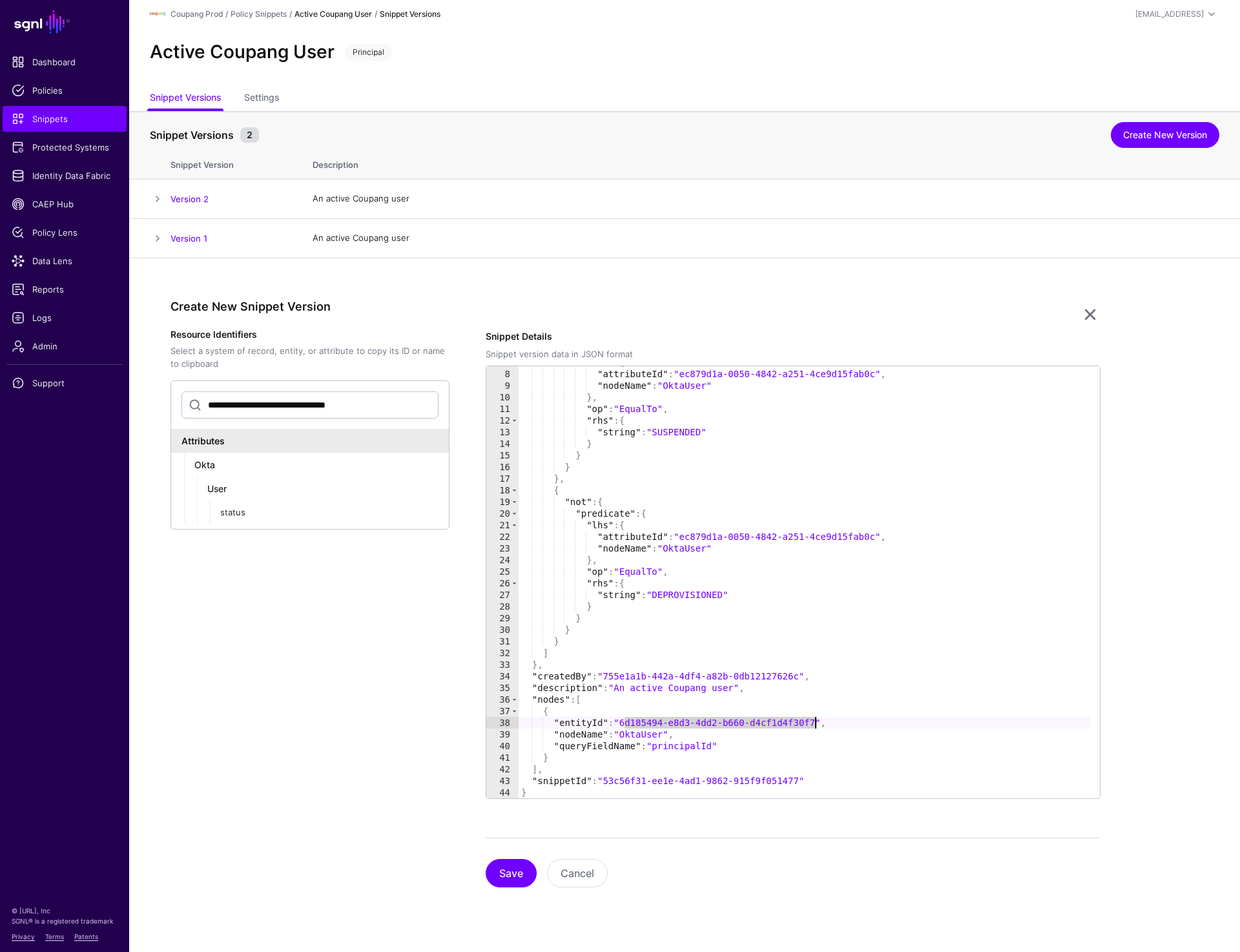
drag, startPoint x: 623, startPoint y: 722, endPoint x: 814, endPoint y: 718, distance: 191.0
click at [814, 718] on div ""lhs" : { "attributeId" : "ec879d1a-0050-4842-a251-4ce9d15fab0c" , "nodeName" :…" at bounding box center [804, 584] width 572 height 455
type textarea "**********"
click at [266, 97] on link "Settings" at bounding box center [262, 98] width 35 height 25
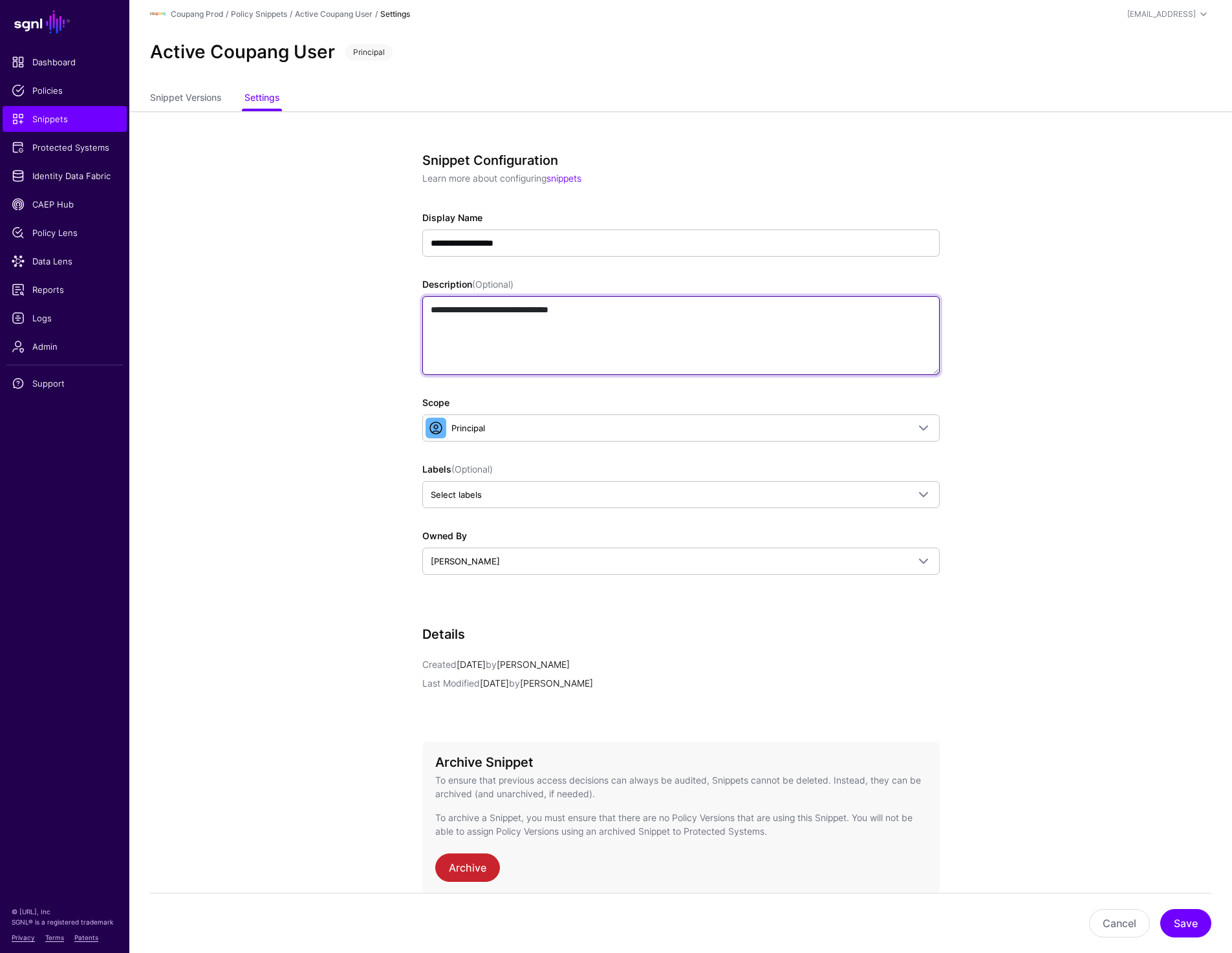
click at [671, 312] on textarea "**********" at bounding box center [681, 335] width 517 height 79
click at [193, 98] on link "Snippet Versions" at bounding box center [185, 98] width 71 height 25
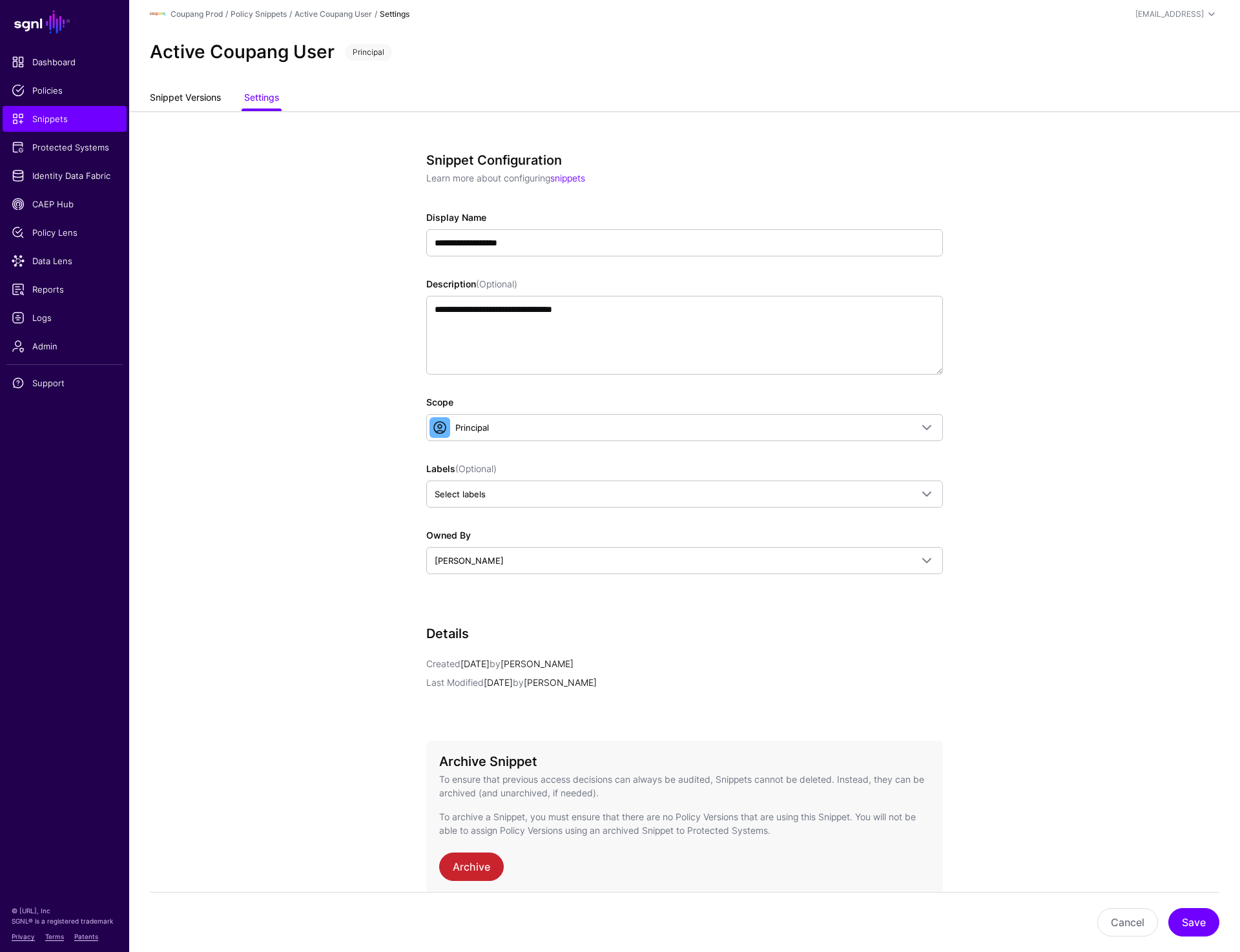
click at [193, 98] on link "Snippet Versions" at bounding box center [185, 98] width 71 height 25
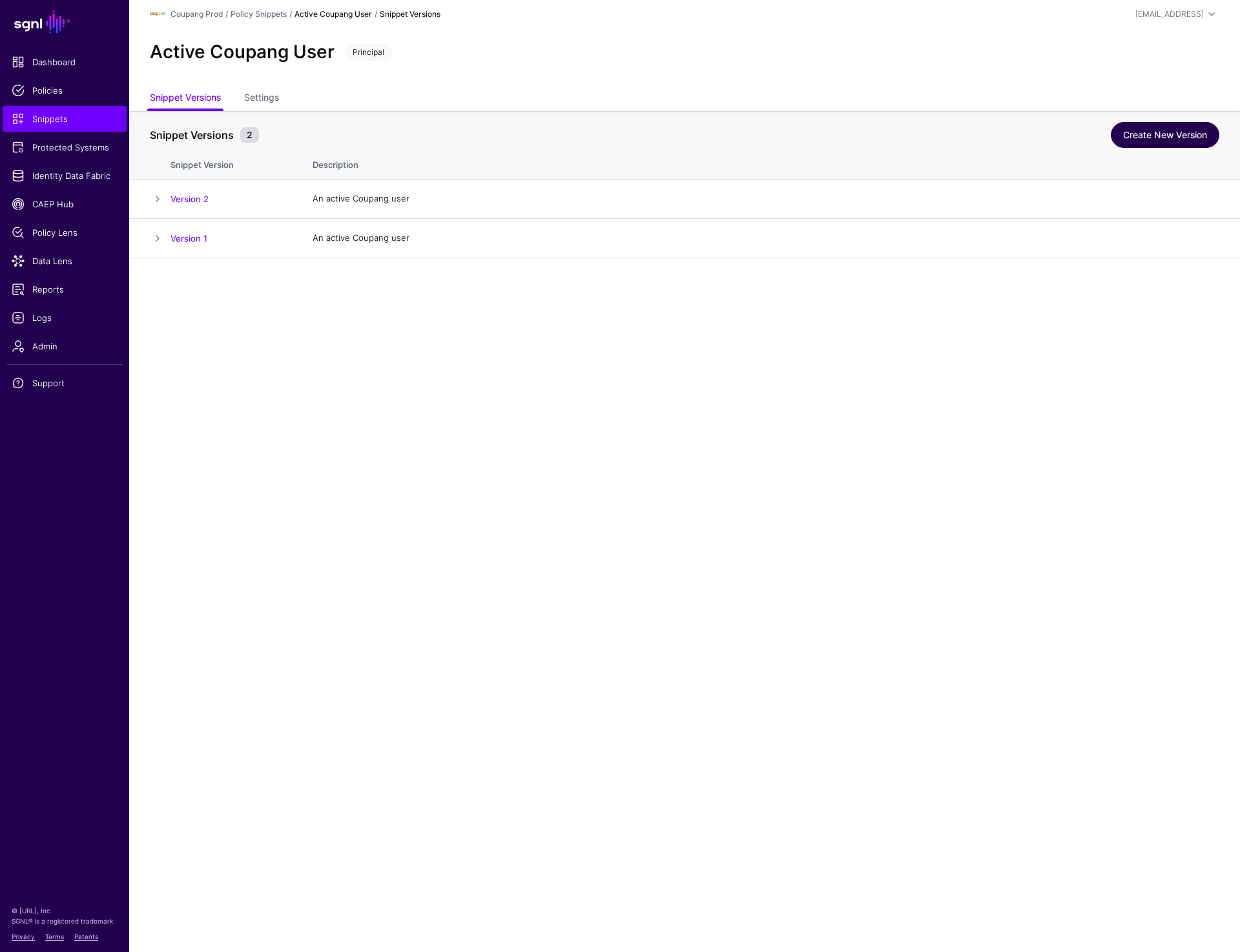
click at [1172, 139] on link "Create New Version" at bounding box center [1165, 135] width 108 height 26
click at [1157, 135] on link "Create New Version" at bounding box center [1165, 135] width 108 height 26
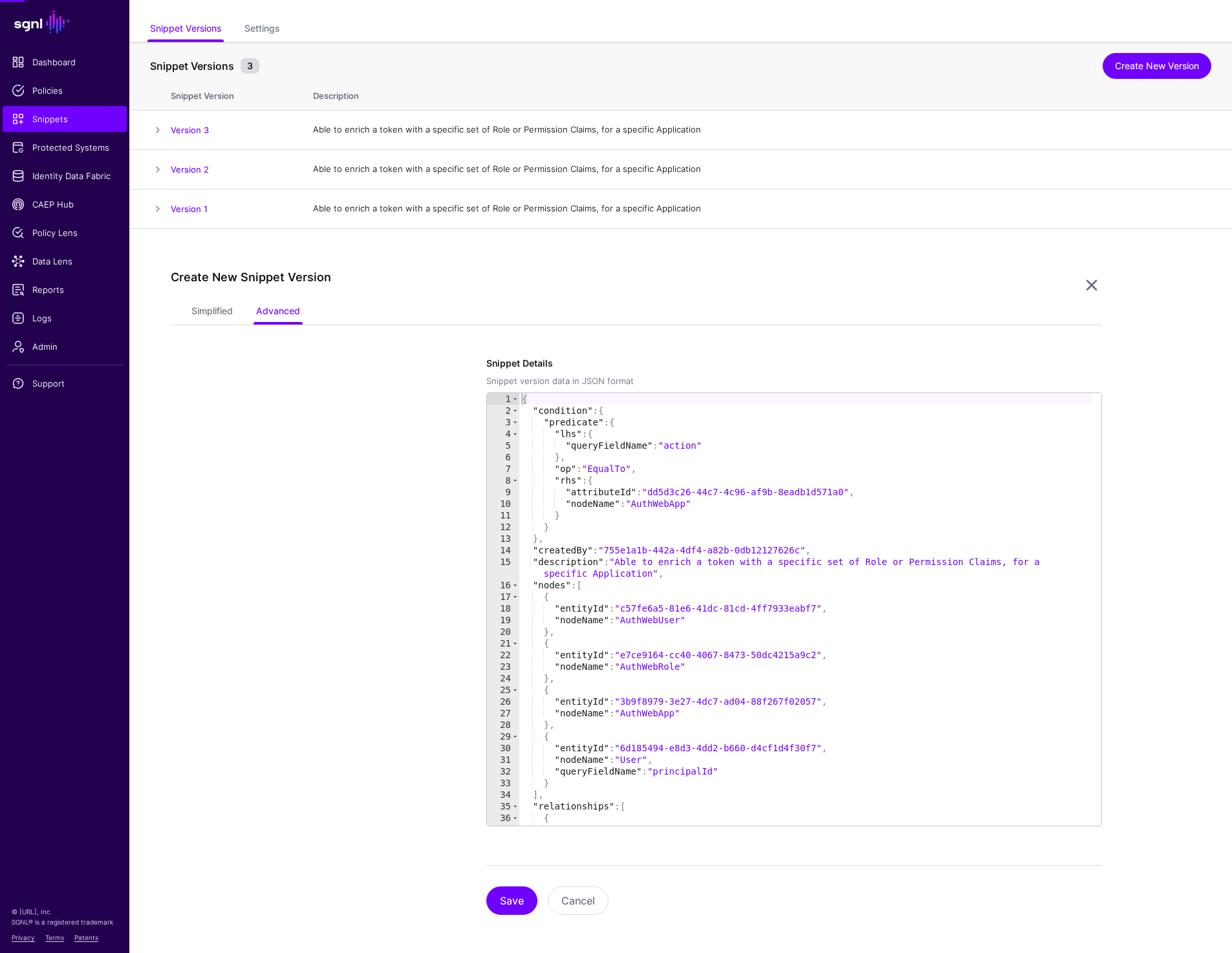
scroll to position [72, 0]
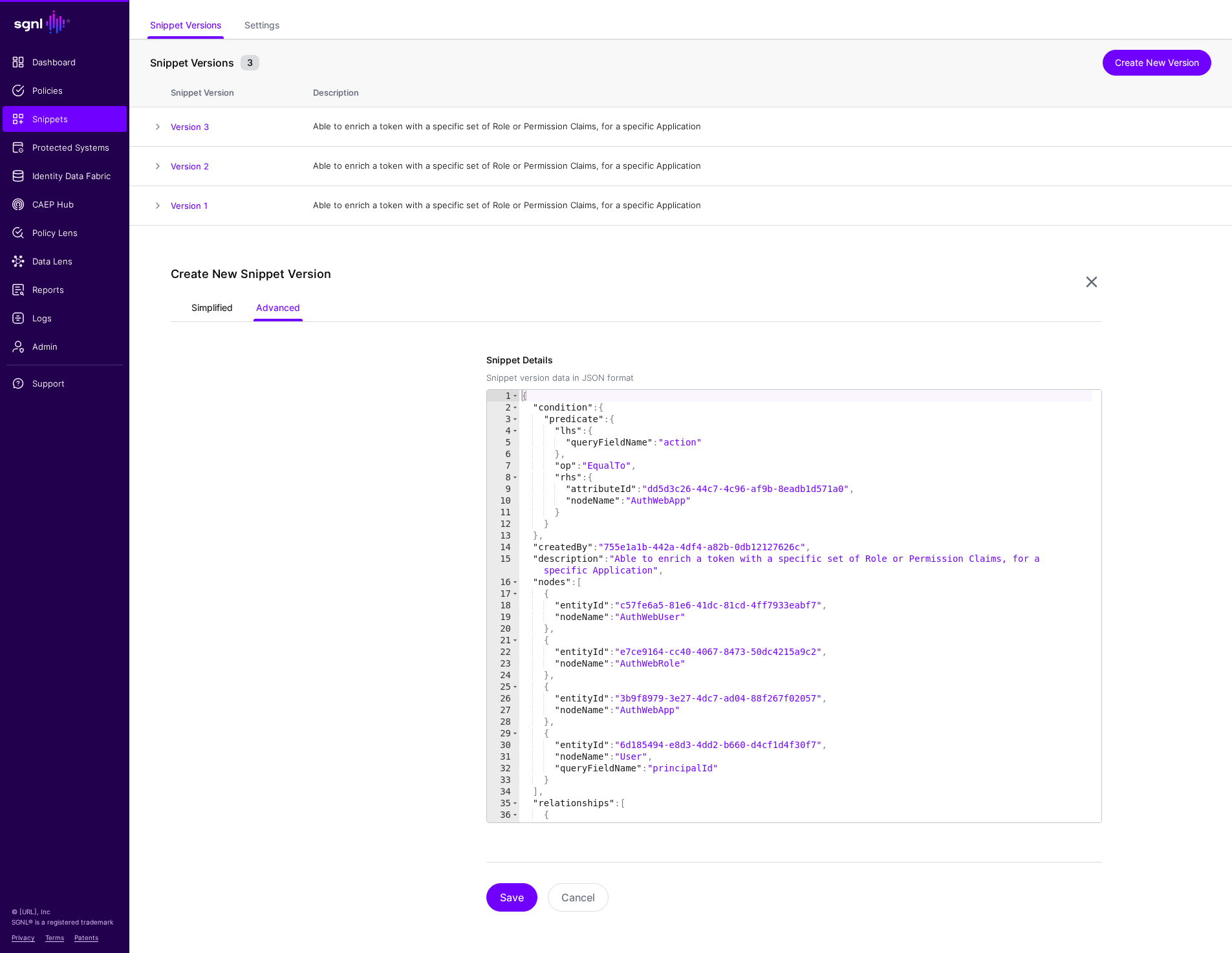
click at [218, 308] on link "Simplified" at bounding box center [212, 308] width 41 height 25
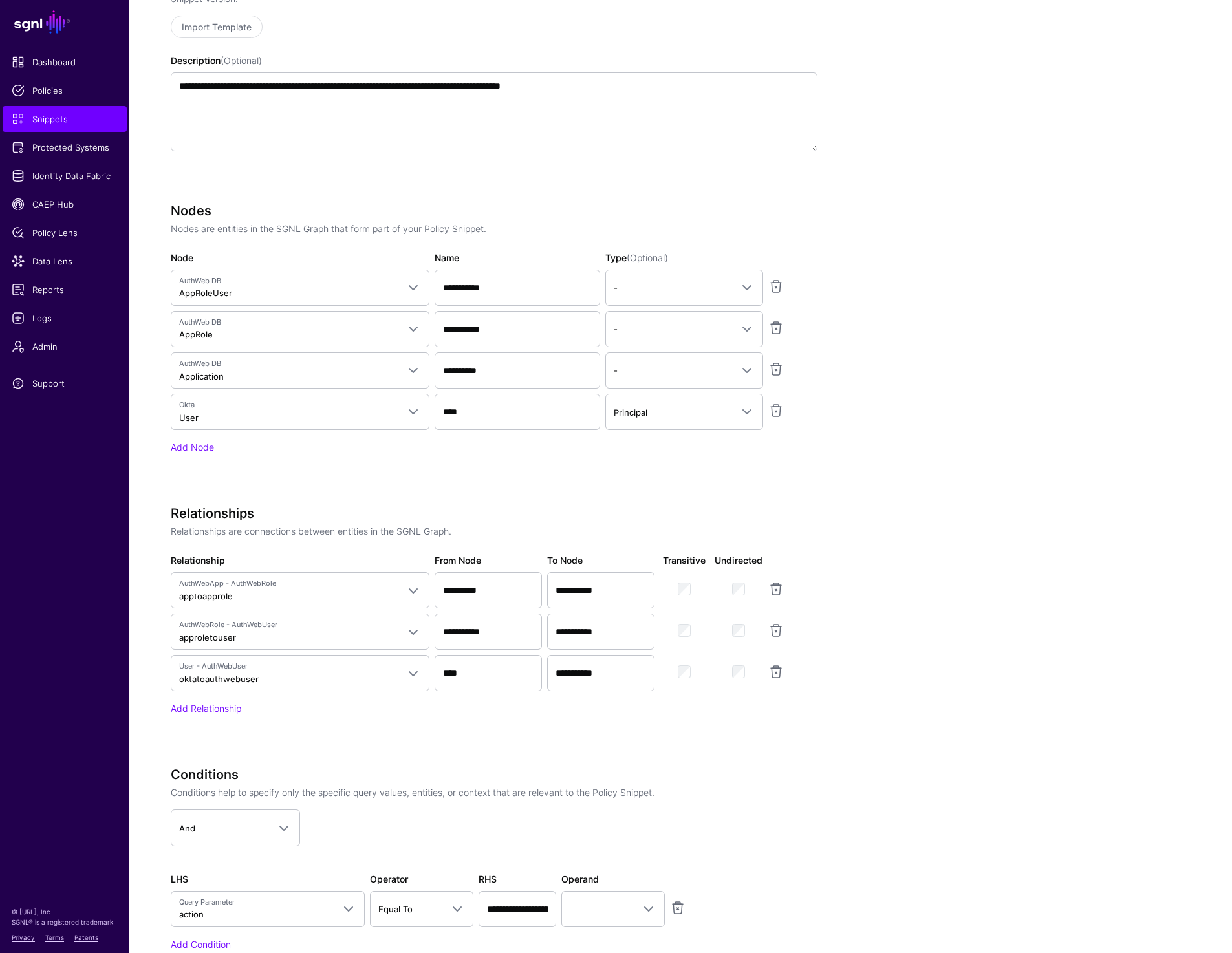
scroll to position [462, 0]
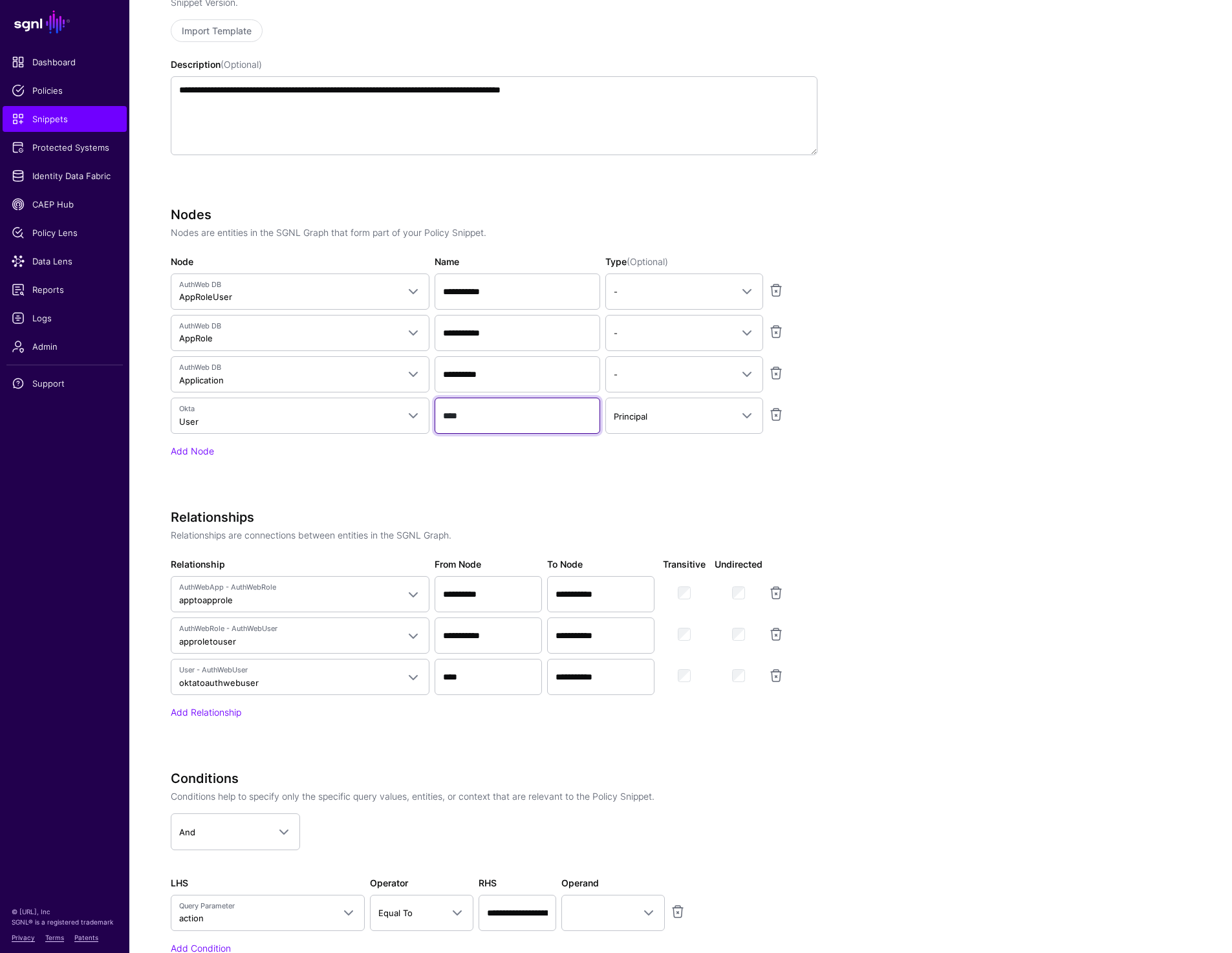
click at [497, 415] on input "****" at bounding box center [517, 415] width 166 height 36
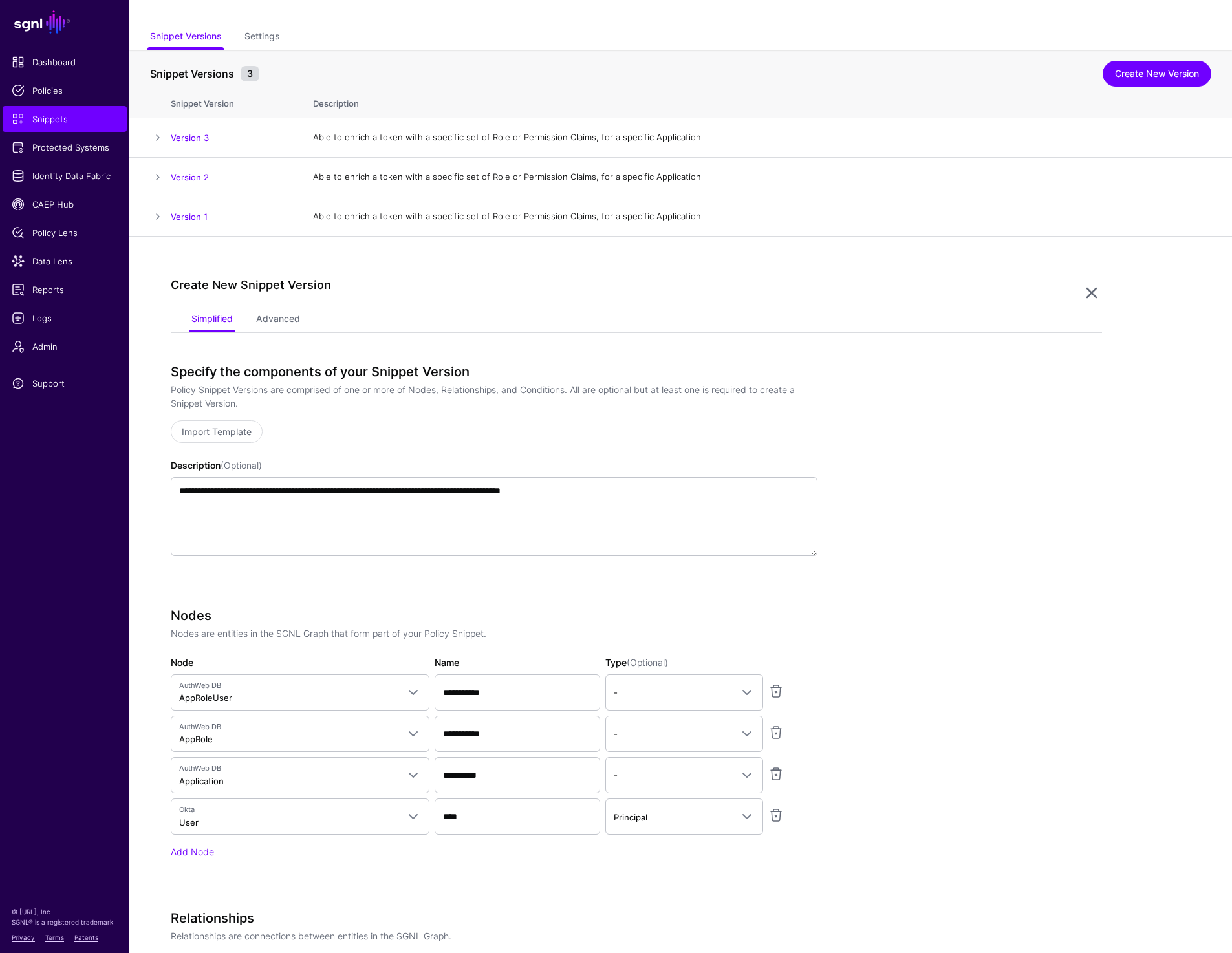
scroll to position [0, 0]
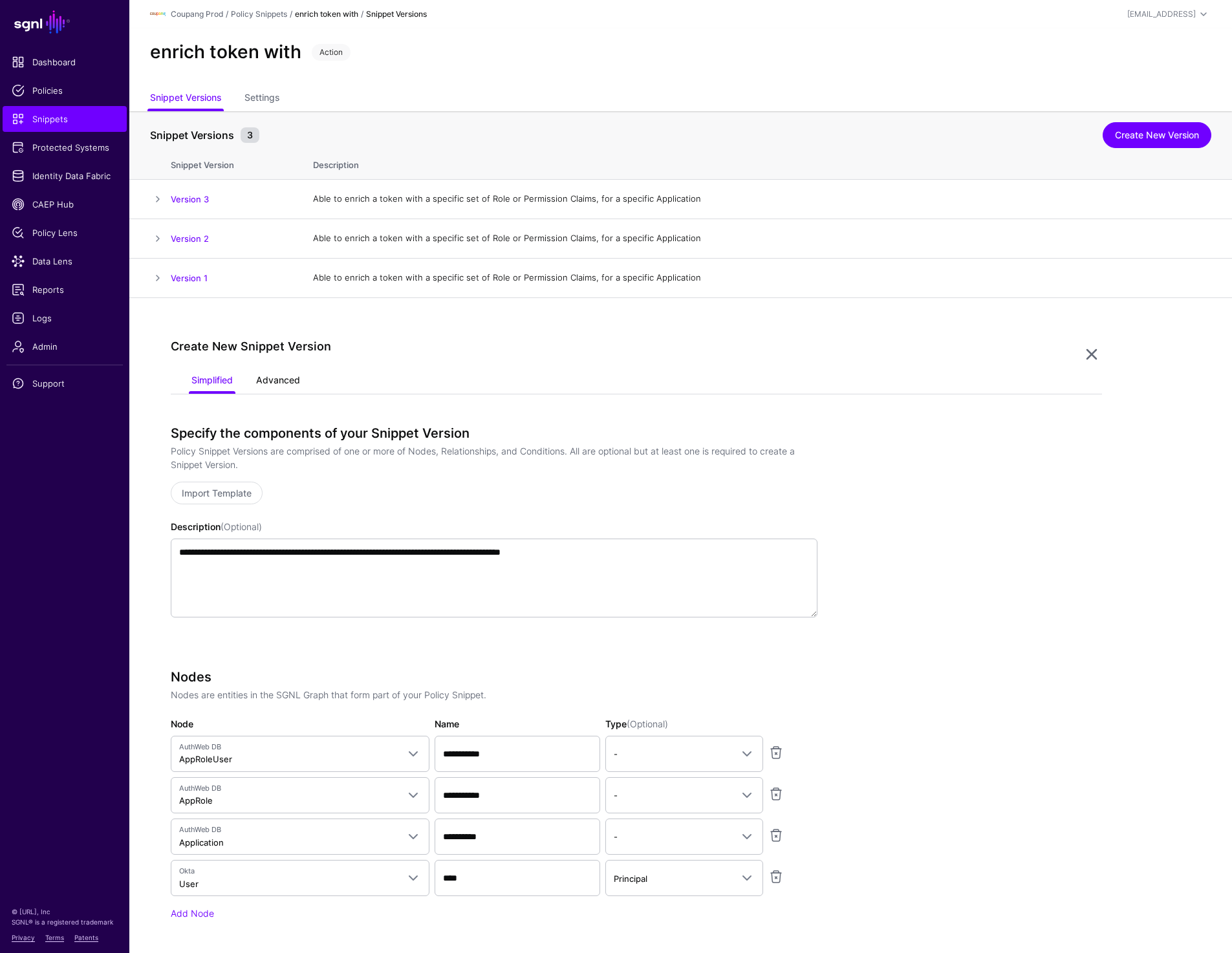
click at [270, 379] on link "Advanced" at bounding box center [278, 381] width 44 height 25
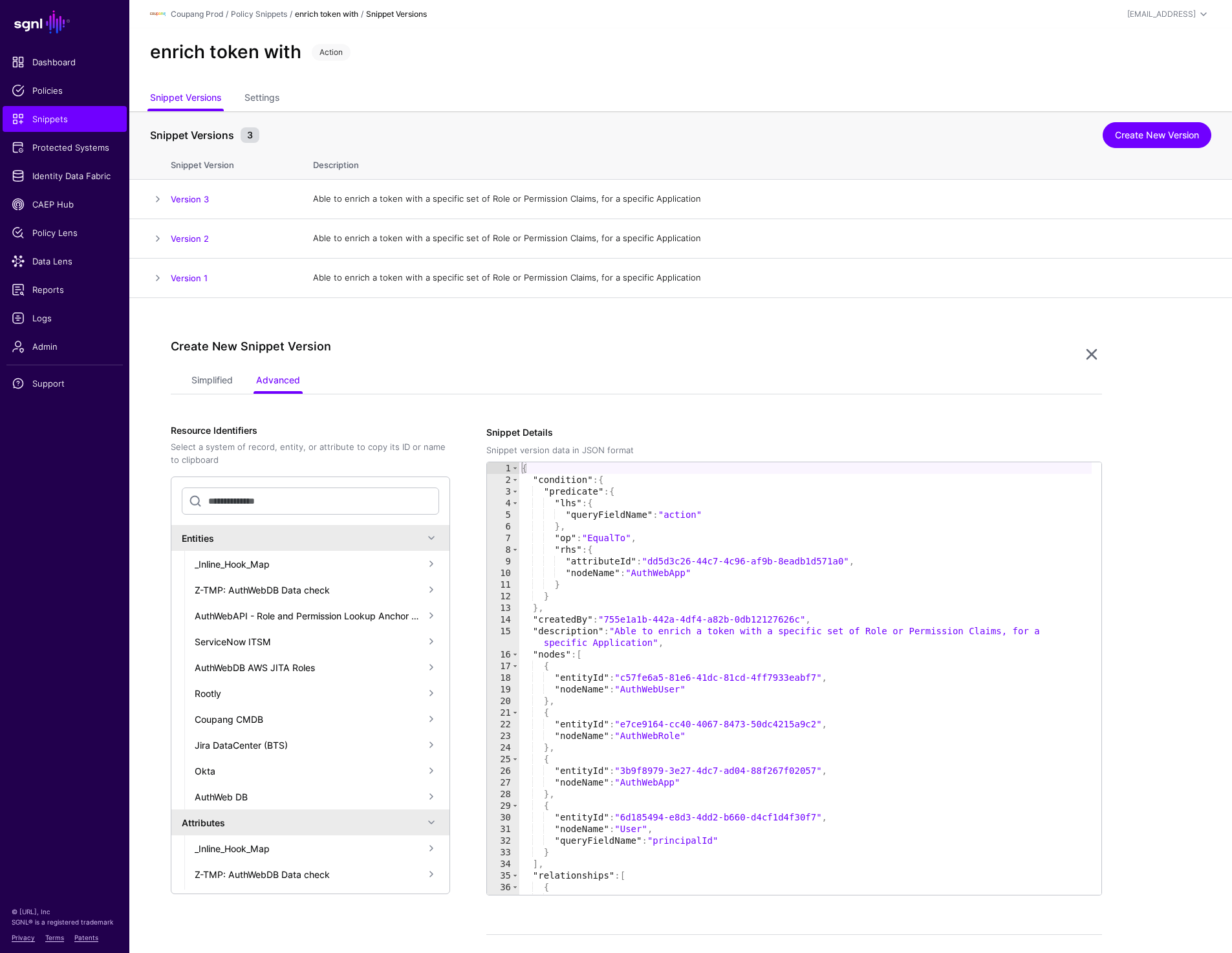
type textarea "**********"
drag, startPoint x: 652, startPoint y: 560, endPoint x: 848, endPoint y: 560, distance: 196.0
click at [848, 560] on div "{ "condition" : { "predicate" : { "lhs" : { "queryFieldName" : "action" } , "op…" at bounding box center [805, 690] width 572 height 456
click at [334, 510] on input "text" at bounding box center [310, 500] width 257 height 27
paste input "**********"
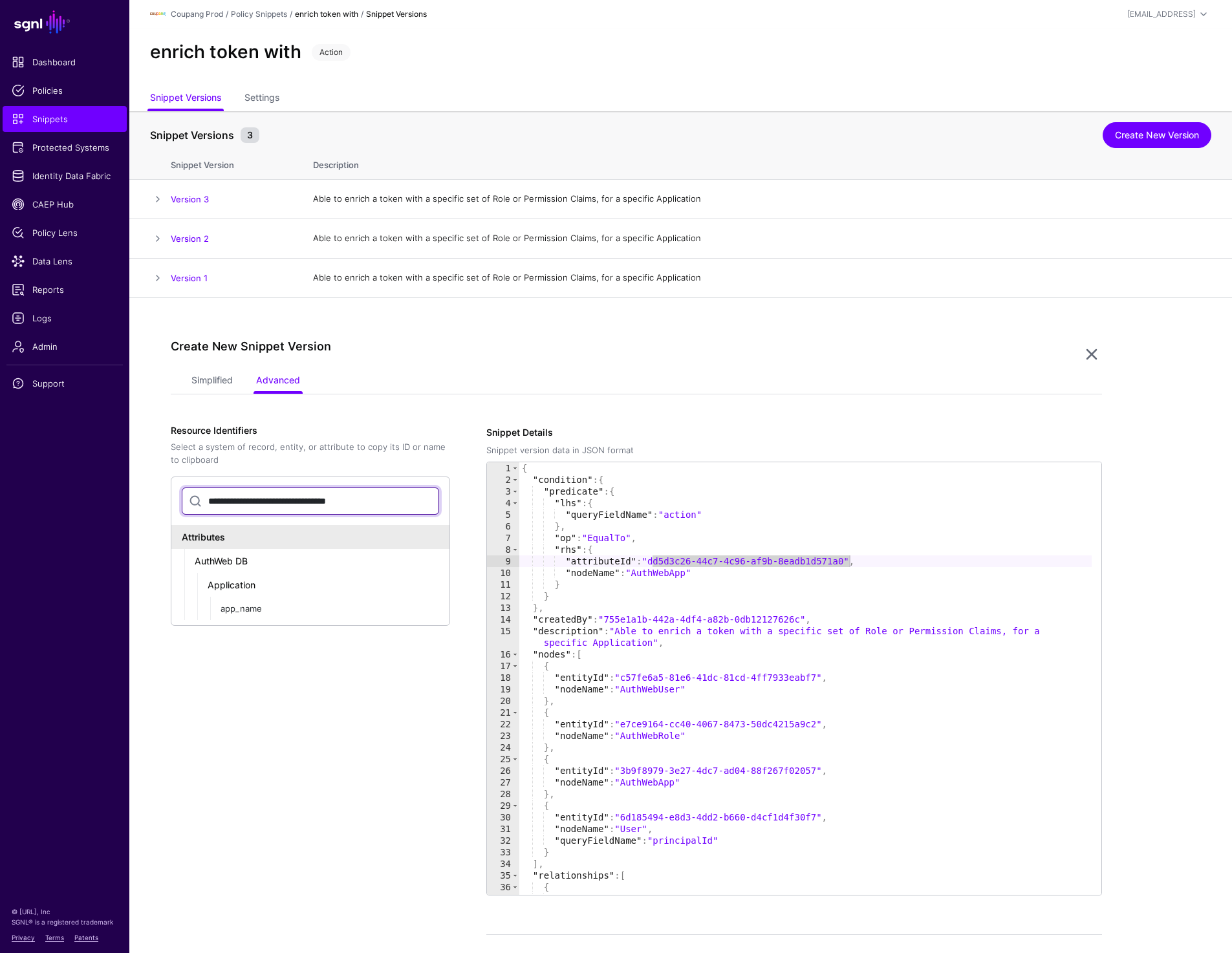
type input "**********"
drag, startPoint x: 712, startPoint y: 569, endPoint x: 477, endPoint y: 568, distance: 235.0
click at [477, 568] on div "**********" at bounding box center [636, 704] width 931 height 559
drag, startPoint x: 651, startPoint y: 560, endPoint x: 847, endPoint y: 562, distance: 196.0
click at [847, 562] on div "{ "condition" : { "predicate" : { "lhs" : { "queryFieldName" : "action" } , "op…" at bounding box center [805, 690] width 572 height 456
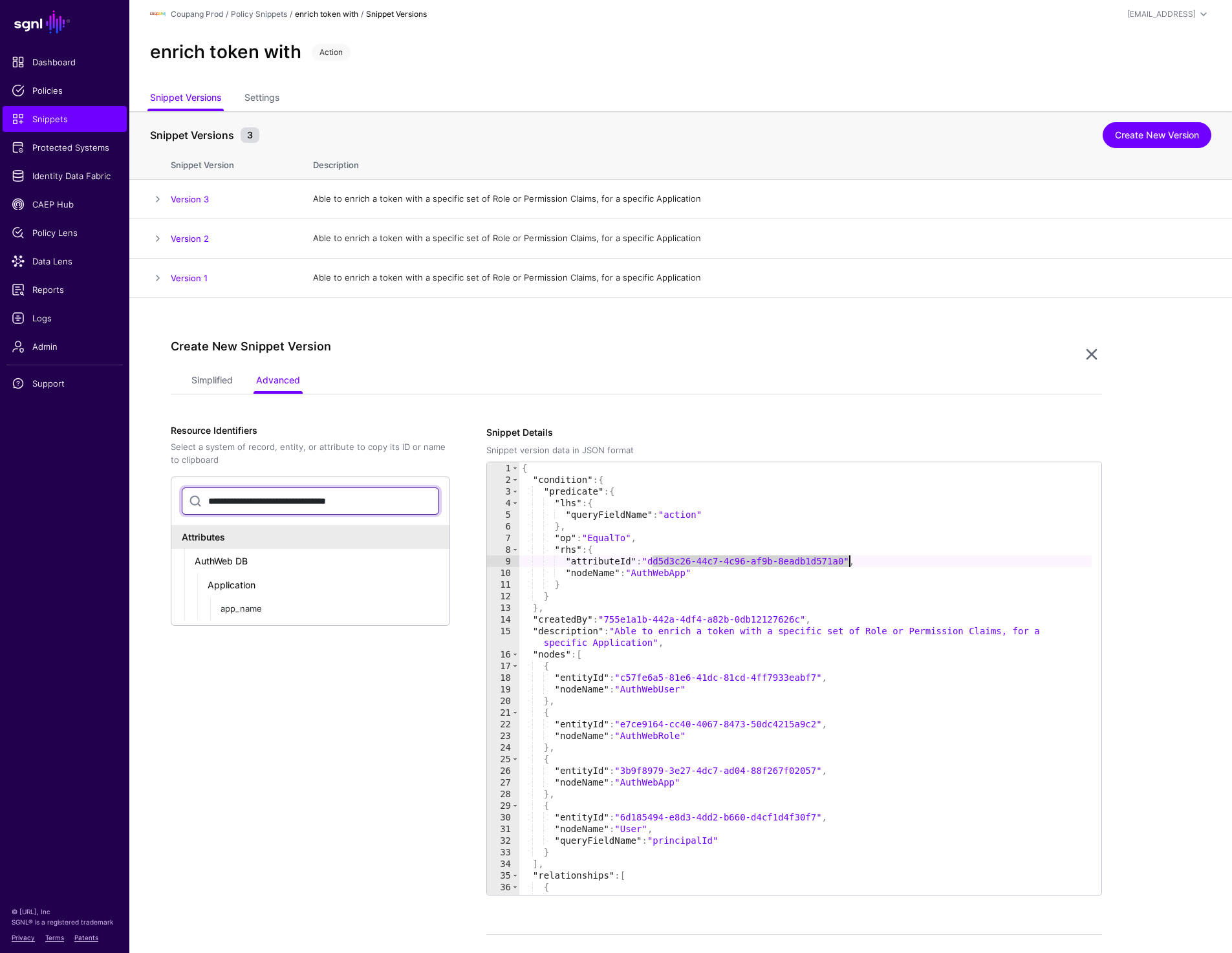
click at [298, 505] on input "**********" at bounding box center [310, 500] width 257 height 27
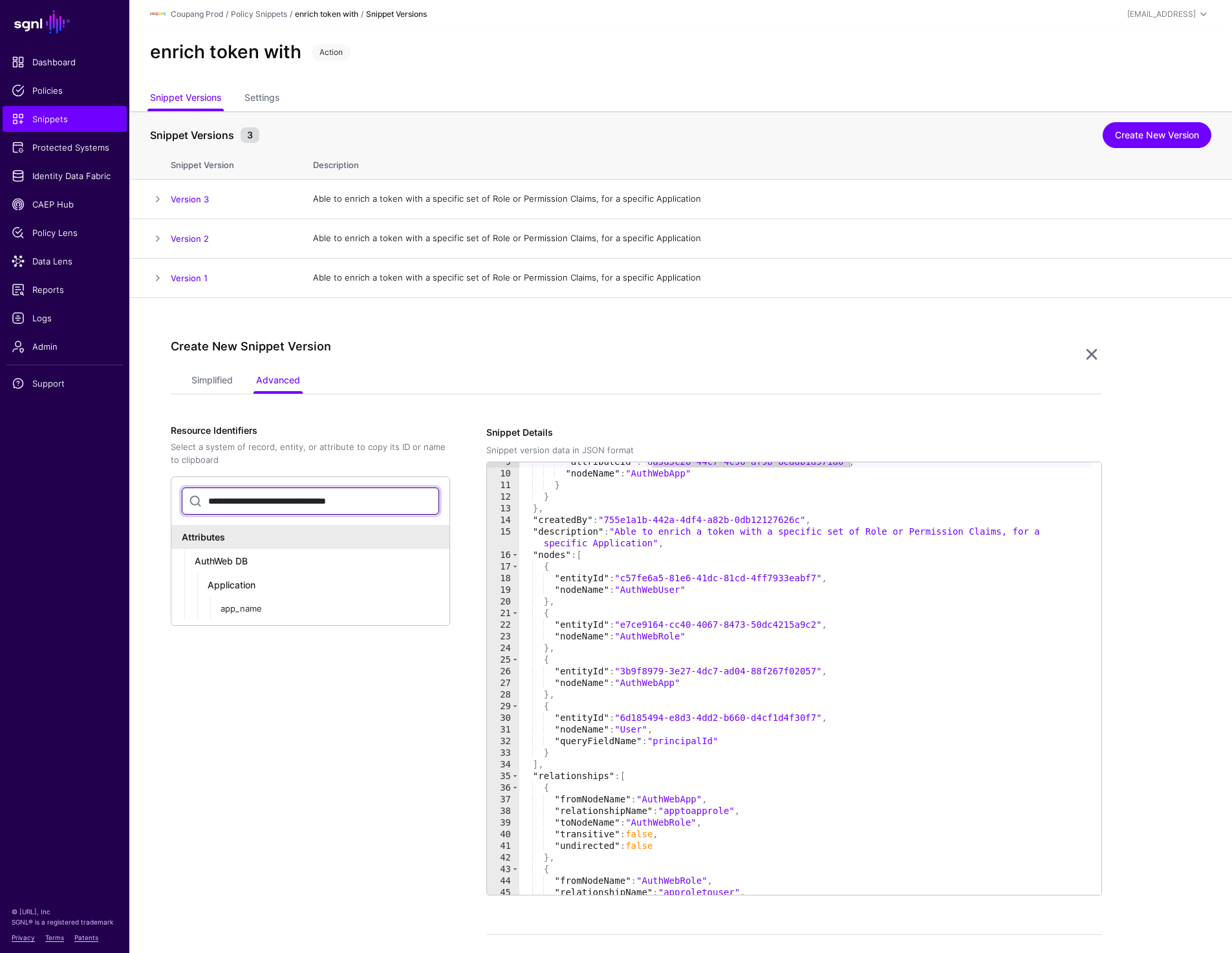
scroll to position [104, 0]
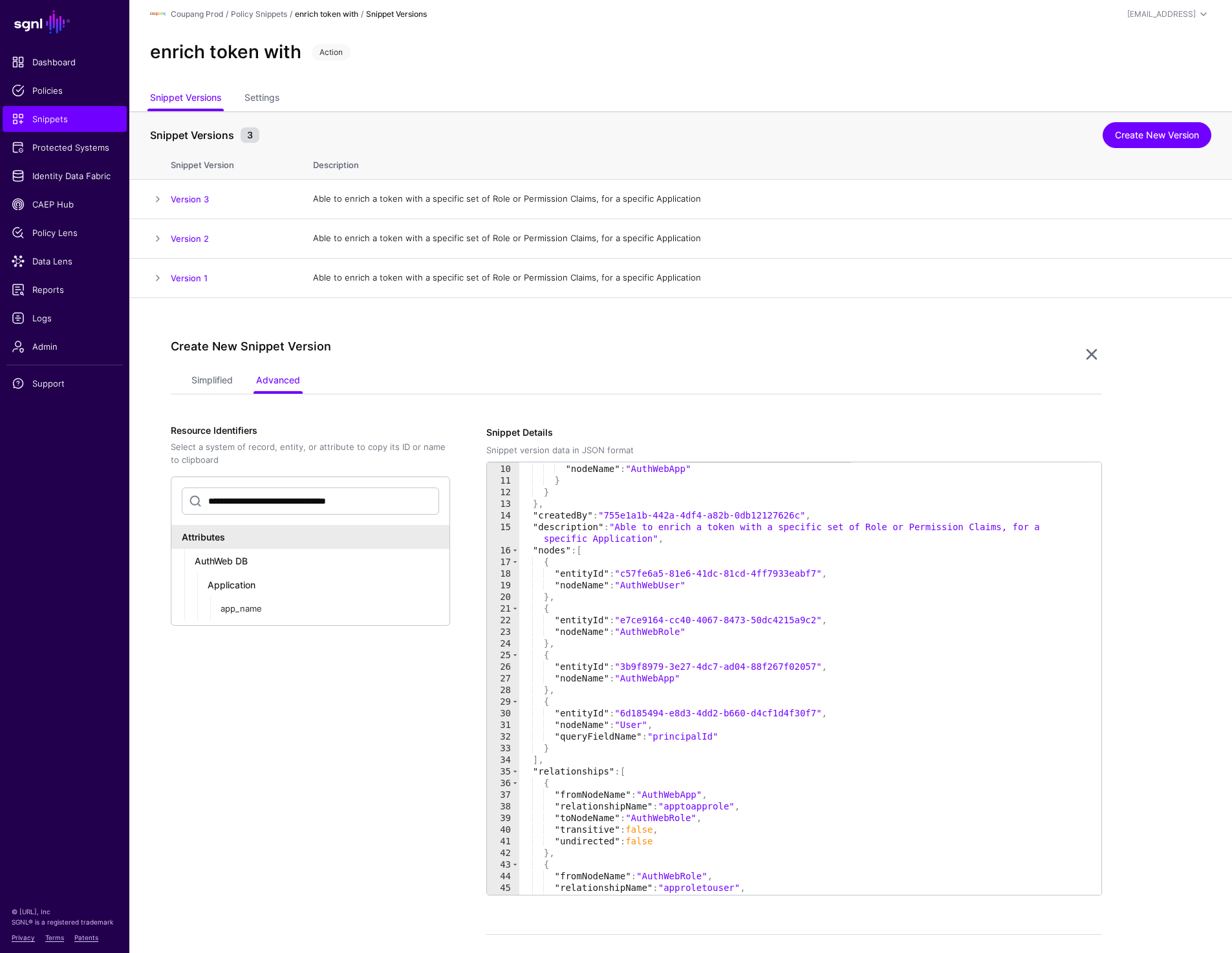
type textarea "**********"
drag, startPoint x: 625, startPoint y: 712, endPoint x: 821, endPoint y: 711, distance: 196.0
click at [821, 711] on div ""attributeId" : "dd5d3c26-44c7-4c96-af9b-8eadb1d571a0" , "nodeName" : "AuthWebA…" at bounding box center [805, 679] width 572 height 456
click at [358, 506] on input "**********" at bounding box center [310, 500] width 257 height 27
paste input "text"
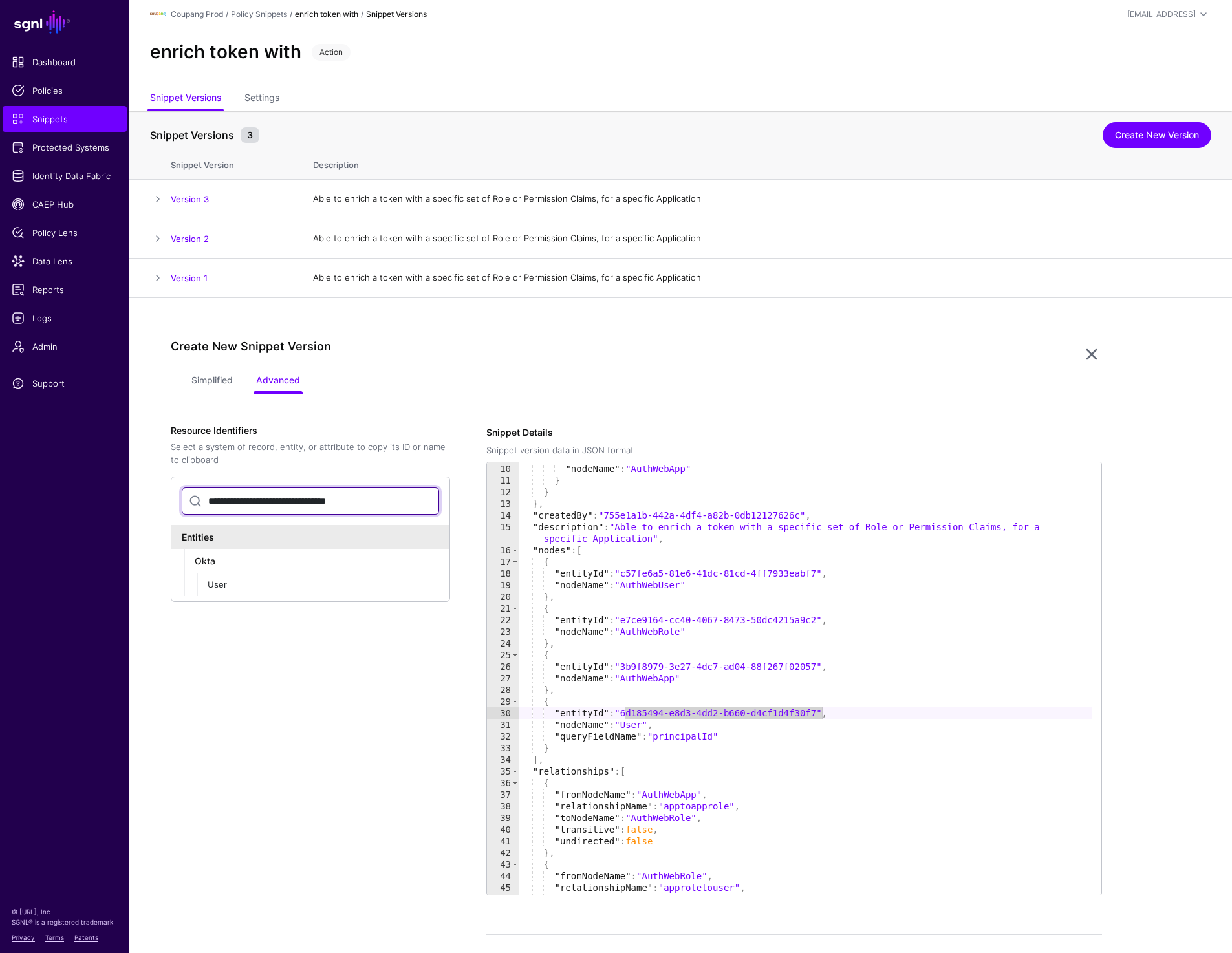
type input "**********"
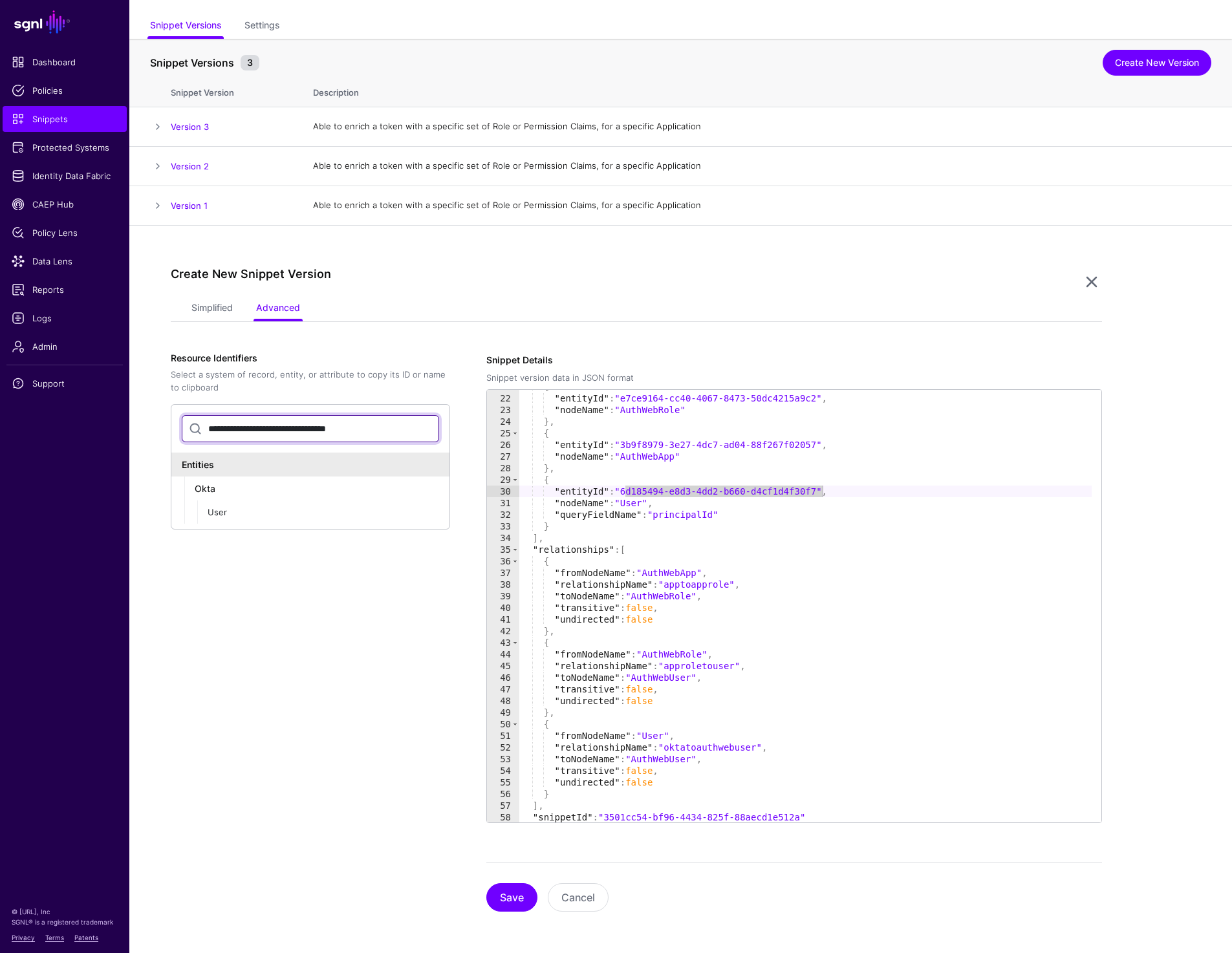
scroll to position [0, 0]
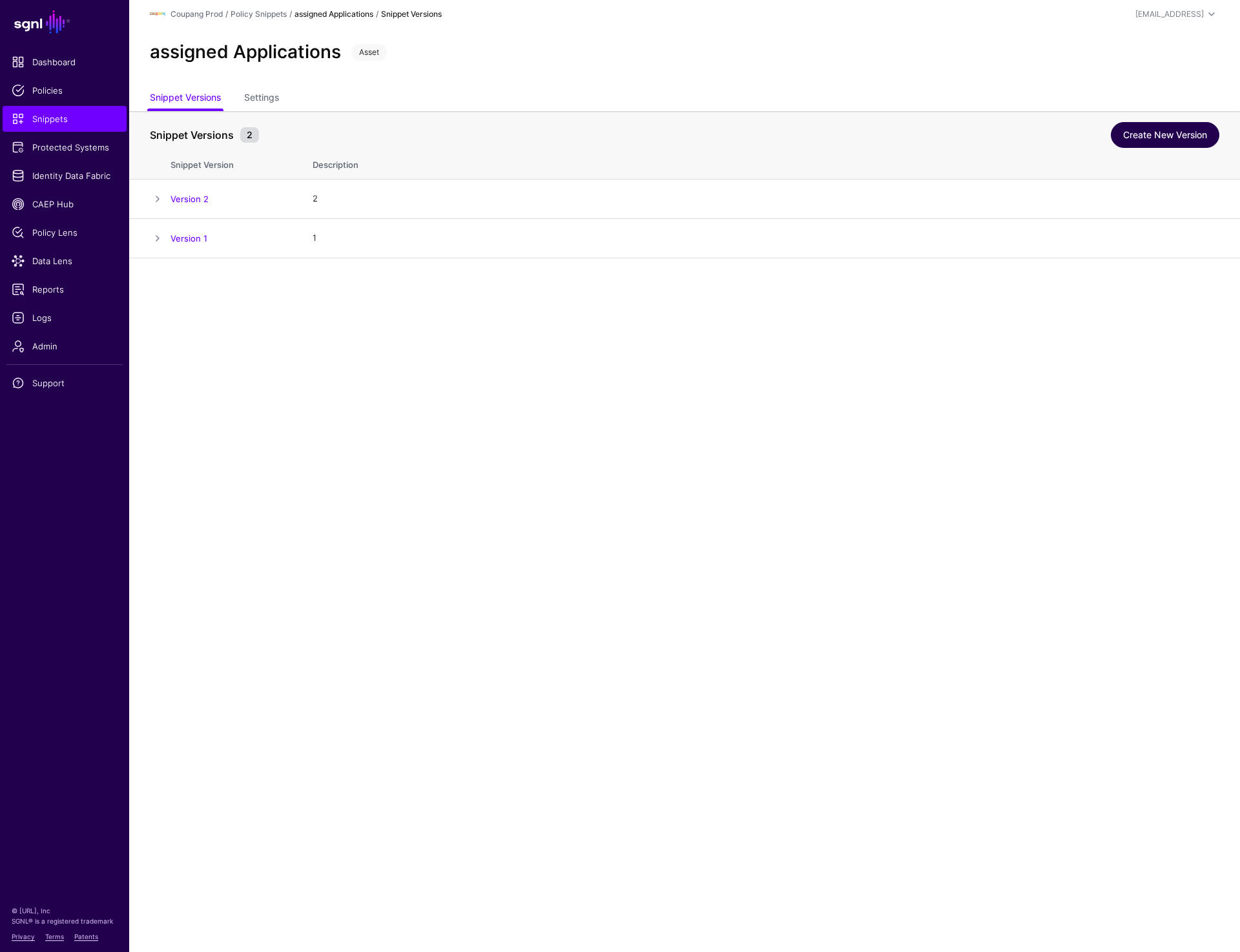
click at [1165, 137] on link "Create New Version" at bounding box center [1165, 135] width 108 height 26
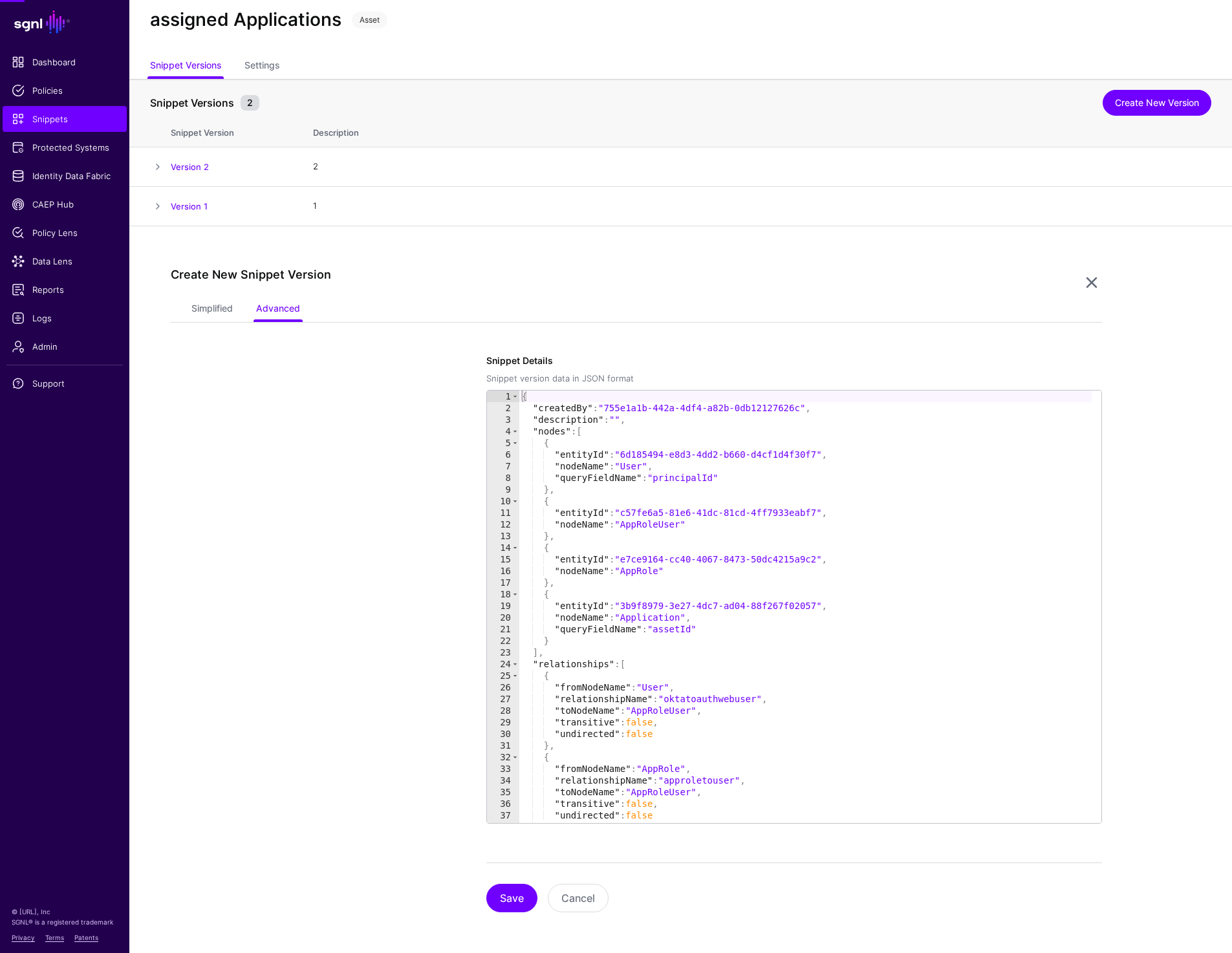
scroll to position [33, 0]
click at [206, 304] on link "Simplified" at bounding box center [212, 308] width 41 height 25
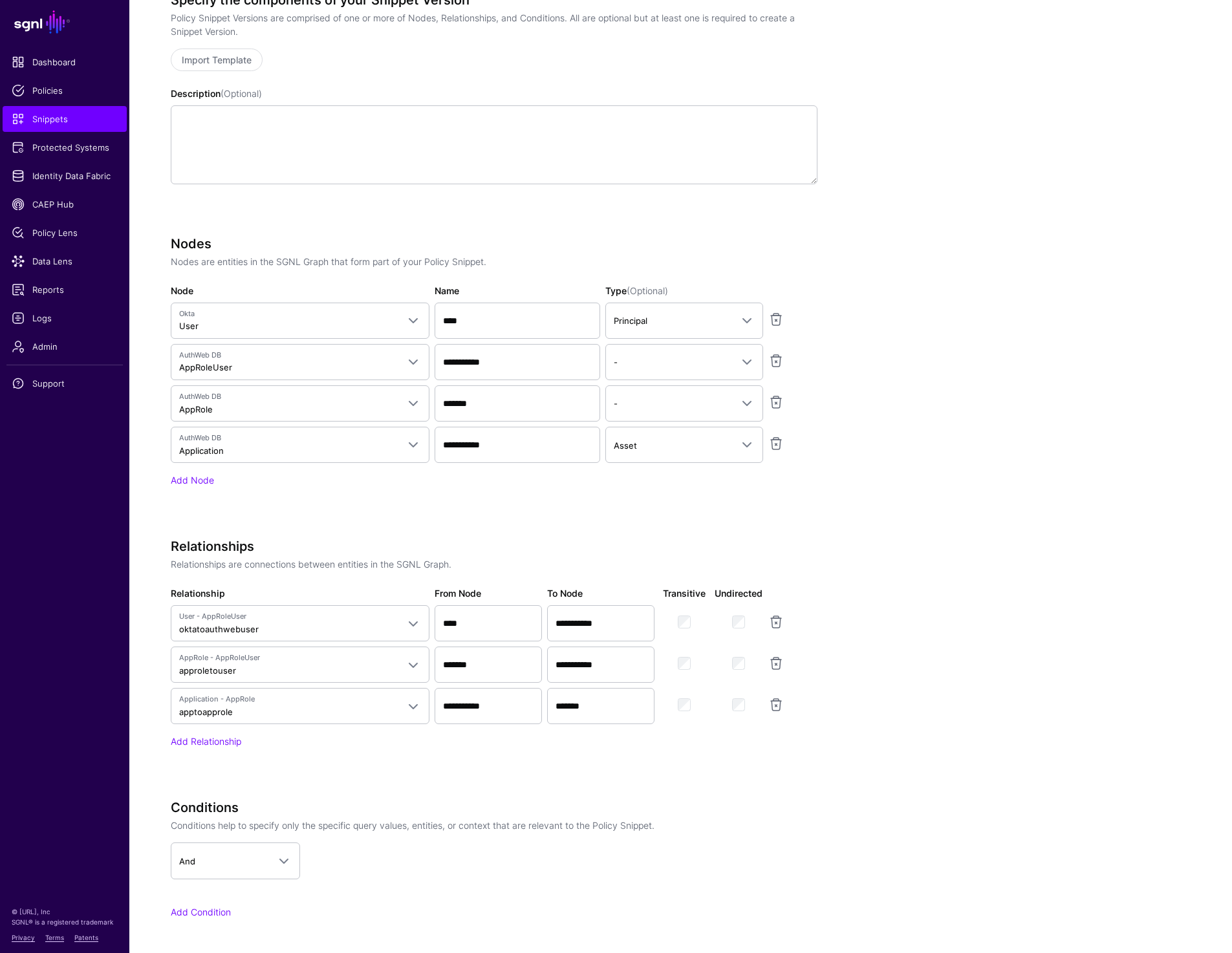
scroll to position [393, 0]
click at [473, 364] on input "**********" at bounding box center [517, 362] width 166 height 36
click at [478, 446] on input "**********" at bounding box center [517, 445] width 166 height 36
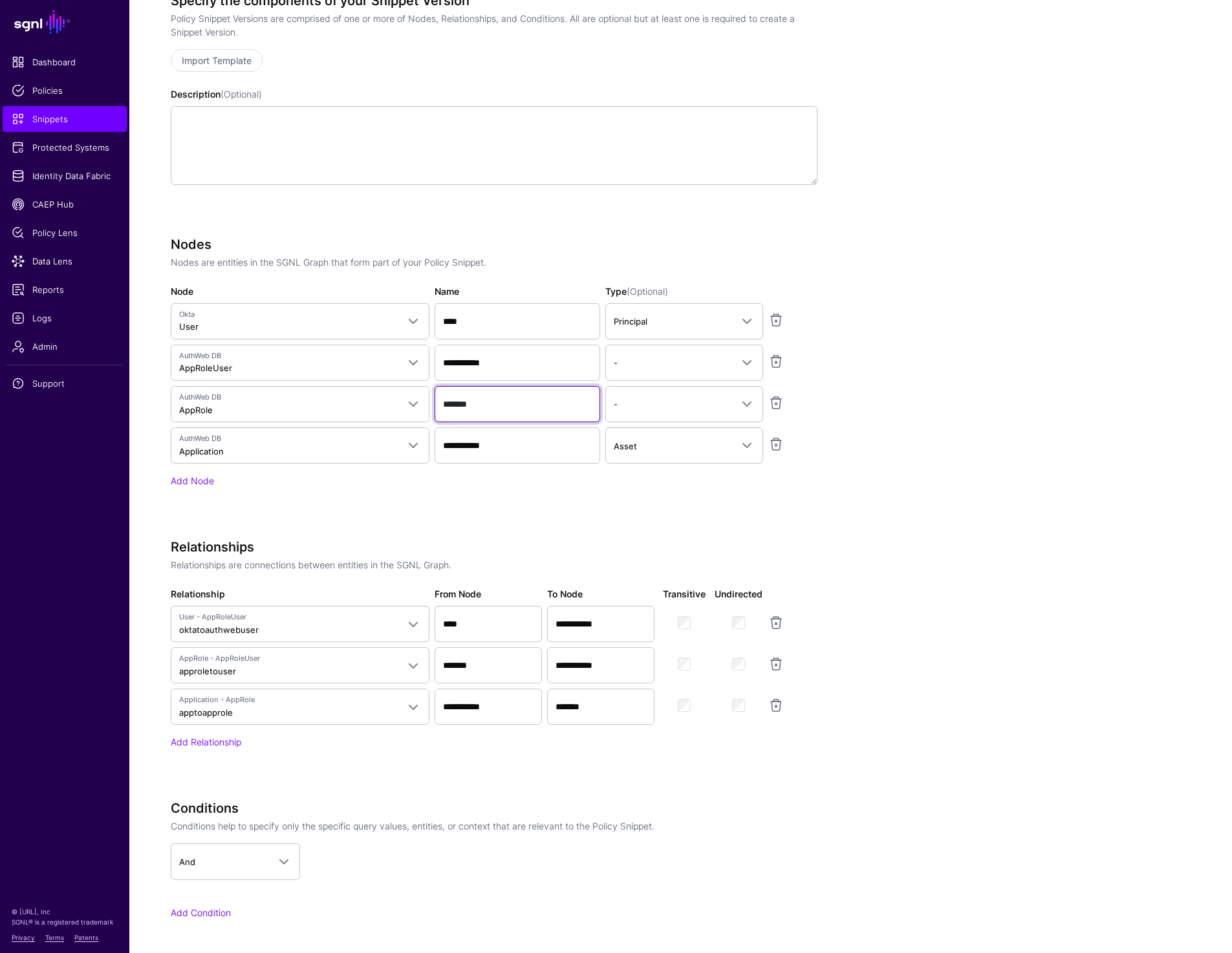
click at [480, 404] on input "*******" at bounding box center [517, 404] width 166 height 36
click at [495, 411] on input "*******" at bounding box center [517, 404] width 166 height 36
click at [511, 447] on input "**********" at bounding box center [517, 445] width 166 height 36
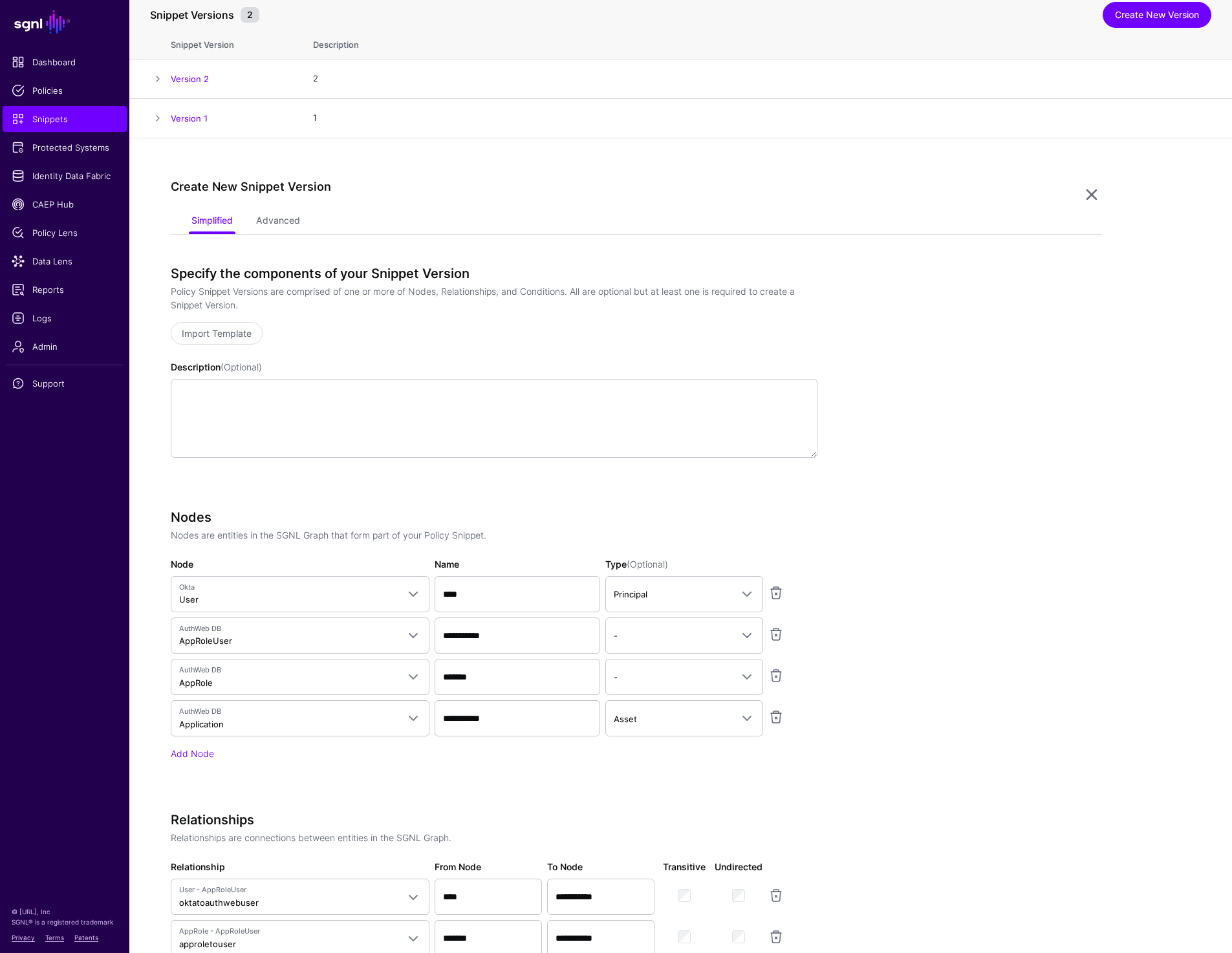
scroll to position [0, 0]
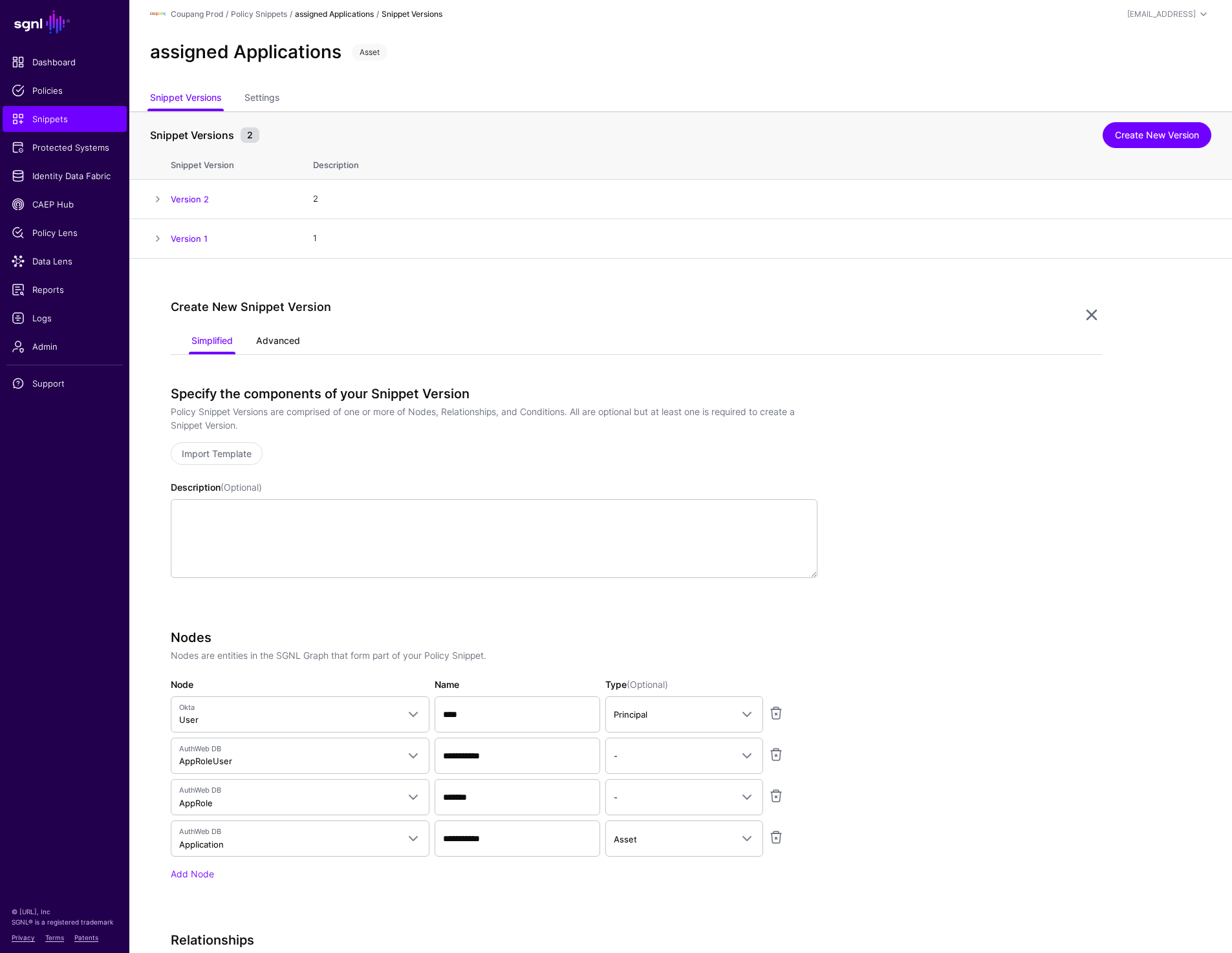
click at [285, 341] on link "Advanced" at bounding box center [278, 342] width 44 height 25
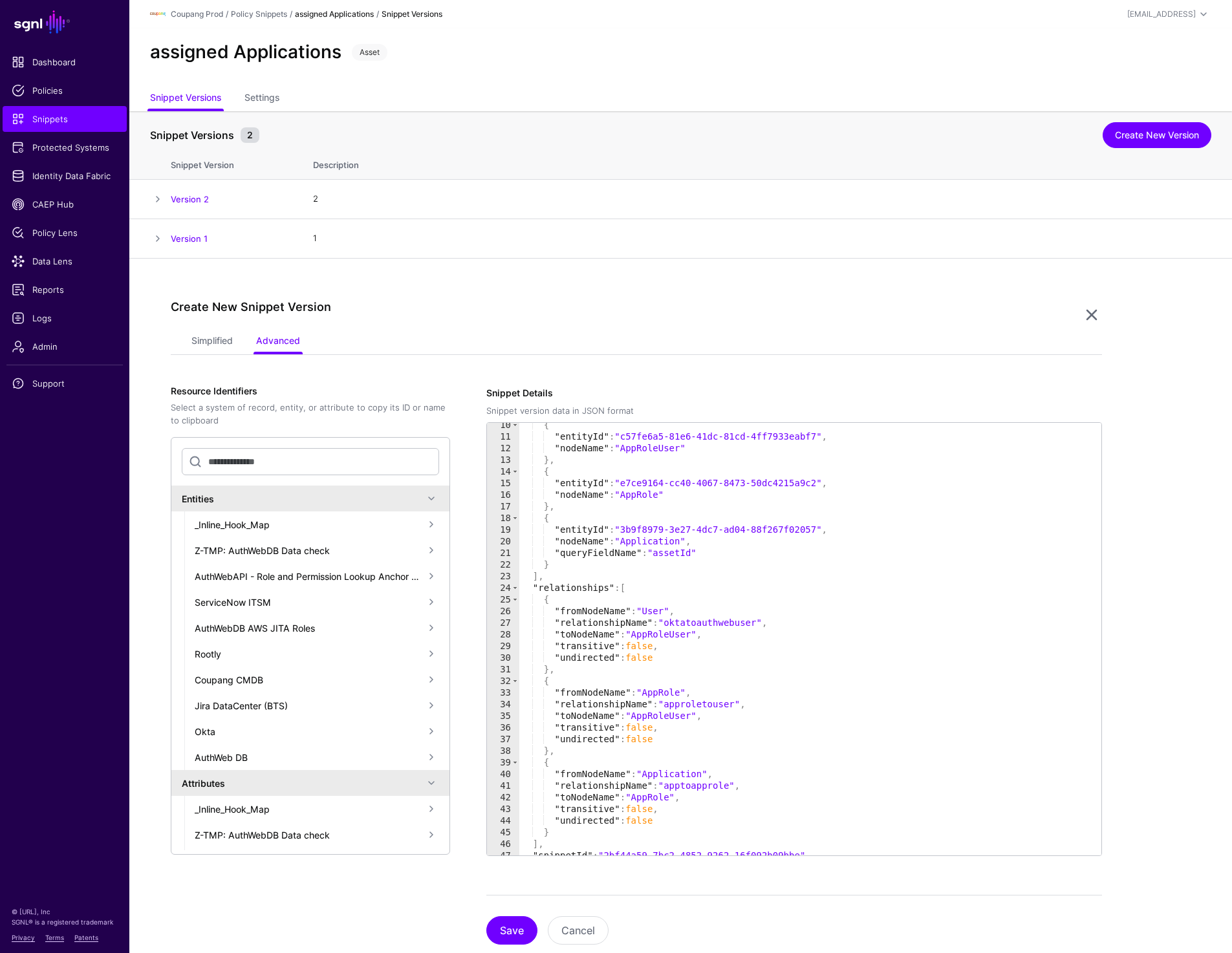
scroll to position [126, 0]
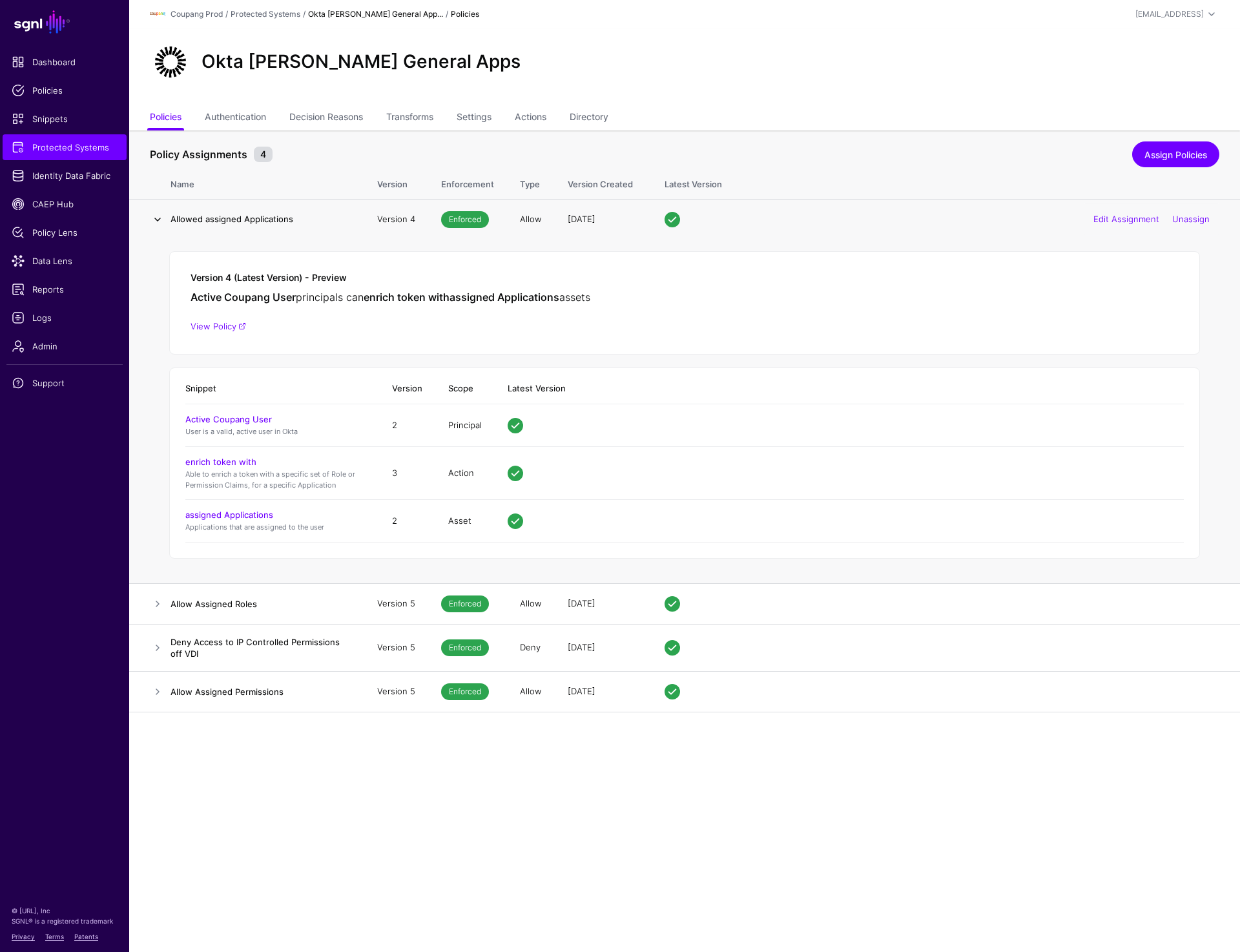
click at [159, 216] on link at bounding box center [157, 219] width 15 height 15
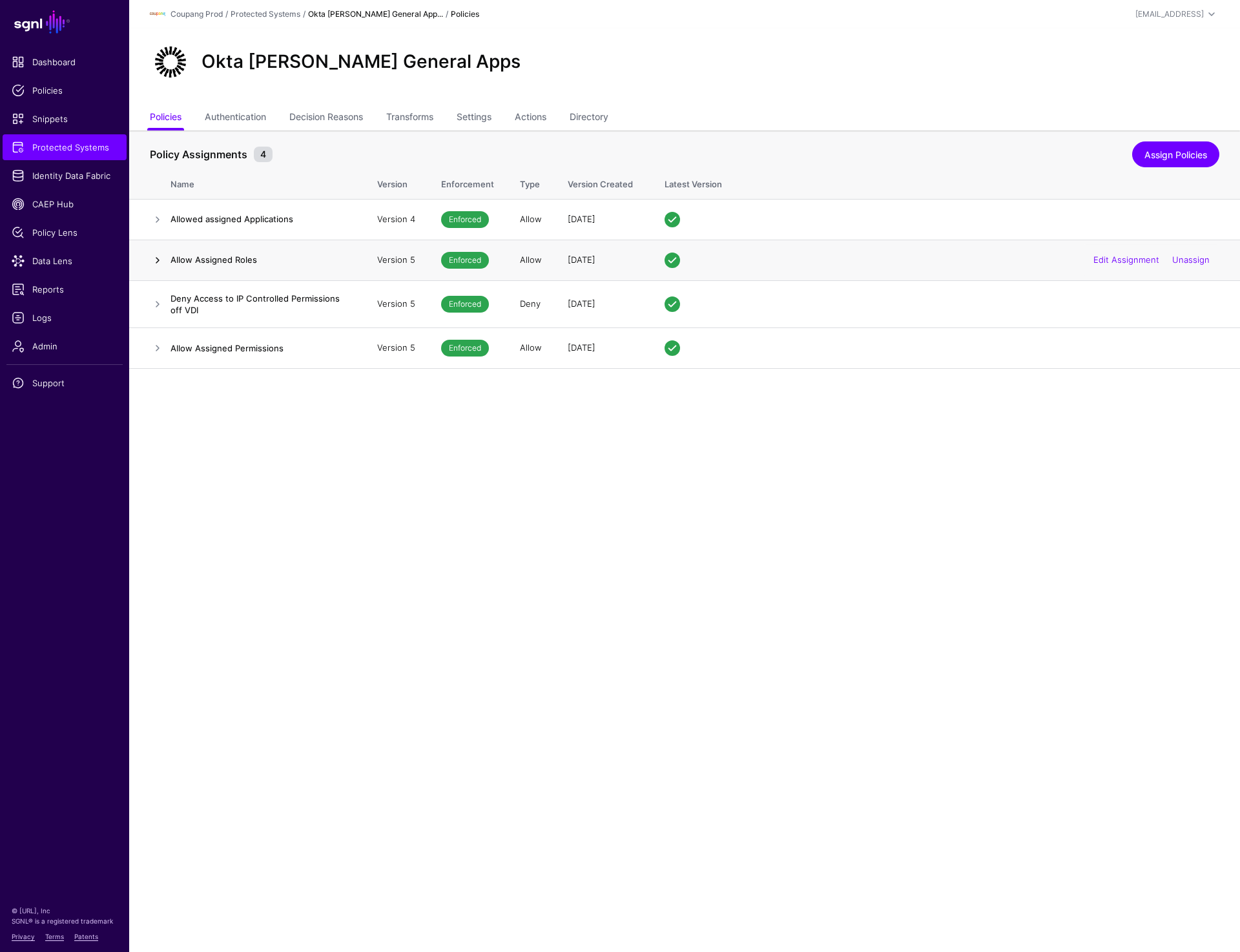
click at [154, 255] on link at bounding box center [157, 260] width 15 height 15
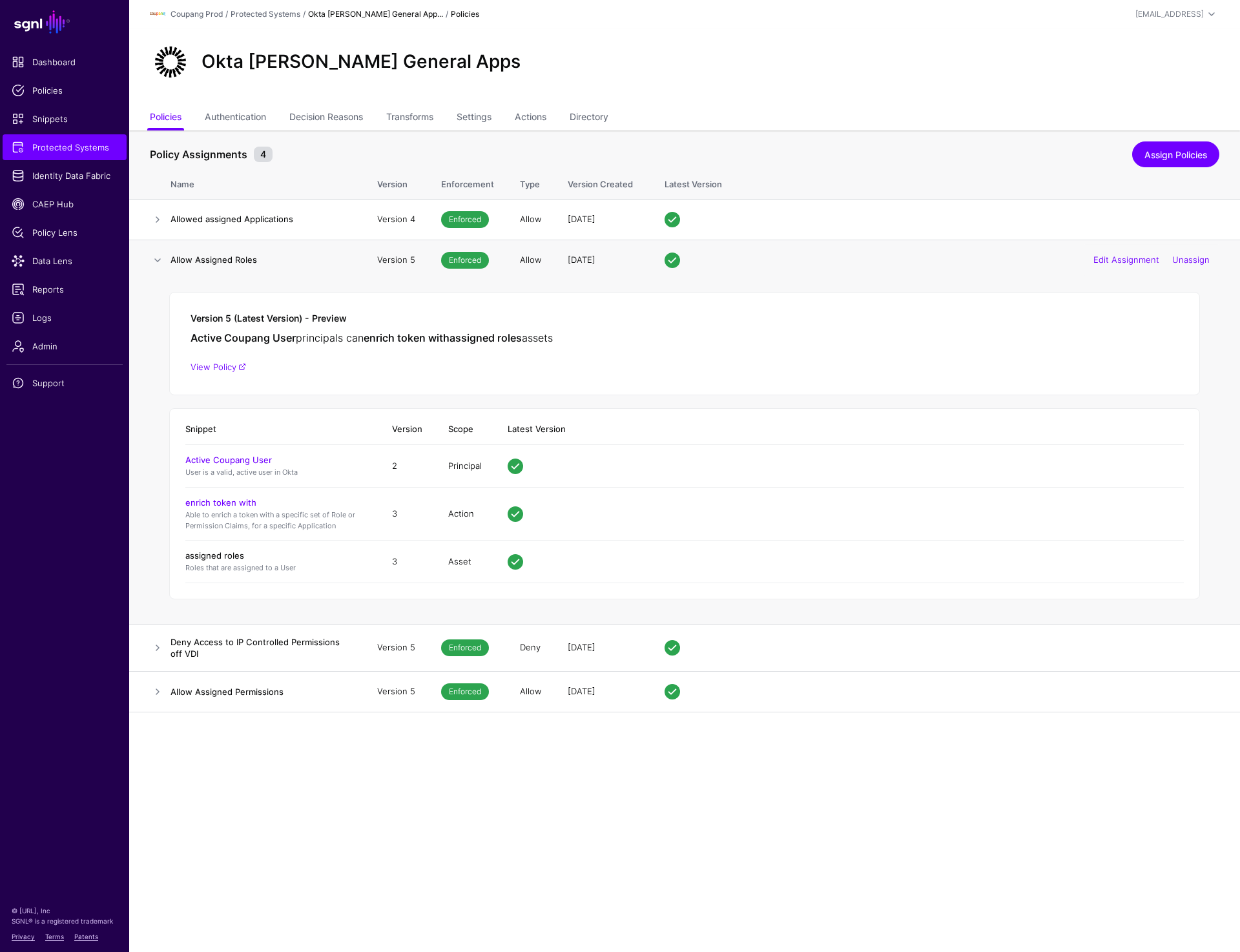
click at [214, 554] on link "assigned roles" at bounding box center [215, 556] width 58 height 11
click at [160, 254] on link at bounding box center [157, 260] width 15 height 15
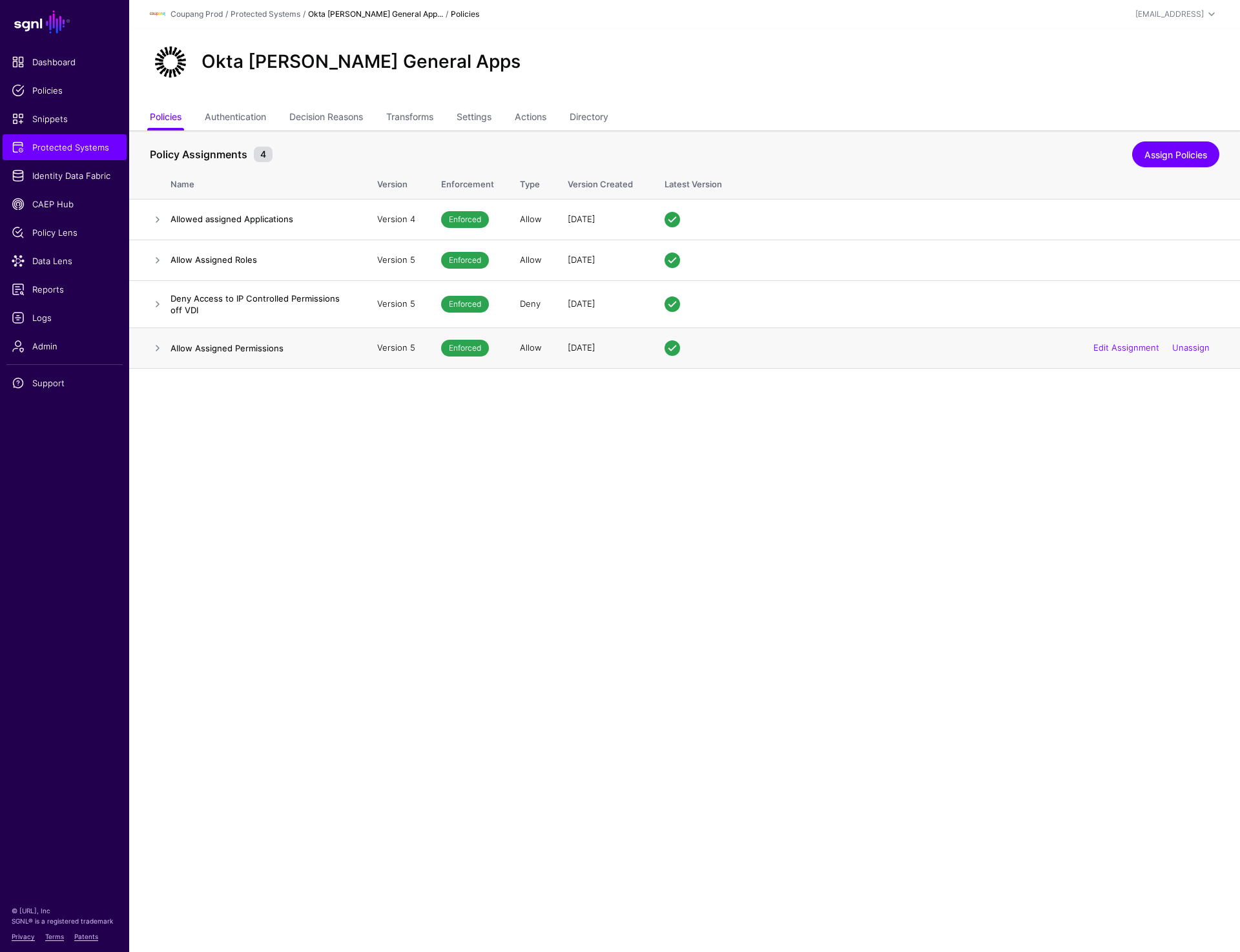
click at [145, 348] on td at bounding box center [150, 347] width 41 height 40
click at [154, 349] on link at bounding box center [157, 348] width 15 height 15
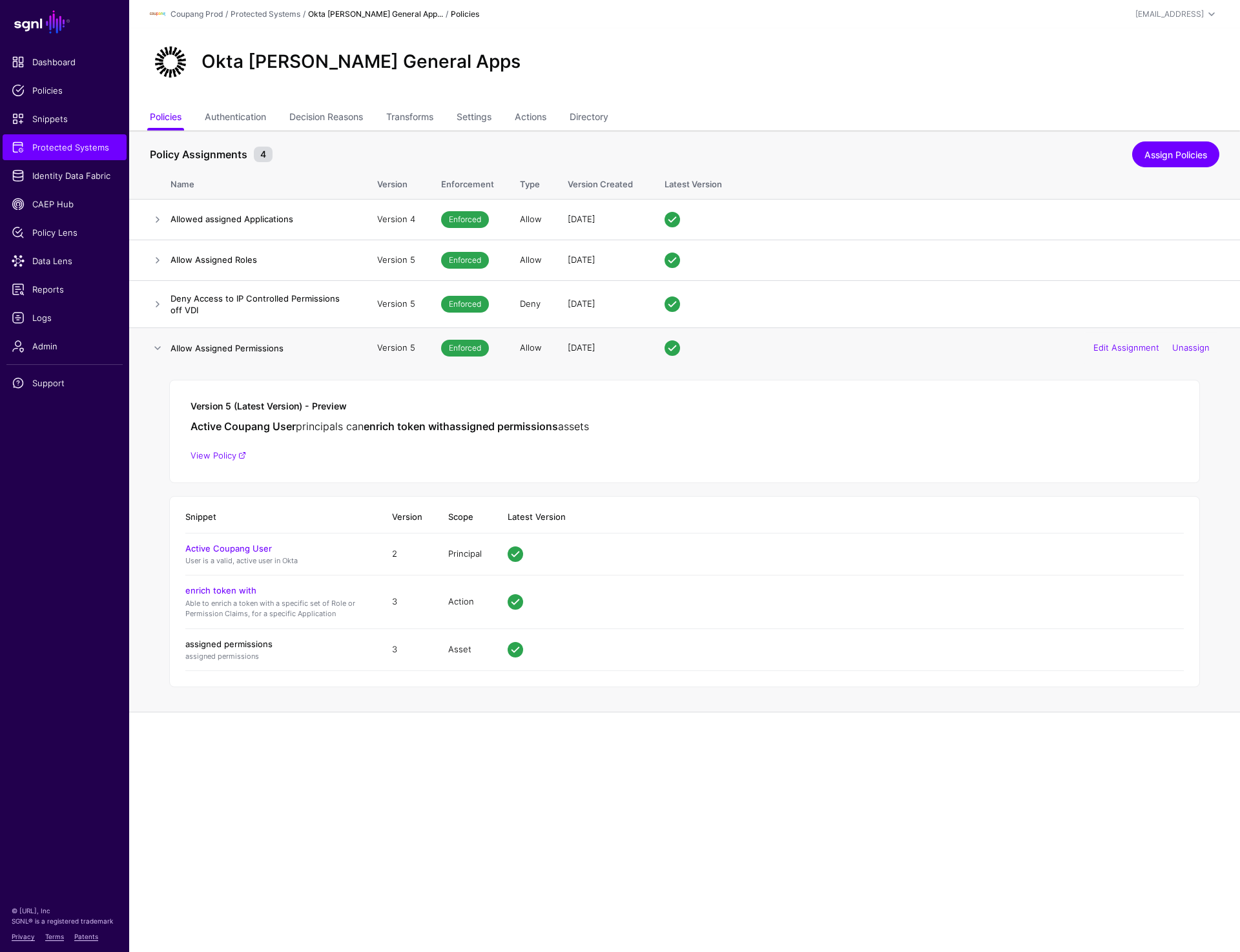
click at [234, 643] on link "assigned permissions" at bounding box center [228, 644] width 87 height 11
click at [158, 344] on link at bounding box center [157, 348] width 15 height 15
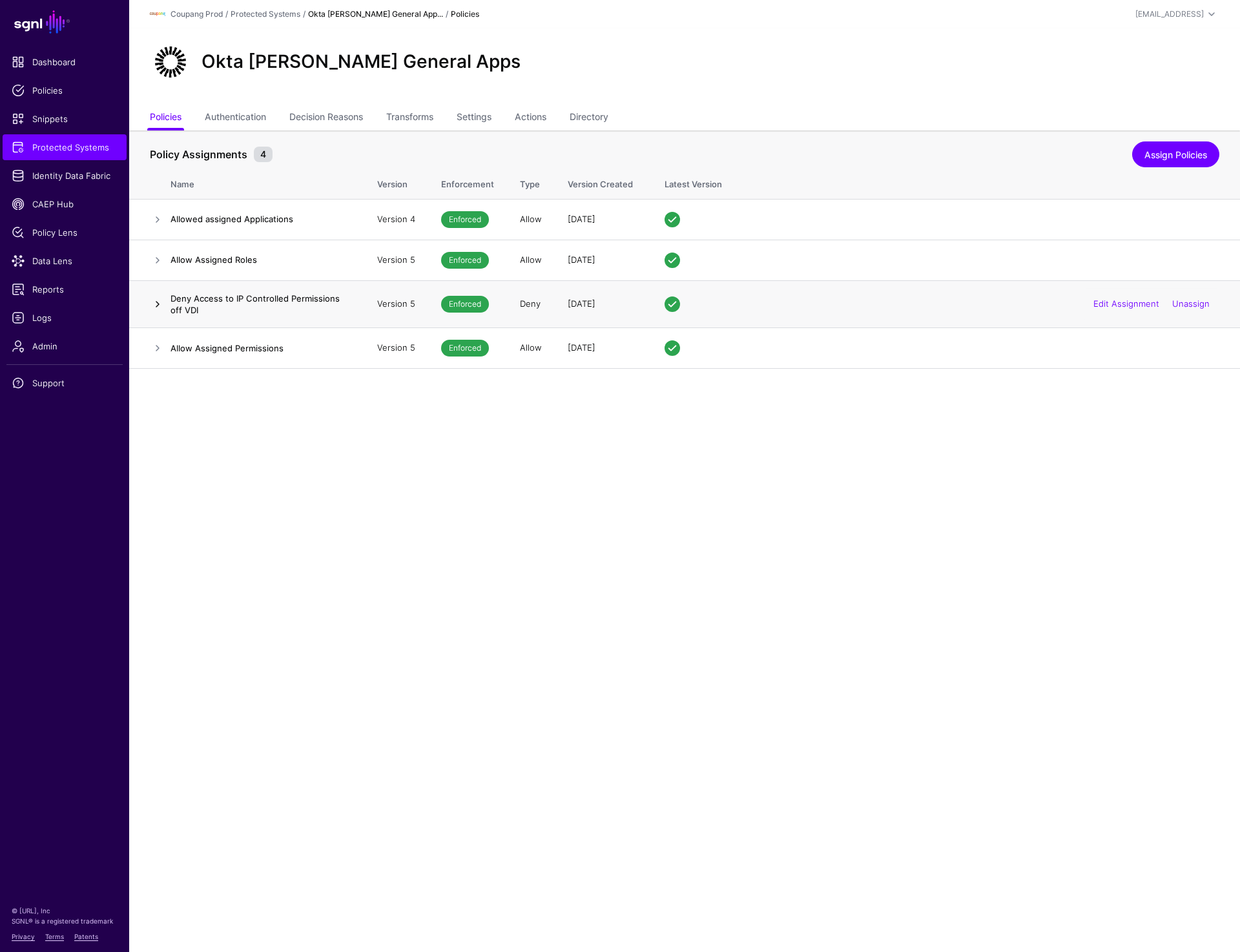
click at [155, 299] on link at bounding box center [157, 303] width 15 height 15
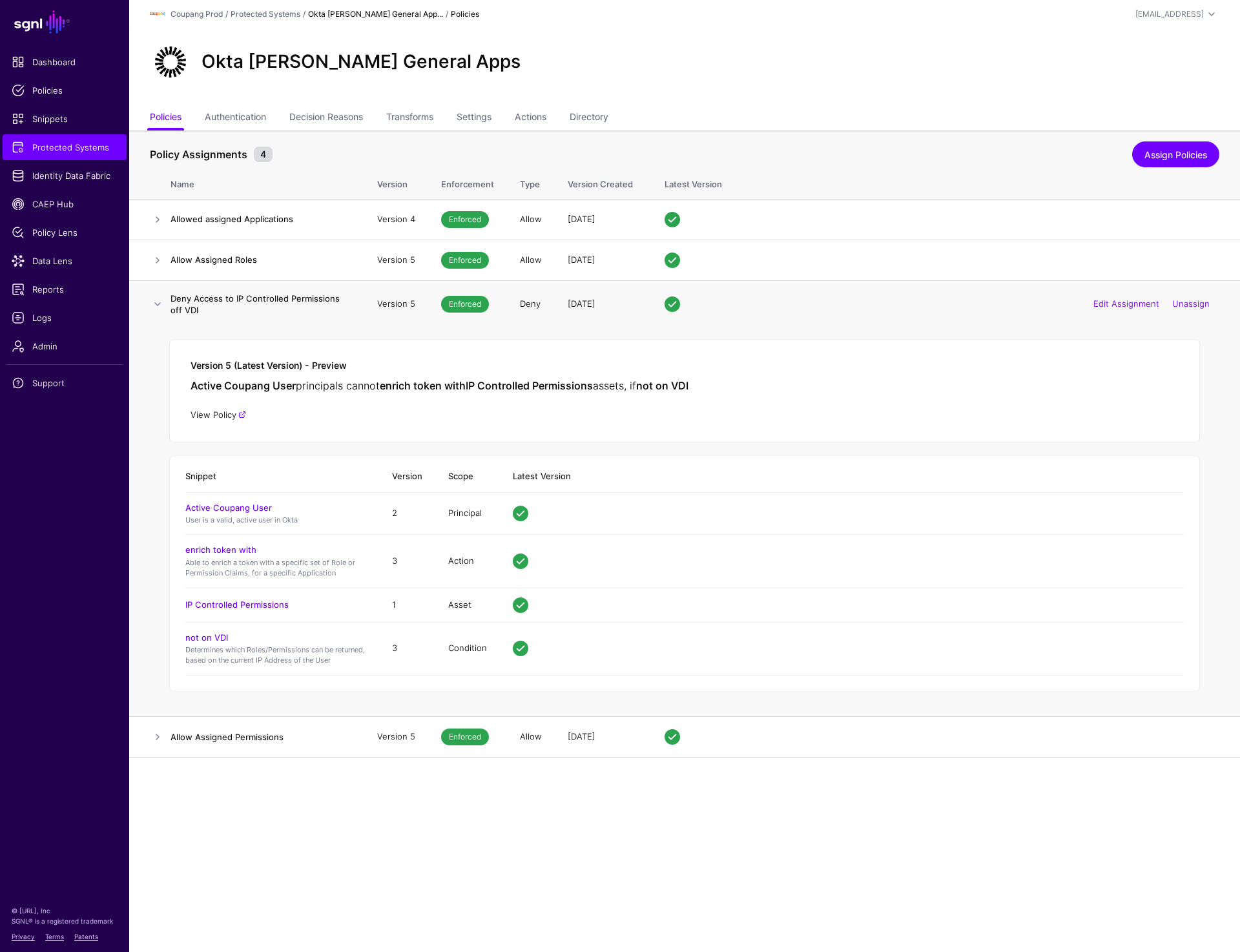
click at [222, 417] on link "View Policy" at bounding box center [219, 415] width 56 height 11
click at [222, 414] on link "View Policy" at bounding box center [219, 415] width 56 height 11
click at [223, 414] on link "View Policy" at bounding box center [219, 415] width 56 height 11
click at [591, 114] on link "Directory" at bounding box center [589, 118] width 39 height 25
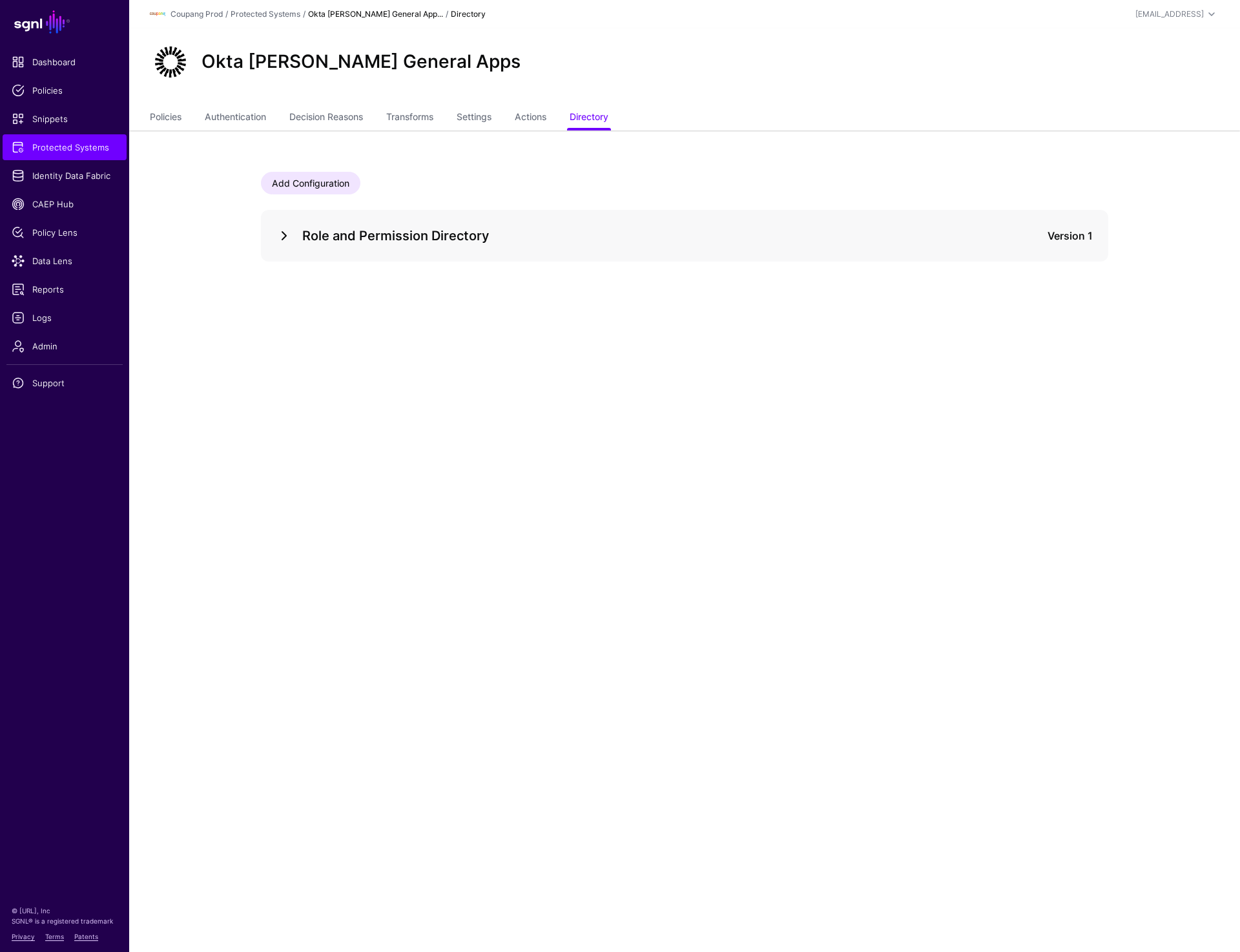
click at [277, 239] on link at bounding box center [284, 235] width 15 height 15
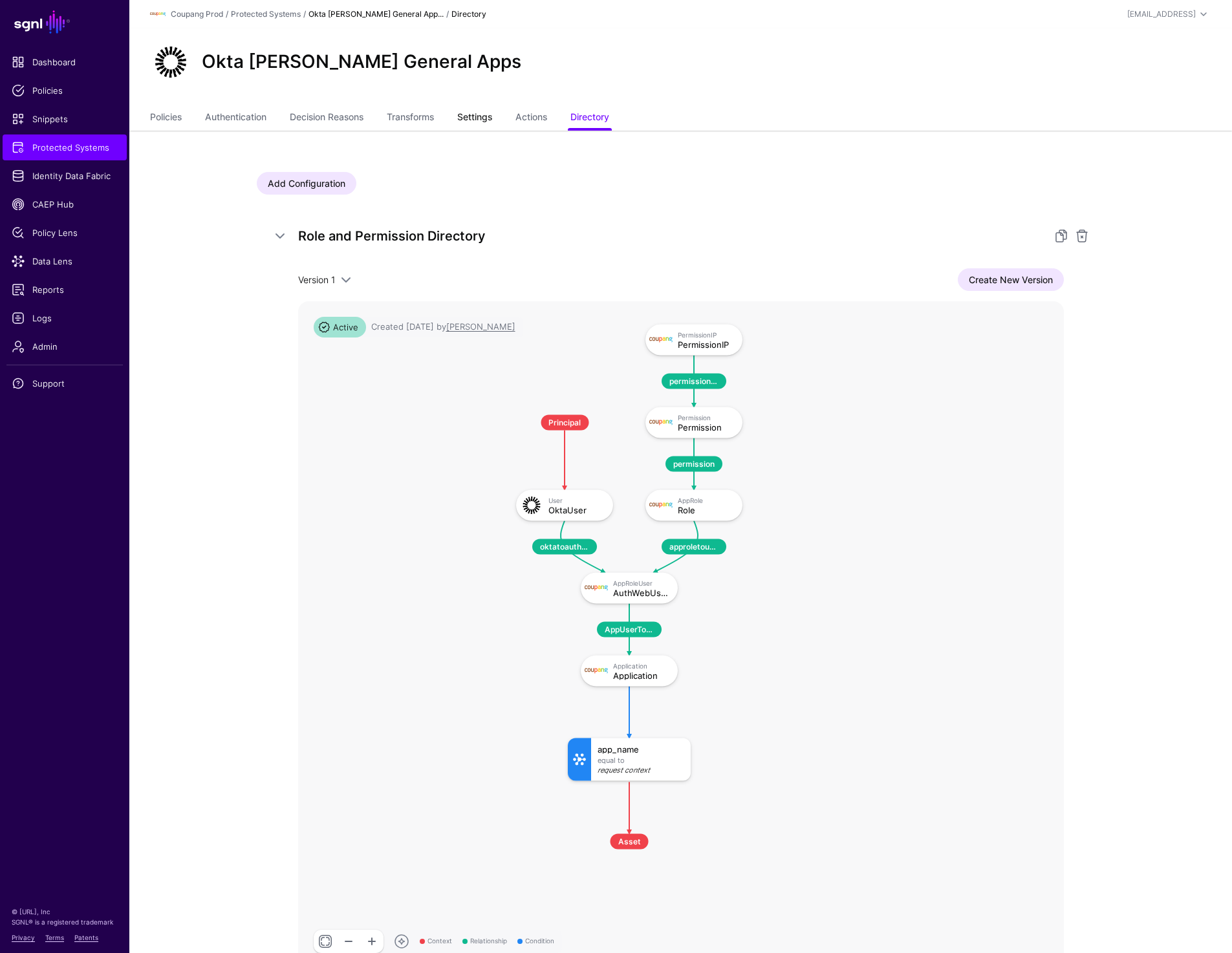
click at [483, 111] on link "Settings" at bounding box center [475, 118] width 35 height 25
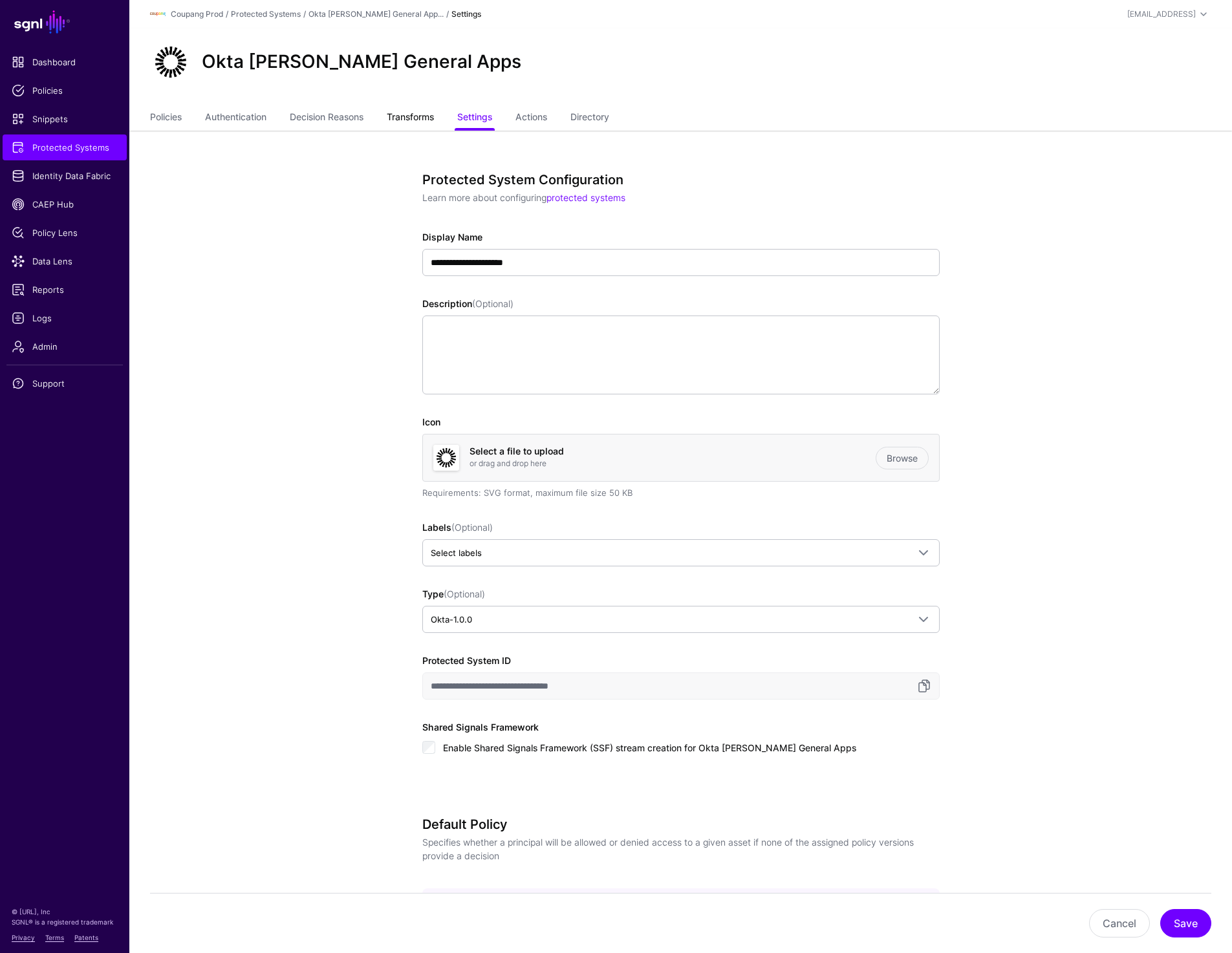
click at [410, 118] on link "Transforms" at bounding box center [410, 118] width 47 height 25
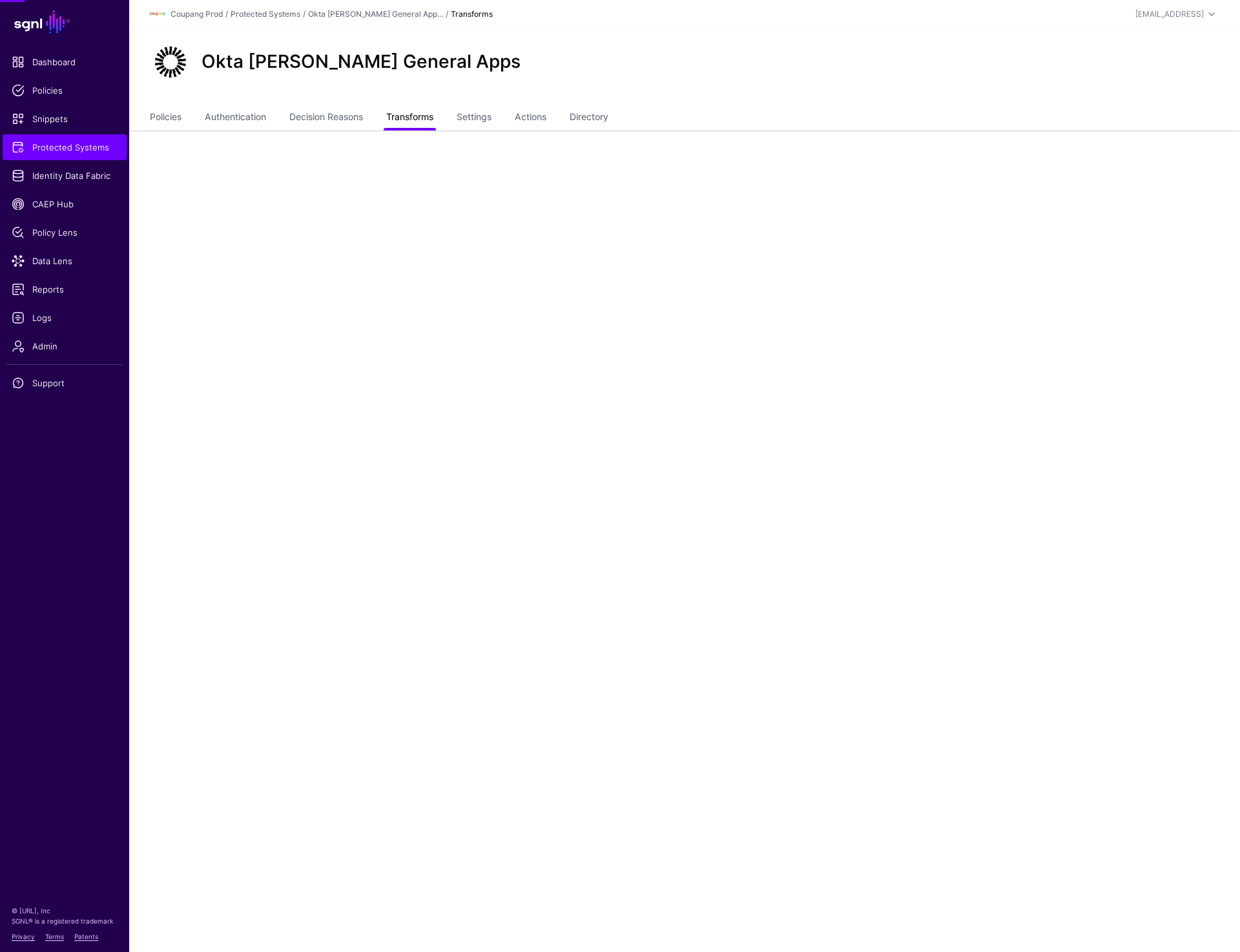
click at [409, 118] on link "Transforms" at bounding box center [410, 118] width 47 height 25
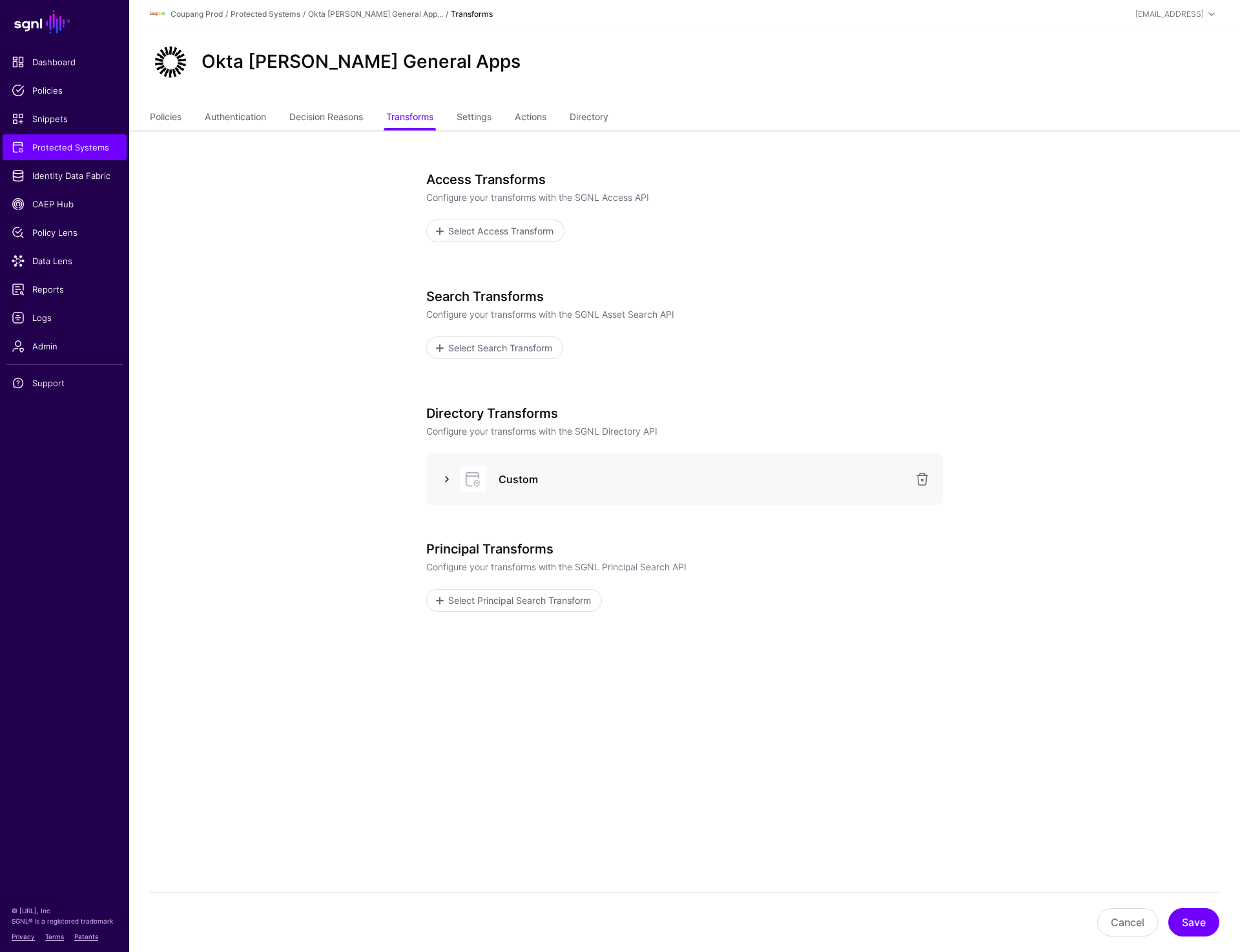
click at [444, 481] on link at bounding box center [446, 479] width 15 height 15
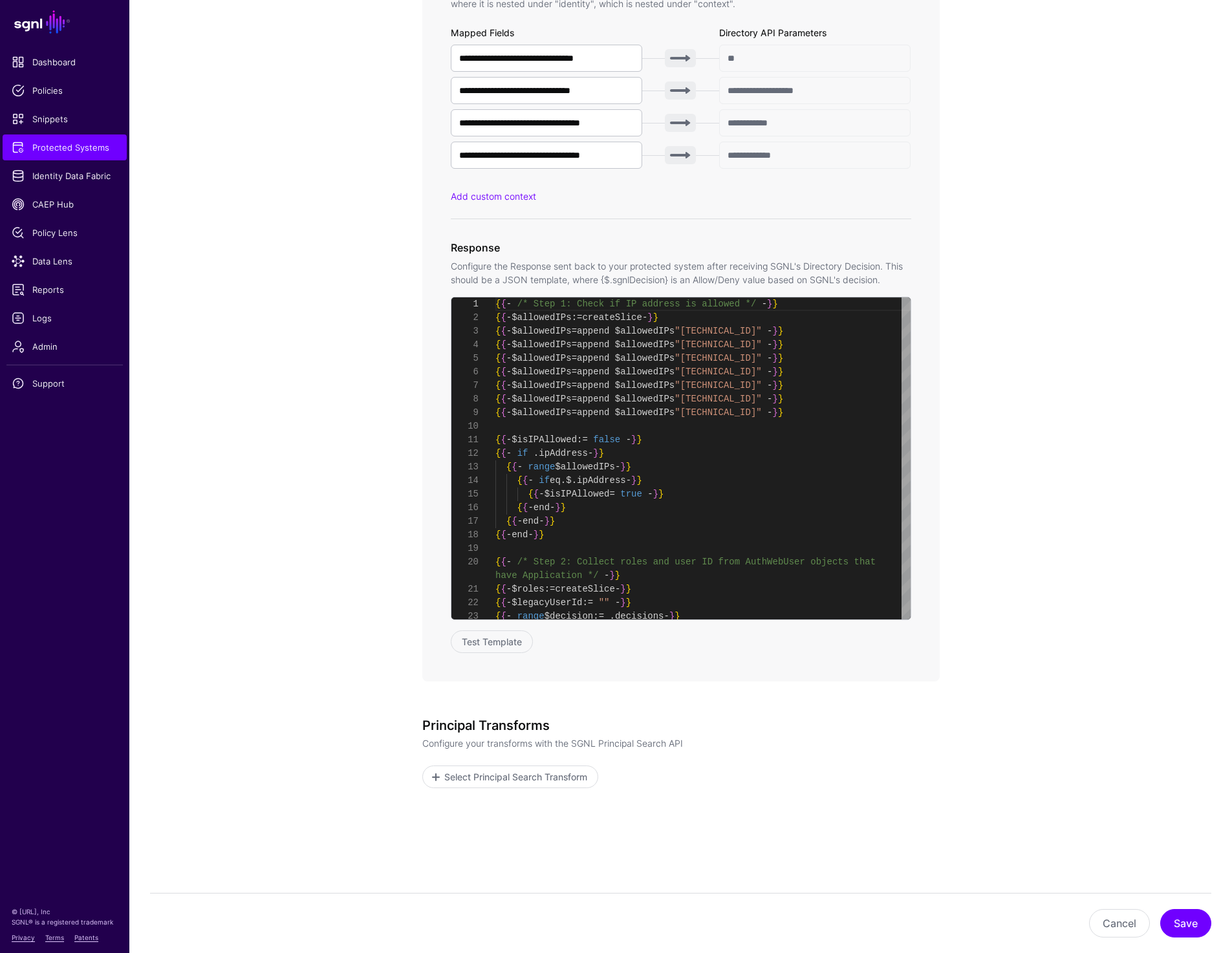
scroll to position [764, 0]
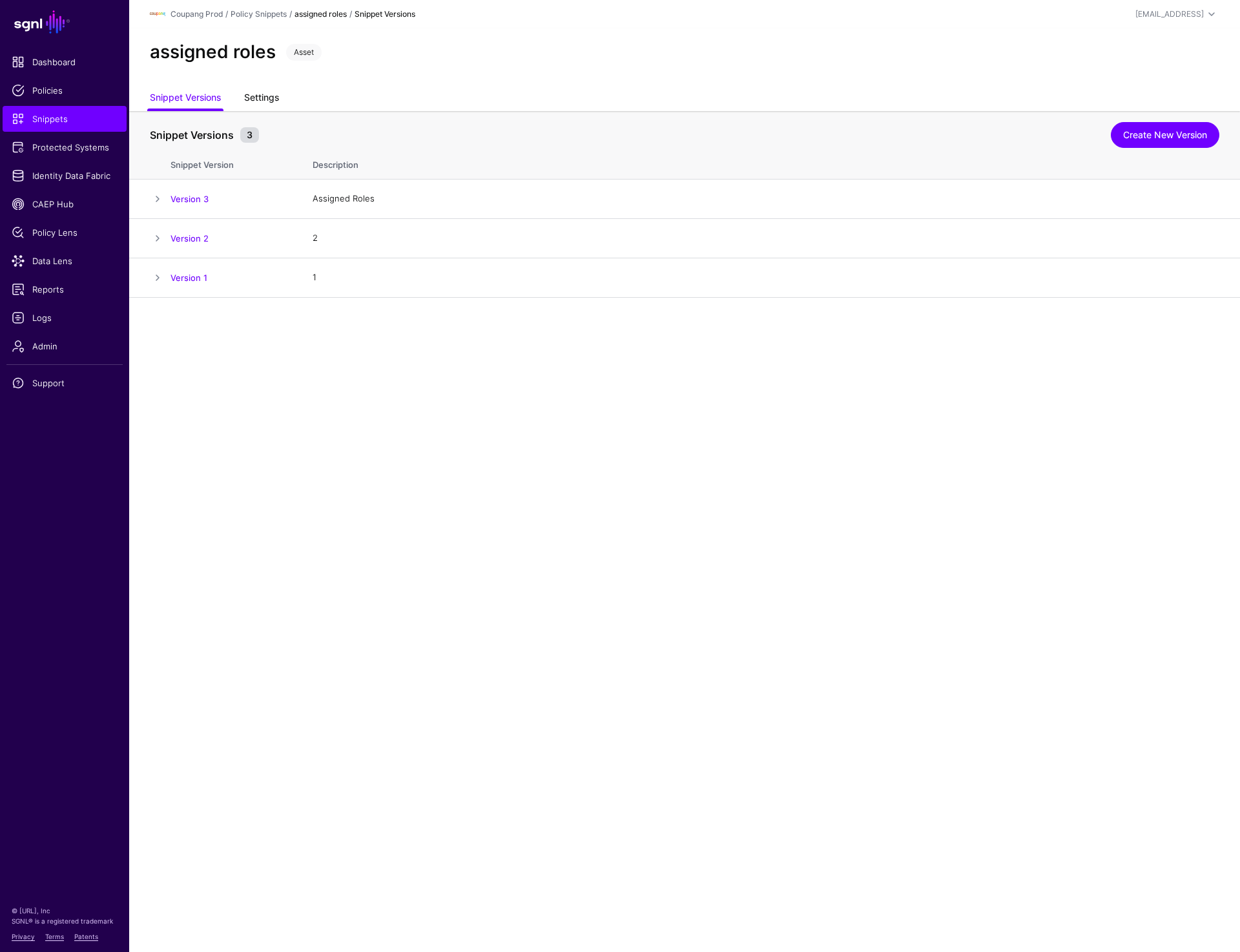
click at [264, 96] on link "Settings" at bounding box center [262, 98] width 35 height 25
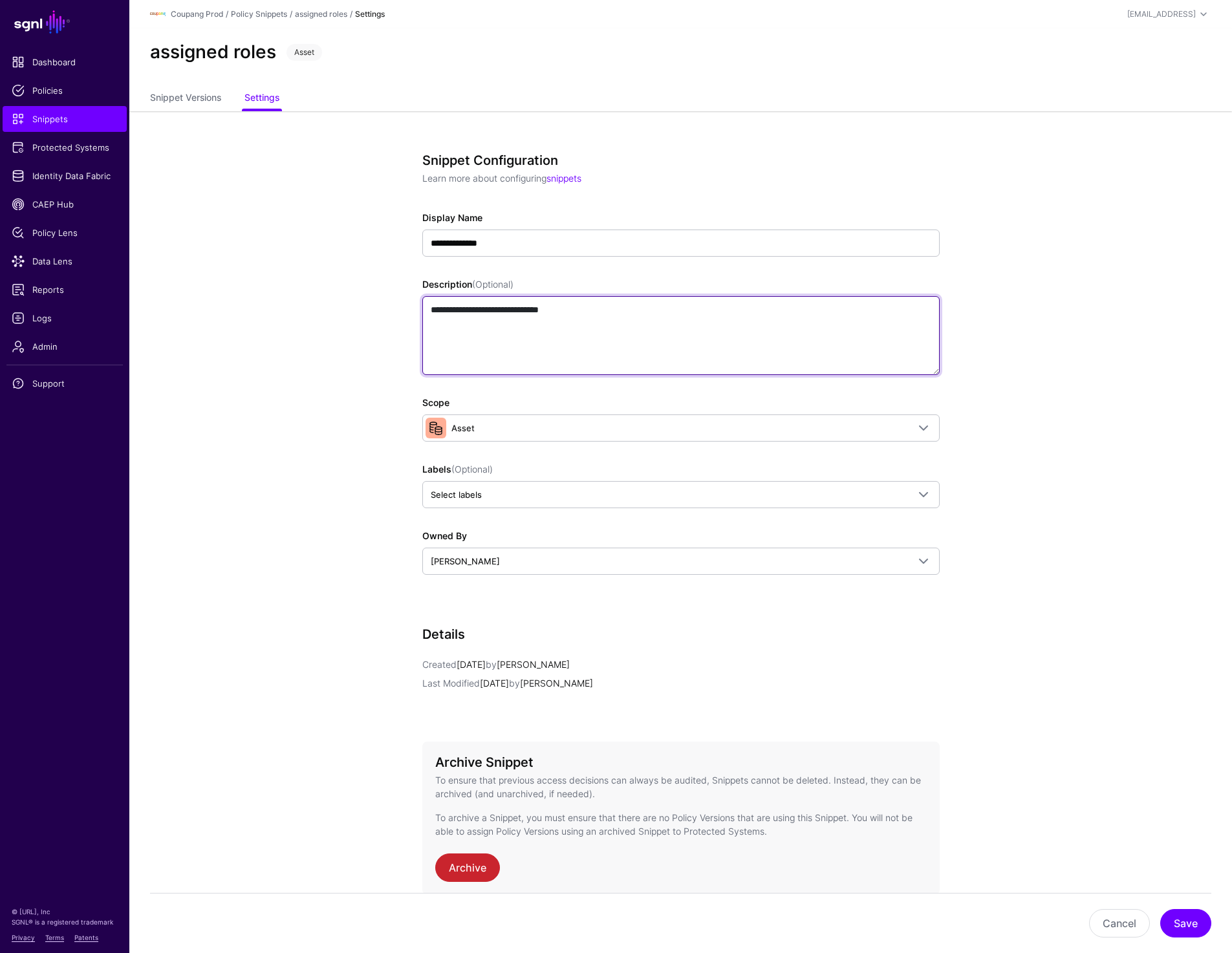
click at [620, 318] on textarea "**********" at bounding box center [681, 335] width 517 height 79
click at [189, 94] on link "Snippet Versions" at bounding box center [185, 98] width 71 height 25
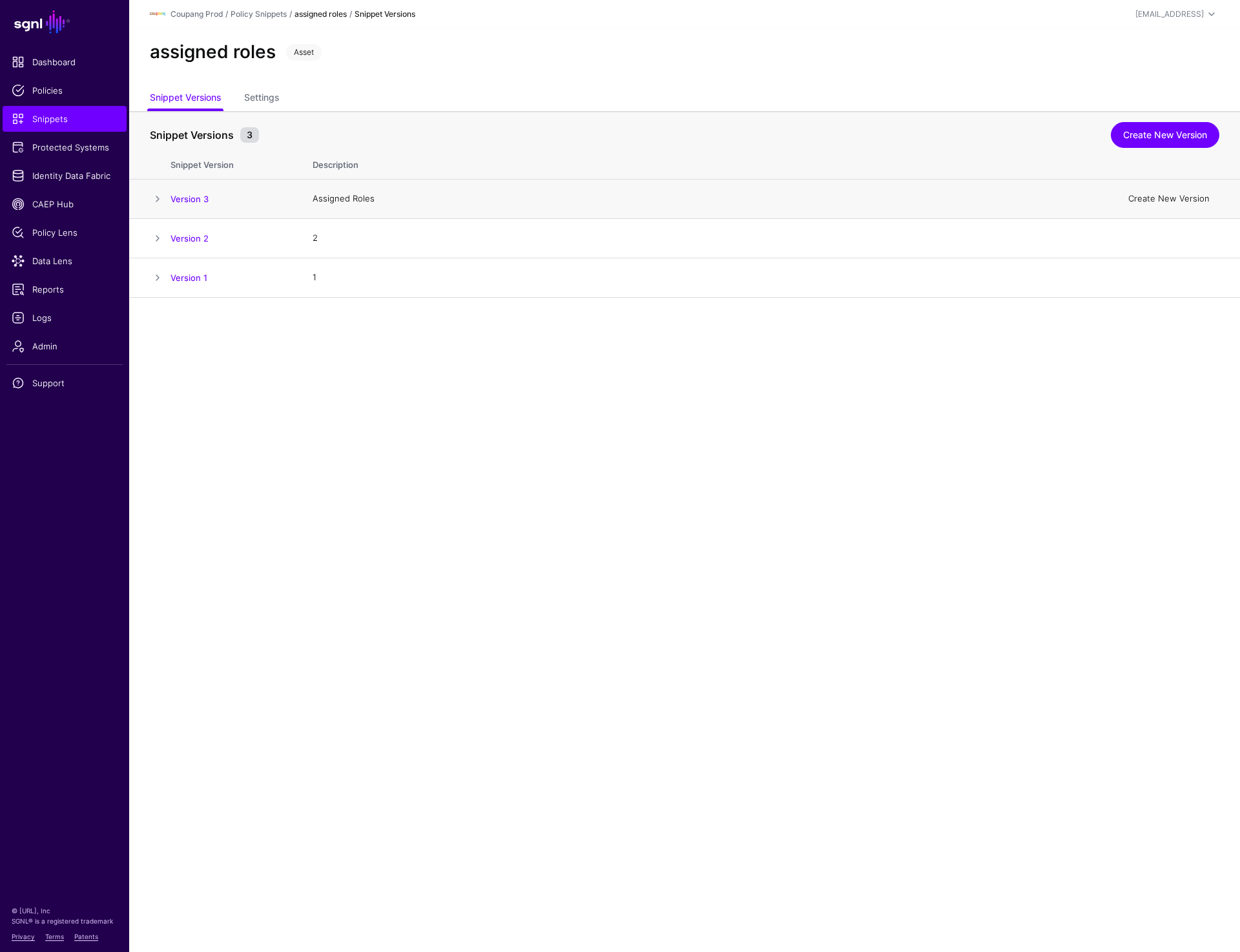
click at [1158, 196] on link "Create New Version" at bounding box center [1169, 198] width 82 height 11
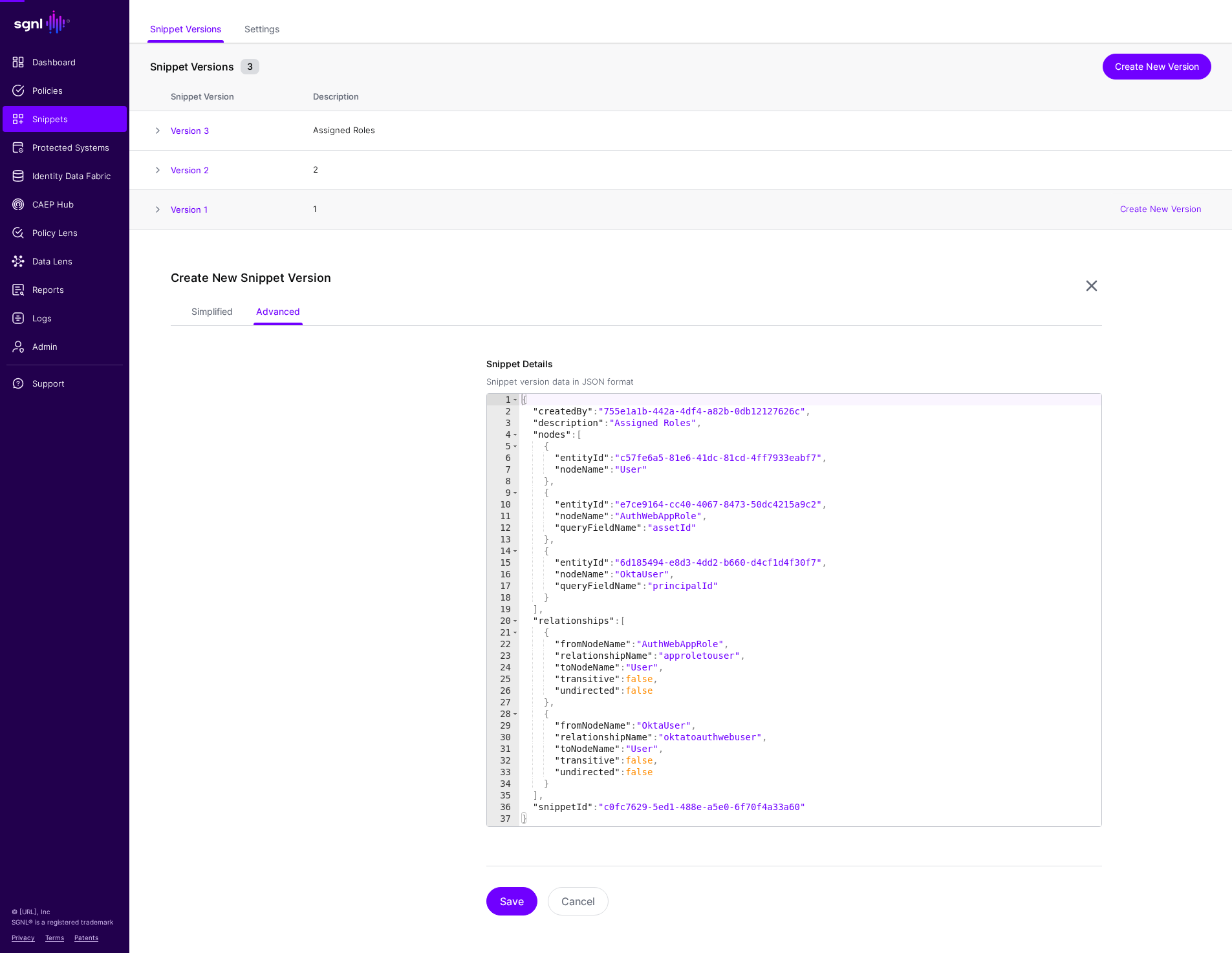
scroll to position [72, 0]
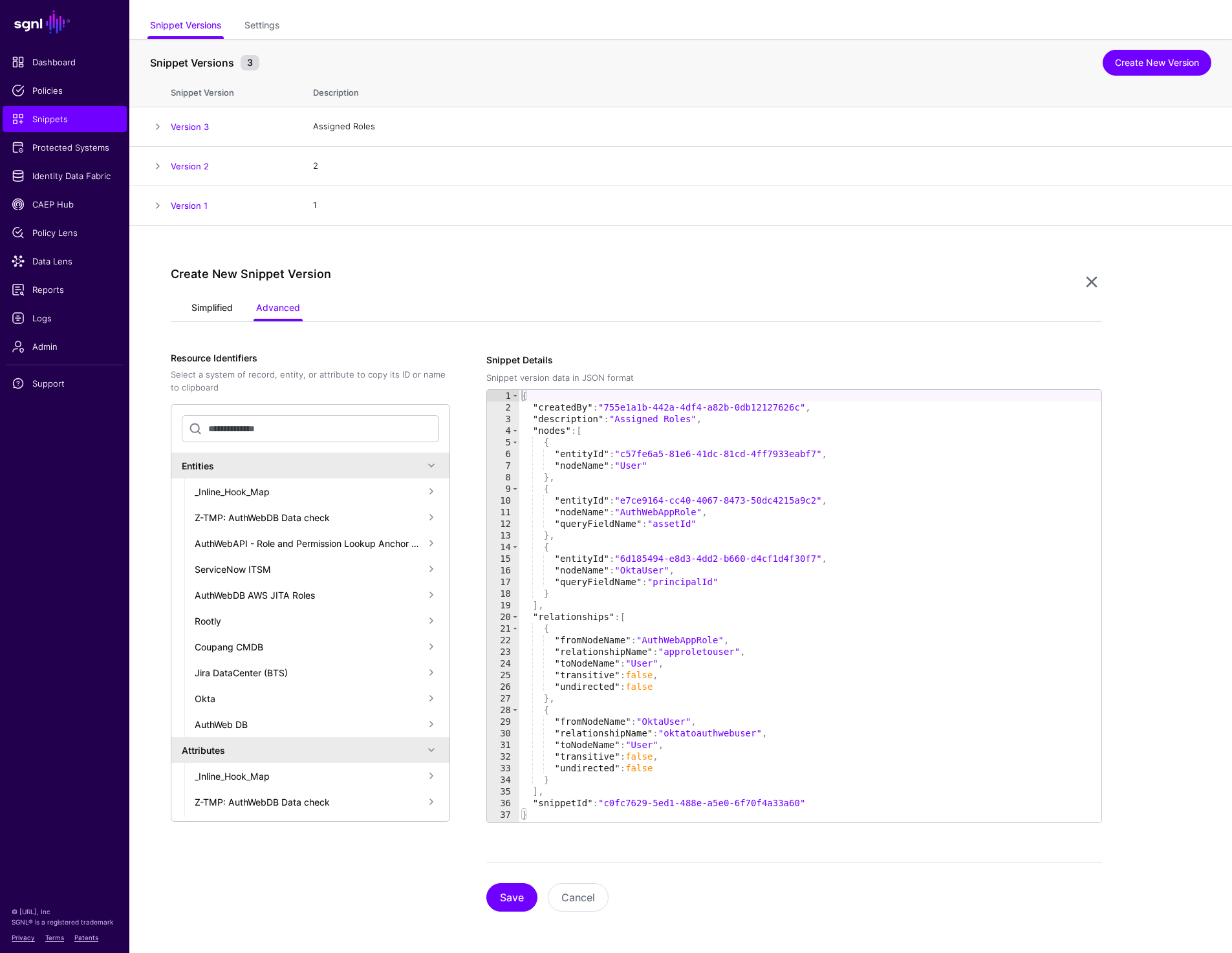
click at [215, 312] on link "Simplified" at bounding box center [212, 308] width 41 height 25
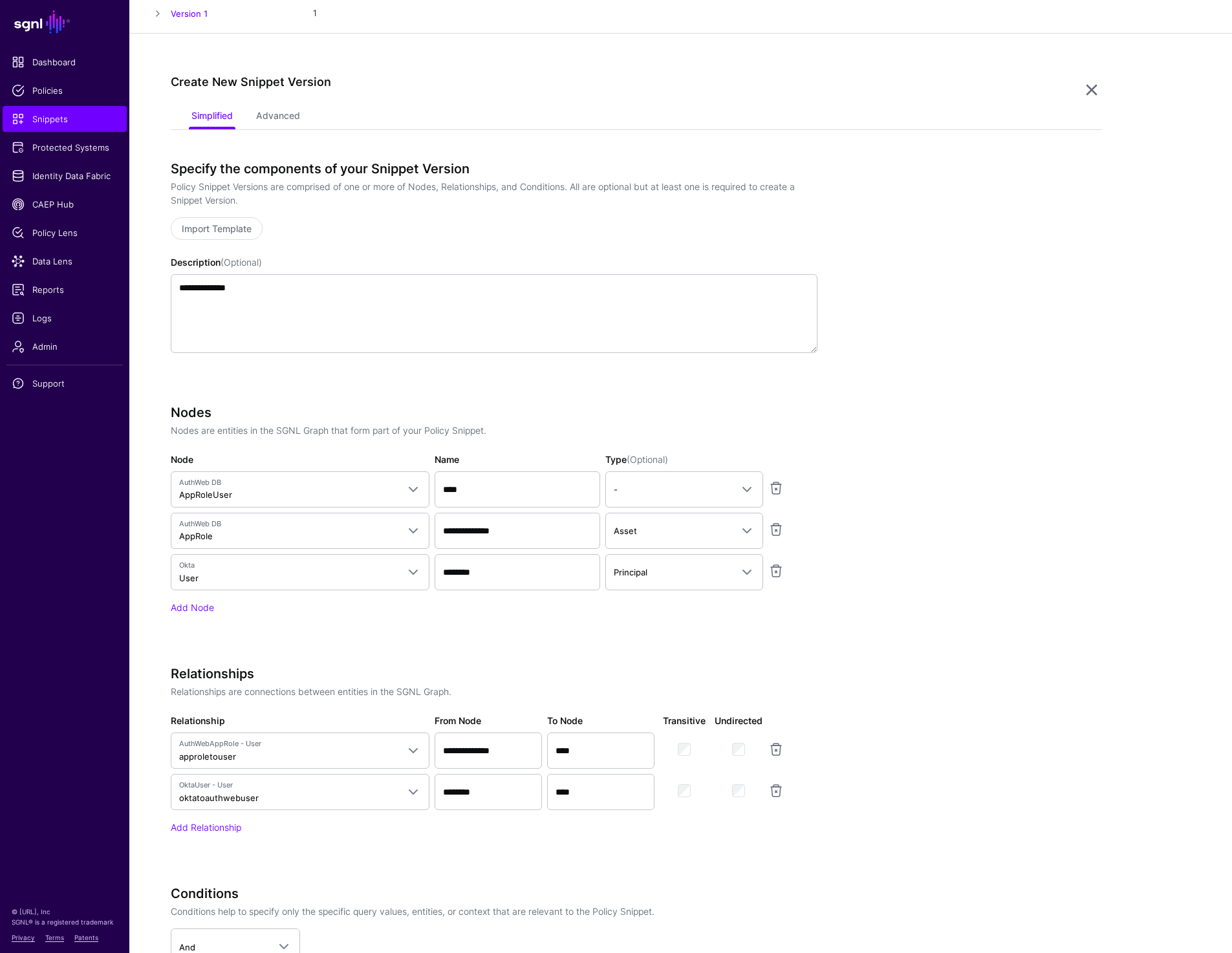
scroll to position [270, 0]
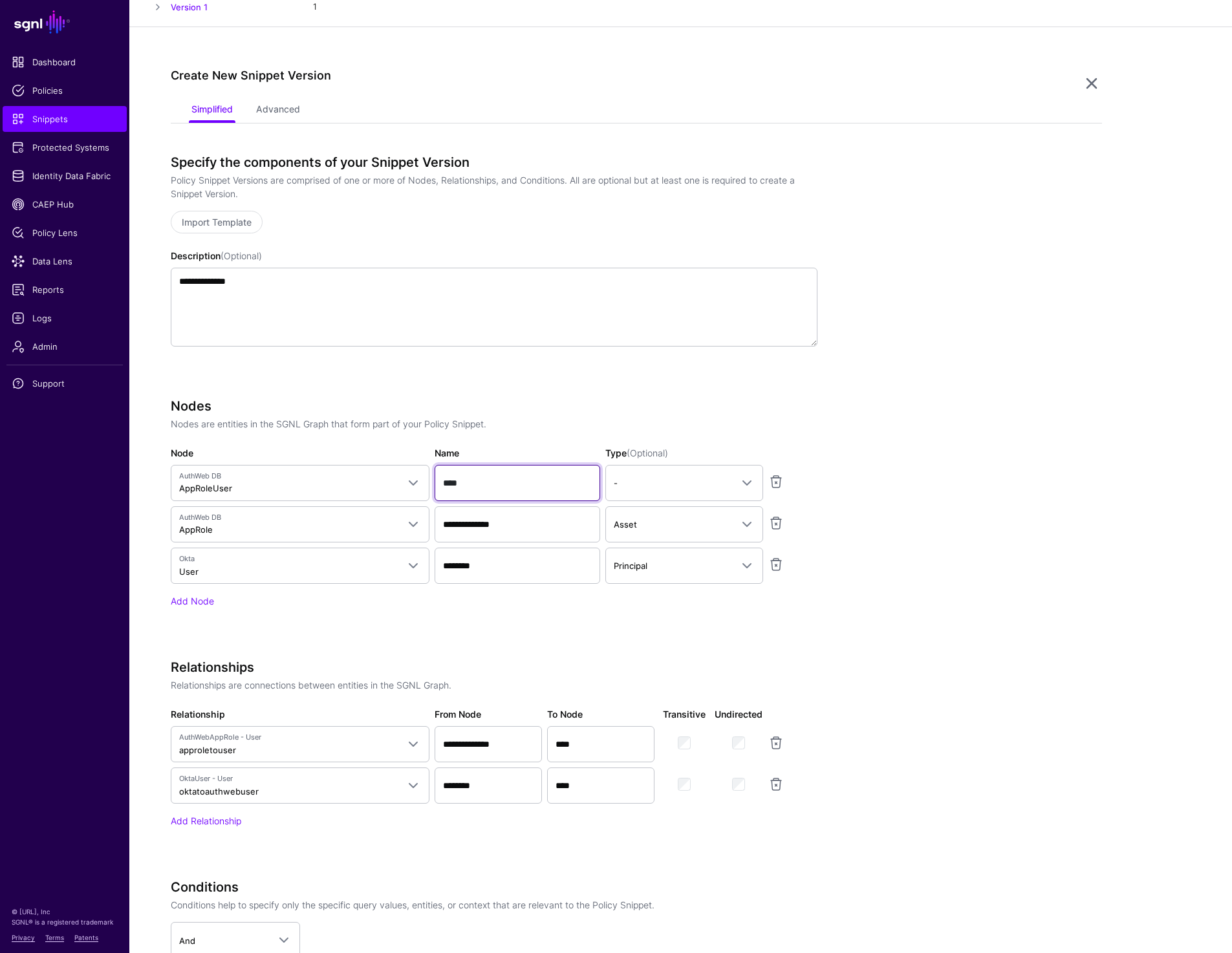
click at [455, 478] on input "****" at bounding box center [517, 482] width 166 height 36
click at [498, 524] on input "**********" at bounding box center [517, 524] width 166 height 36
click at [513, 568] on input "********" at bounding box center [517, 566] width 166 height 36
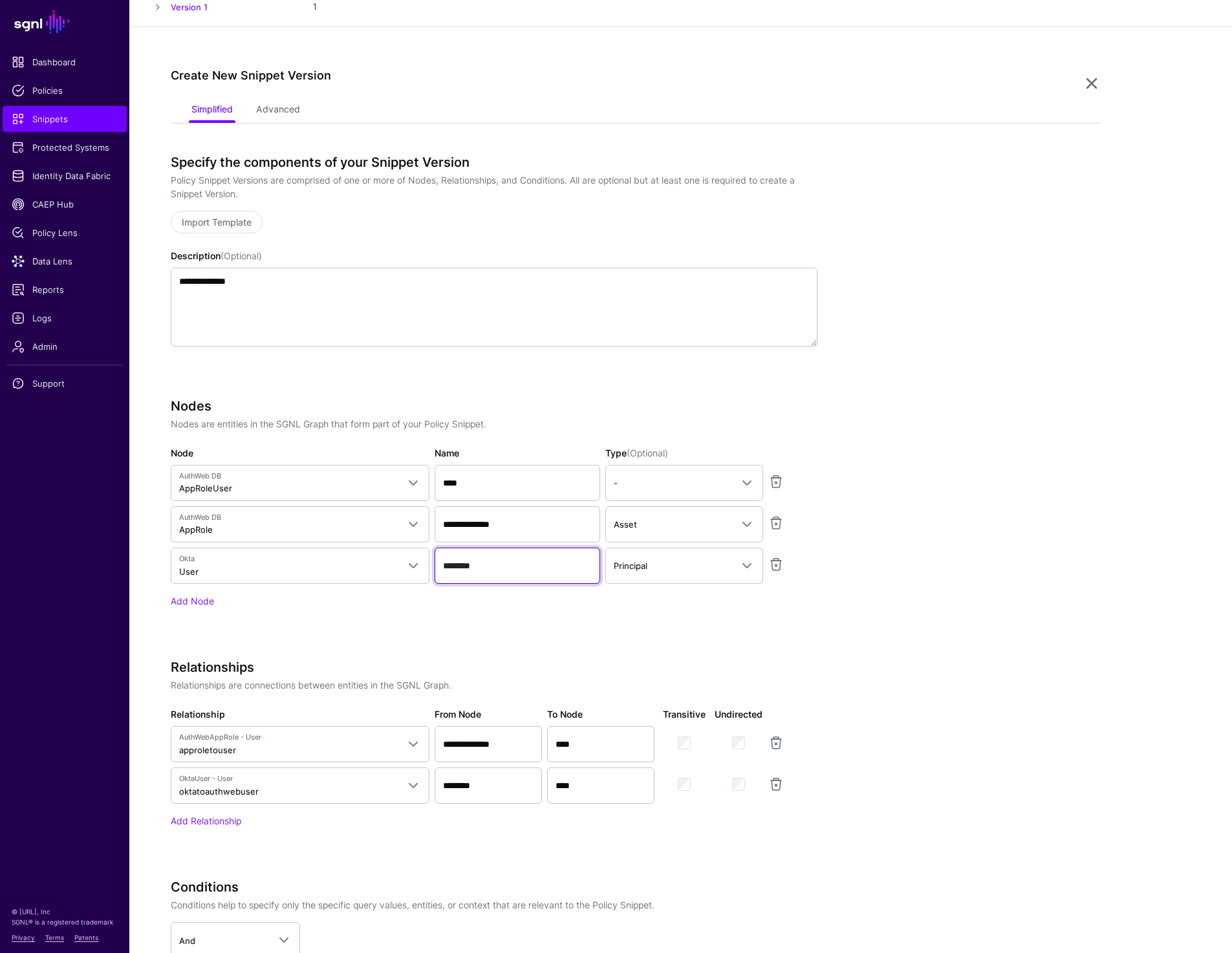
click at [513, 568] on input "********" at bounding box center [517, 566] width 166 height 36
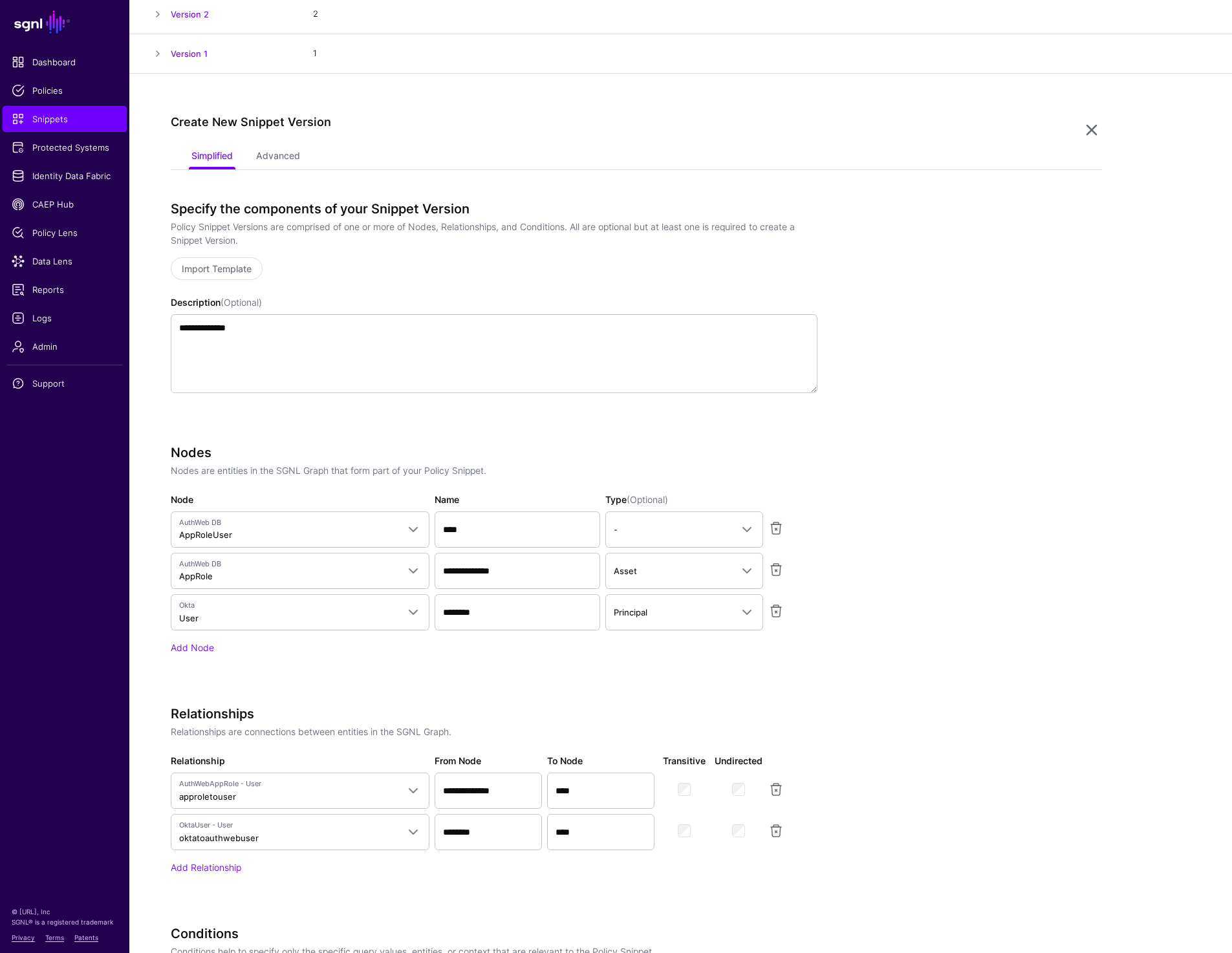
scroll to position [0, 0]
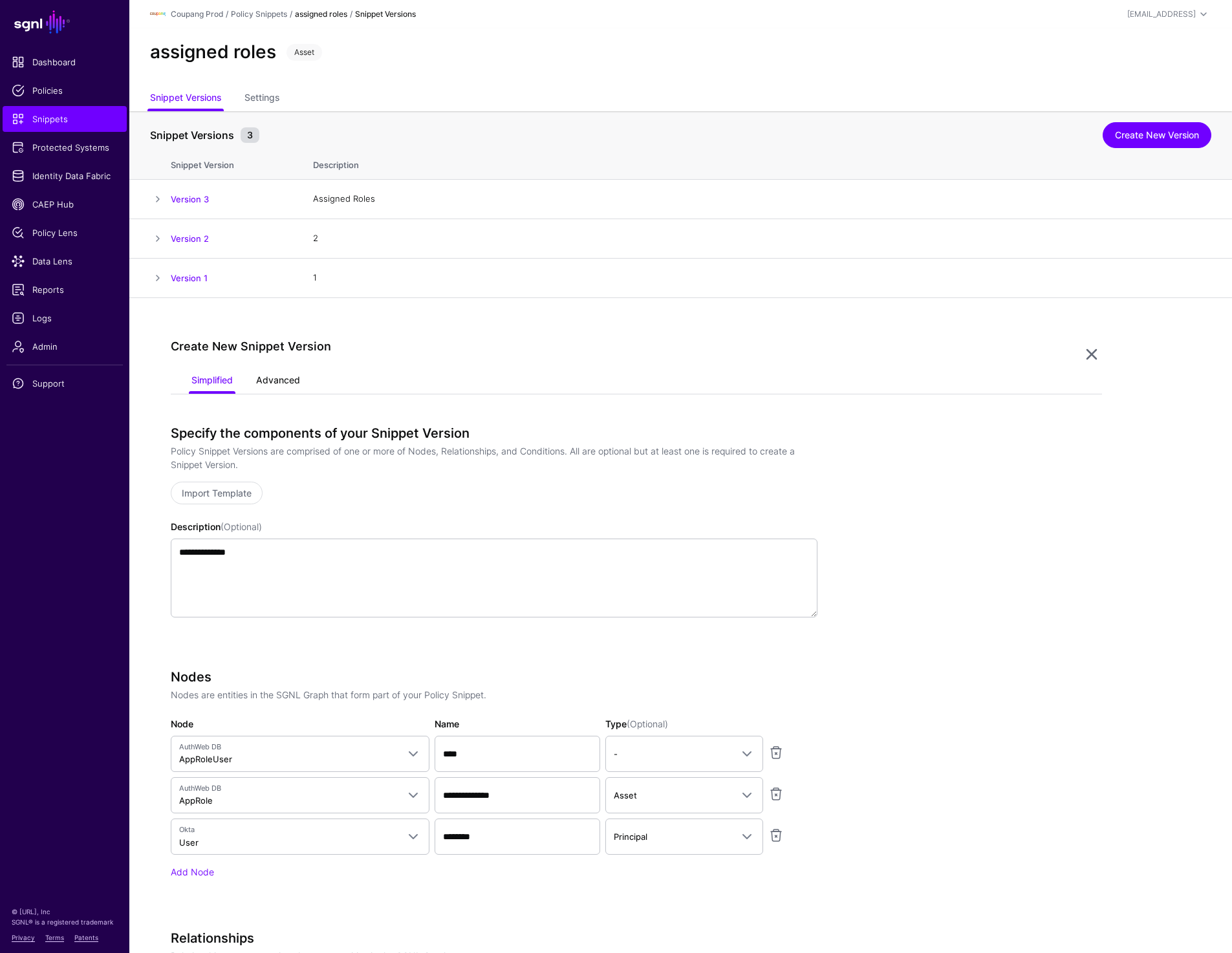
click at [291, 377] on link "Advanced" at bounding box center [278, 381] width 44 height 25
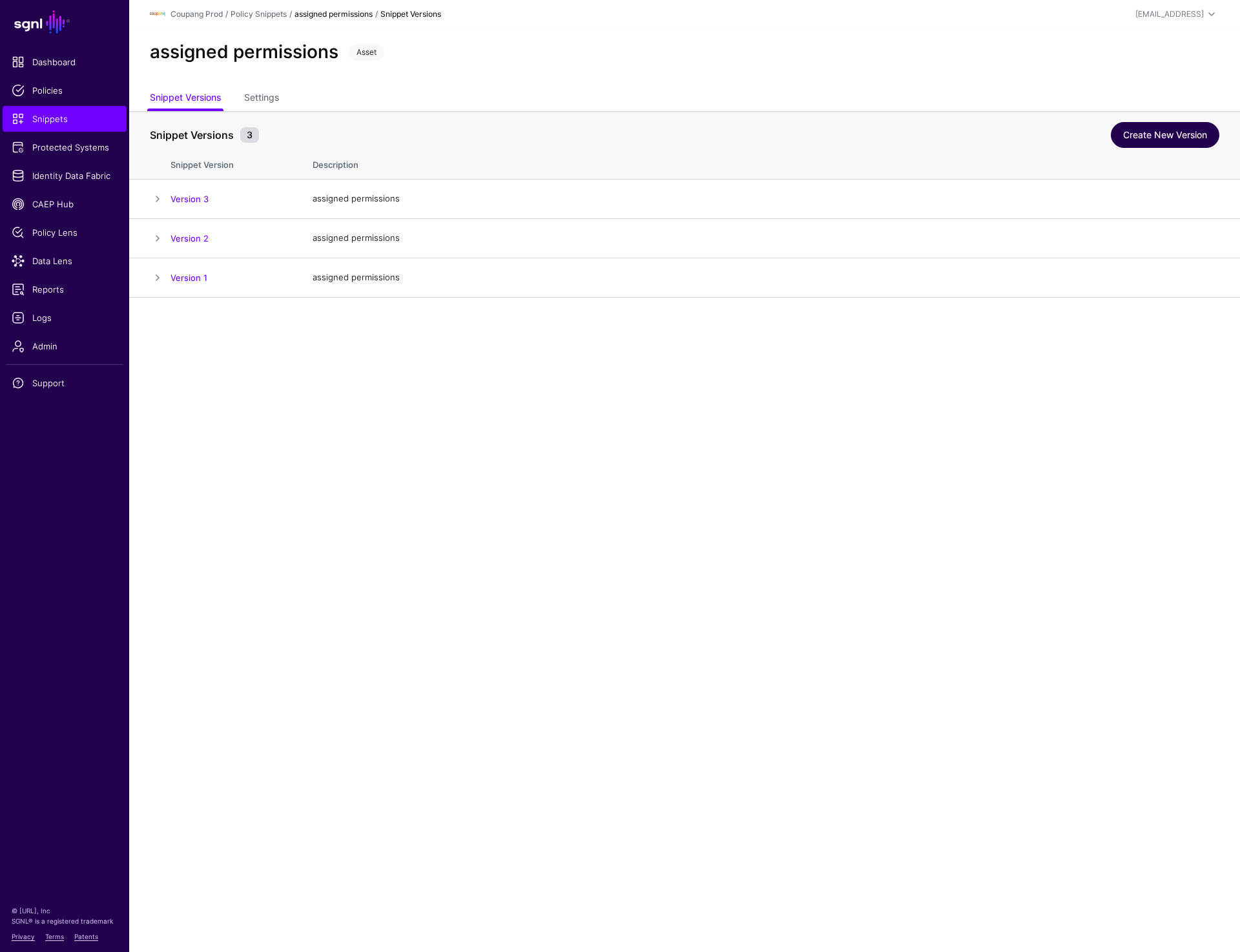
click at [1128, 129] on link "Create New Version" at bounding box center [1165, 135] width 108 height 26
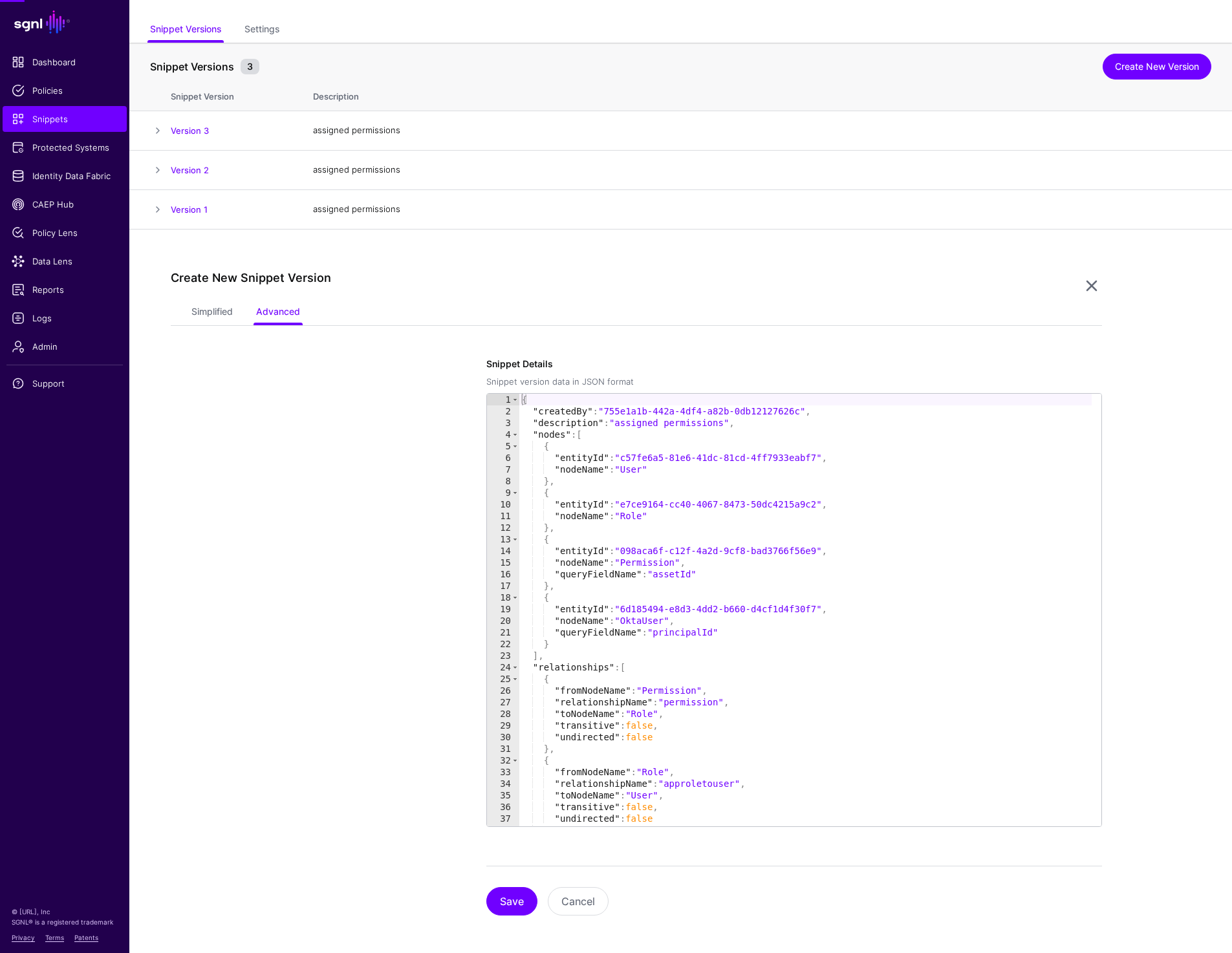
scroll to position [72, 0]
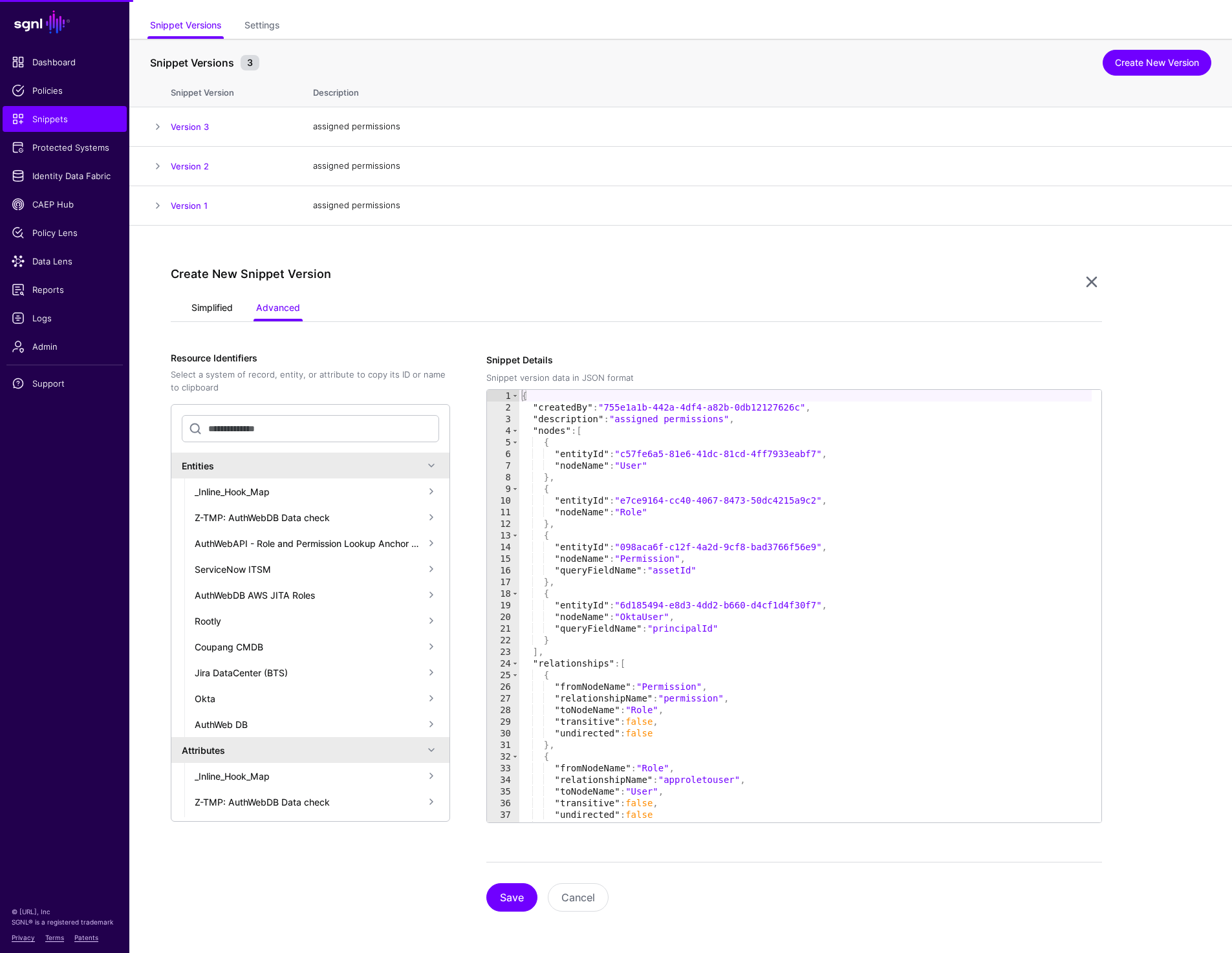
click at [221, 311] on link "Simplified" at bounding box center [212, 308] width 41 height 25
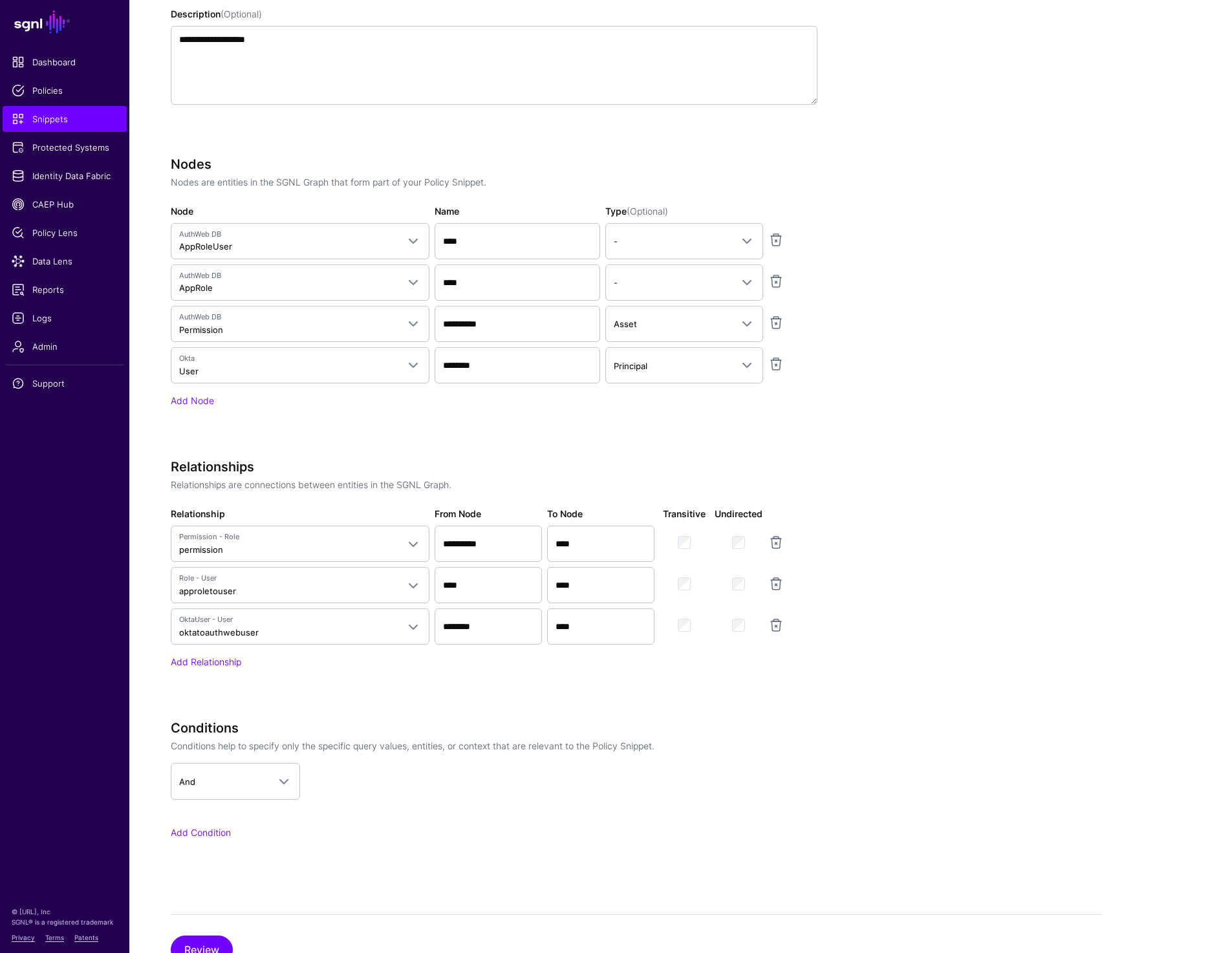
scroll to position [510, 0]
click at [470, 231] on input "****" at bounding box center [517, 243] width 166 height 36
click at [503, 294] on input "****" at bounding box center [517, 284] width 166 height 36
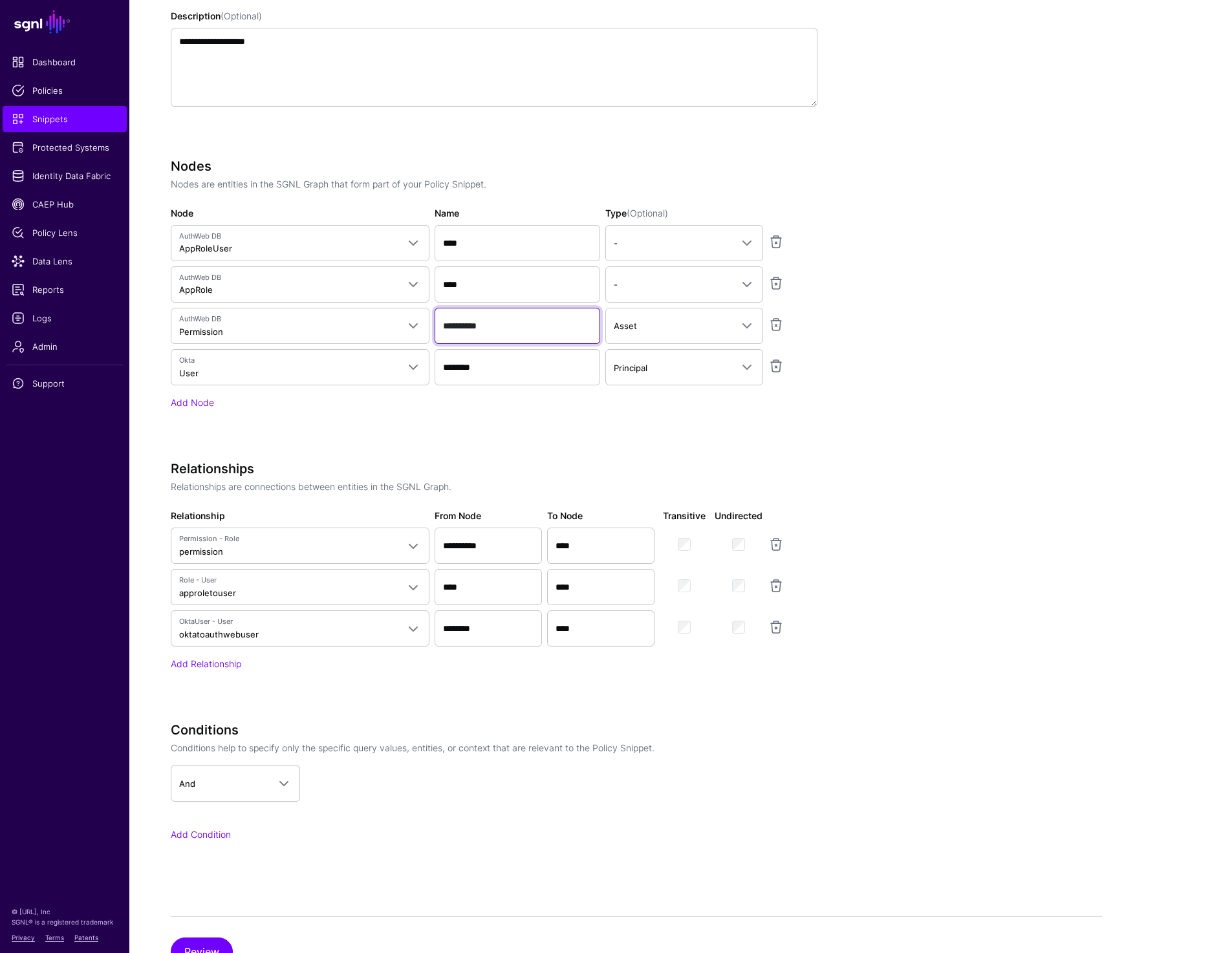
click at [496, 326] on input "**********" at bounding box center [517, 326] width 166 height 36
click at [506, 360] on input "********" at bounding box center [517, 367] width 166 height 36
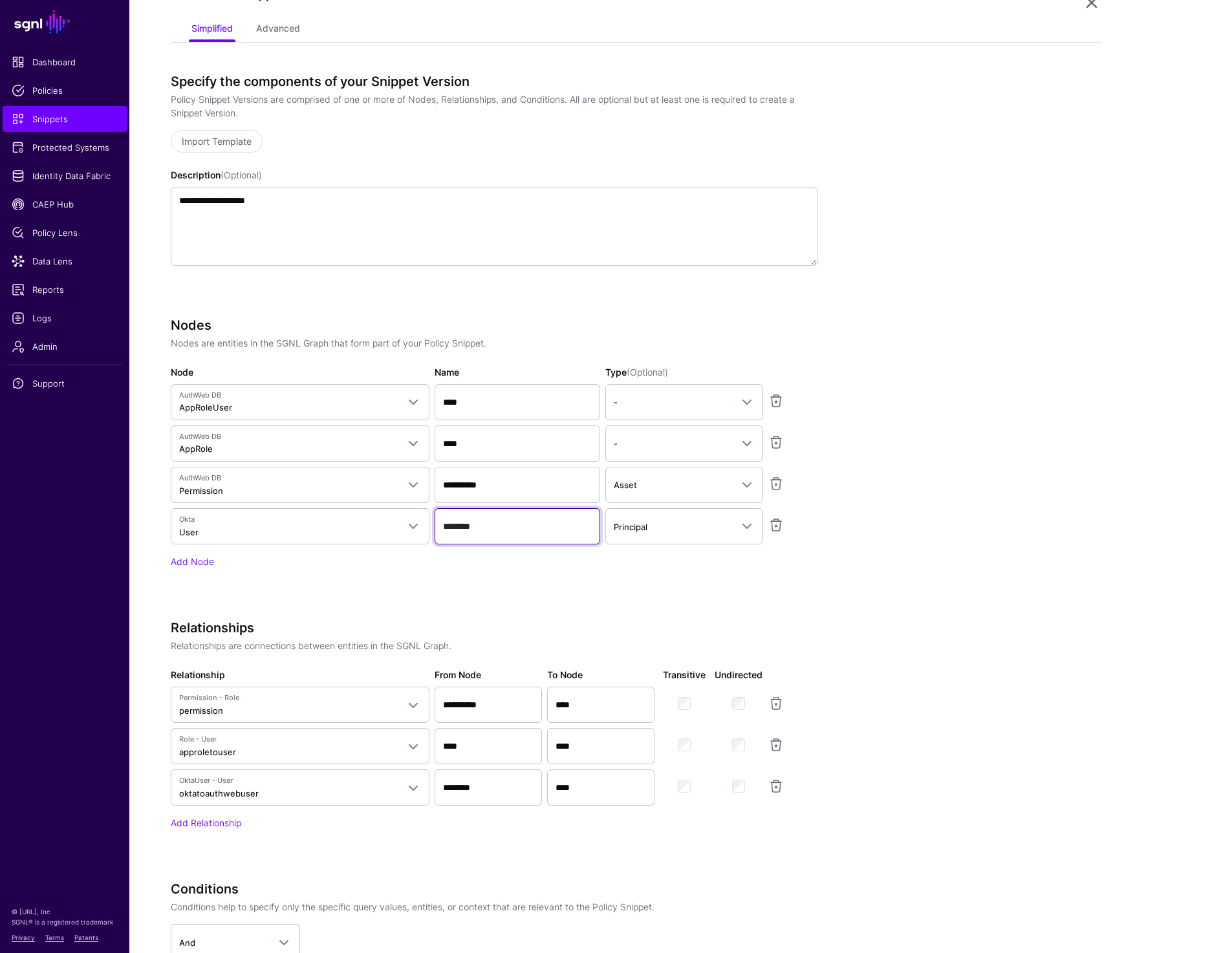
scroll to position [0, 0]
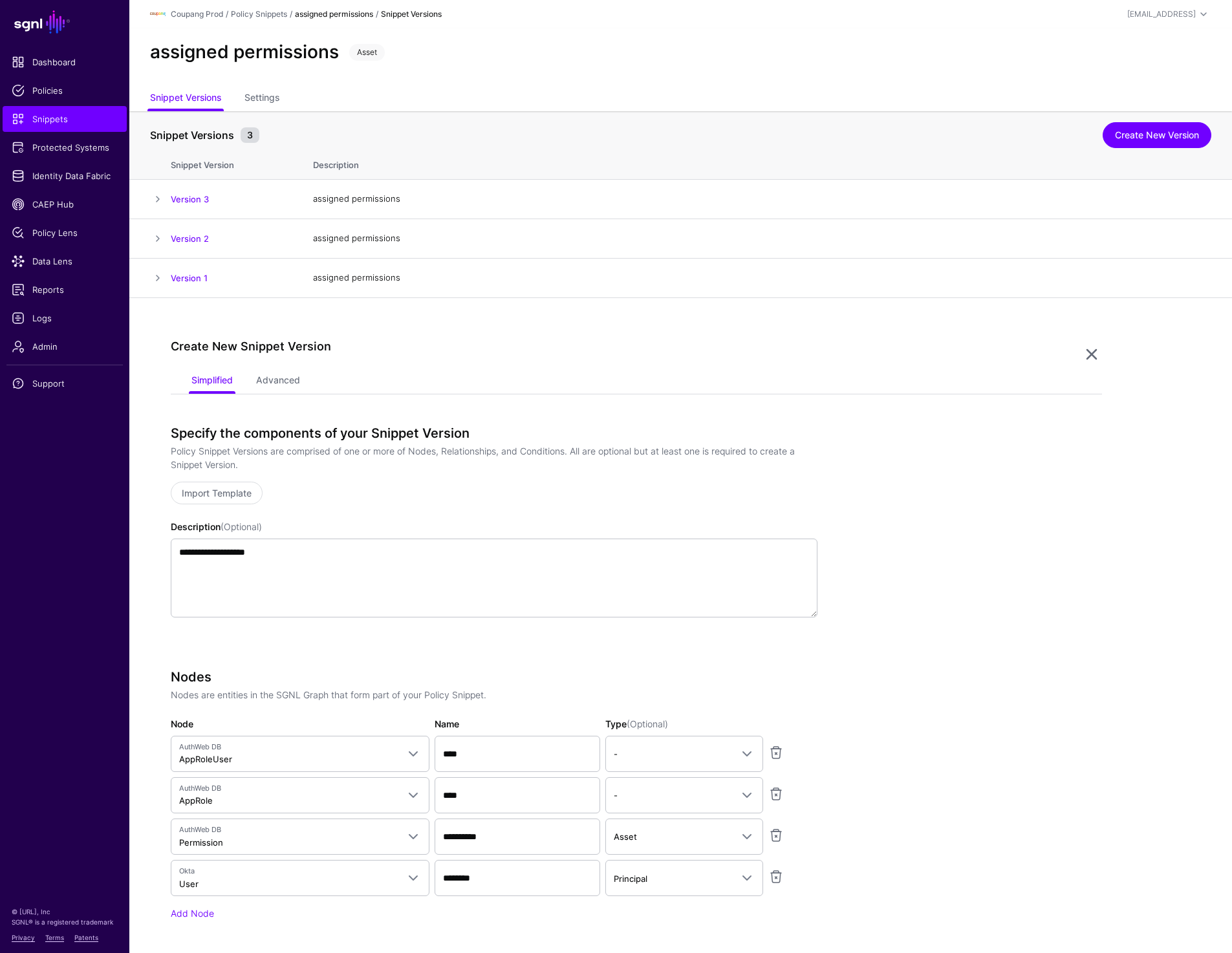
click at [1034, 729] on app-snippets-creator "**********" at bounding box center [636, 906] width 931 height 962
click at [258, 94] on link "Settings" at bounding box center [262, 98] width 35 height 25
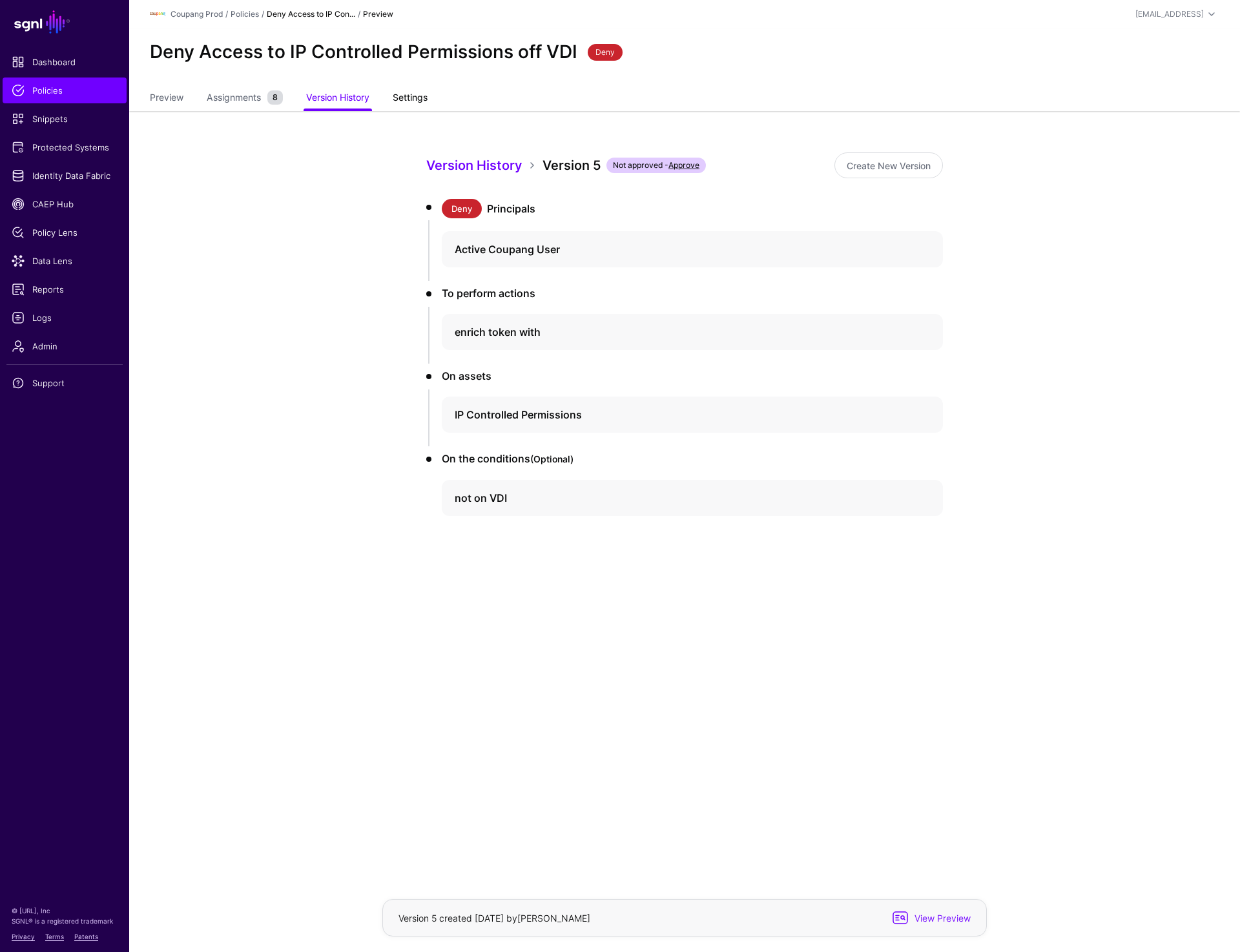
click at [403, 96] on link "Settings" at bounding box center [410, 98] width 35 height 25
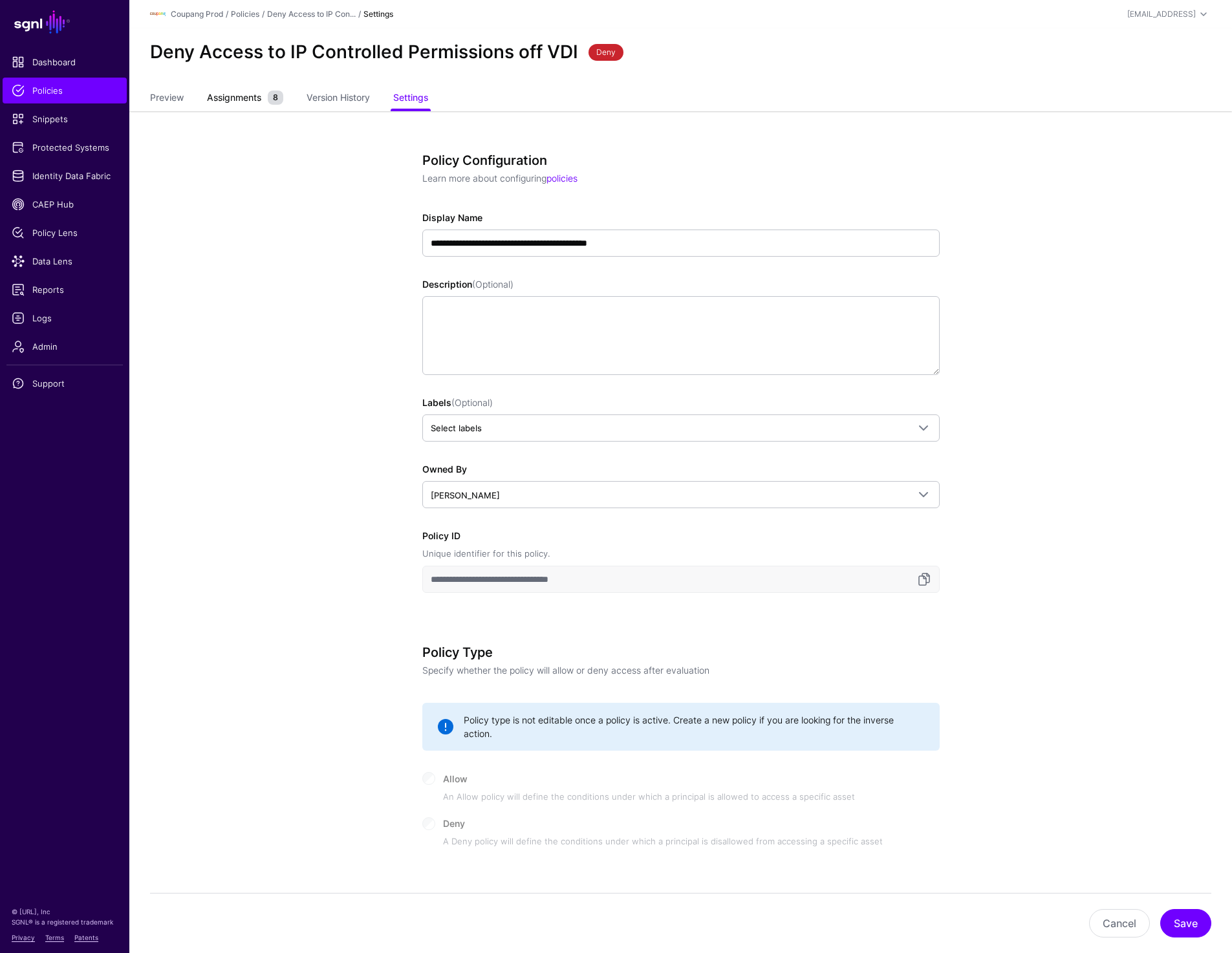
click at [236, 98] on span "Assignments" at bounding box center [233, 97] width 61 height 13
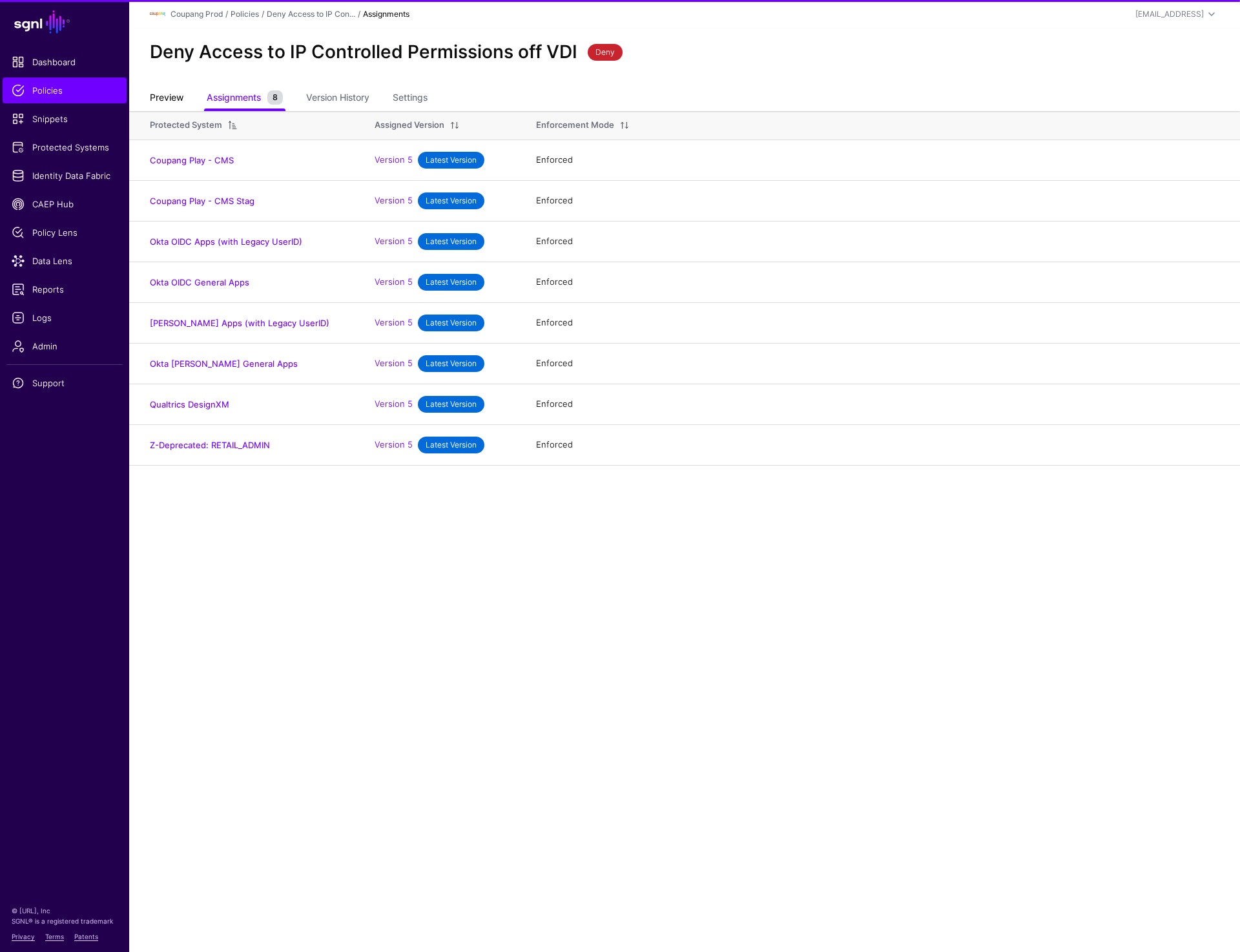
click at [162, 98] on link "Preview" at bounding box center [167, 98] width 34 height 25
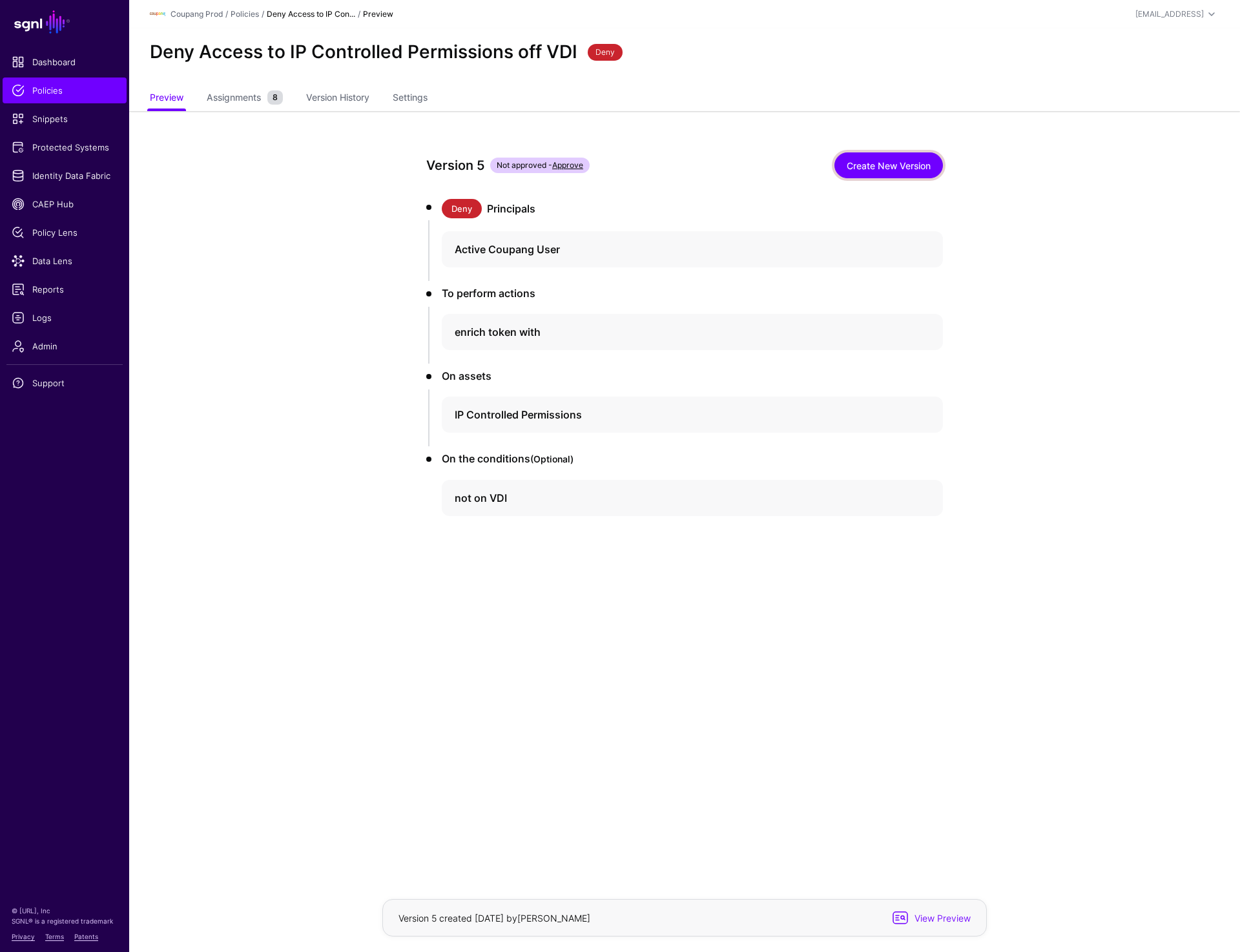
click at [899, 157] on link "Create New Version" at bounding box center [889, 165] width 108 height 26
click at [499, 410] on h4 "IP Controlled Permissions" at bounding box center [681, 414] width 452 height 15
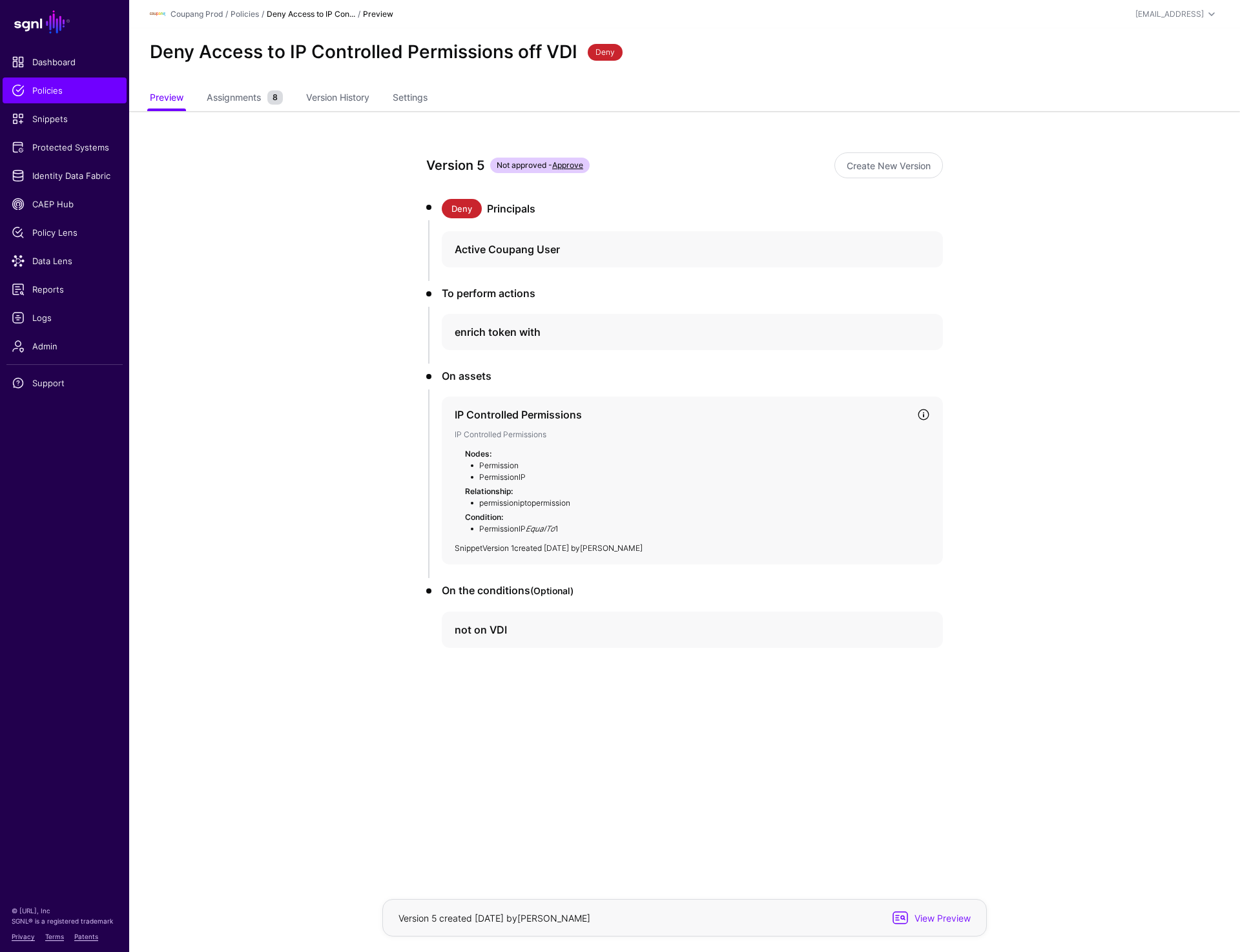
click at [500, 550] on link "Version 1" at bounding box center [498, 548] width 32 height 10
click at [1037, 372] on app-policies-v2-item-preview "Version 5 Not approved - Approve Create New Version Deny Principals Active Coup…" at bounding box center [685, 445] width 1111 height 669
click at [503, 416] on h4 "IP Controlled Permissions" at bounding box center [681, 414] width 452 height 15
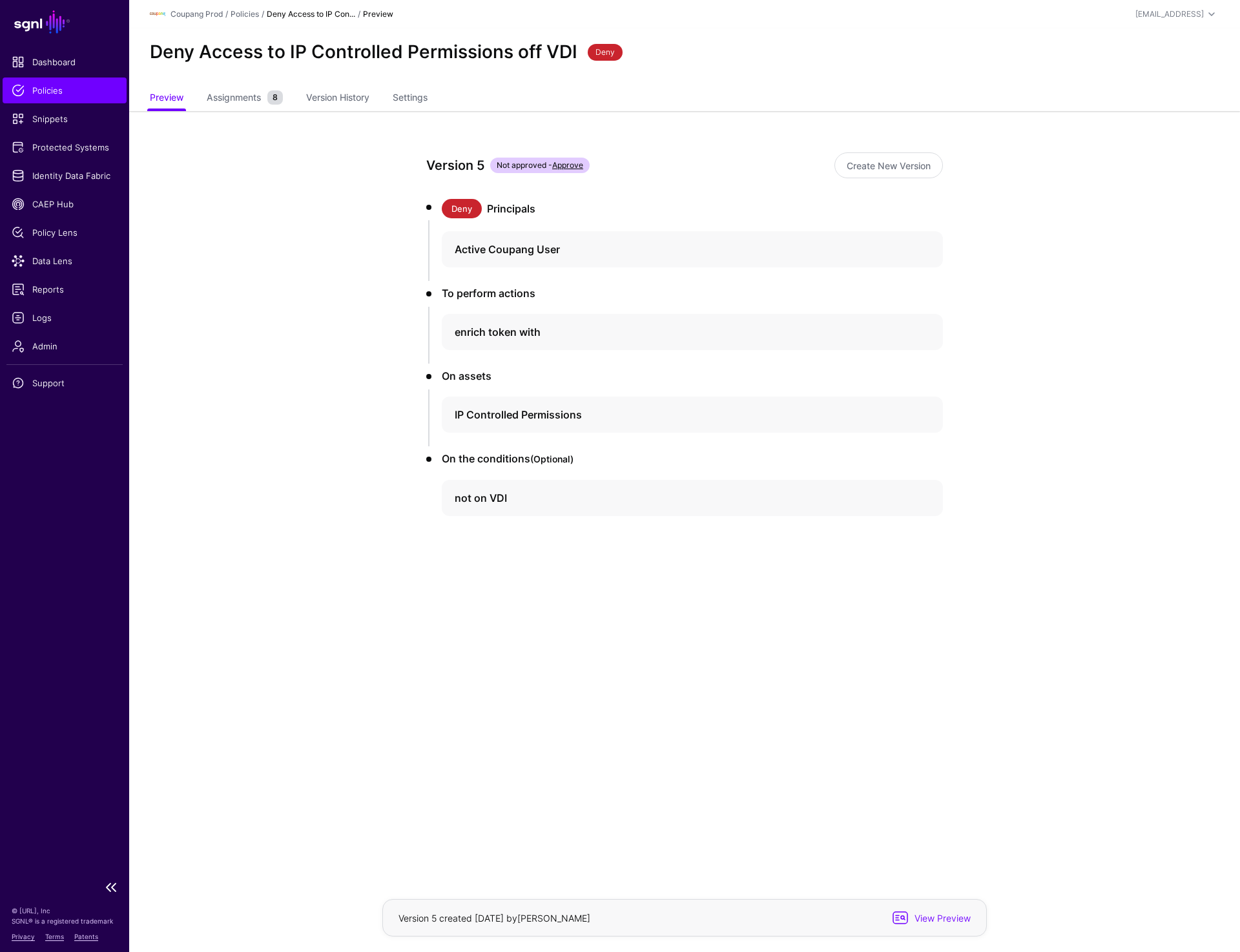
click at [52, 92] on span "Policies" at bounding box center [64, 90] width 106 height 13
click at [533, 419] on h4 "IP Controlled Permissions" at bounding box center [681, 414] width 452 height 15
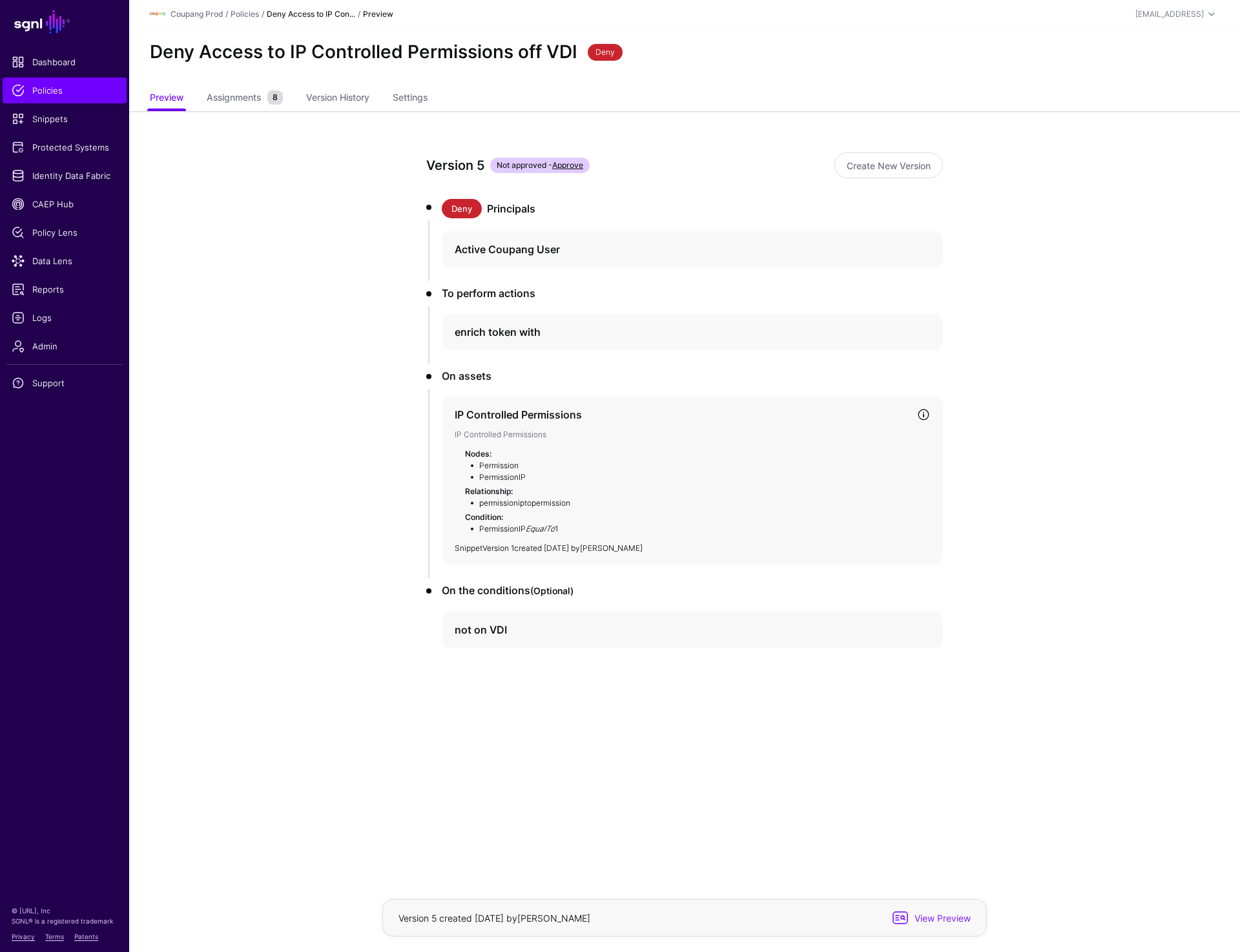
click at [507, 548] on link "Version 1" at bounding box center [498, 548] width 32 height 10
click at [492, 628] on h4 "not on VDI" at bounding box center [681, 629] width 452 height 15
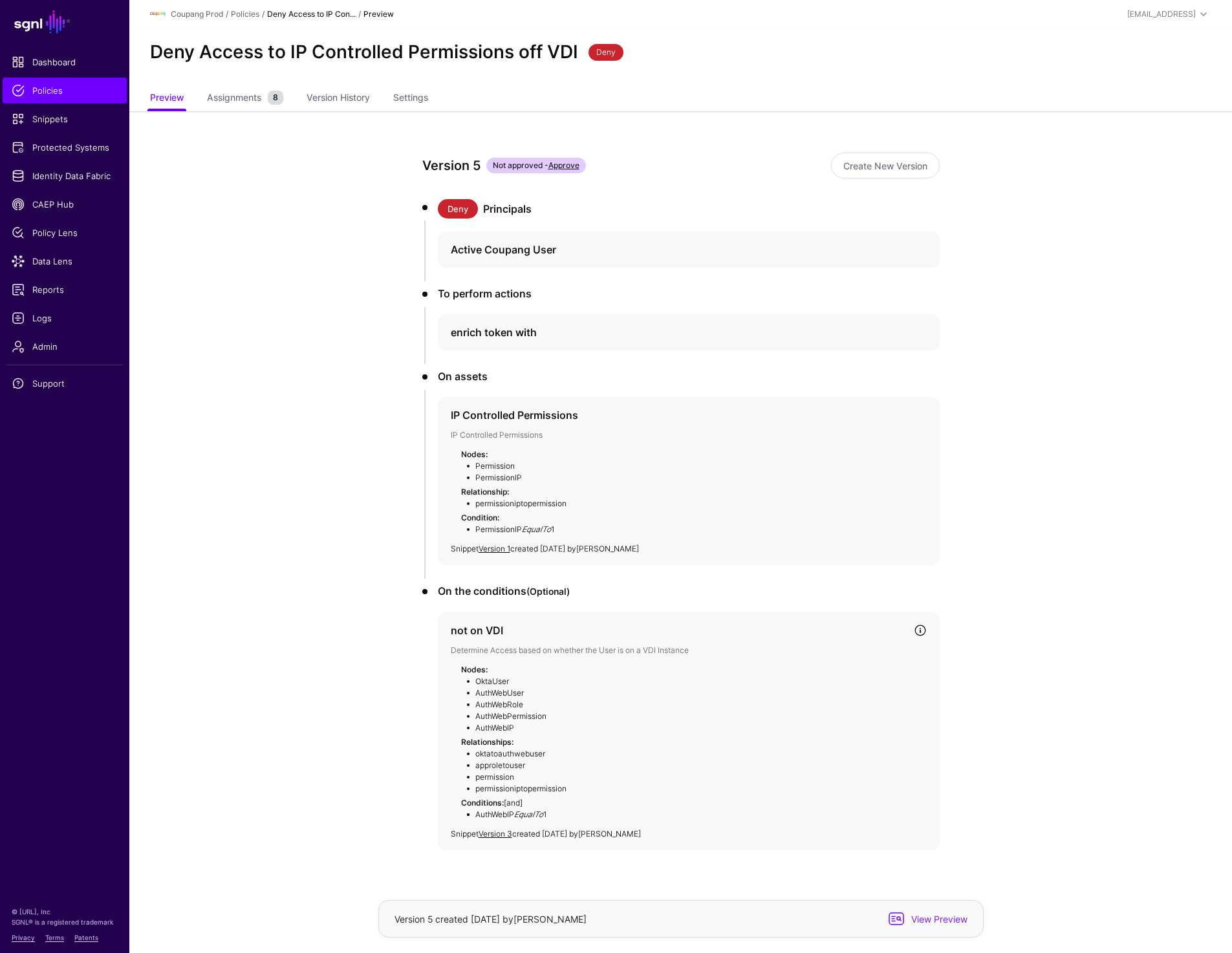
click at [500, 828] on p "Snippet Version 3 created [DATE] by [PERSON_NAME]" at bounding box center [689, 834] width 476 height 12
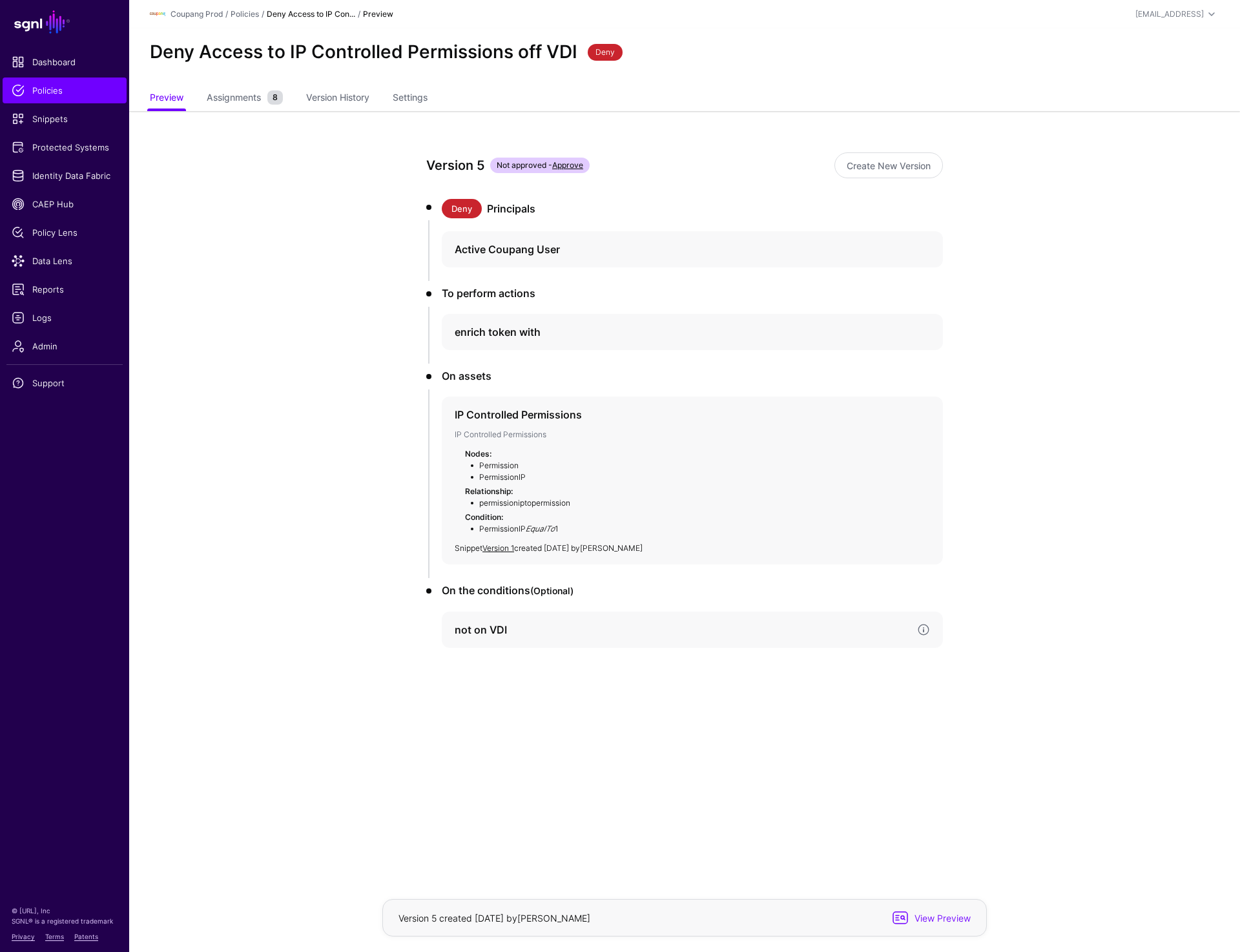
click at [498, 623] on h4 "not on VDI" at bounding box center [681, 629] width 452 height 15
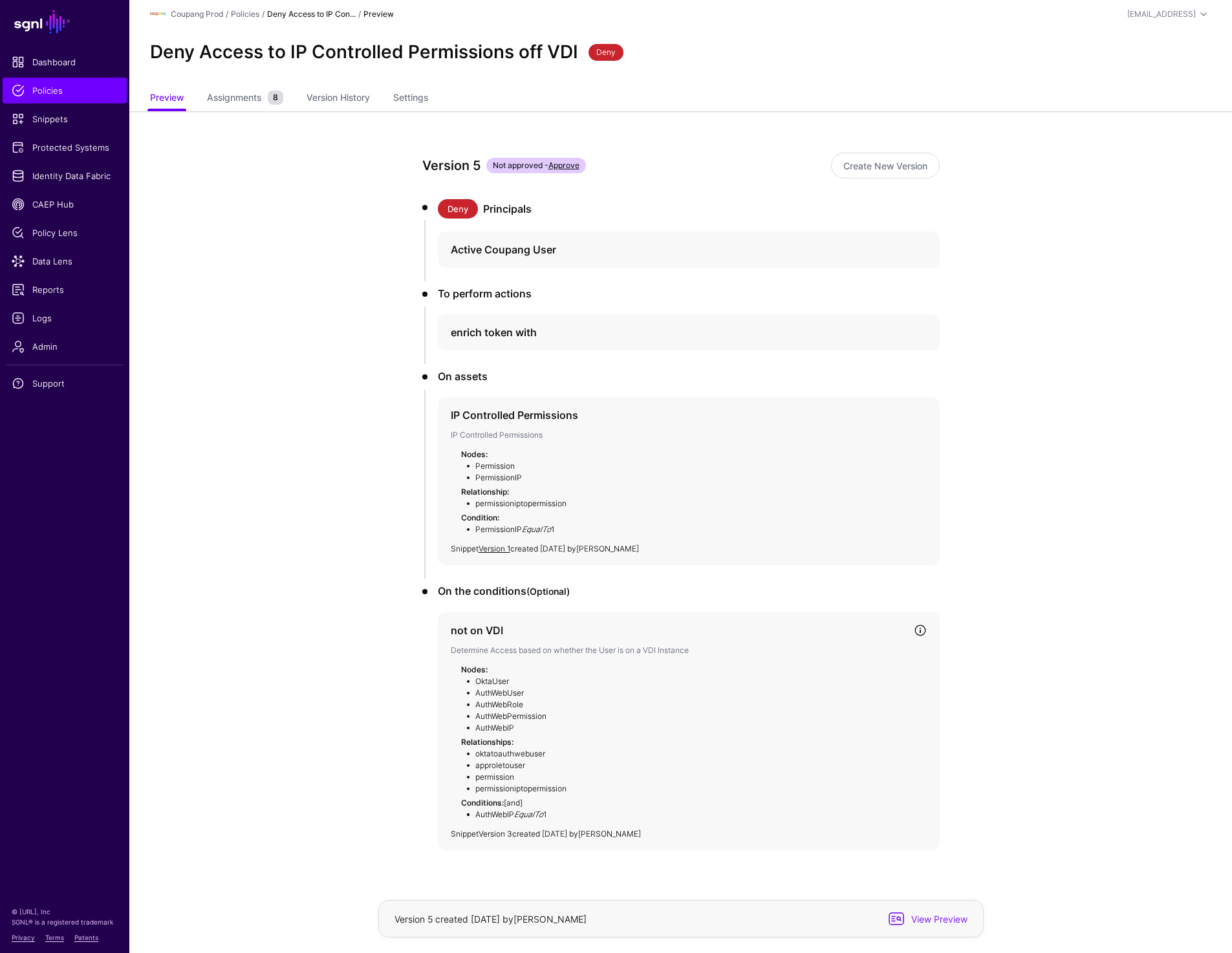
click at [496, 831] on link "Version 3" at bounding box center [495, 833] width 34 height 10
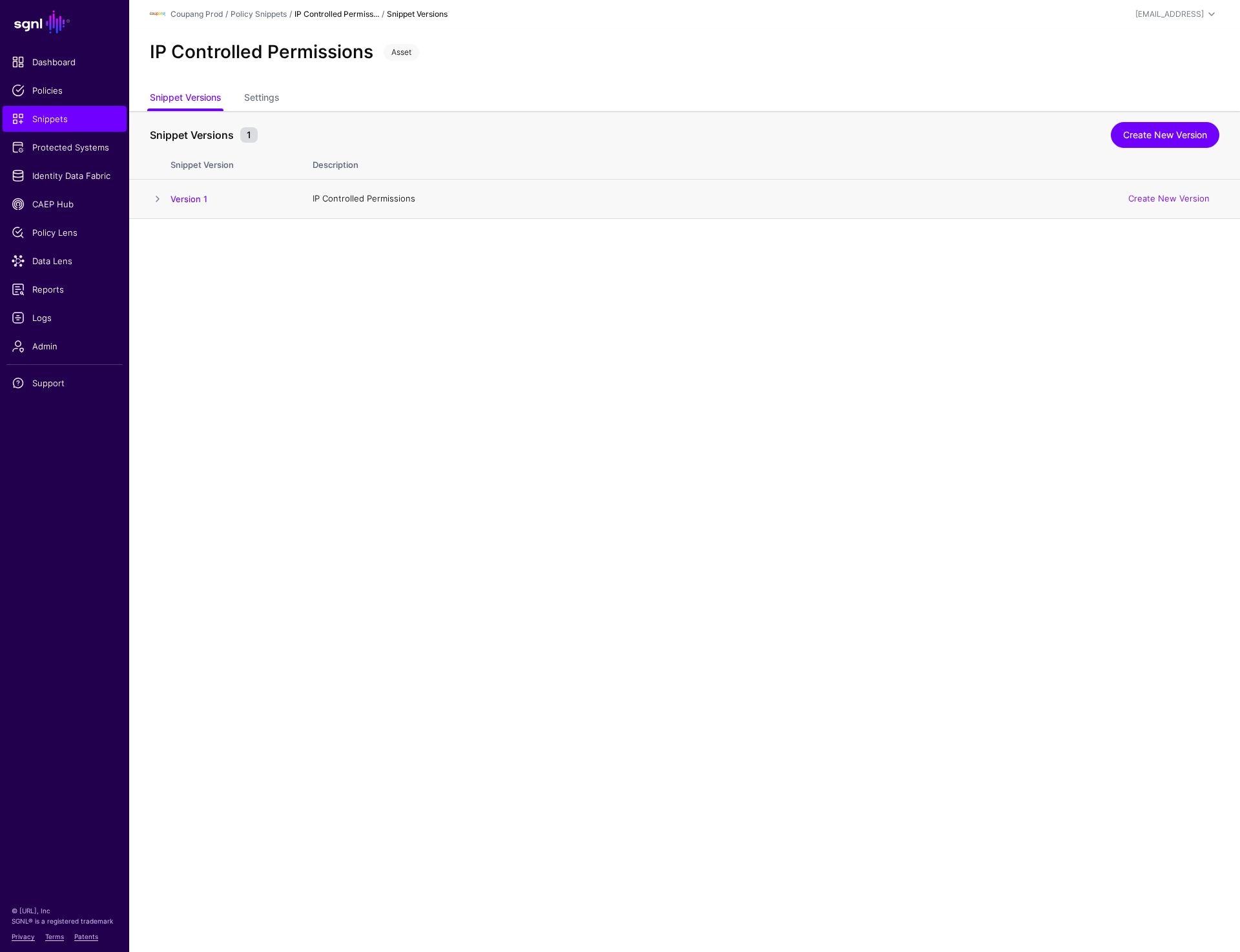
click at [156, 199] on span at bounding box center [157, 198] width 15 height 15
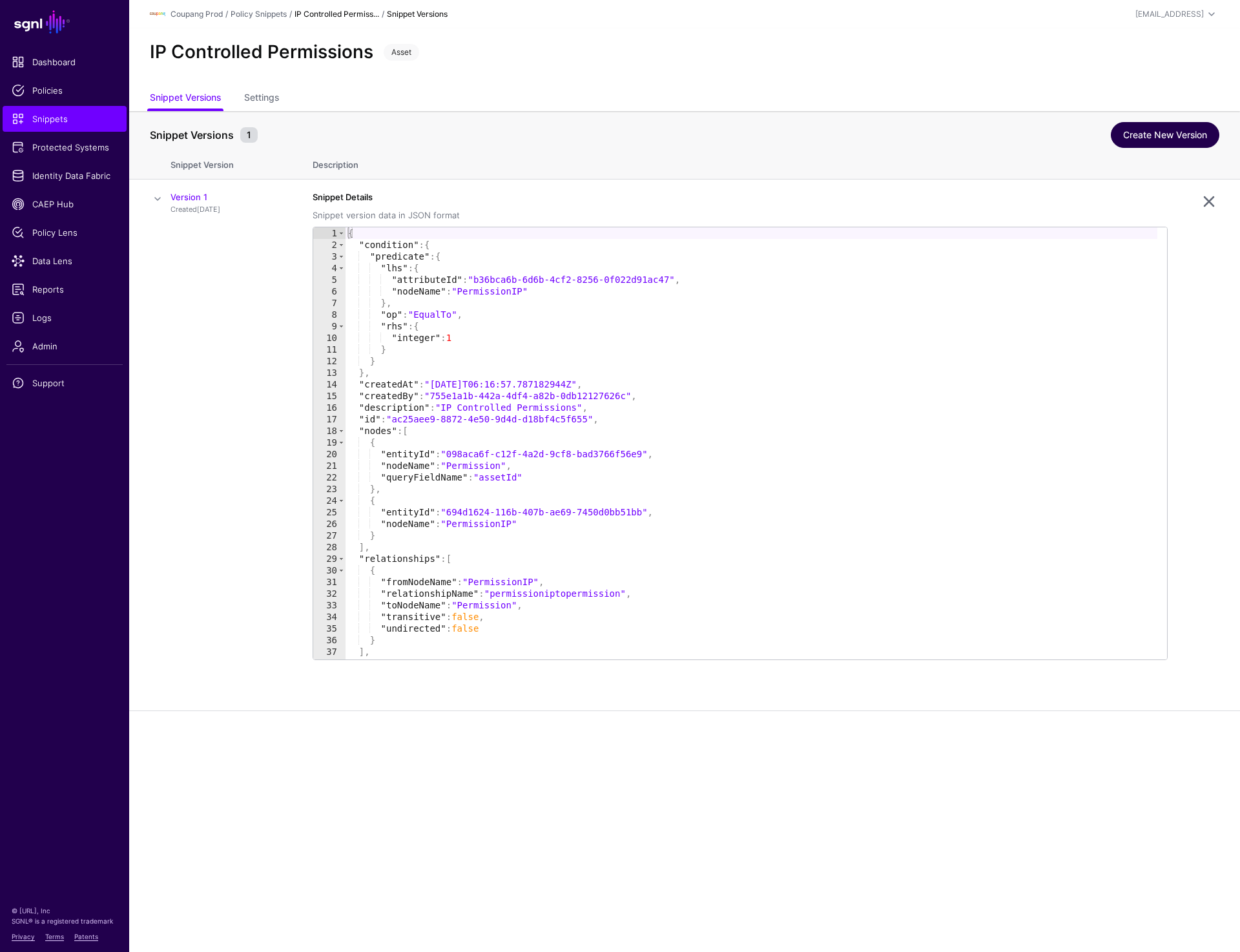
click at [1169, 131] on link "Create New Version" at bounding box center [1165, 135] width 108 height 26
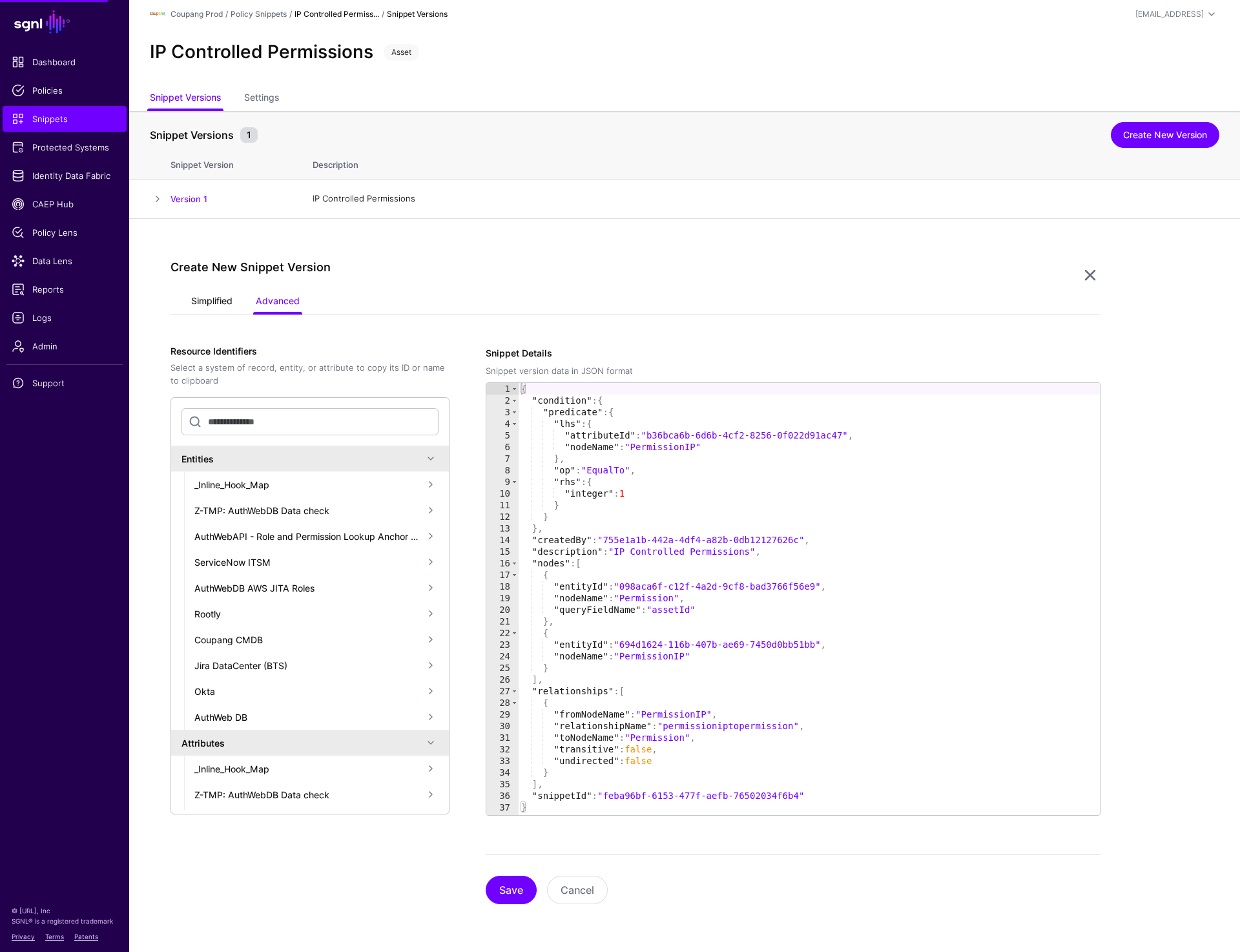
click at [209, 309] on link "Simplified" at bounding box center [212, 302] width 41 height 25
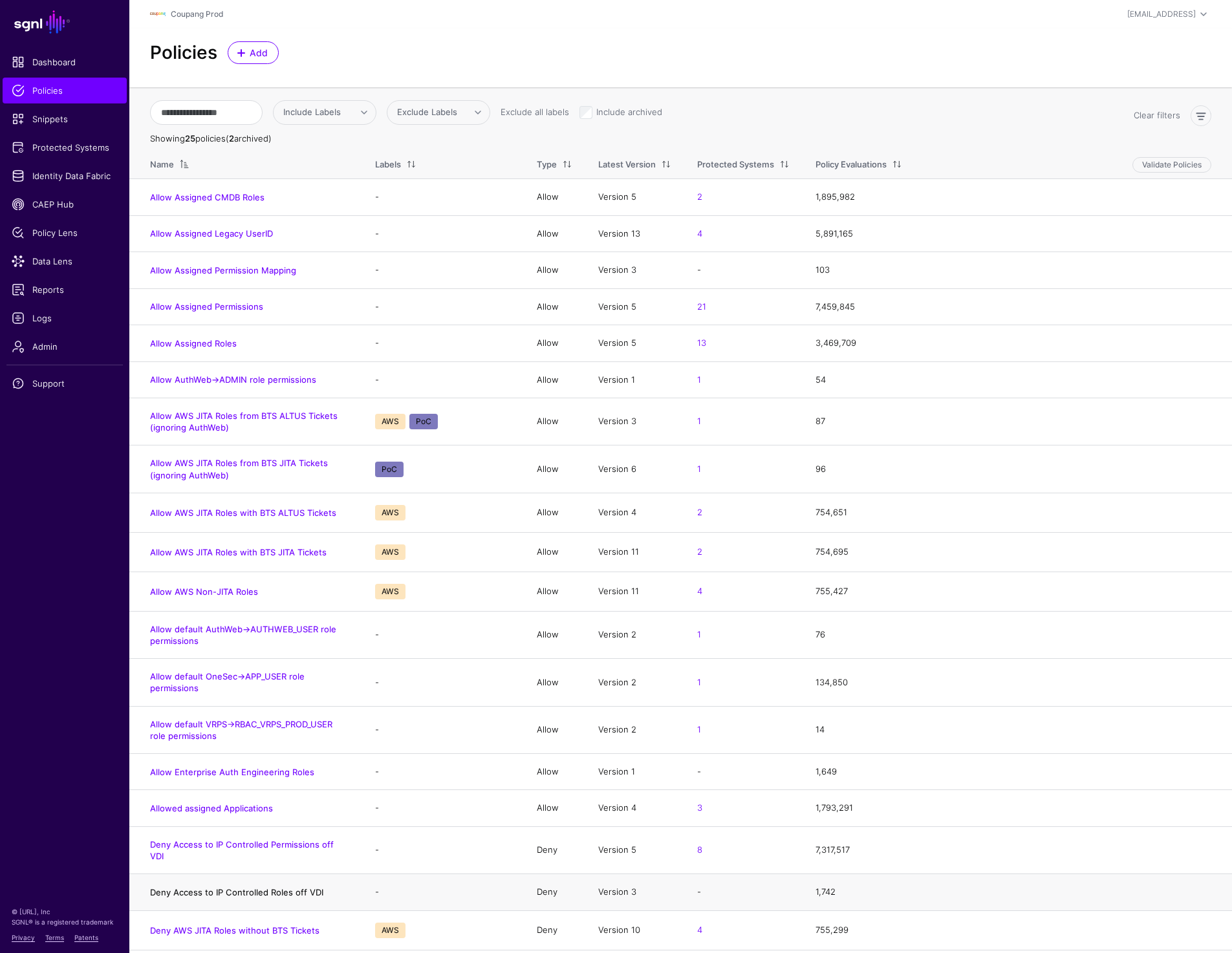
click at [223, 887] on link "Deny Access to IP Controlled Roles off VDI" at bounding box center [237, 892] width 174 height 11
click at [266, 845] on link "Deny Access to IP Controlled Permissions off VDI" at bounding box center [242, 849] width 184 height 22
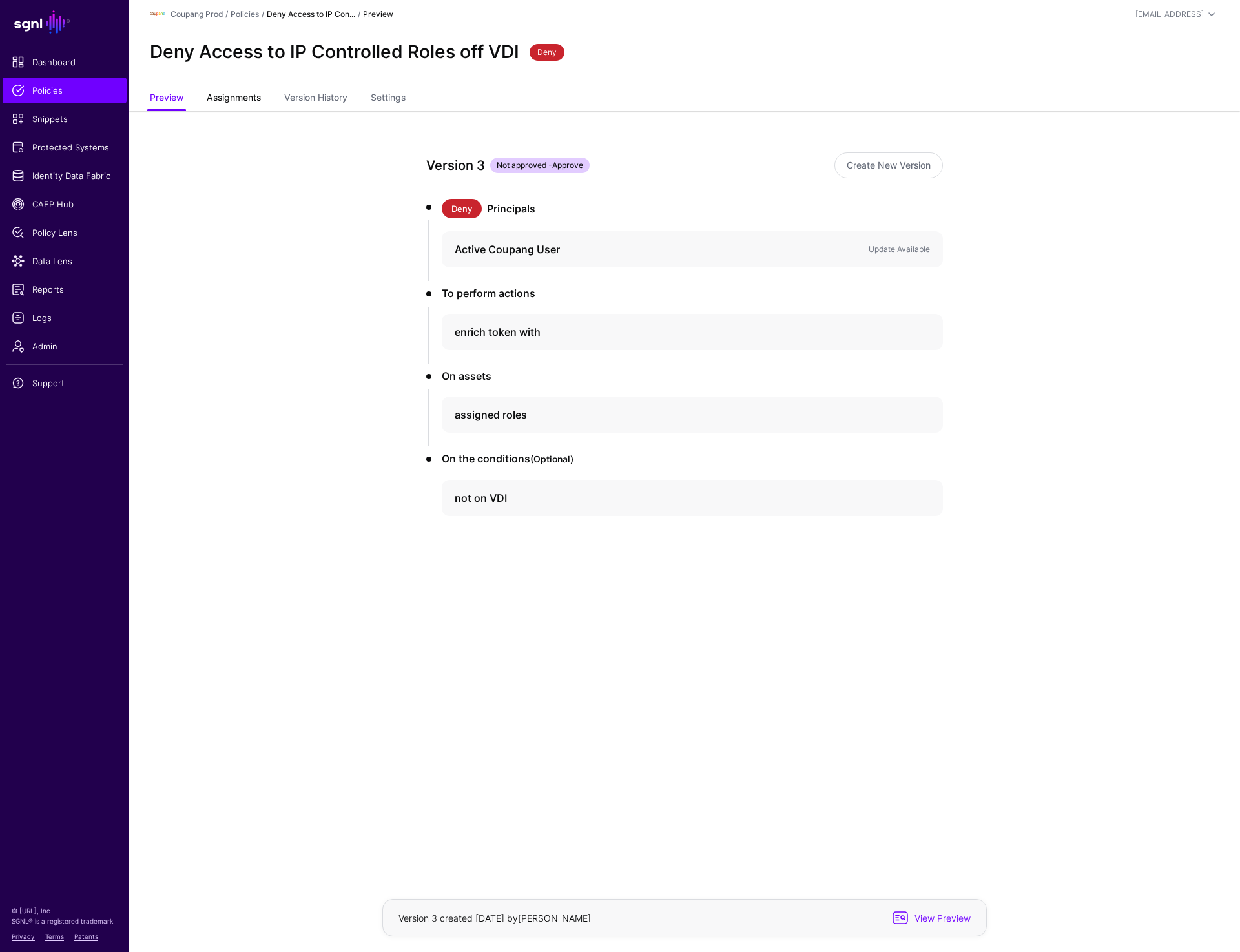
click at [236, 102] on span "Assignments" at bounding box center [233, 97] width 60 height 13
click at [858, 88] on ul "Preview Assignments 8 Version History Settings" at bounding box center [685, 99] width 1070 height 25
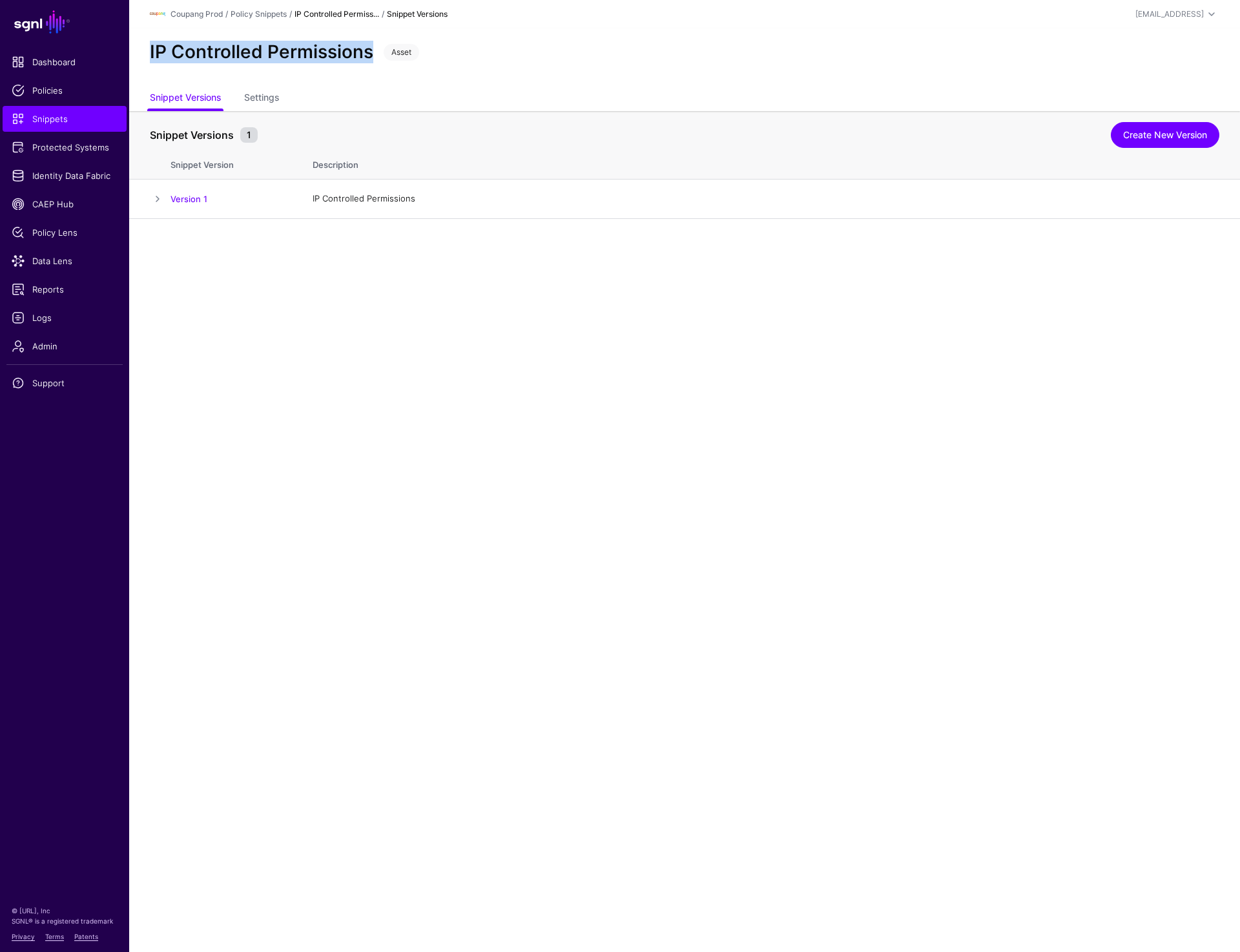
drag, startPoint x: 143, startPoint y: 47, endPoint x: 373, endPoint y: 56, distance: 230.2
click at [373, 56] on div "IP Controlled Permissions Asset" at bounding box center [685, 58] width 1111 height 58
copy h2 "IP Controlled Permissions"
click at [277, 96] on link "Settings" at bounding box center [262, 98] width 35 height 25
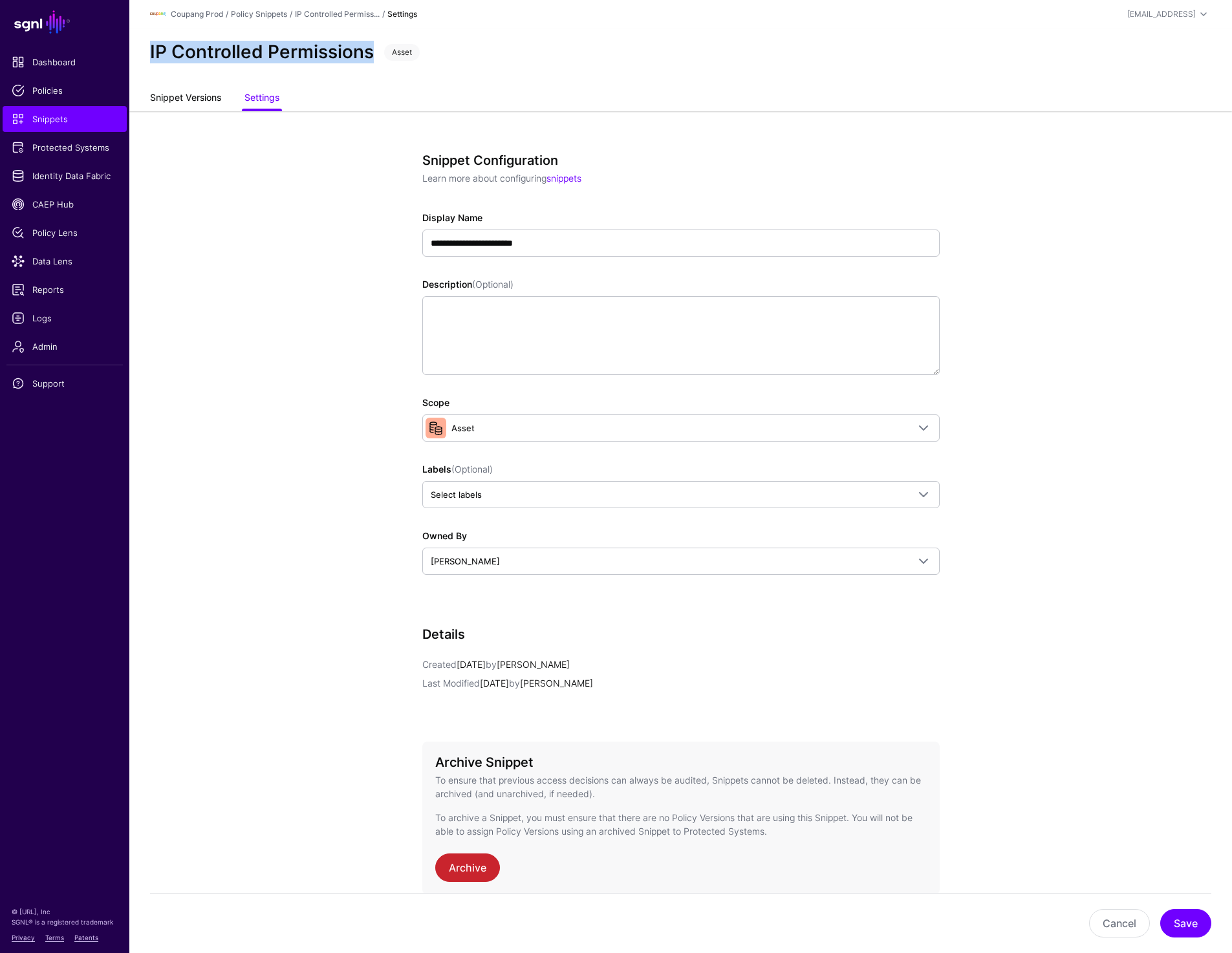
click at [203, 98] on link "Snippet Versions" at bounding box center [185, 98] width 71 height 25
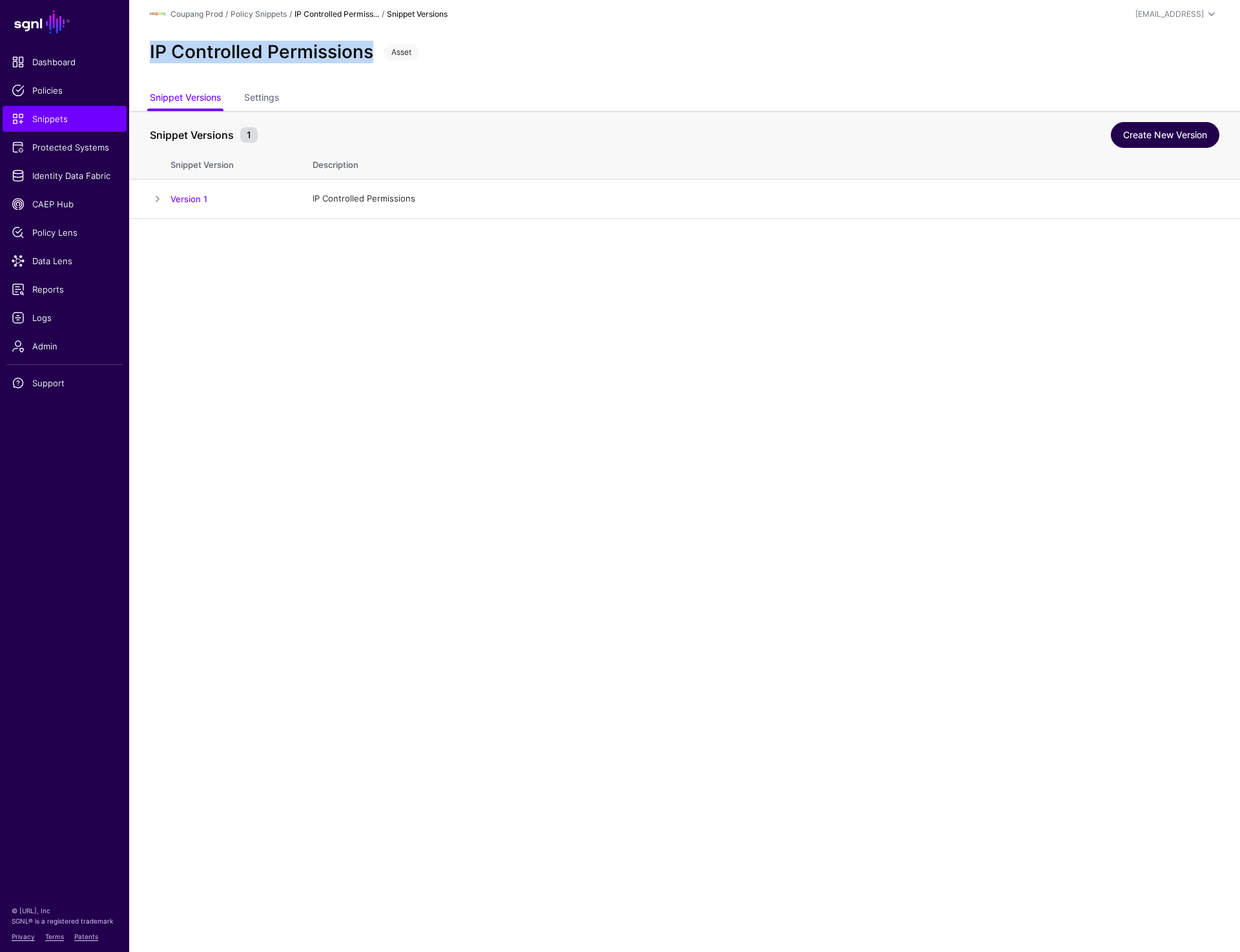
click at [1152, 137] on link "Create New Version" at bounding box center [1165, 135] width 108 height 26
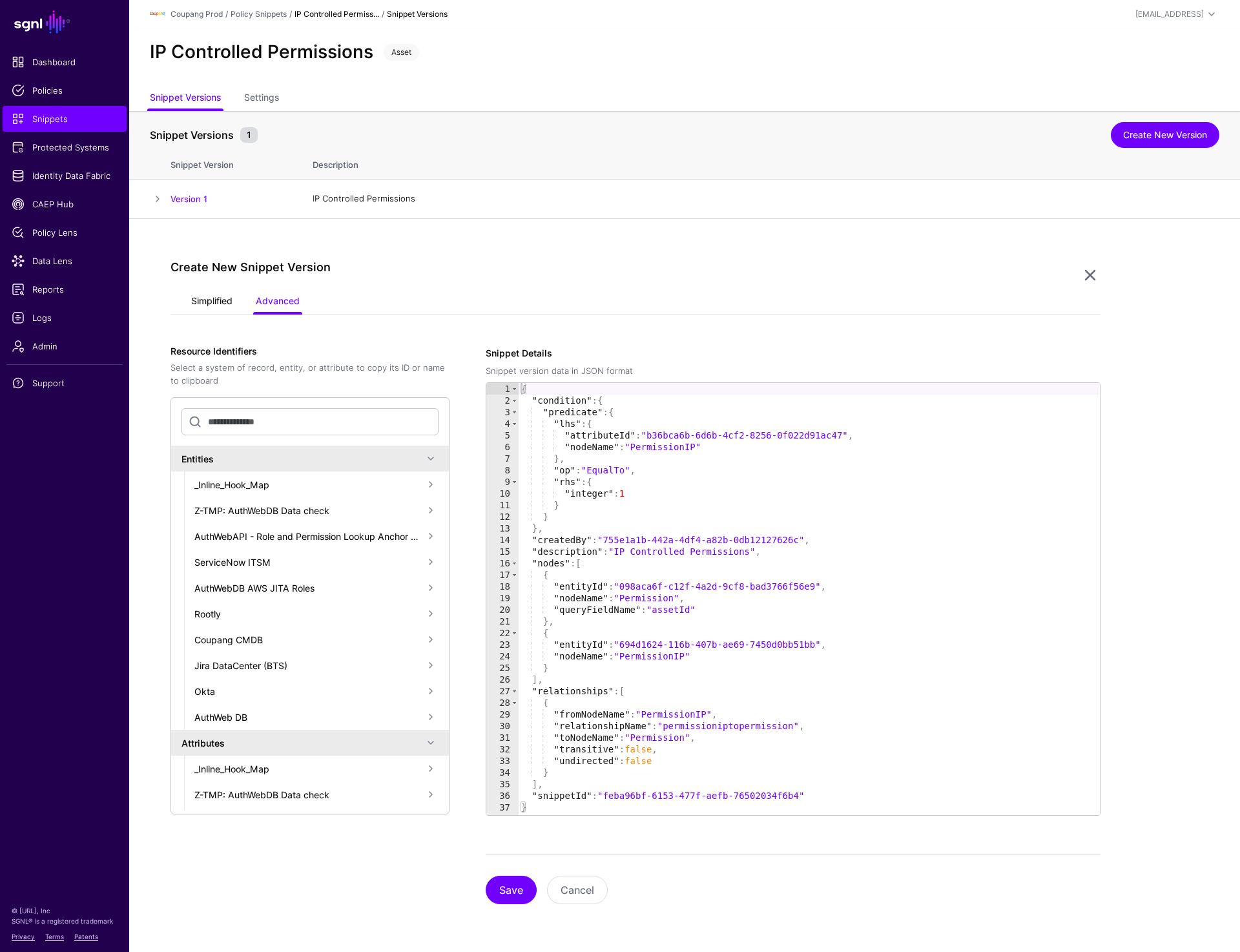
click at [199, 299] on link "Simplified" at bounding box center [212, 302] width 41 height 25
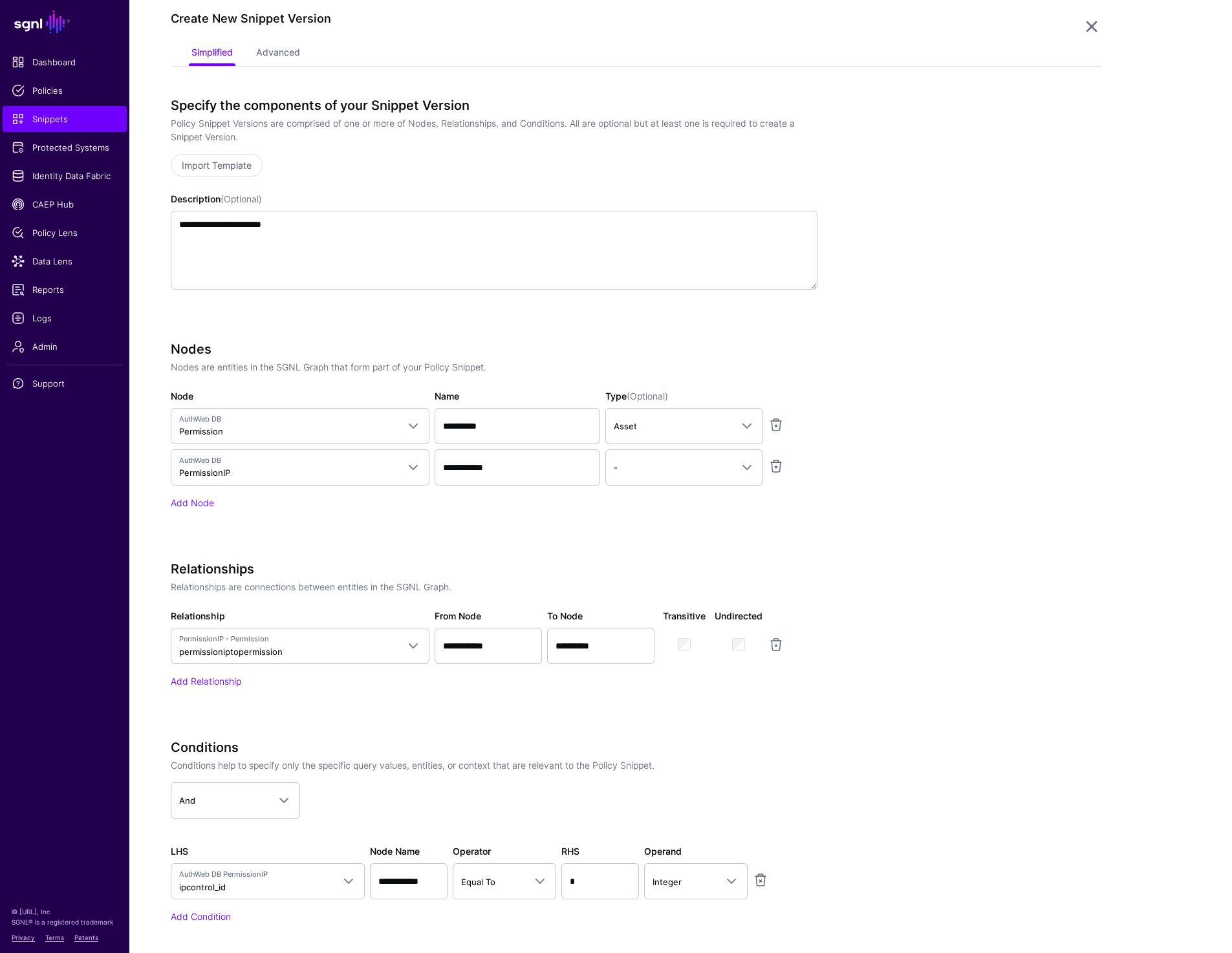
scroll to position [254, 0]
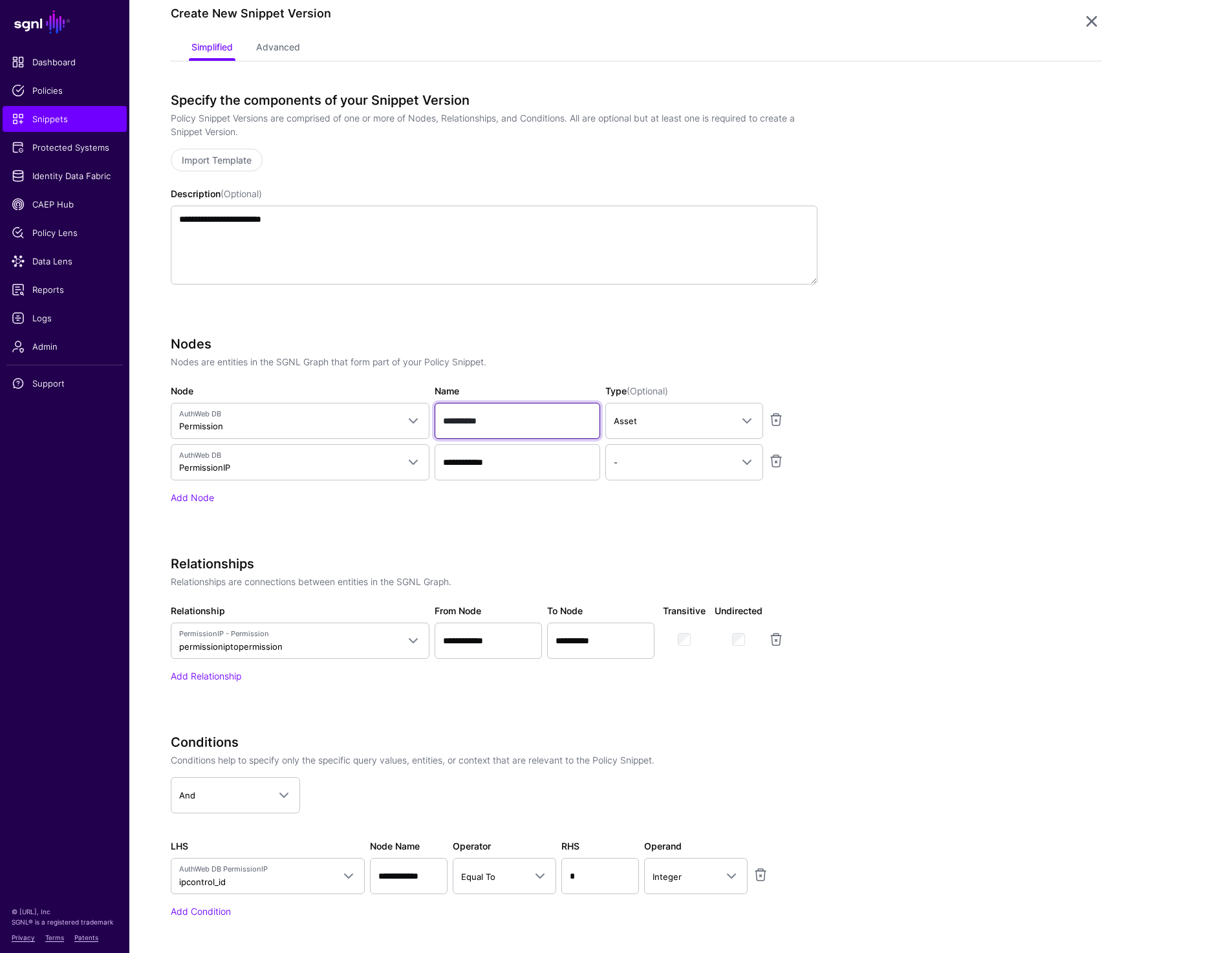
click at [476, 423] on input "**********" at bounding box center [517, 421] width 166 height 36
click at [466, 467] on input "**********" at bounding box center [517, 462] width 166 height 36
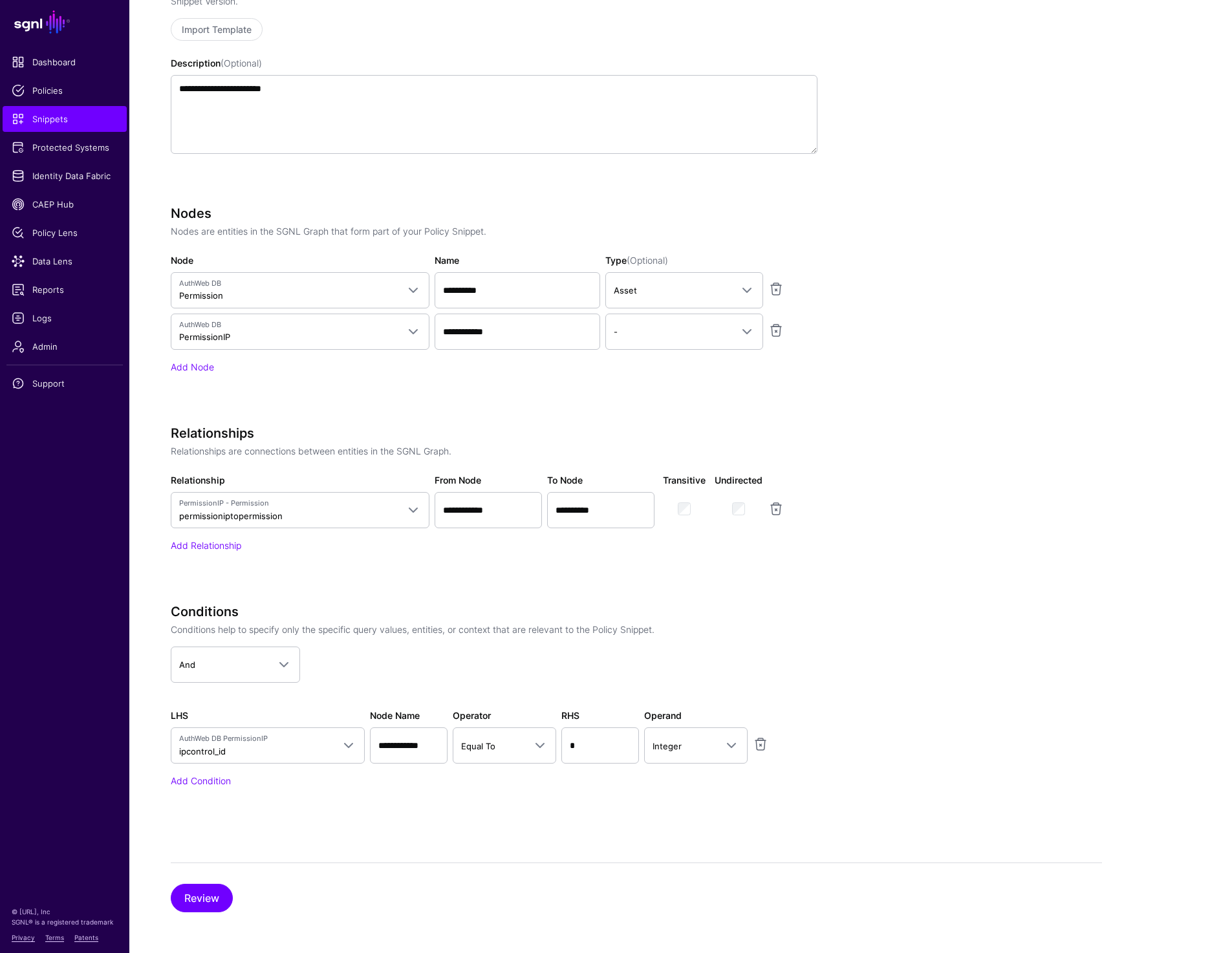
scroll to position [0, 0]
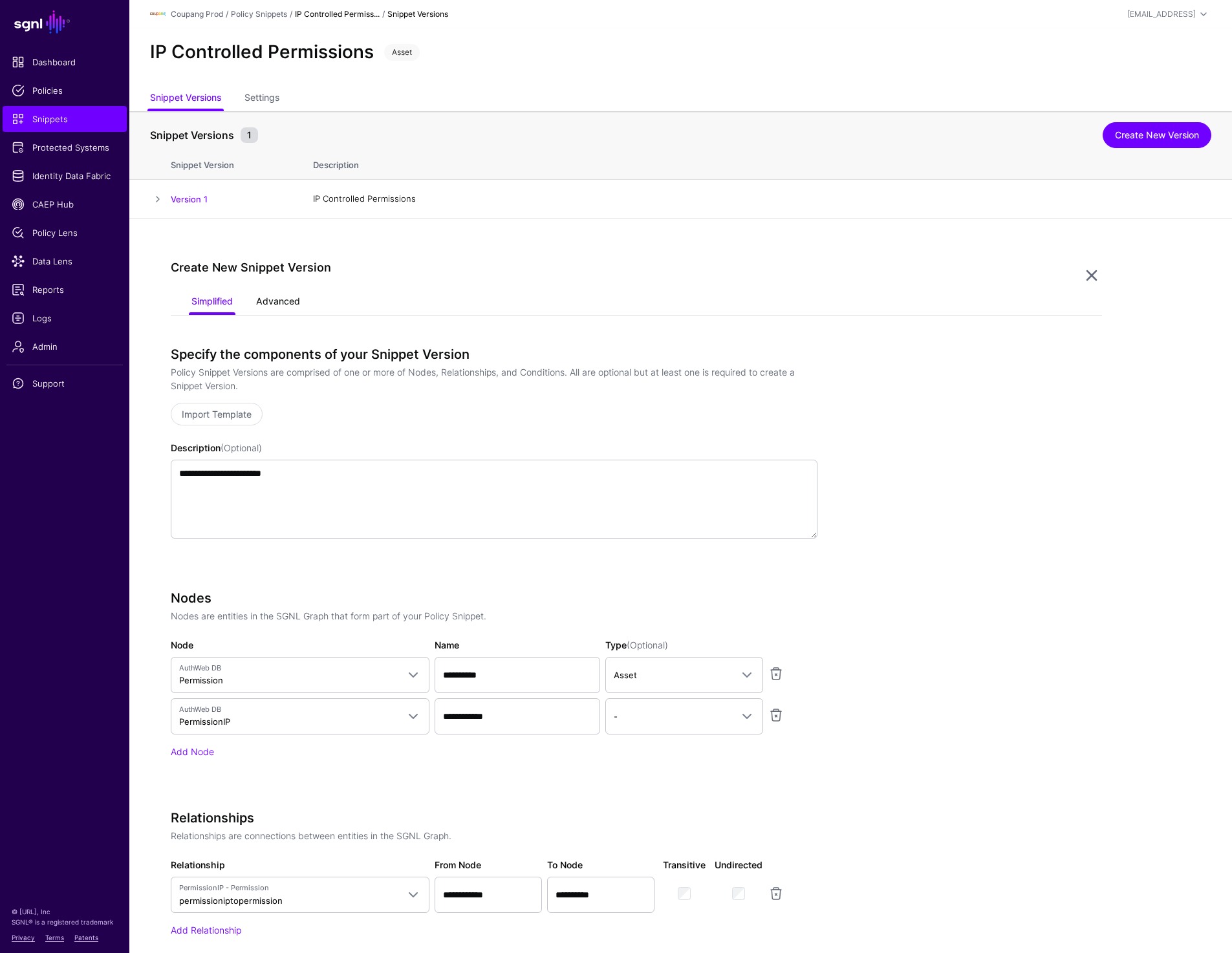
click at [260, 300] on link "Advanced" at bounding box center [278, 302] width 44 height 25
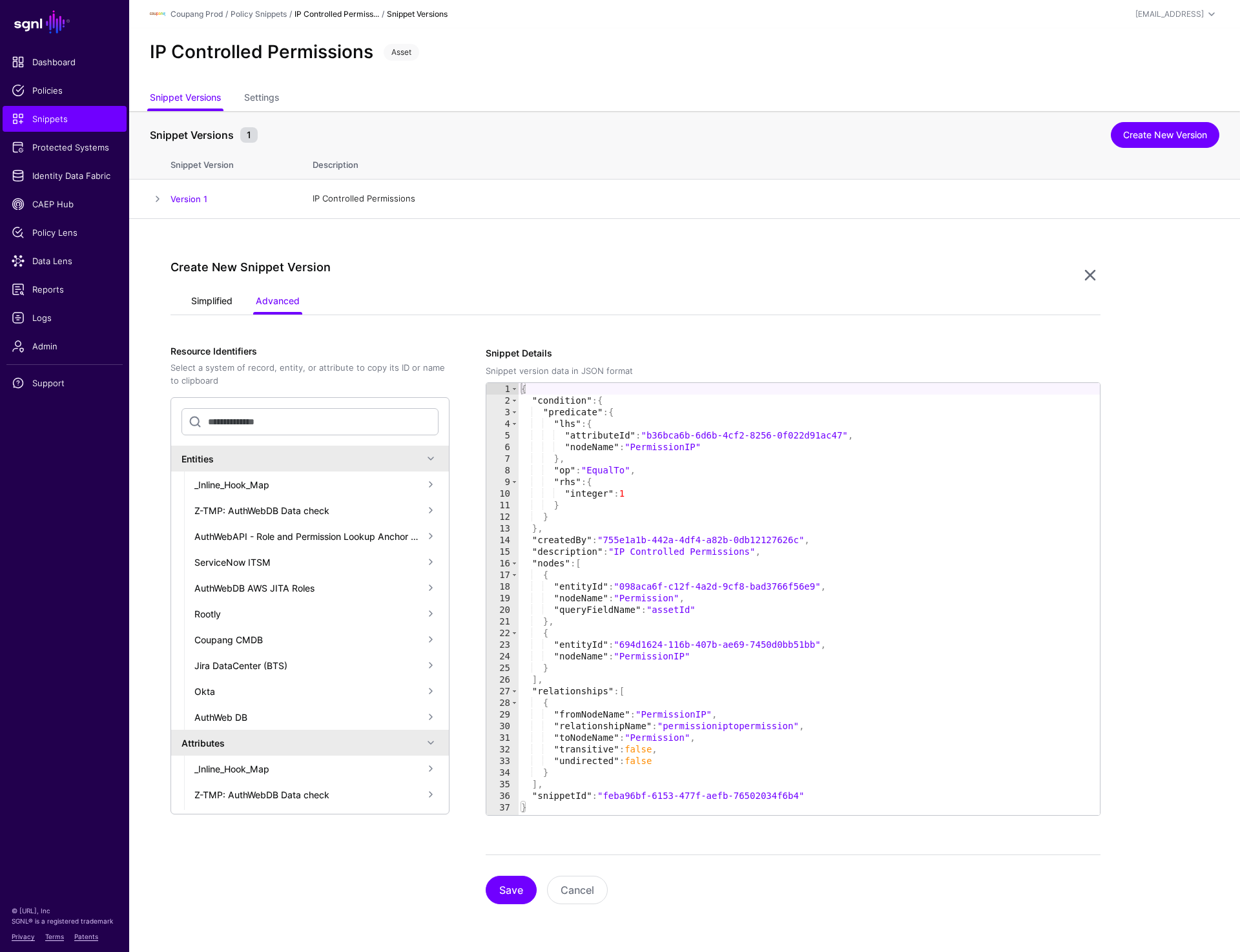
click at [222, 295] on link "Simplified" at bounding box center [212, 302] width 41 height 25
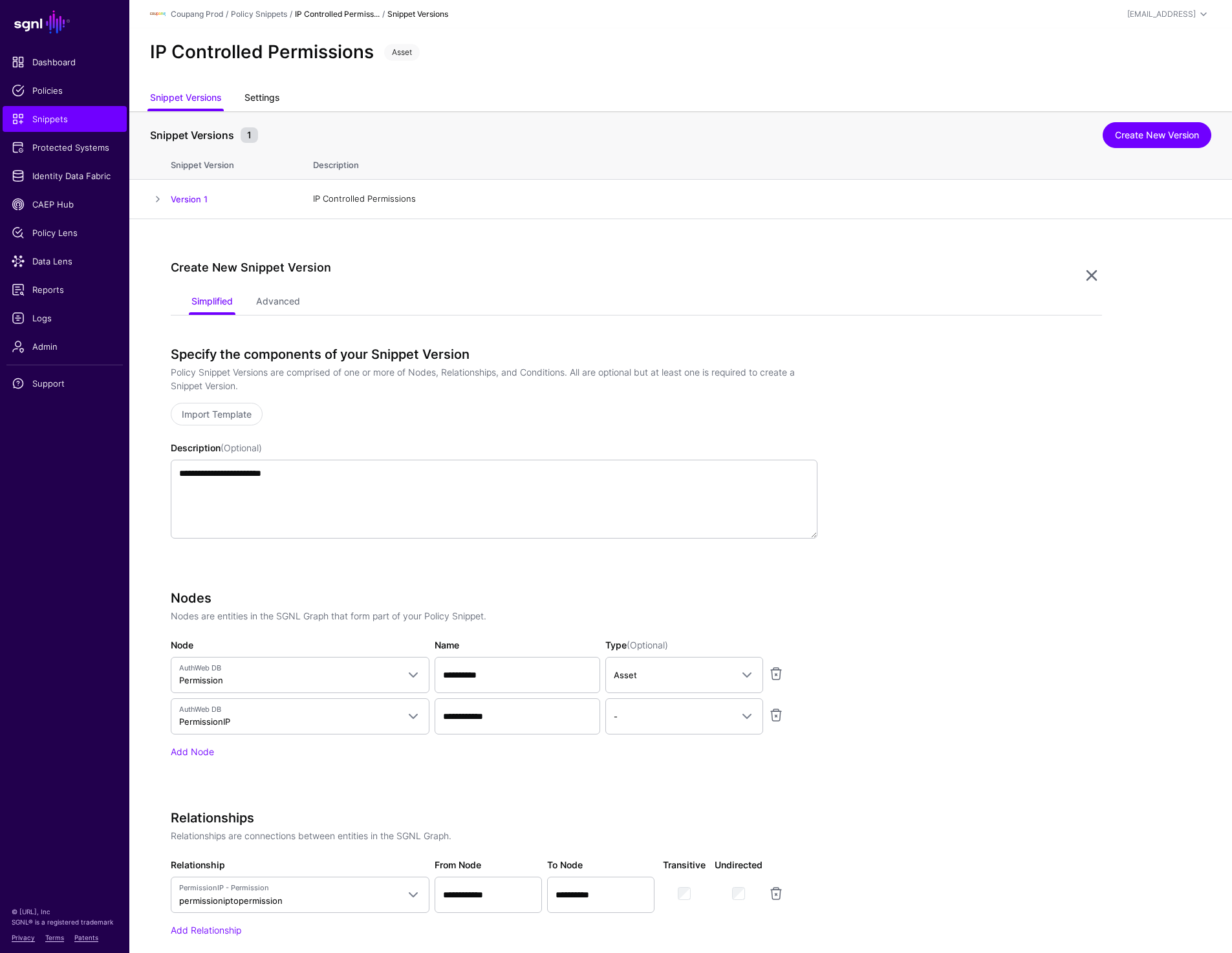
click at [267, 94] on link "Settings" at bounding box center [262, 98] width 35 height 25
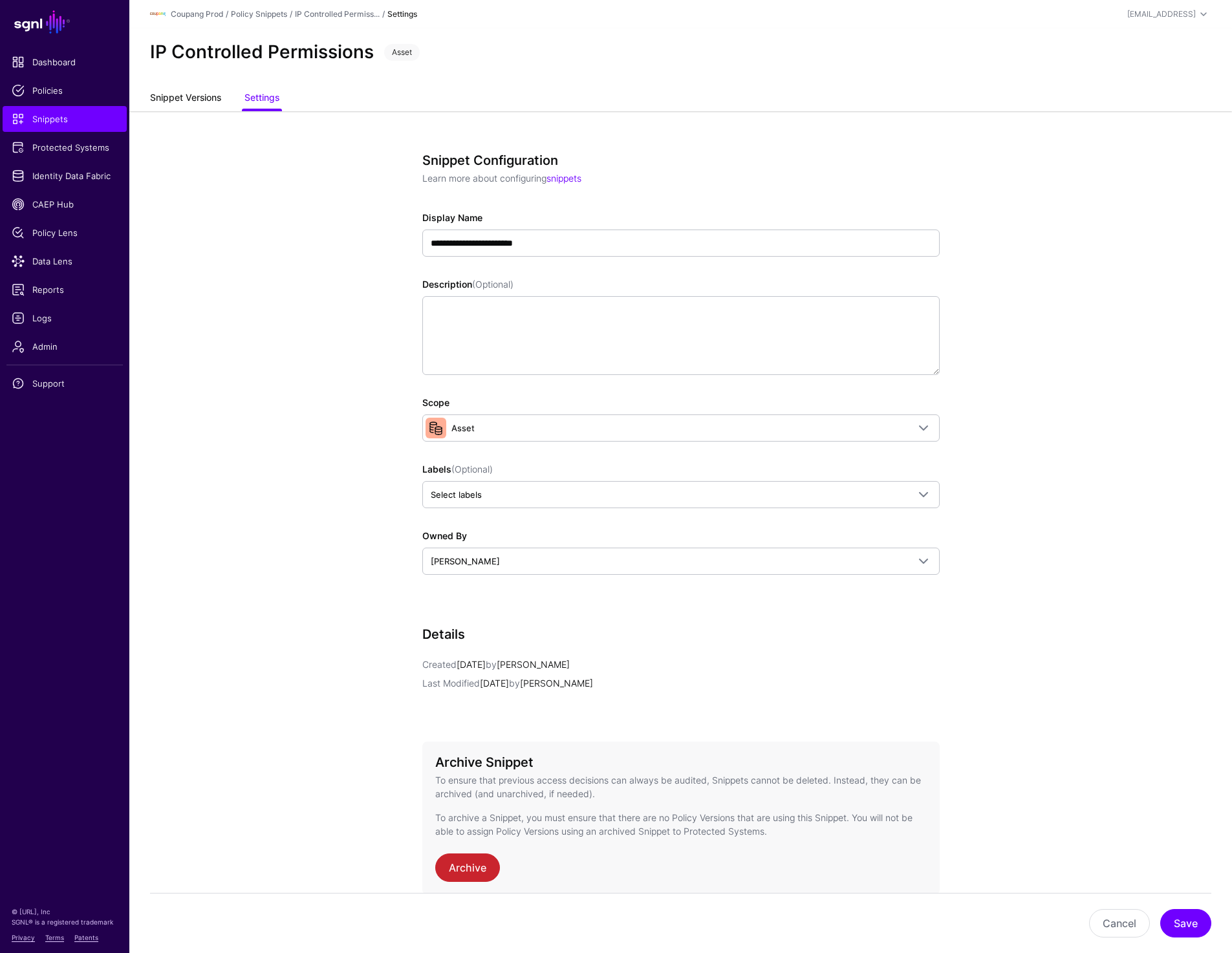
click at [185, 104] on link "Snippet Versions" at bounding box center [185, 98] width 71 height 25
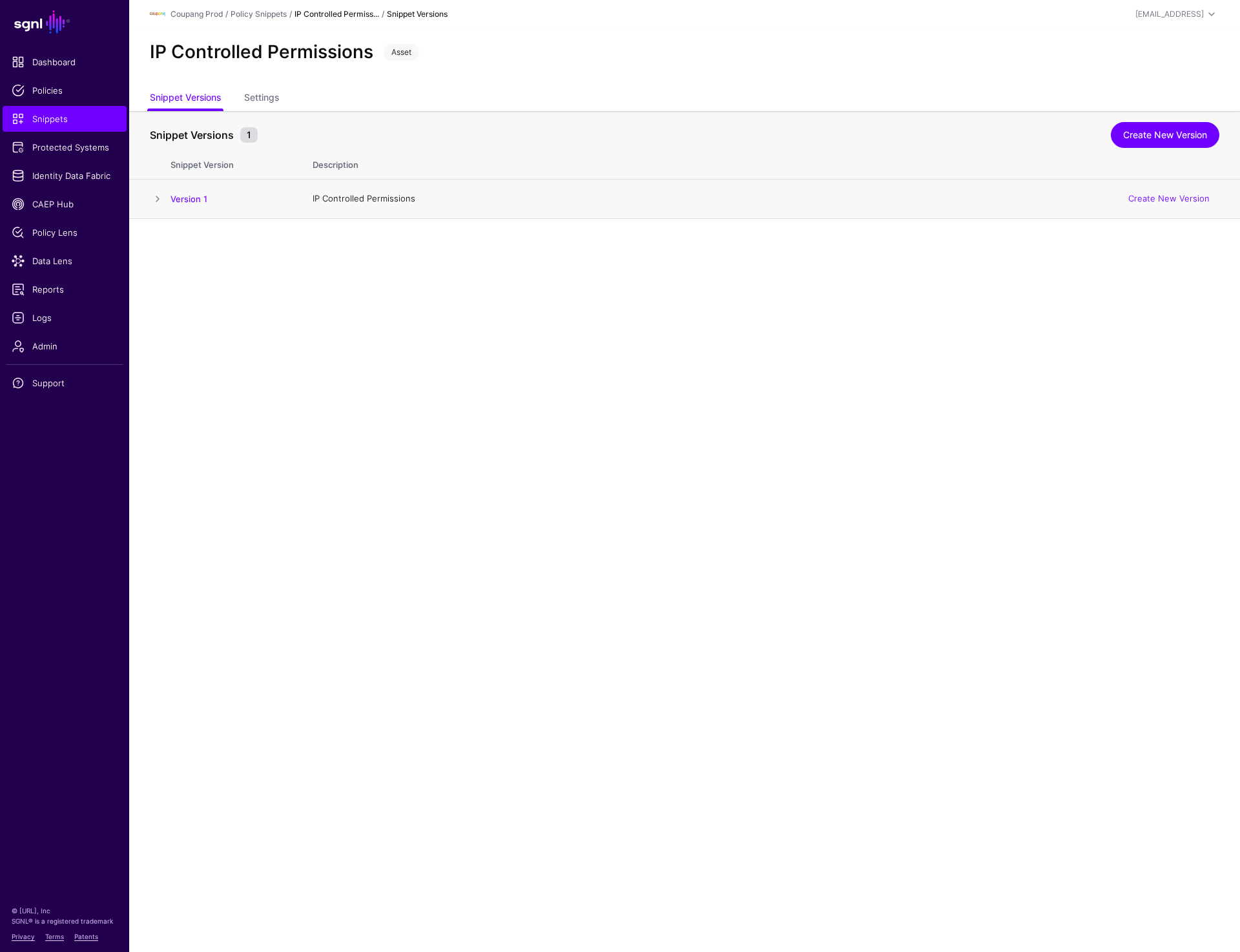
click at [161, 195] on span at bounding box center [157, 198] width 15 height 15
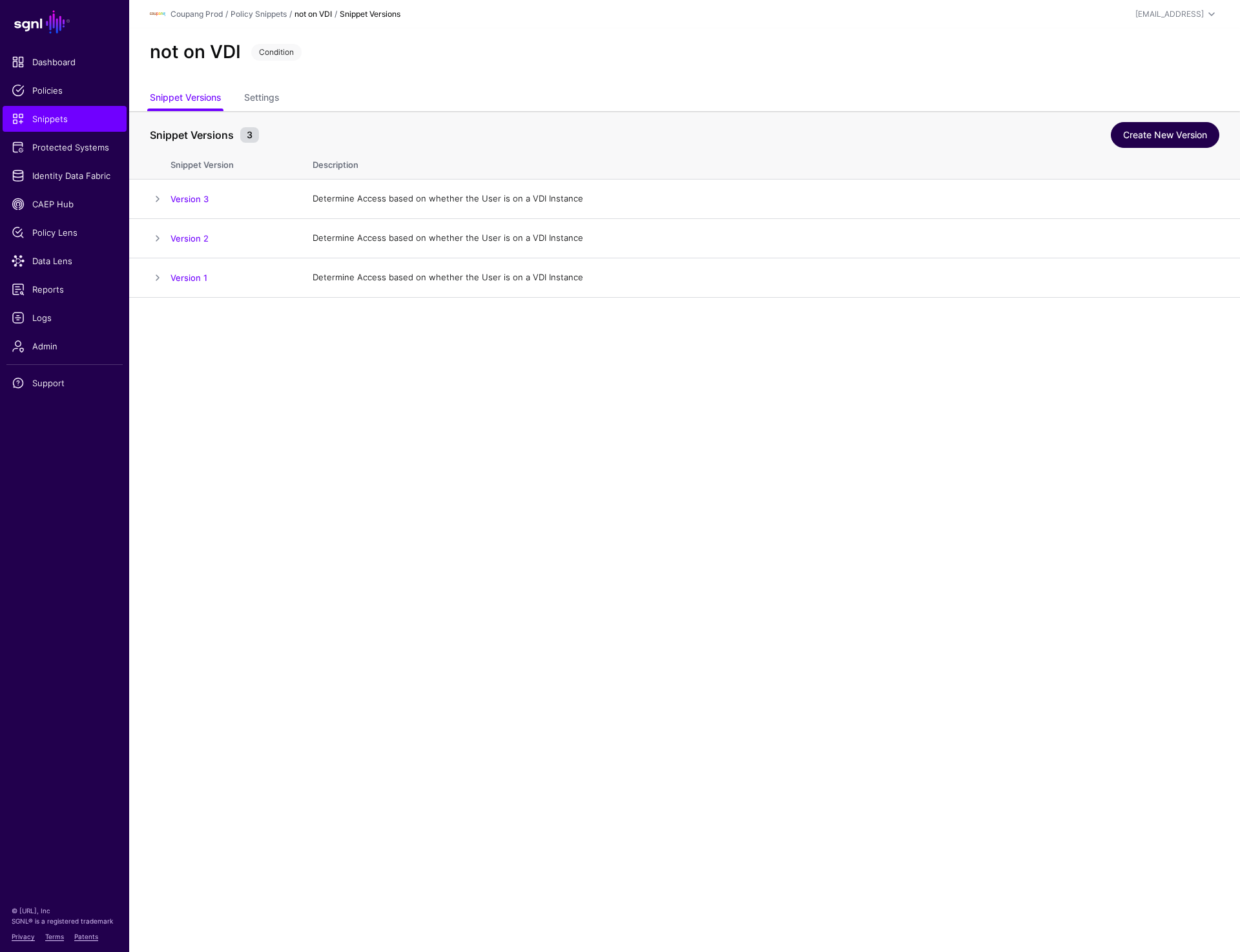
click at [1138, 125] on link "Create New Version" at bounding box center [1165, 135] width 108 height 26
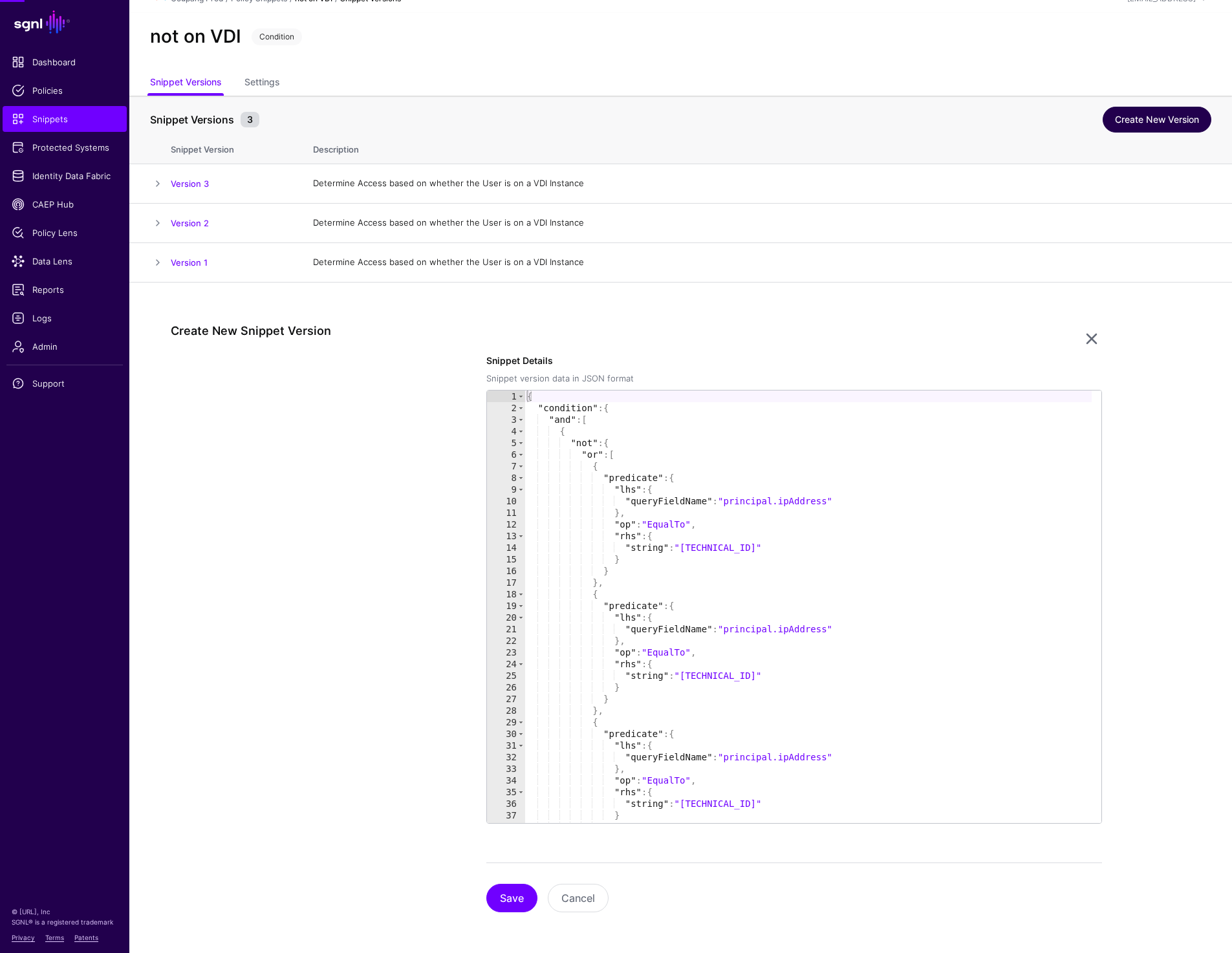
scroll to position [16, 0]
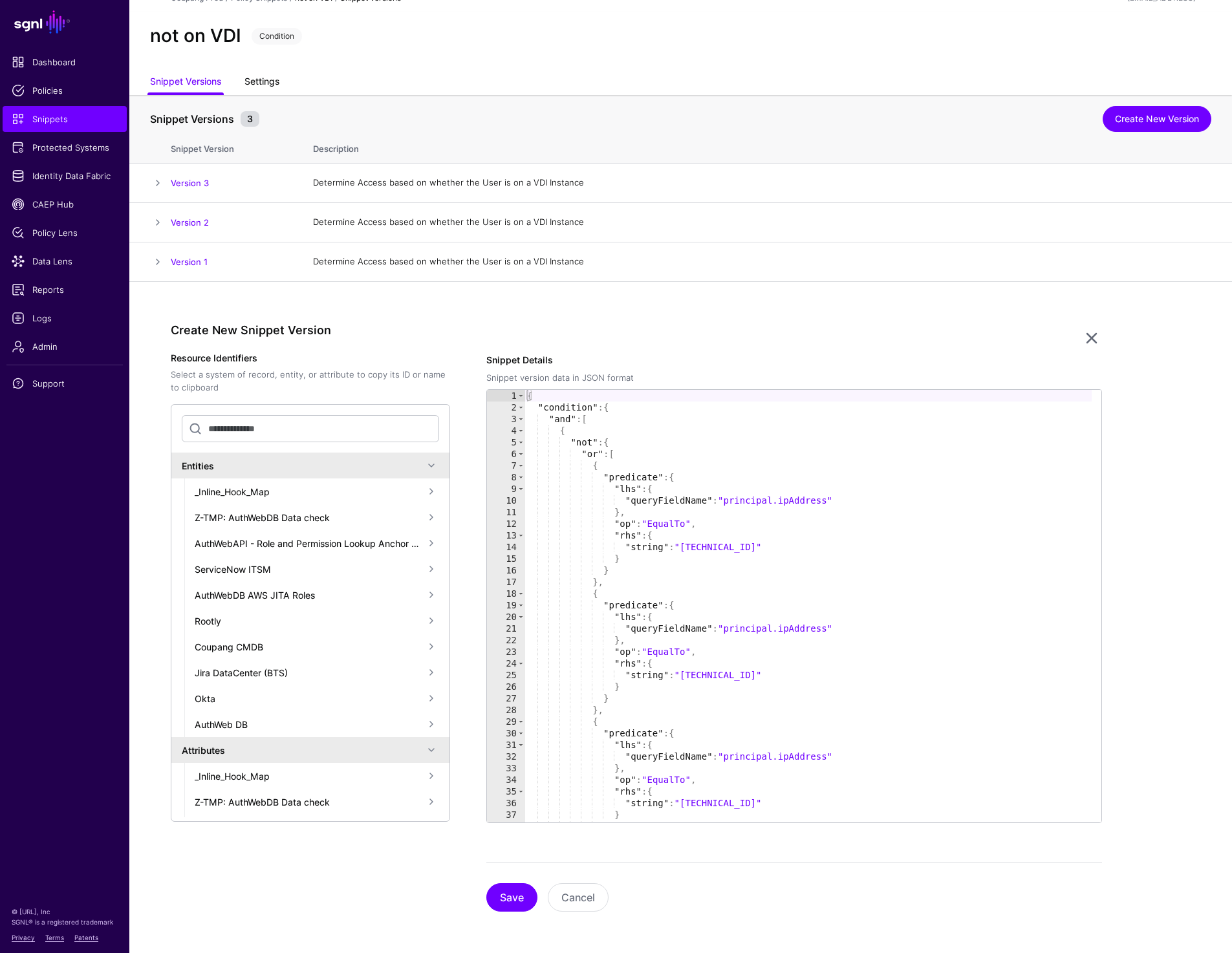
click at [275, 78] on link "Settings" at bounding box center [262, 82] width 35 height 25
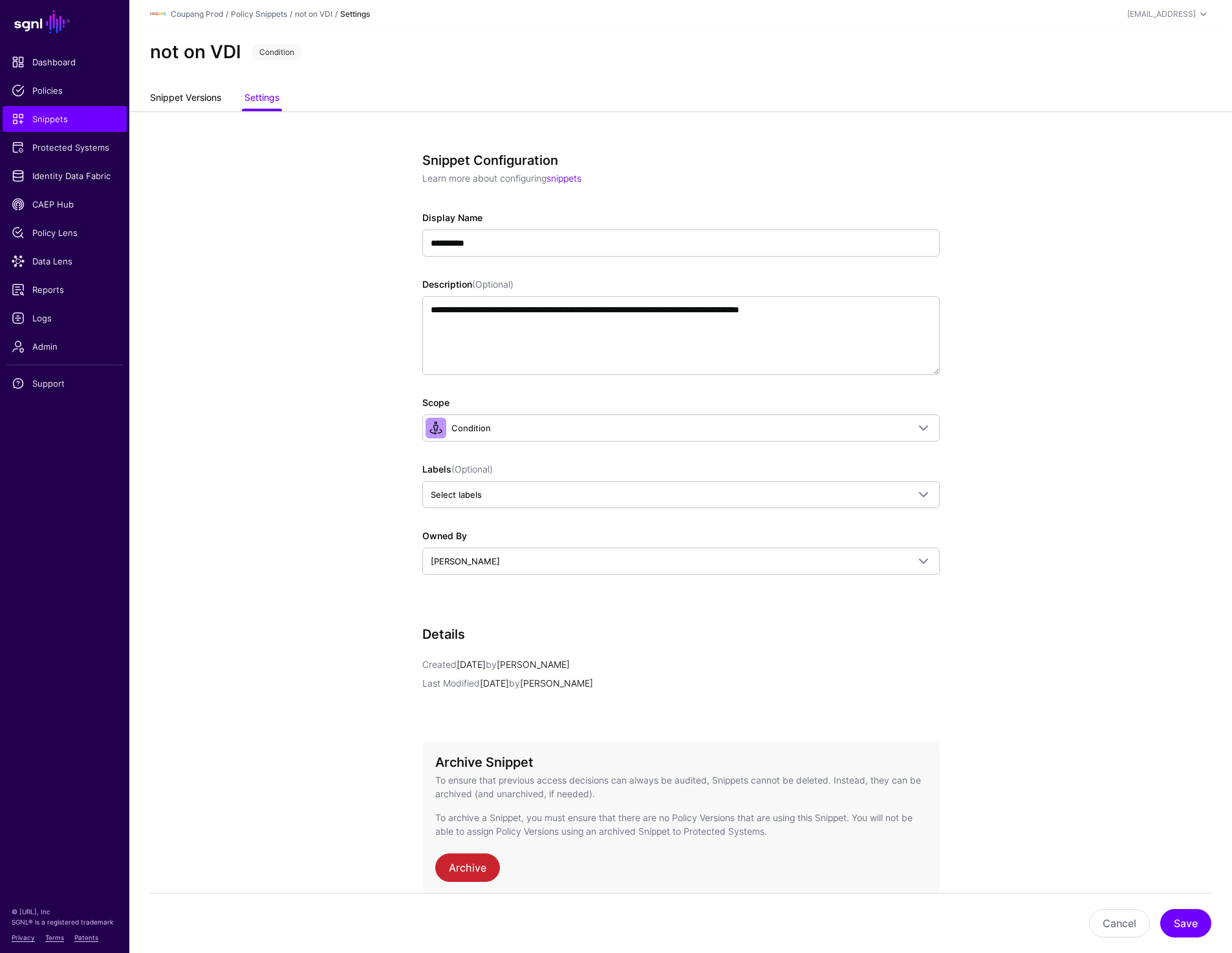
click at [184, 96] on link "Snippet Versions" at bounding box center [185, 98] width 71 height 25
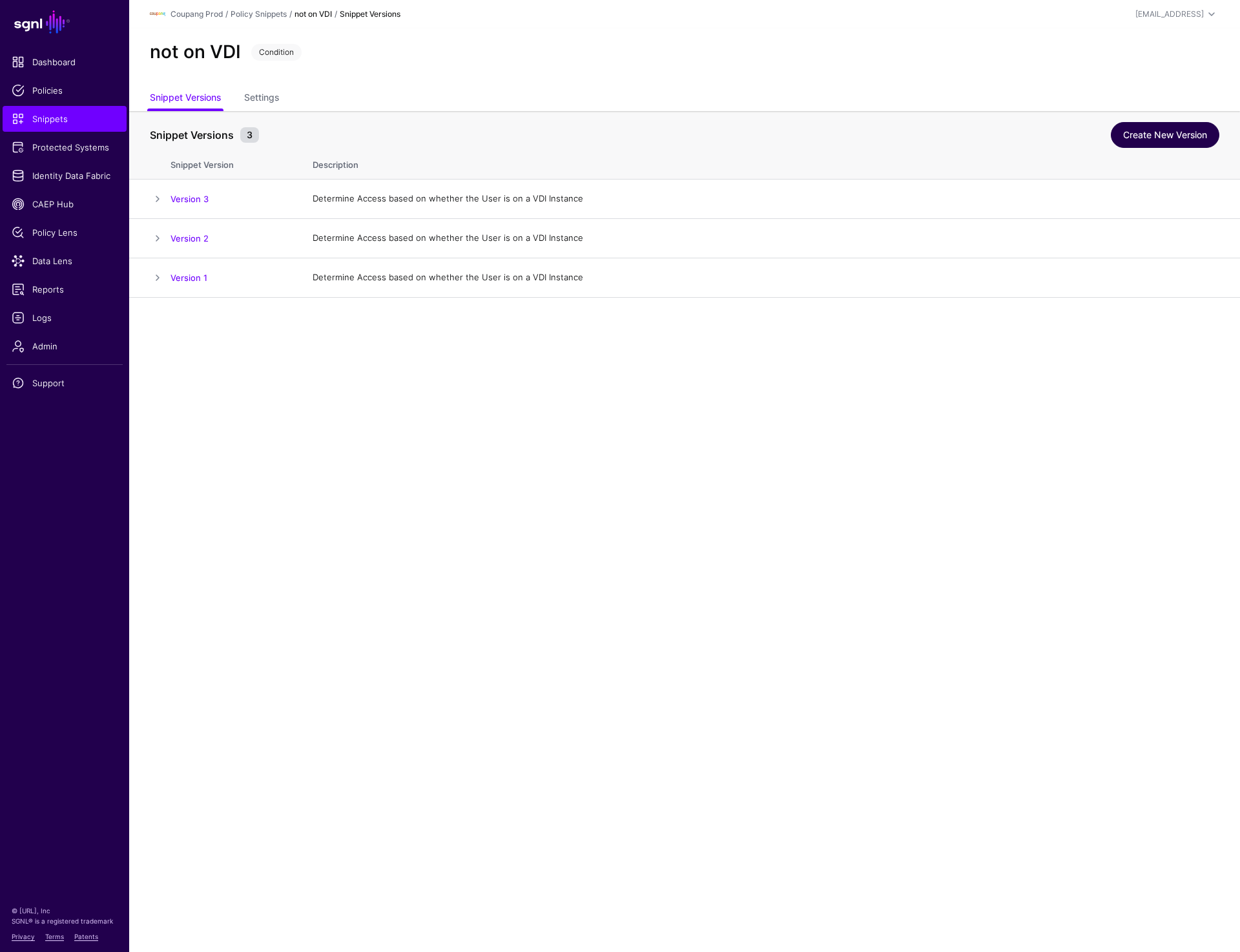
click at [1152, 144] on link "Create New Version" at bounding box center [1165, 135] width 108 height 26
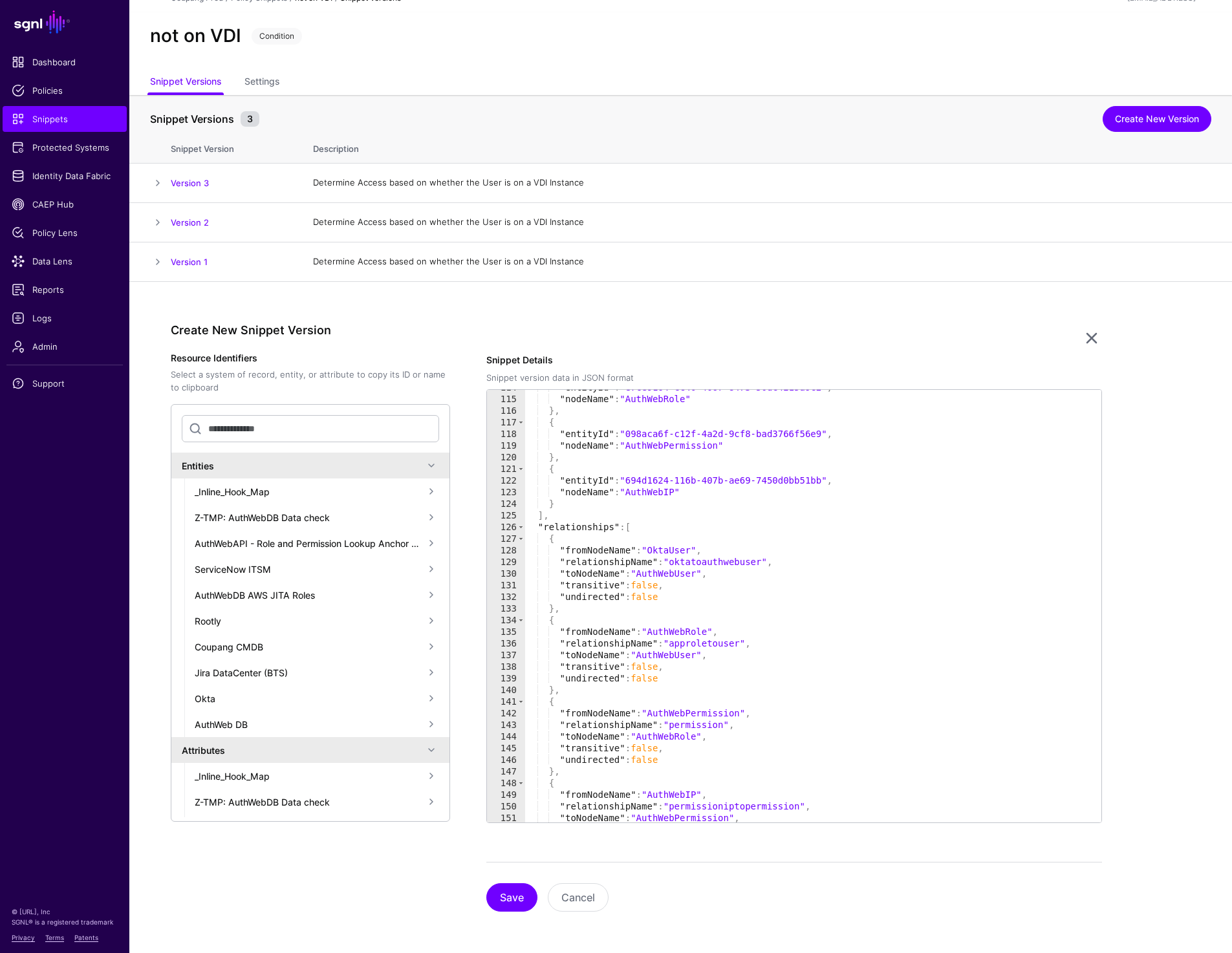
scroll to position [1323, 0]
click at [729, 564] on div ""entityId" : "e7ce9164-cc40-4067-8473-50dc4215a9c2" , "nodeName" : "AuthWebRole…" at bounding box center [808, 609] width 567 height 456
click at [709, 645] on div ""entityId" : "e7ce9164-cc40-4067-8473-50dc4215a9c2" , "nodeName" : "AuthWebRole…" at bounding box center [808, 609] width 567 height 456
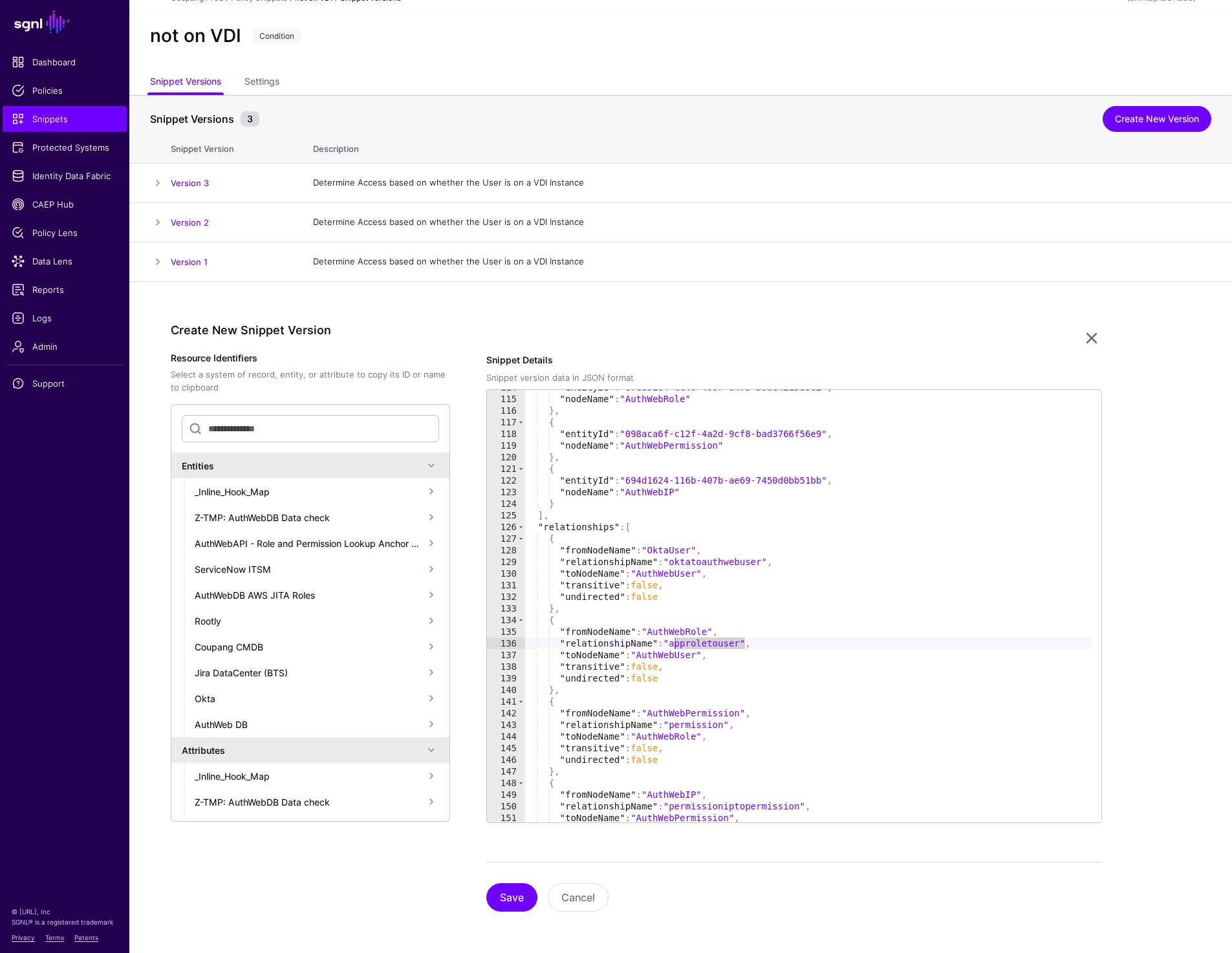
click at [693, 721] on div ""entityId" : "e7ce9164-cc40-4067-8473-50dc4215a9c2" , "nodeName" : "AuthWebRole…" at bounding box center [808, 609] width 567 height 456
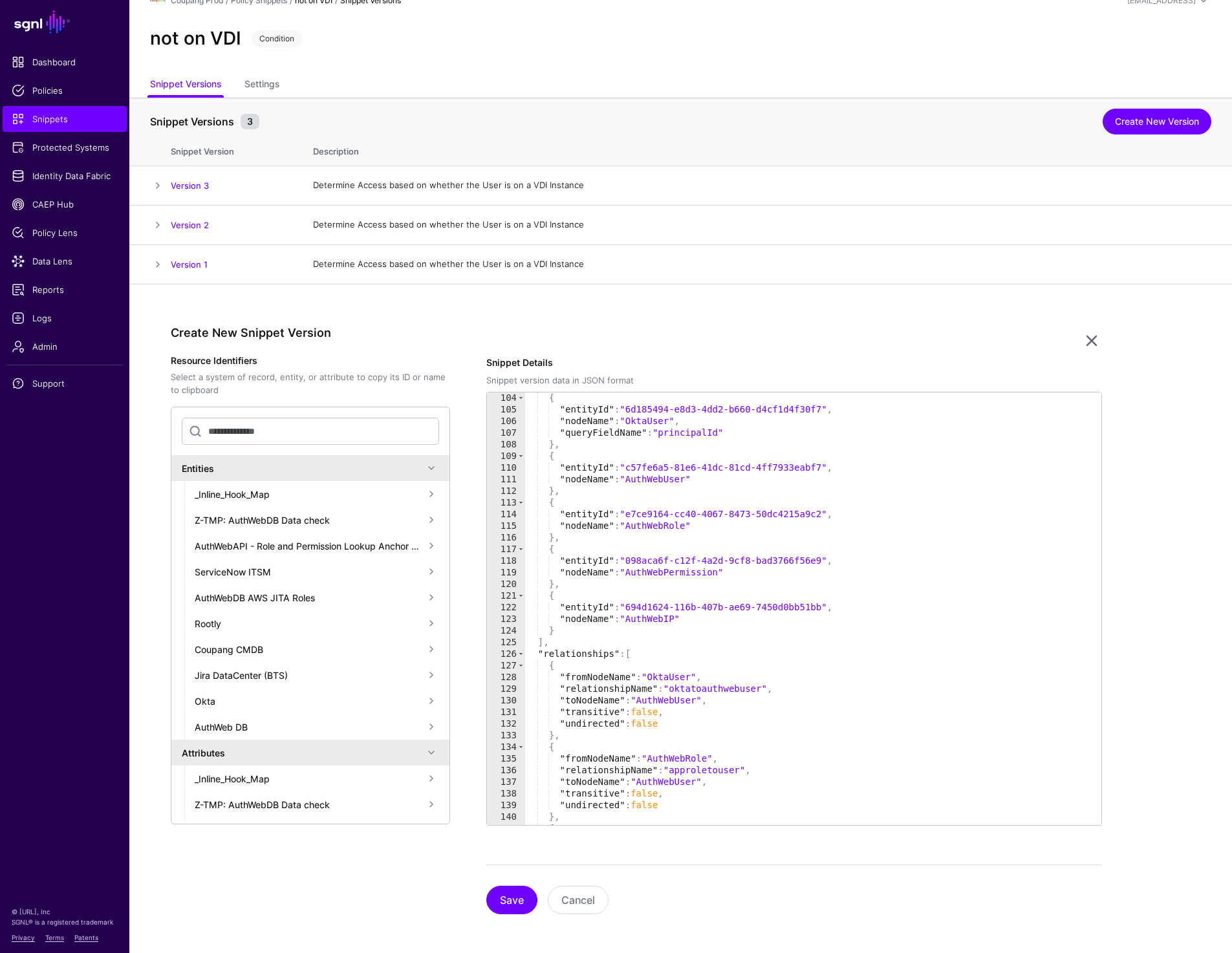
scroll to position [1192, 0]
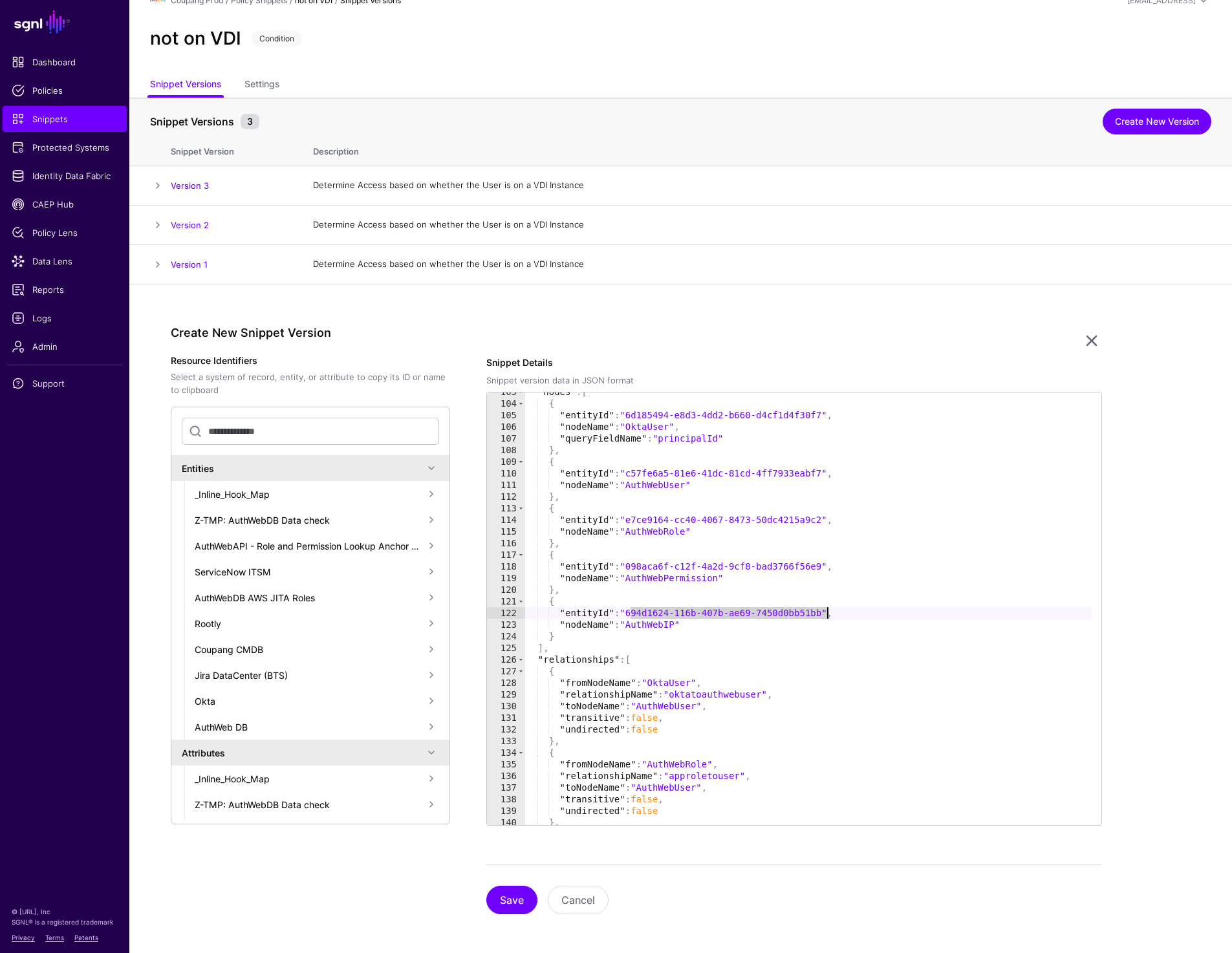
drag, startPoint x: 629, startPoint y: 615, endPoint x: 824, endPoint y: 611, distance: 195.0
click at [824, 611] on div ""nodes" : [ { "entityId" : "6d185494-e8d3-4dd2-b660-d4cf1d4f30f7" , "nodeName" …" at bounding box center [808, 614] width 567 height 456
type textarea "**********"
click at [227, 426] on input "text" at bounding box center [310, 431] width 257 height 27
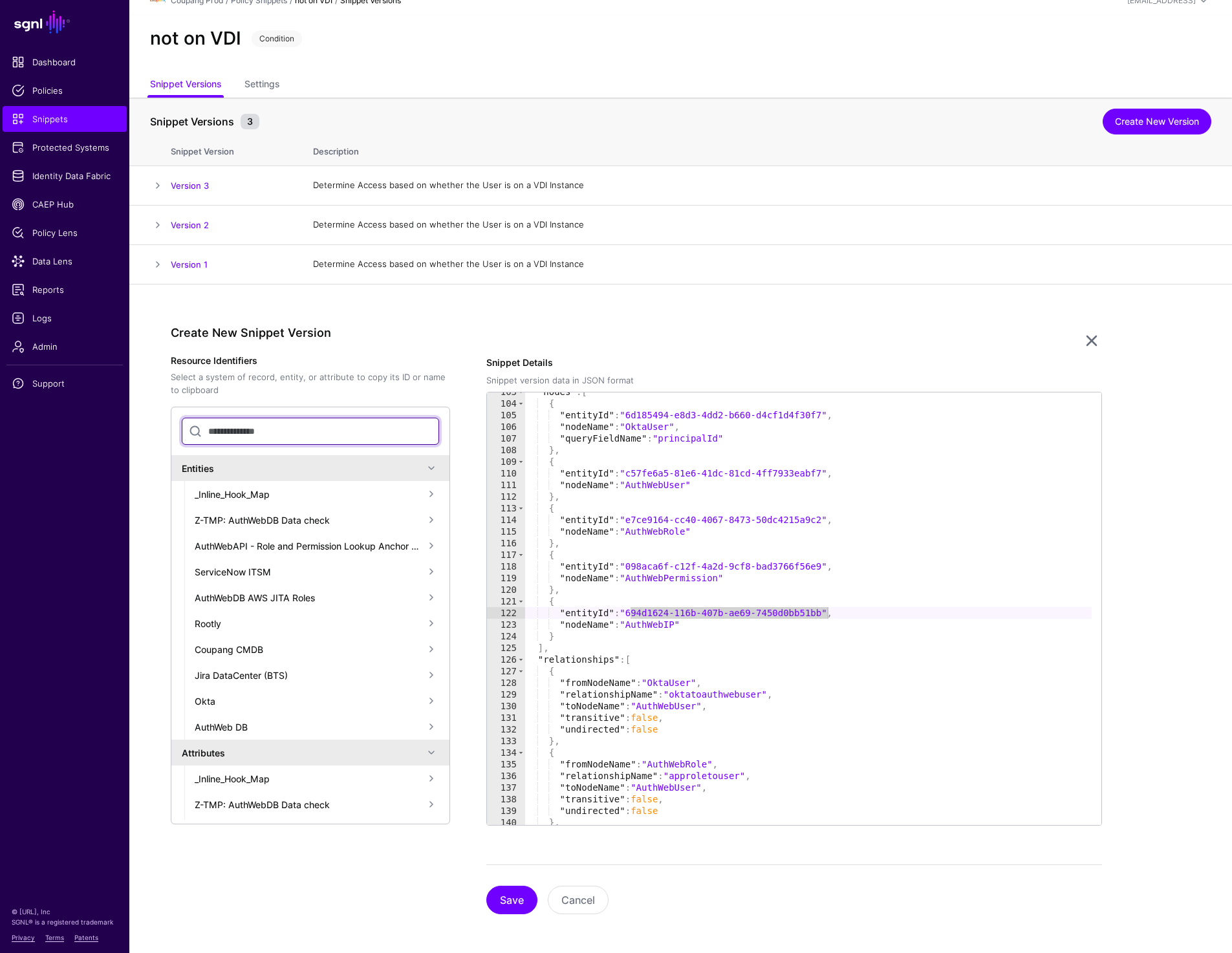
paste input "**********"
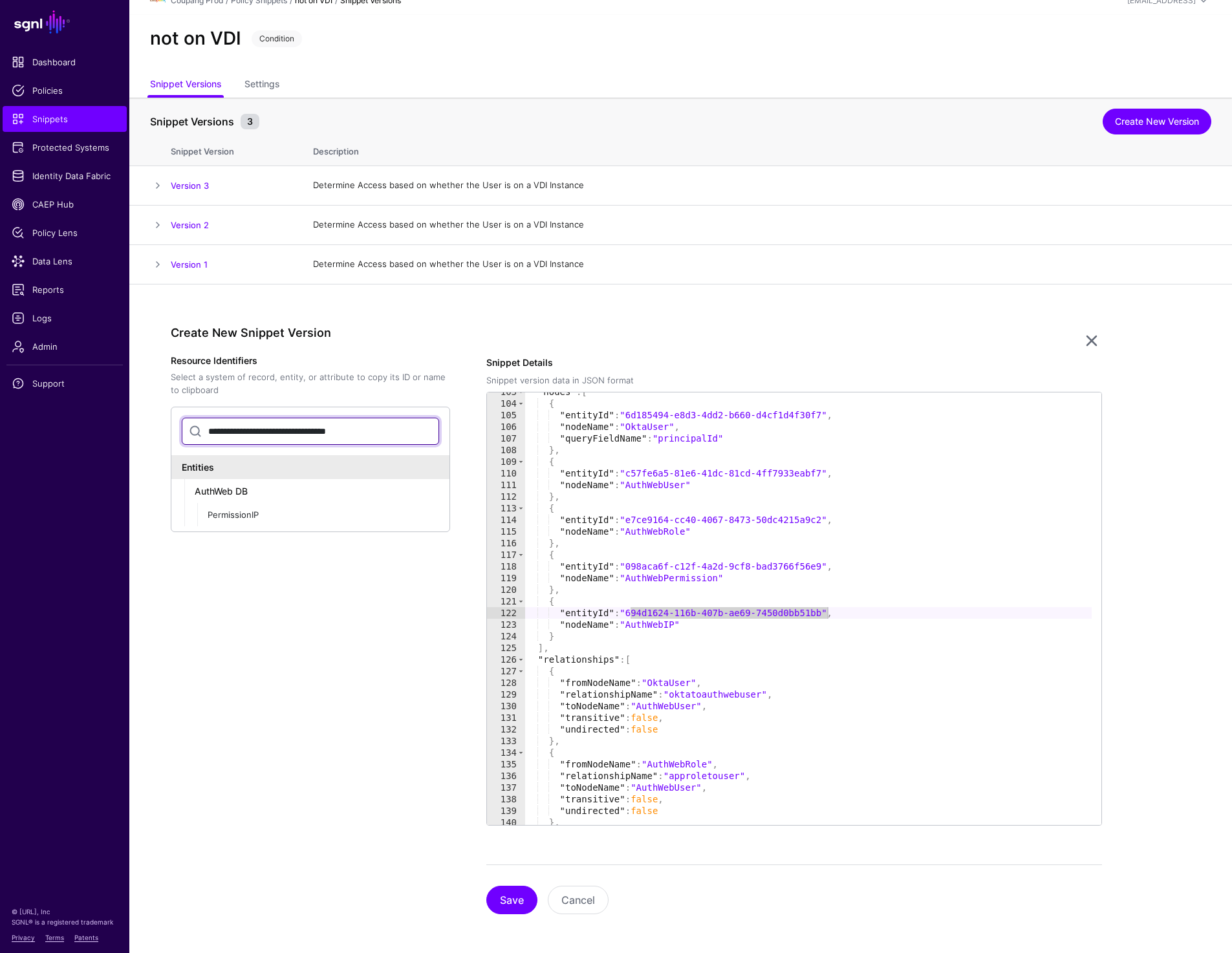
type input "**********"
drag, startPoint x: 630, startPoint y: 564, endPoint x: 826, endPoint y: 565, distance: 196.0
click at [826, 565] on div ""nodes" : [ { "entityId" : "6d185494-e8d3-4dd2-b660-d4cf1d4f30f7" , "nodeName" …" at bounding box center [808, 614] width 567 height 456
click at [569, 577] on div ""nodes" : [ { "entityId" : "6d185494-e8d3-4dd2-b660-d4cf1d4f30f7" , "nodeName" …" at bounding box center [808, 614] width 567 height 456
drag, startPoint x: 630, startPoint y: 523, endPoint x: 827, endPoint y: 518, distance: 197.1
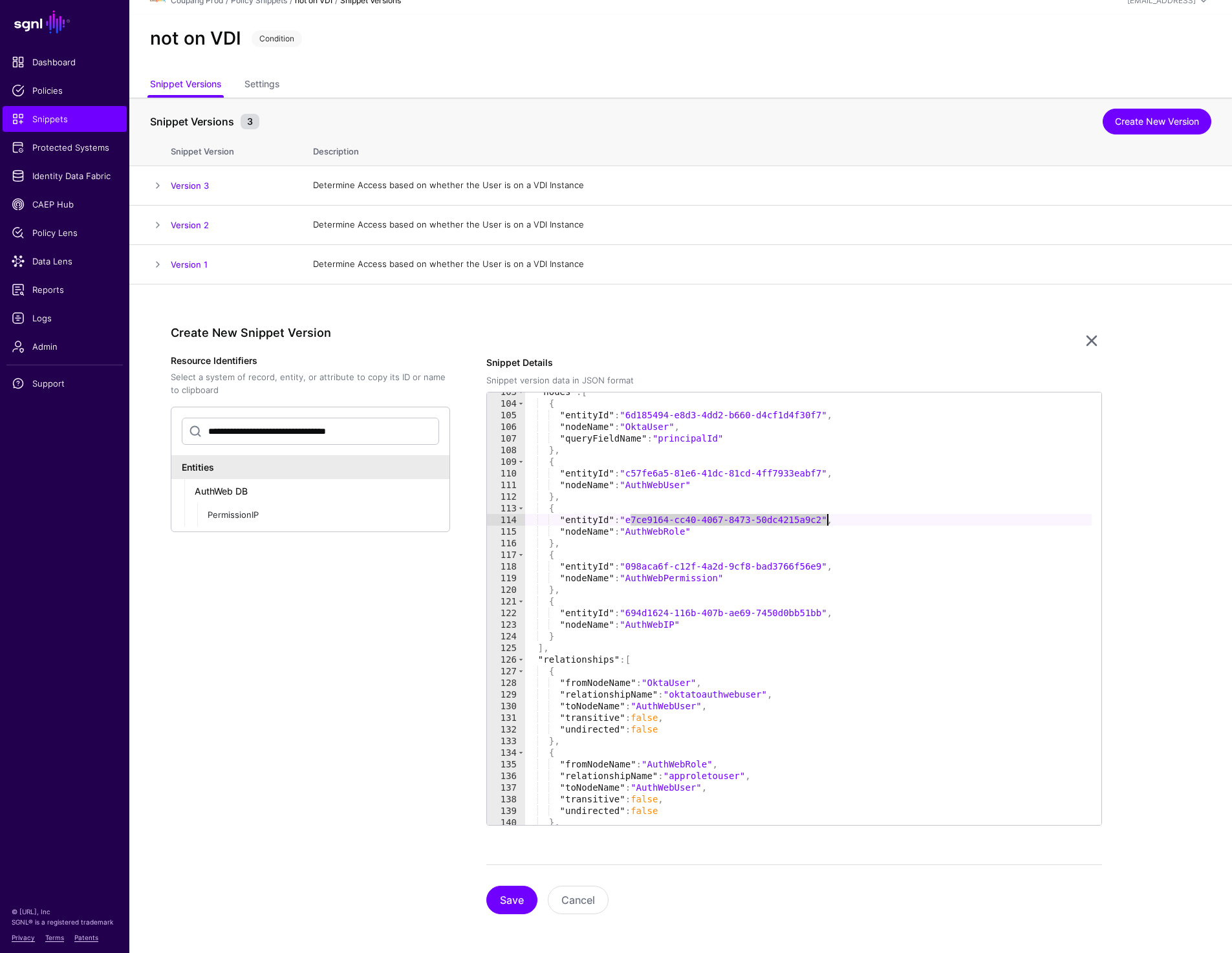
click at [827, 518] on div ""nodes" : [ { "entityId" : "6d185494-e8d3-4dd2-b660-d4cf1d4f30f7" , "nodeName" …" at bounding box center [808, 614] width 567 height 456
type textarea "**********"
click at [363, 433] on input "**********" at bounding box center [310, 431] width 257 height 27
paste input "text"
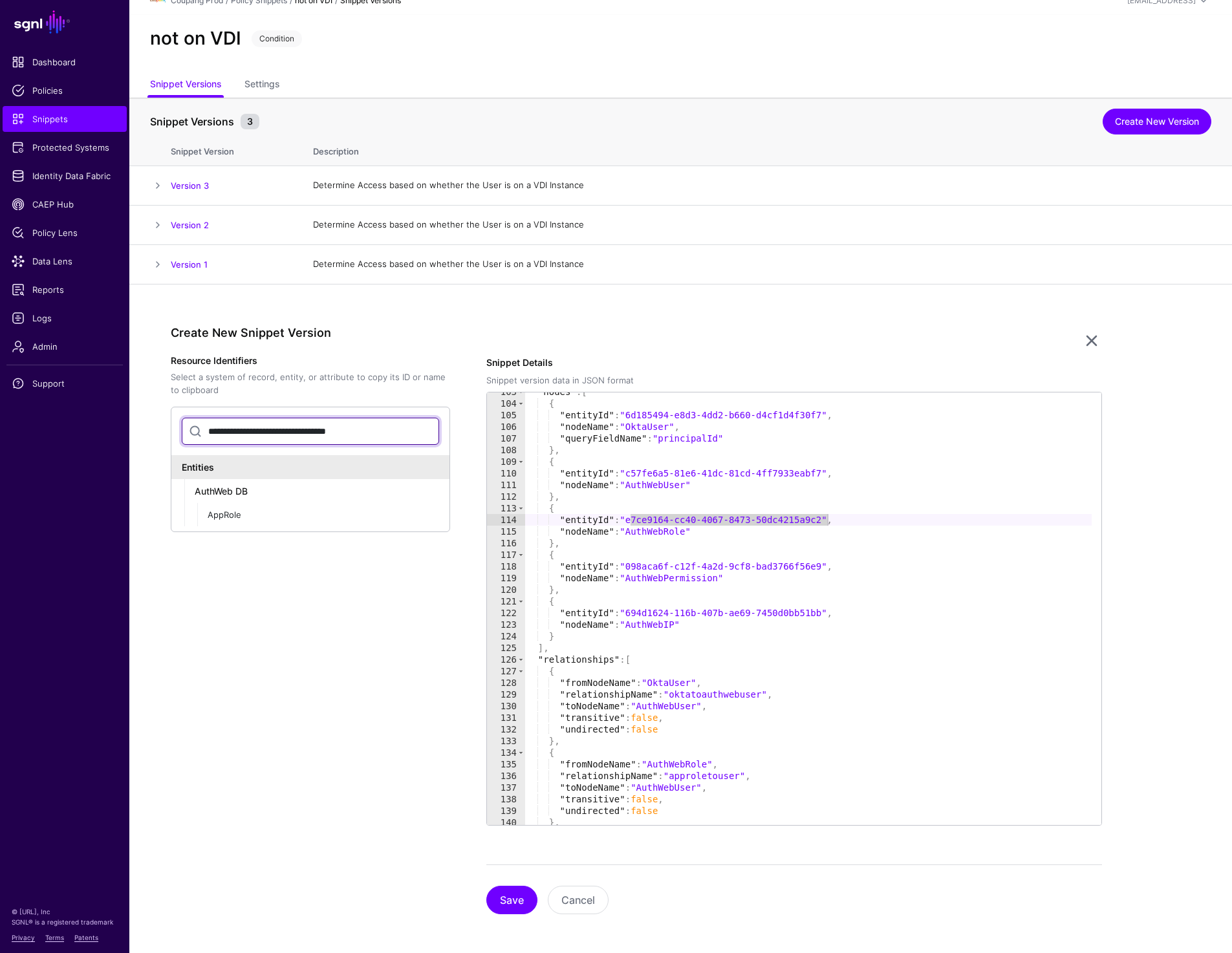
type input "**********"
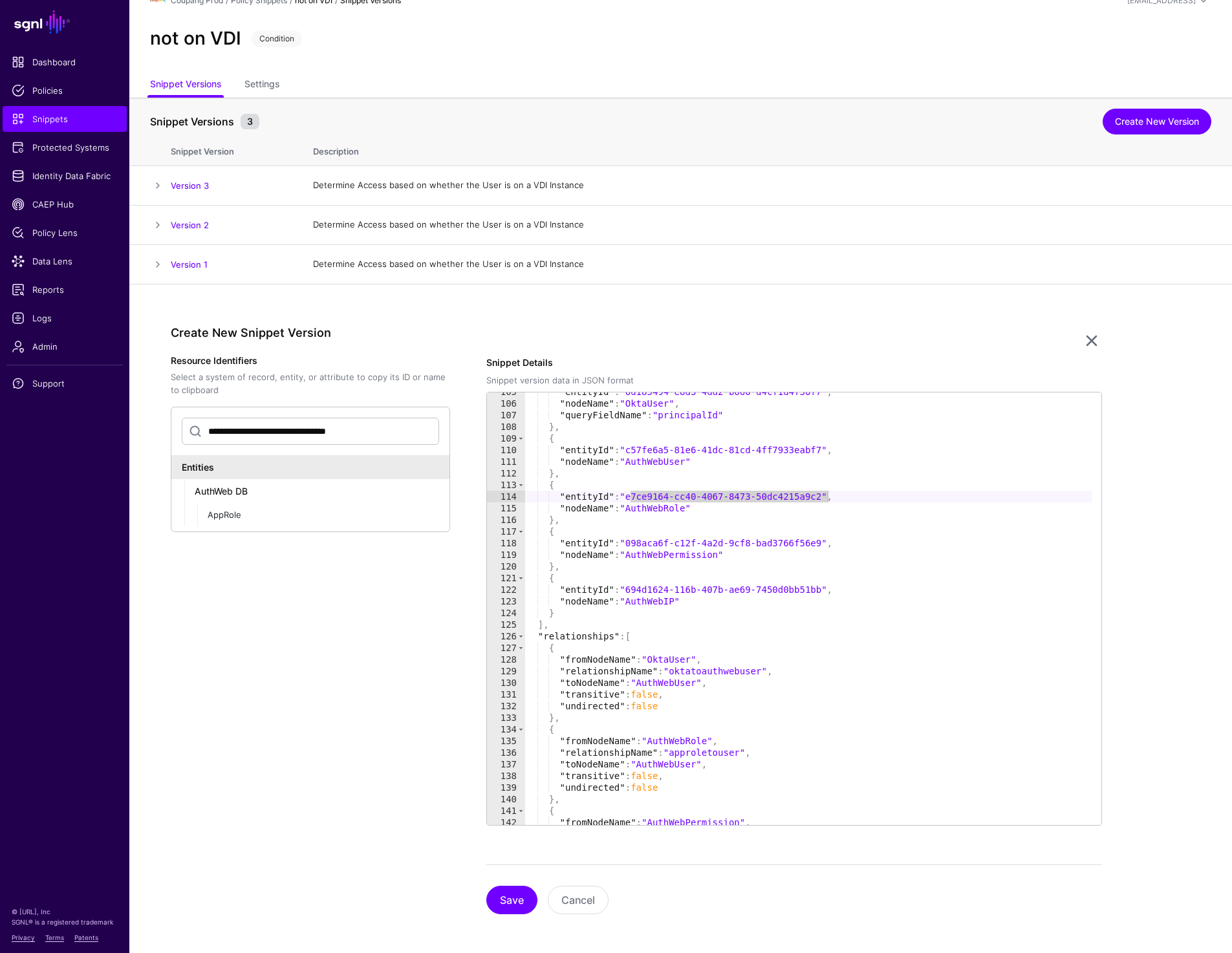
scroll to position [1216, 0]
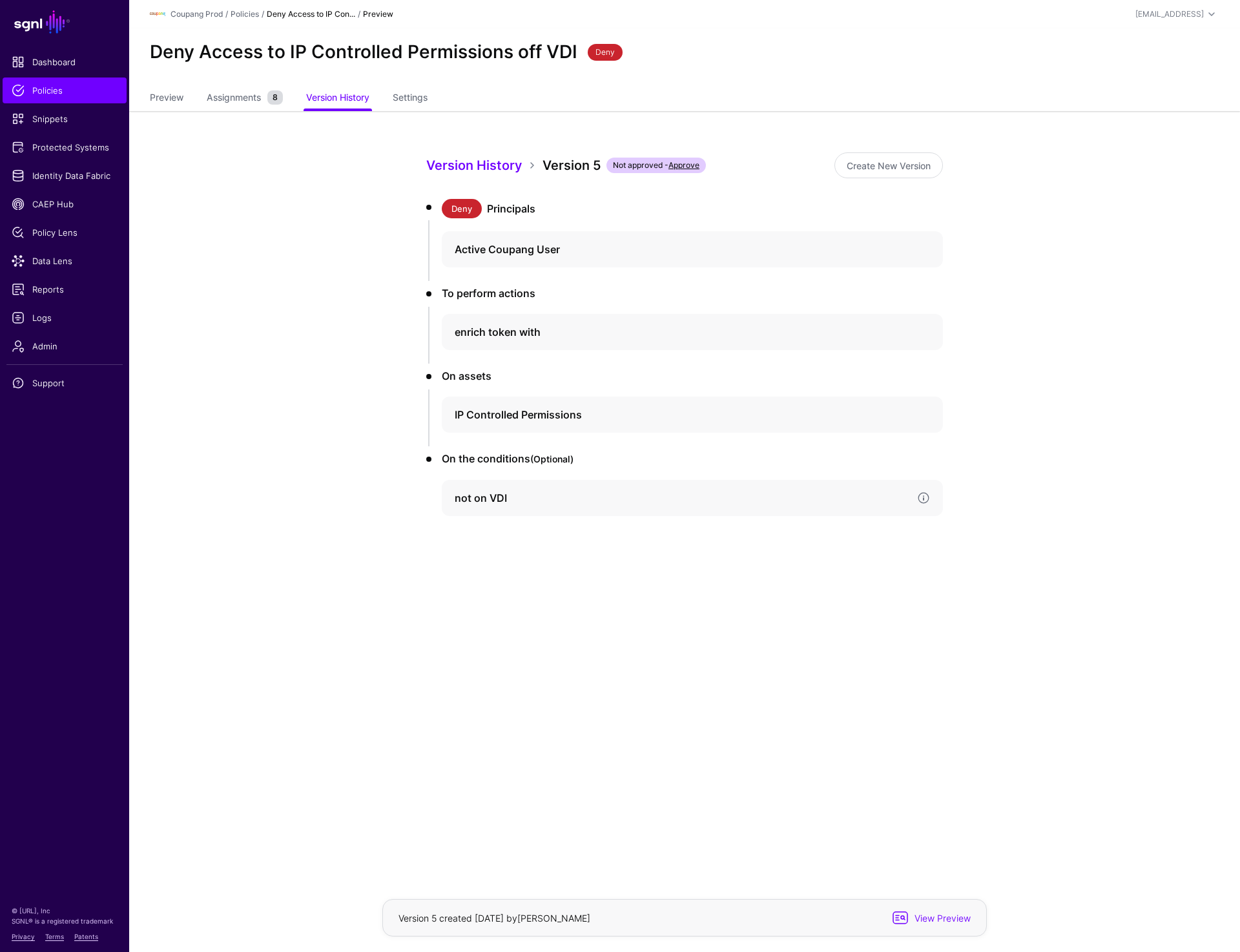
click at [482, 500] on h4 "not on VDI" at bounding box center [681, 497] width 452 height 15
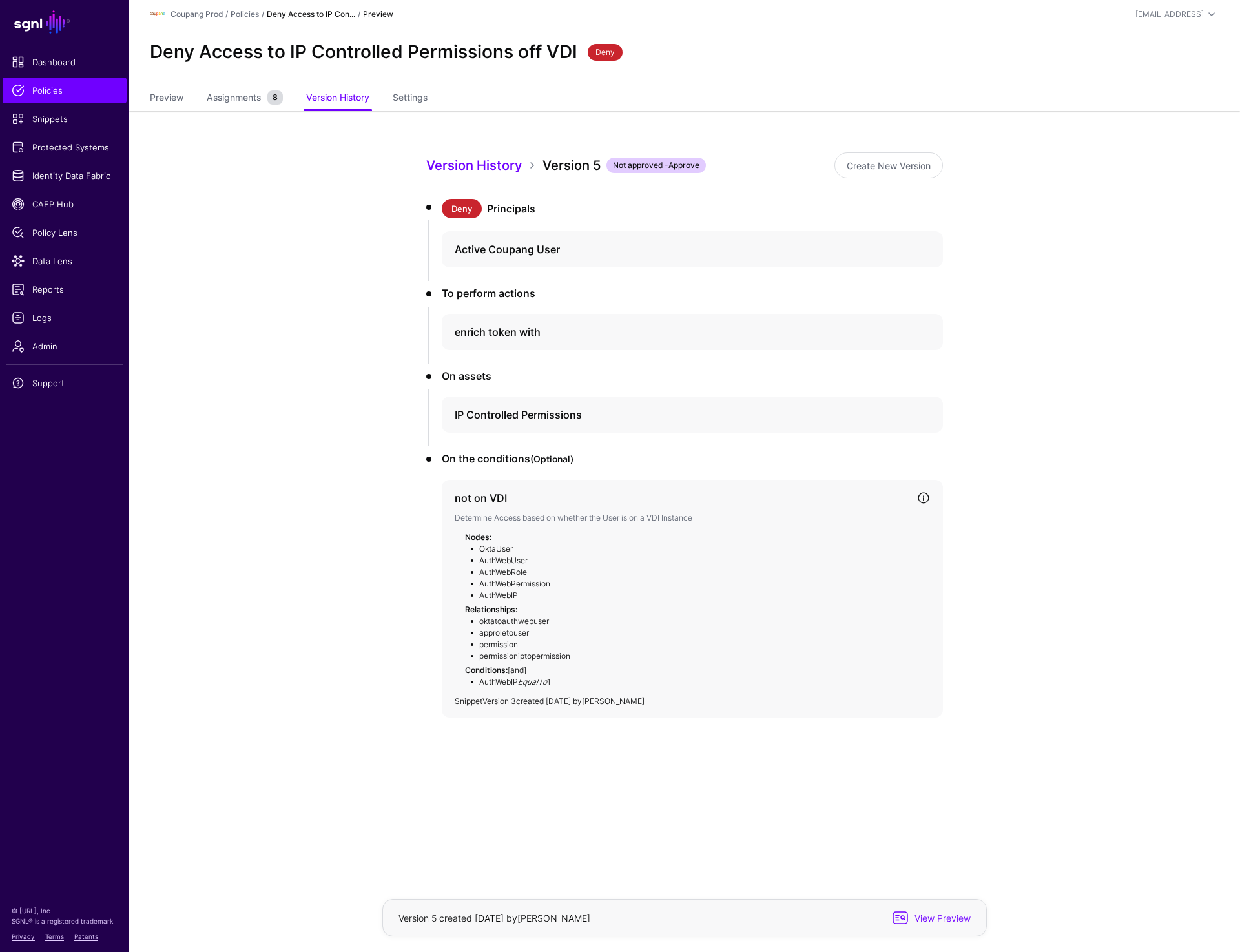
click at [503, 703] on link "Version 3" at bounding box center [499, 700] width 34 height 10
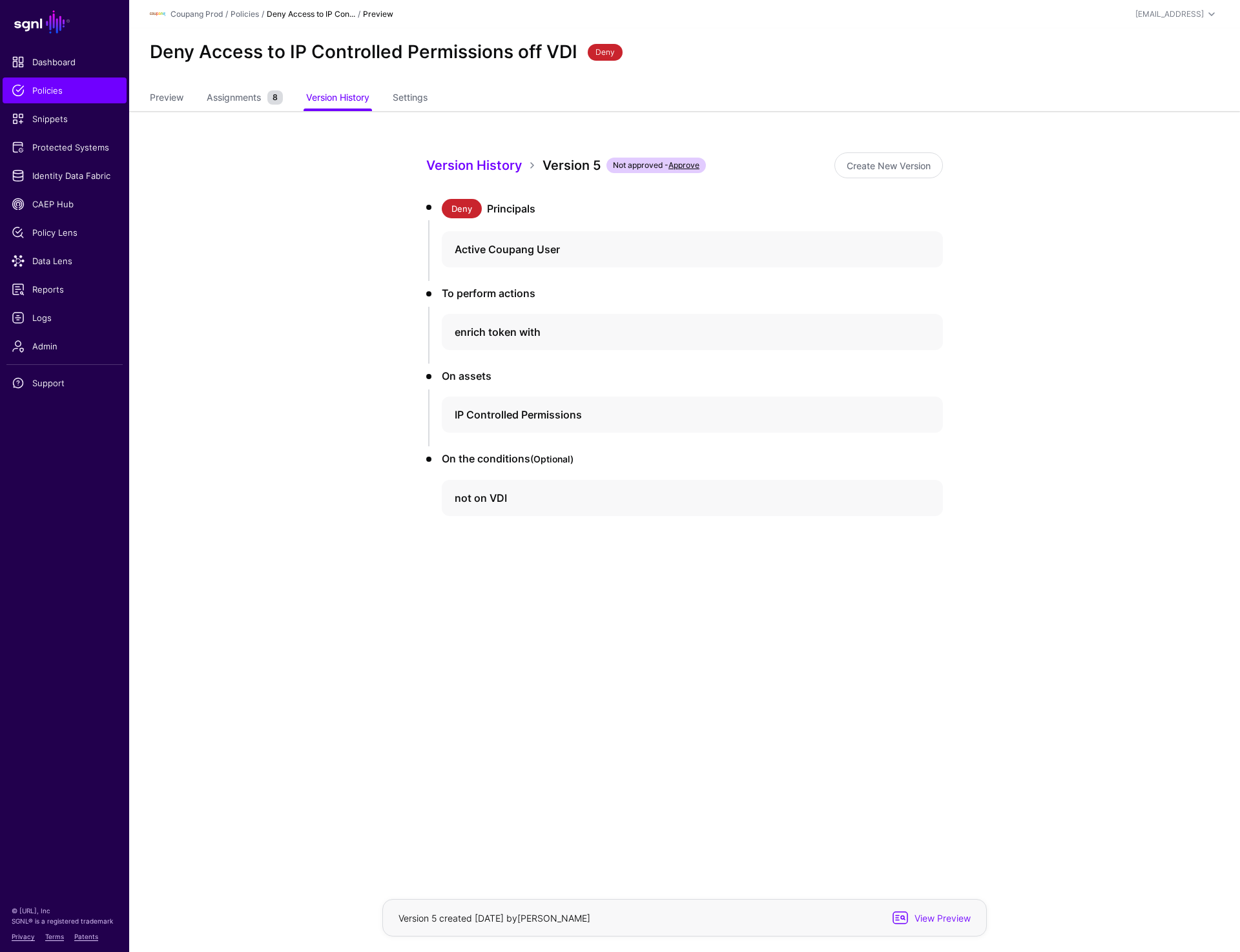
click at [1047, 84] on div "Deny Access to IP Controlled Permissions off VDI Deny" at bounding box center [685, 58] width 1111 height 58
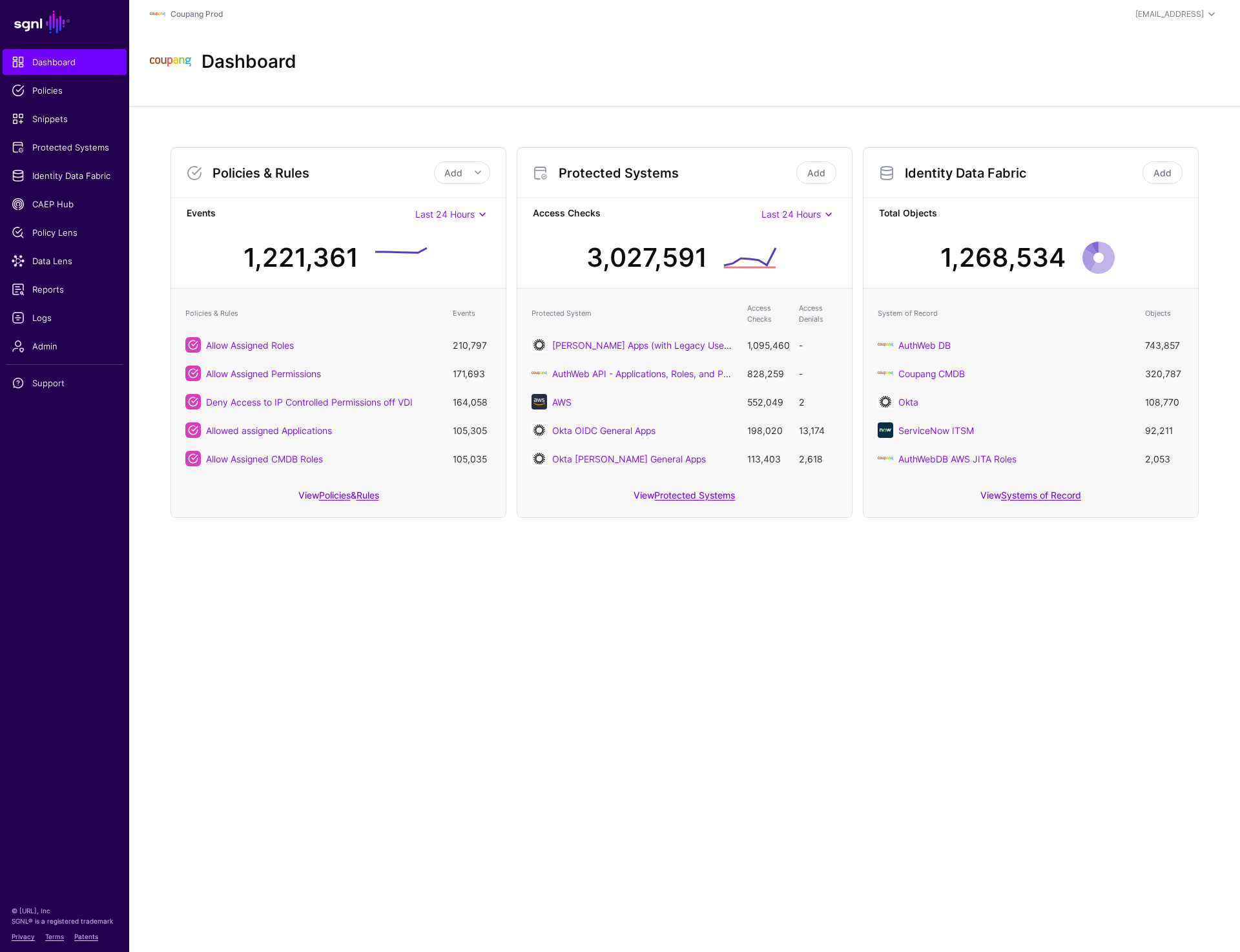
click at [608, 646] on main "SGNL Dashboard Policies Snippets Protected Systems Identity Data Fabric CAEP Hu…" at bounding box center [620, 476] width 1240 height 952
click at [810, 208] on span "Last 24 Hours" at bounding box center [791, 214] width 59 height 11
click at [766, 835] on main "SGNL Dashboard Policies Snippets Protected Systems Identity Data Fabric CAEP Hu…" at bounding box center [620, 476] width 1240 height 952
click at [491, 631] on main "SGNL Dashboard Policies Snippets Protected Systems Identity Data Fabric CAEP Hu…" at bounding box center [620, 476] width 1240 height 952
drag, startPoint x: 746, startPoint y: 403, endPoint x: 770, endPoint y: 403, distance: 24.0
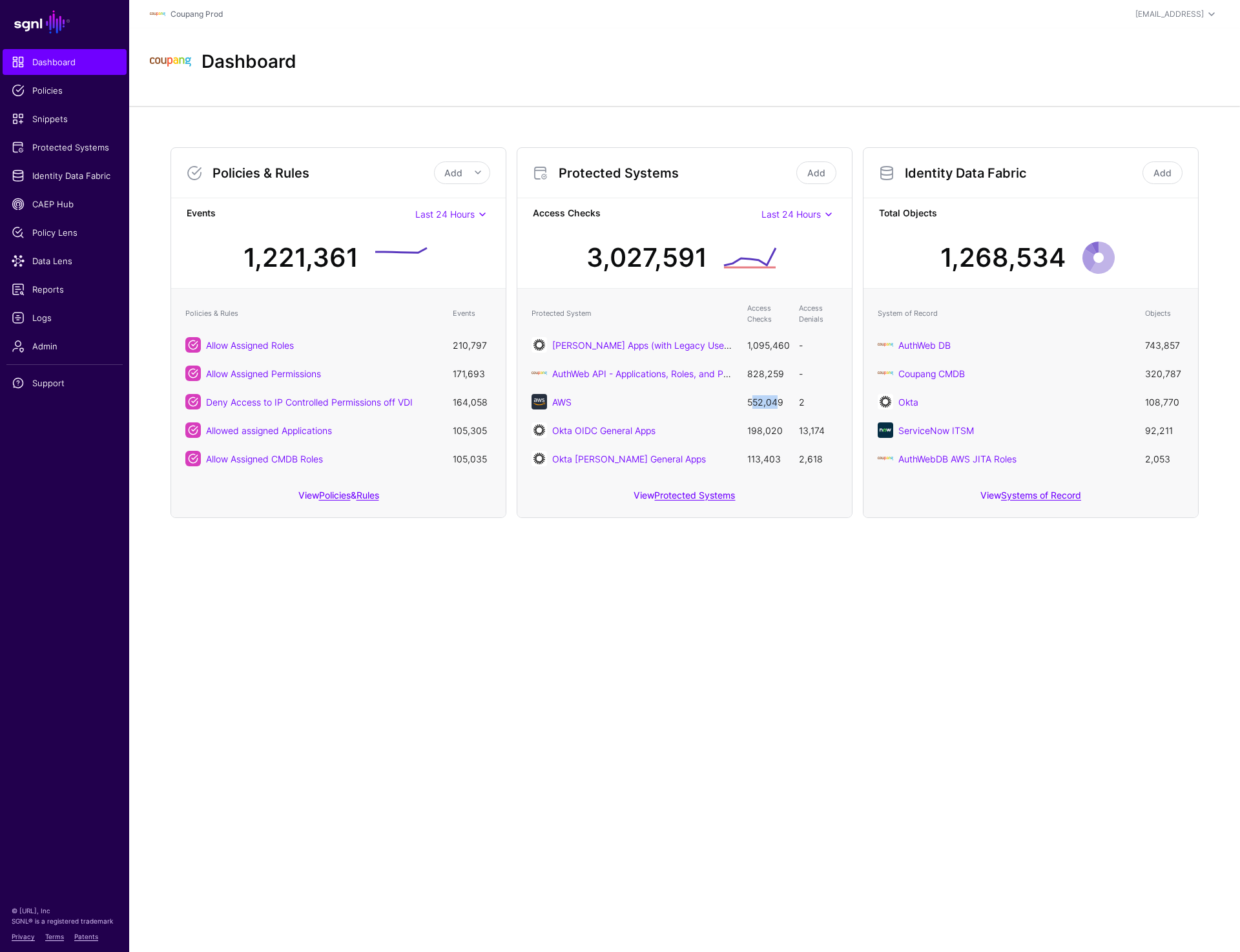
click at [770, 403] on td "552,049" at bounding box center [766, 402] width 52 height 29
click at [705, 645] on main "SGNL Dashboard Policies Snippets Protected Systems Identity Data Fabric CAEP Hu…" at bounding box center [620, 476] width 1240 height 952
click at [794, 214] on span "Last 24 Hours" at bounding box center [791, 214] width 59 height 11
click at [788, 257] on span "Last 7 Days" at bounding box center [766, 258] width 46 height 11
click at [747, 694] on main "SGNL Dashboard Policies Snippets Protected Systems Identity Data Fabric CAEP Hu…" at bounding box center [620, 476] width 1240 height 952
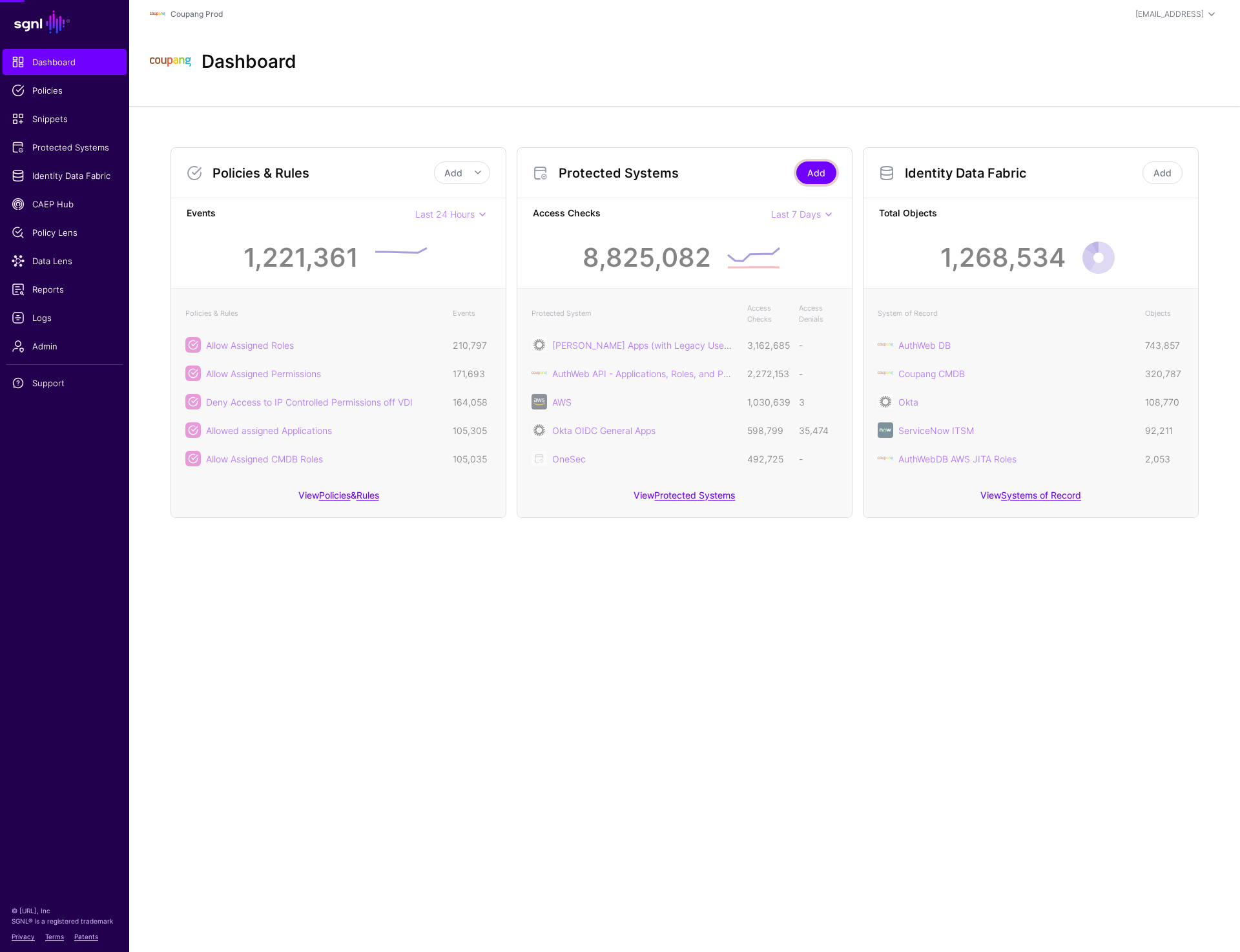
click at [812, 173] on link "Add" at bounding box center [816, 173] width 40 height 23
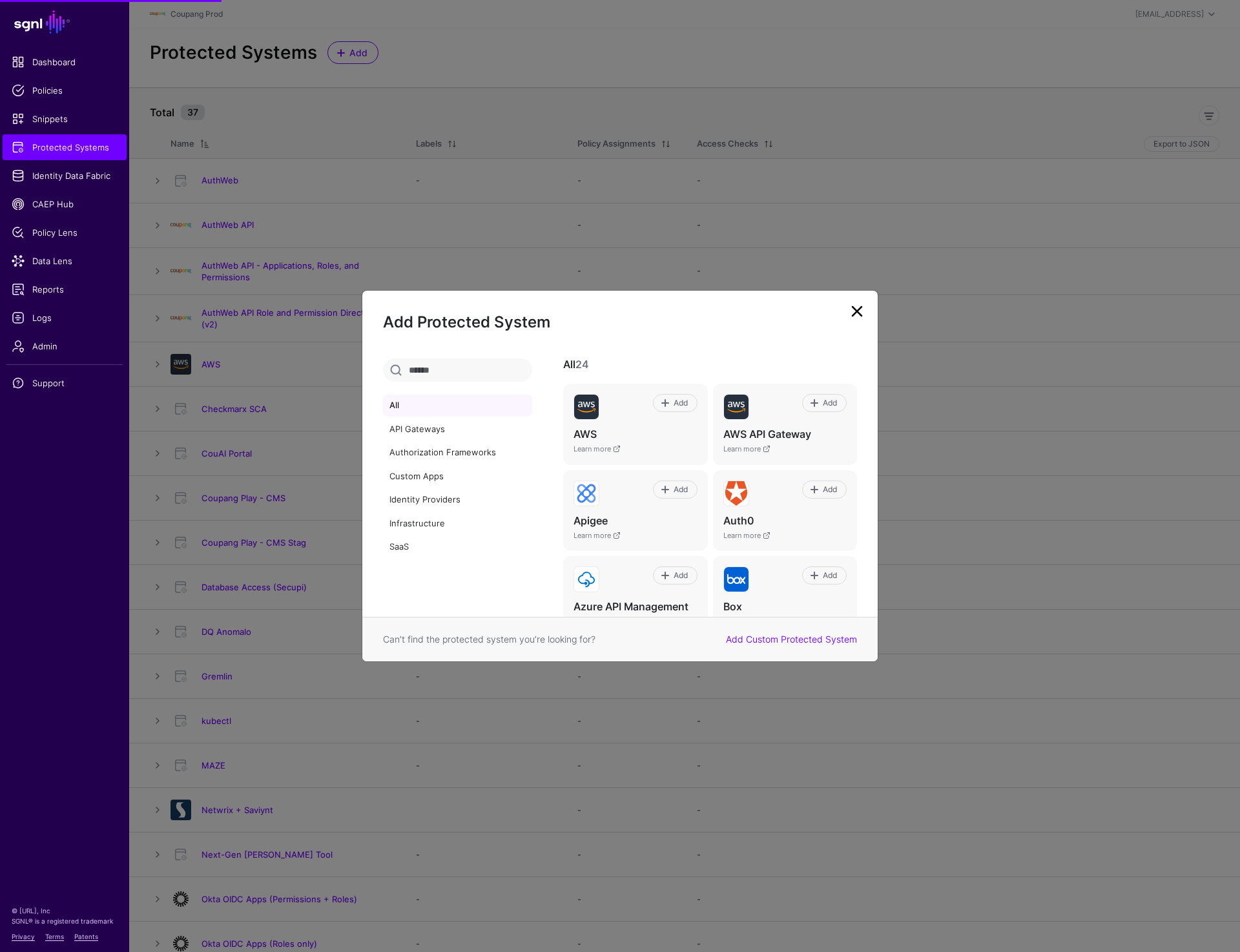
click at [851, 312] on link at bounding box center [857, 311] width 21 height 21
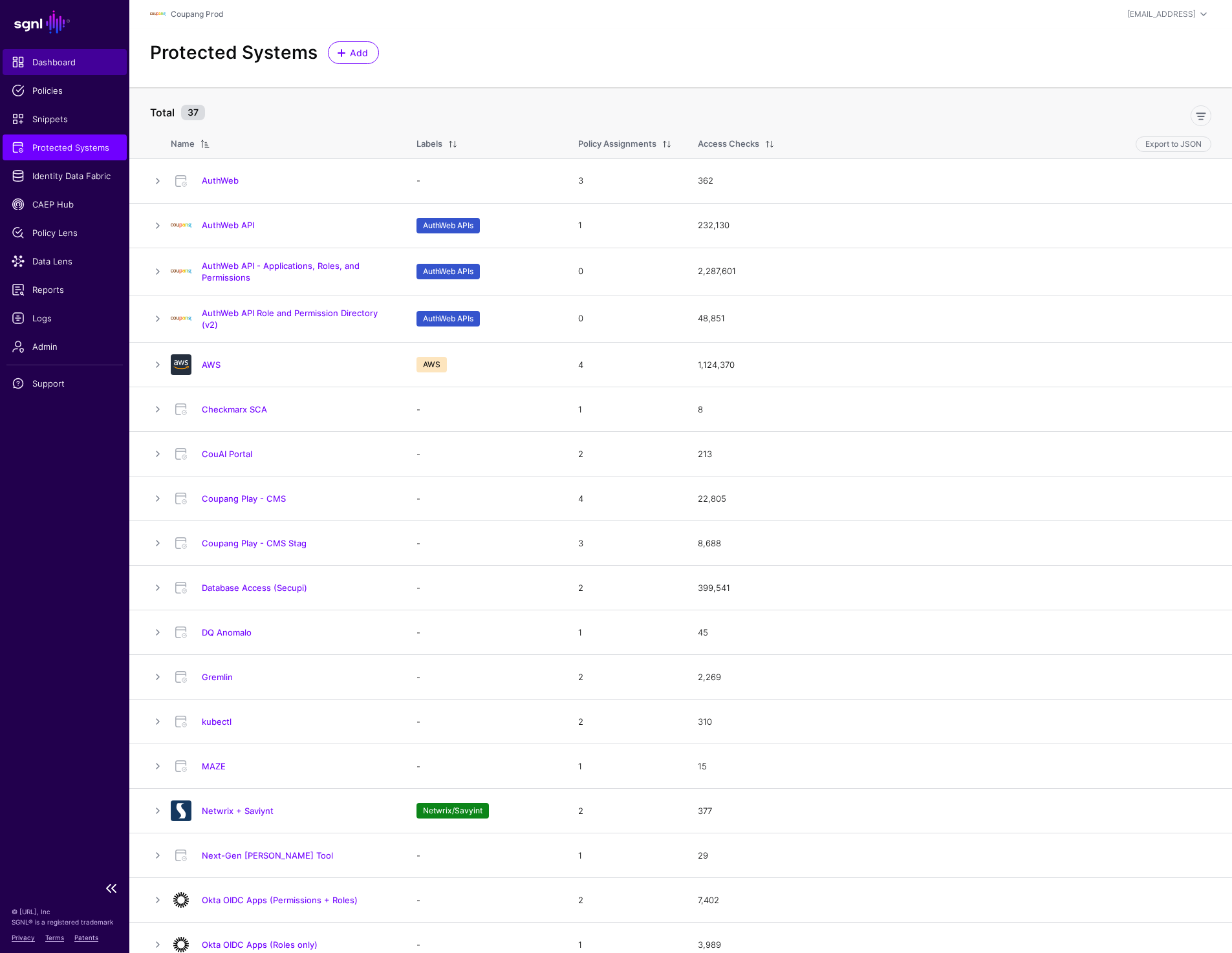
click at [44, 66] on span "Dashboard" at bounding box center [64, 62] width 106 height 13
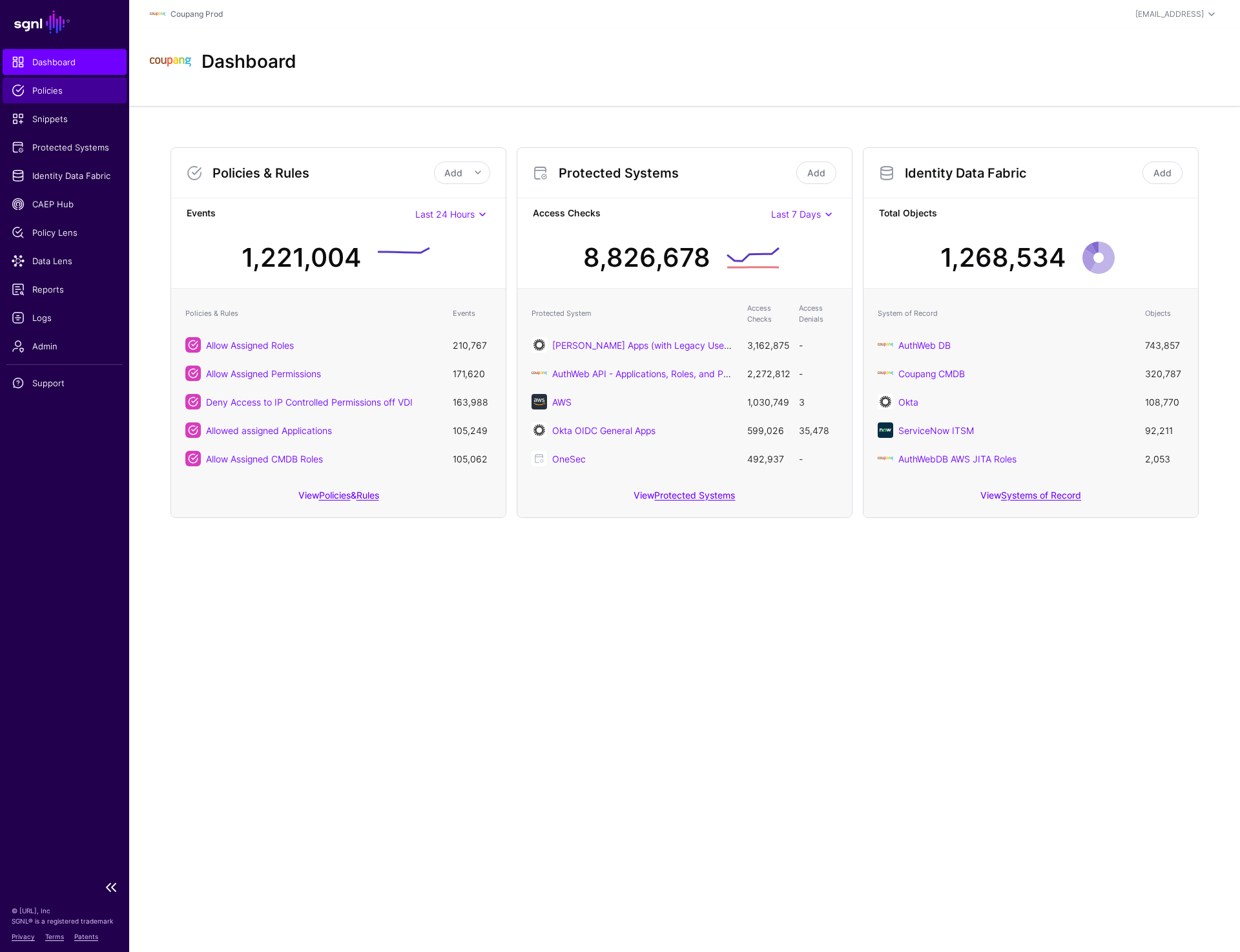
click at [57, 98] on link "Policies" at bounding box center [64, 90] width 124 height 26
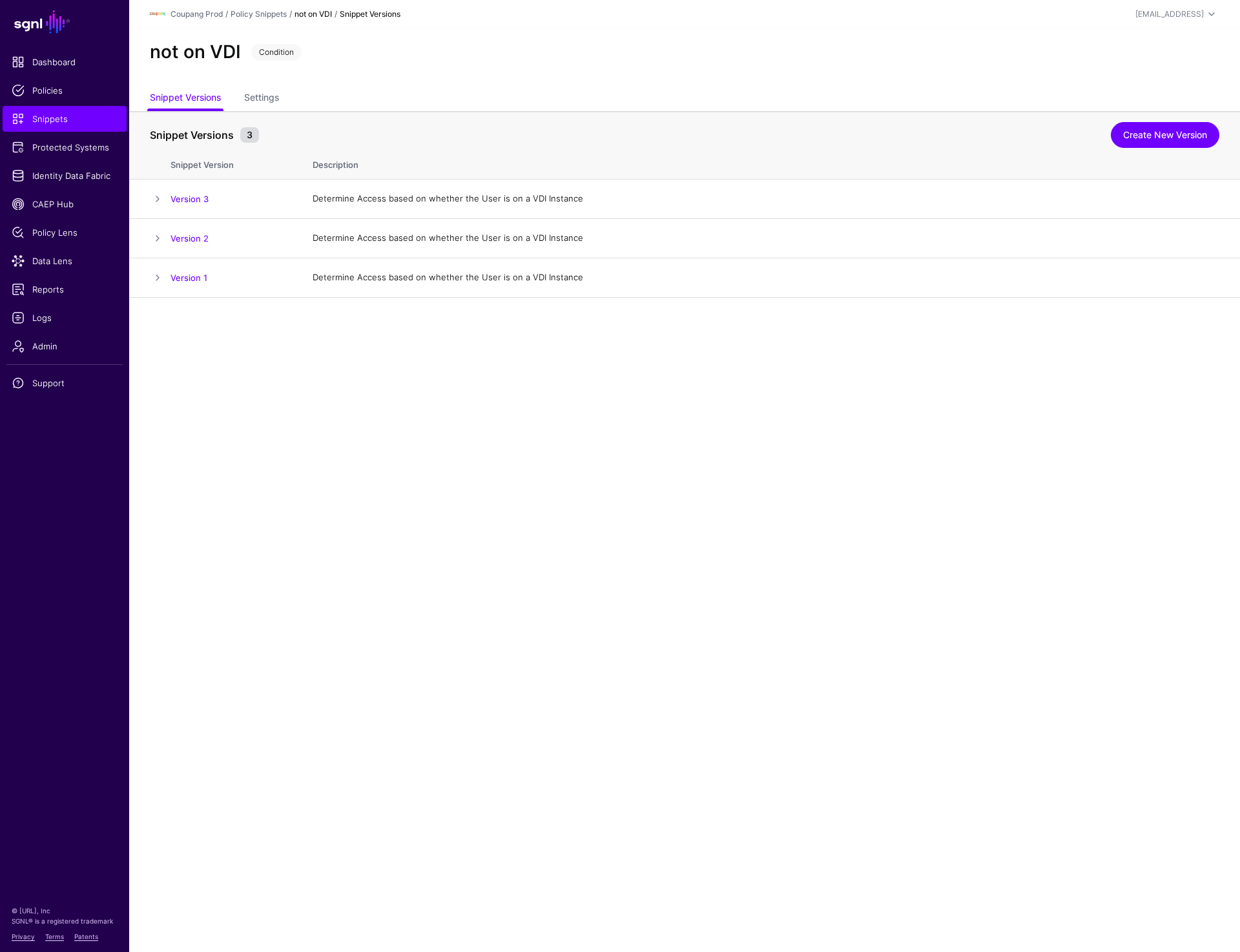
click at [980, 58] on div "not on VDI Condition" at bounding box center [685, 52] width 1080 height 22
